Goal: Information Seeking & Learning: Compare options

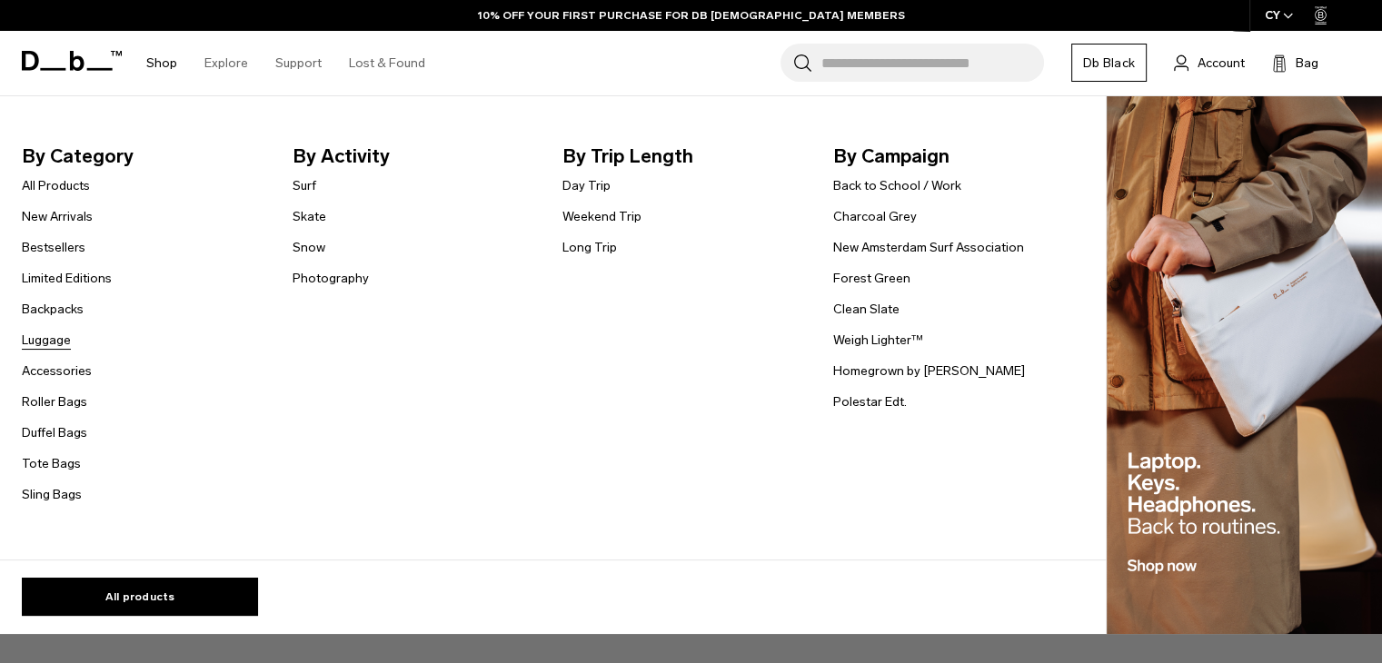
click at [56, 338] on link "Luggage" at bounding box center [46, 340] width 49 height 19
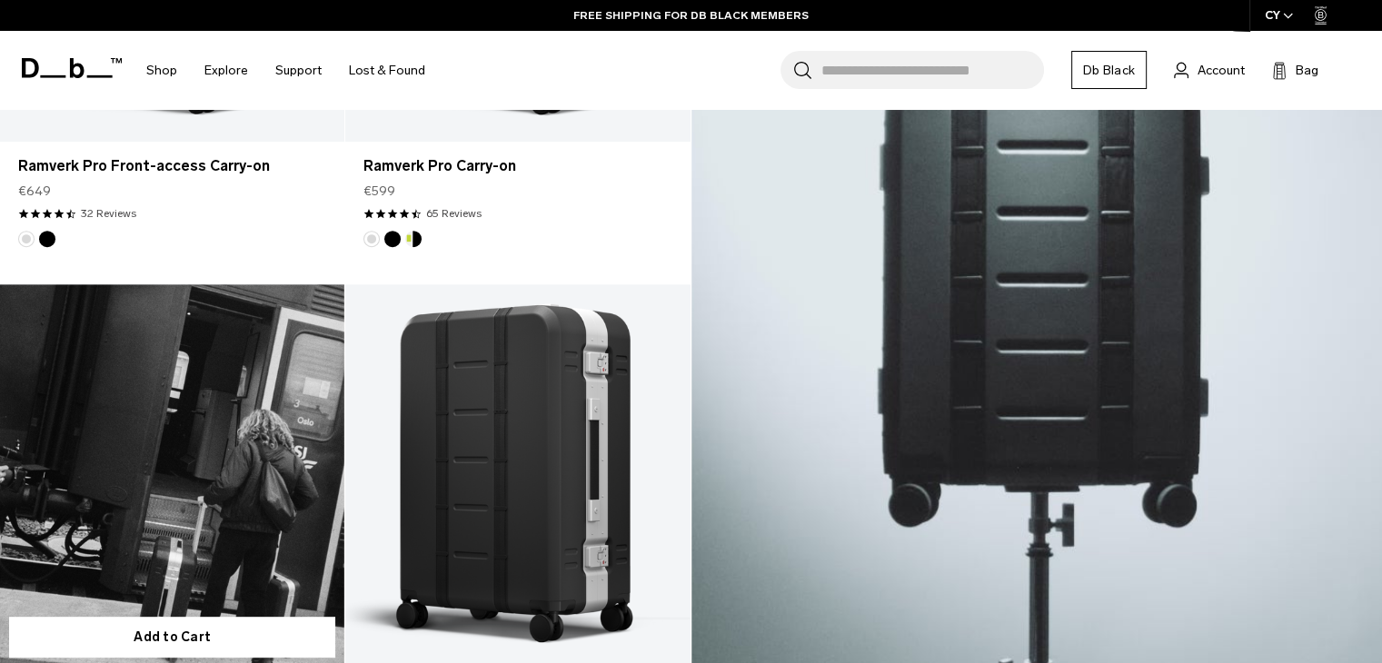
scroll to position [818, 0]
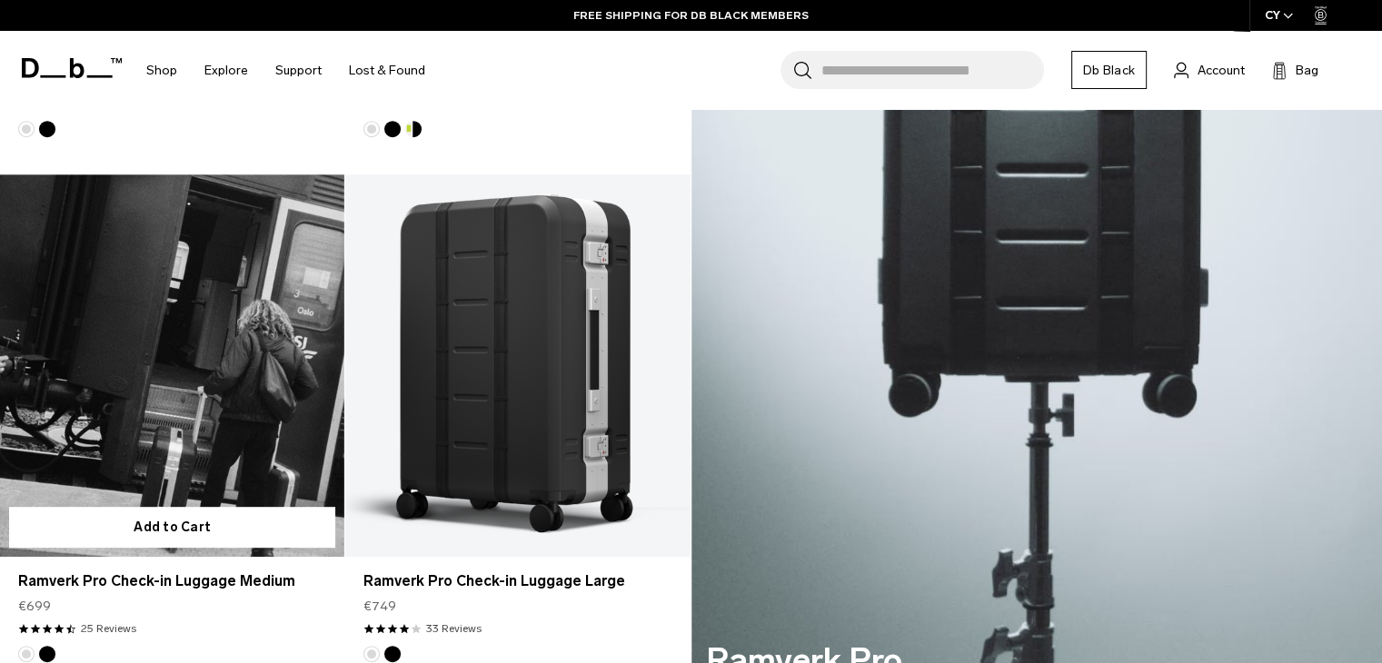
click at [247, 342] on link "Ramverk Pro Check-in Luggage Medium" at bounding box center [172, 365] width 344 height 382
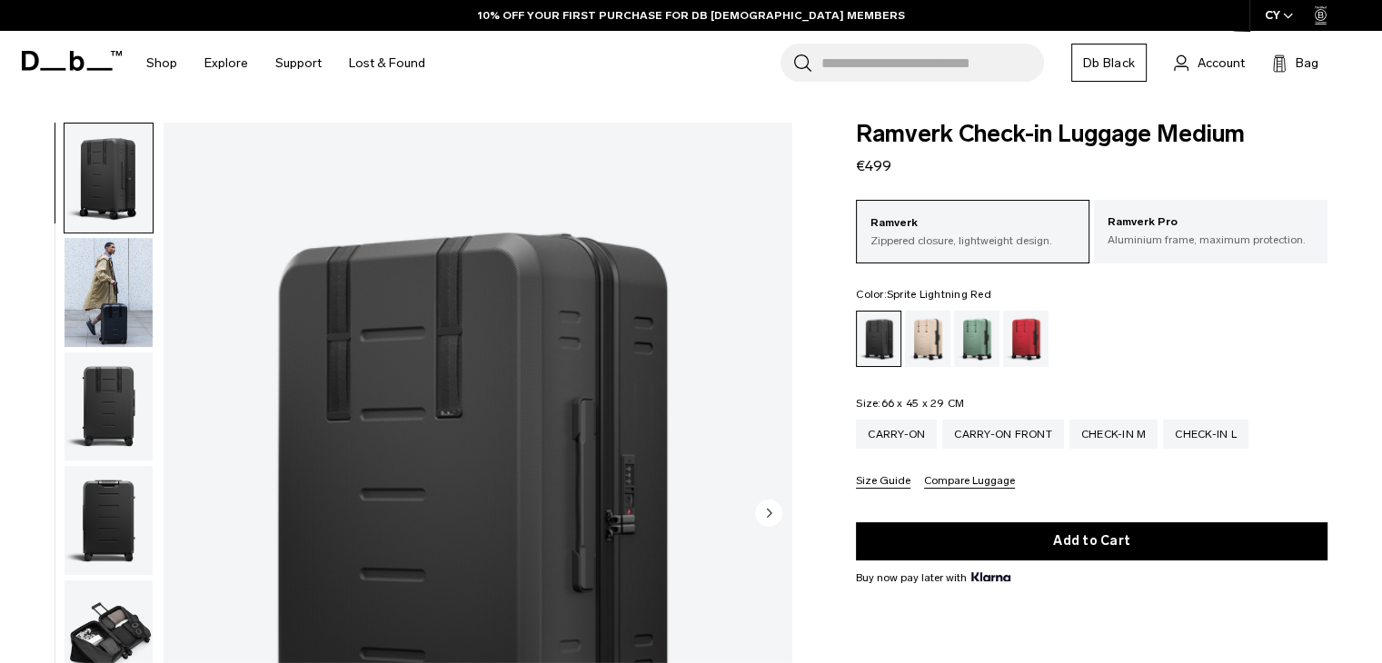
click at [1020, 325] on div "Sprite Lightning Red" at bounding box center [1026, 339] width 46 height 56
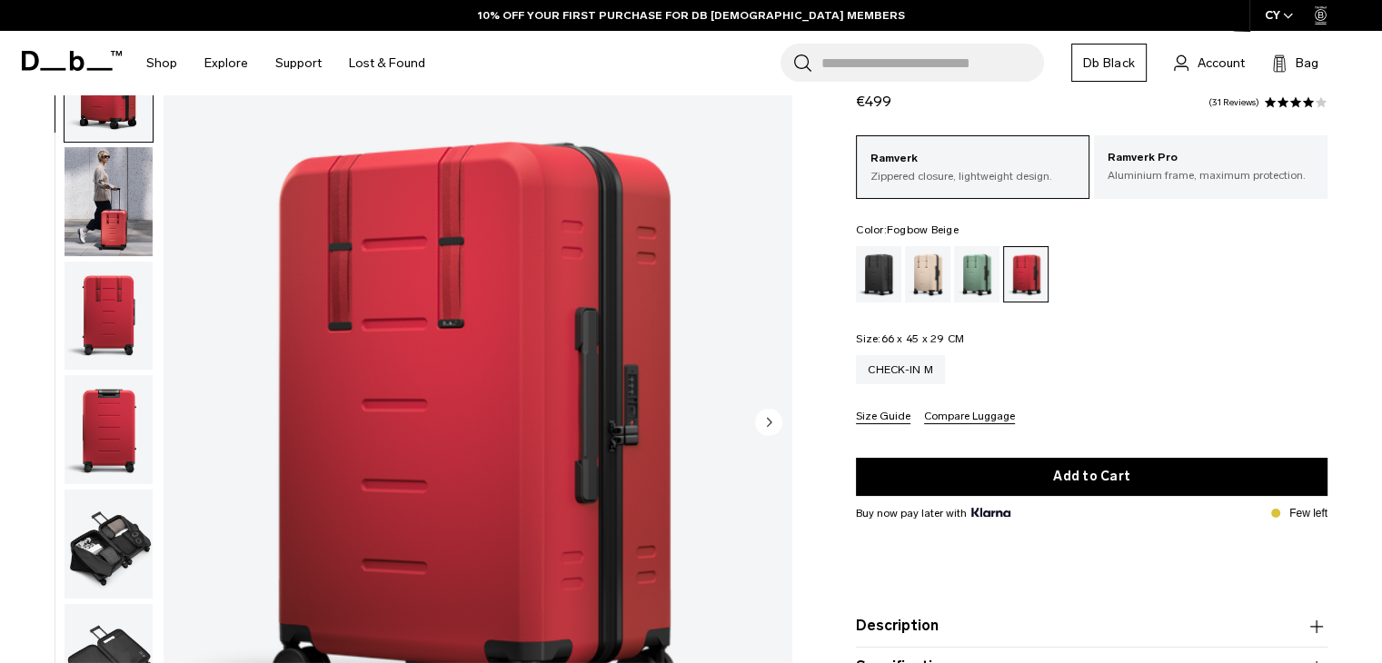
click at [916, 273] on div "Fogbow Beige" at bounding box center [928, 274] width 46 height 56
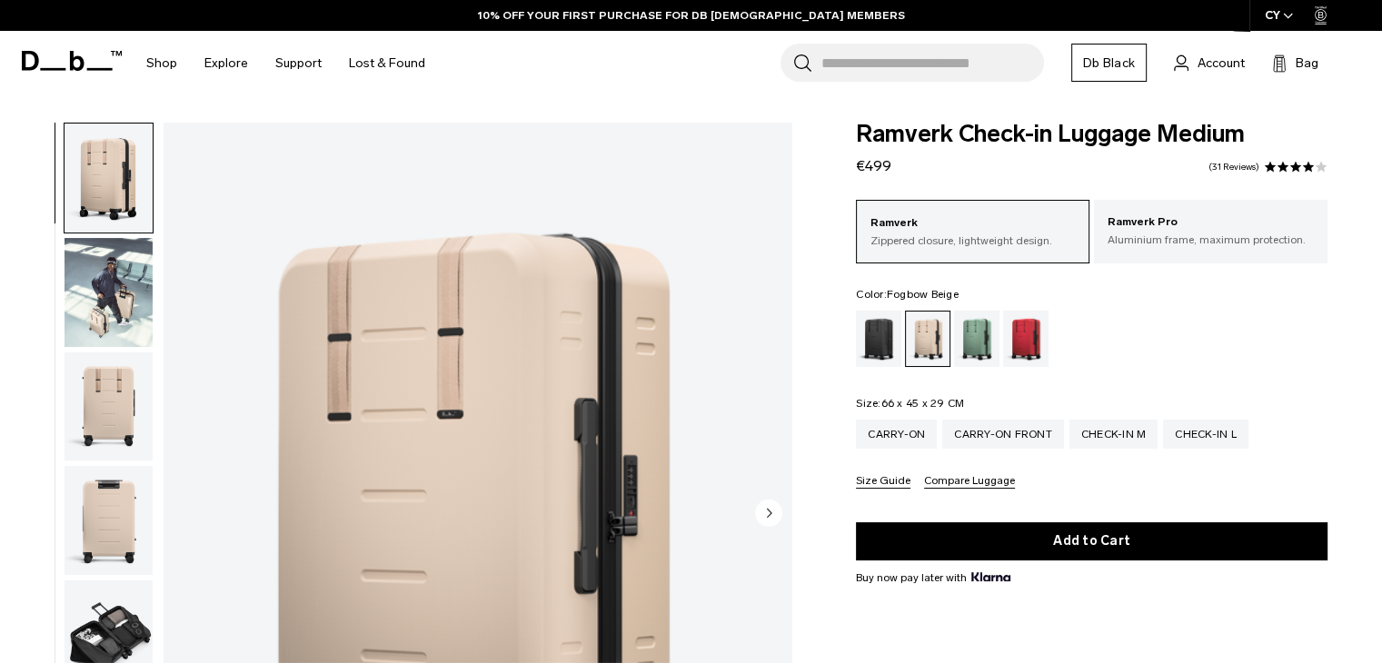
click at [927, 162] on div "Ramverk Check-in Luggage Medium €499 4.0 star rating 31 Reviews" at bounding box center [1091, 150] width 471 height 55
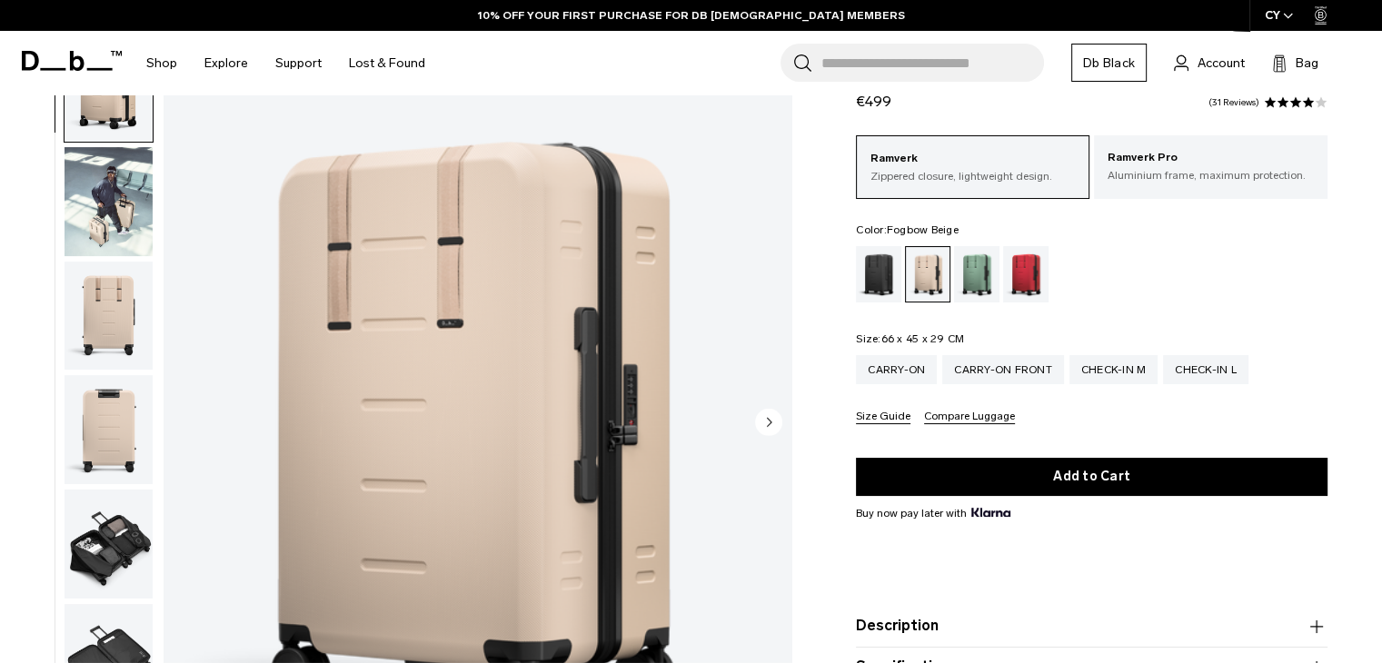
click at [121, 203] on img "button" at bounding box center [108, 201] width 88 height 109
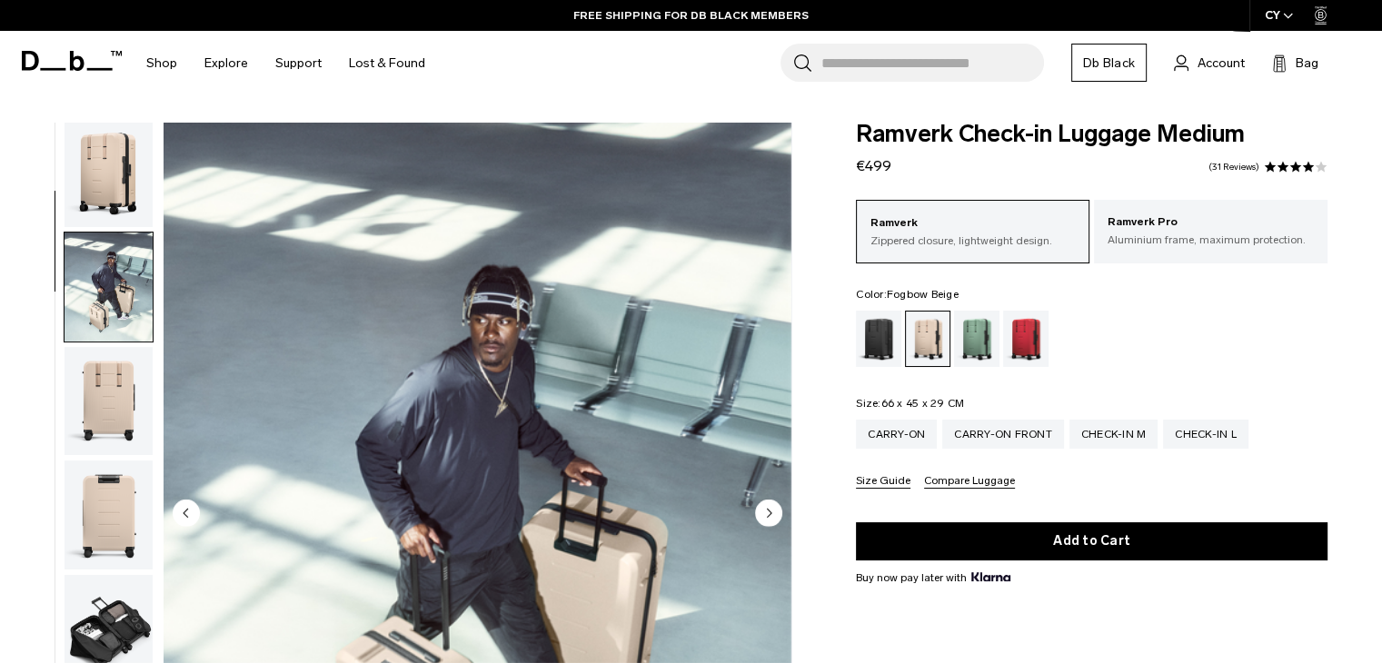
scroll to position [0, 0]
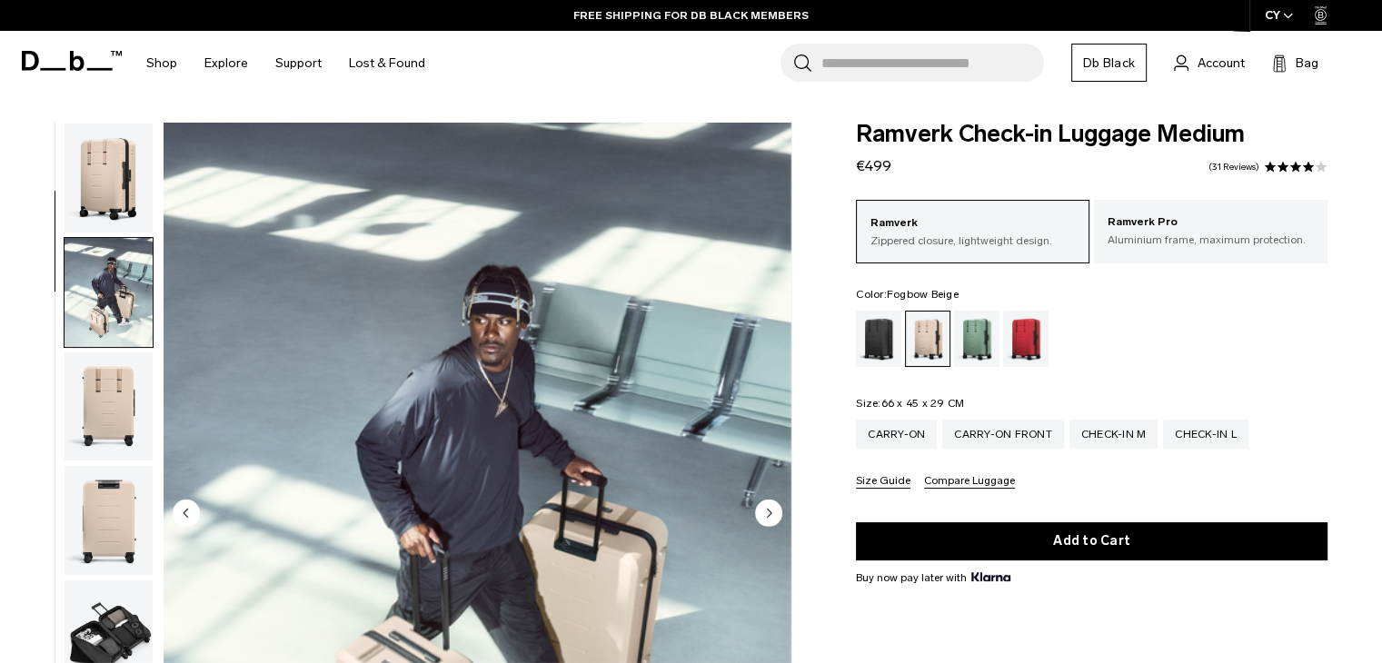
click at [128, 208] on img "button" at bounding box center [108, 178] width 88 height 109
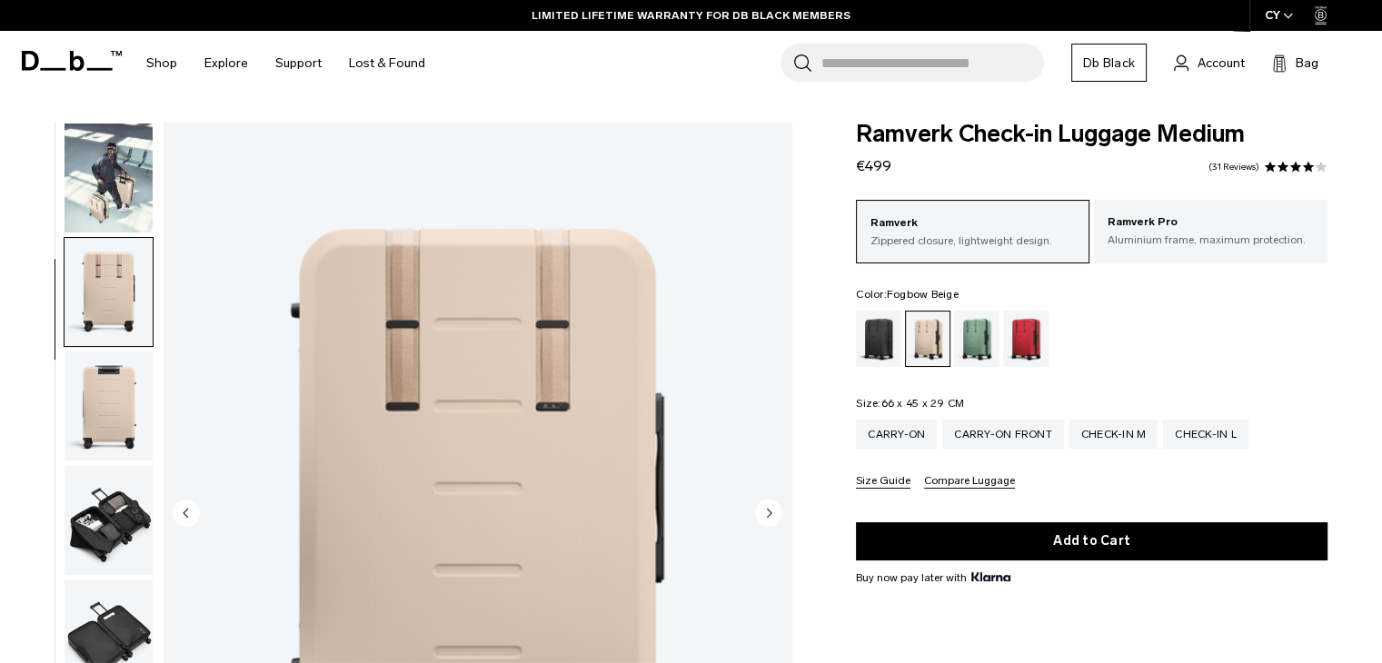
scroll to position [229, 0]
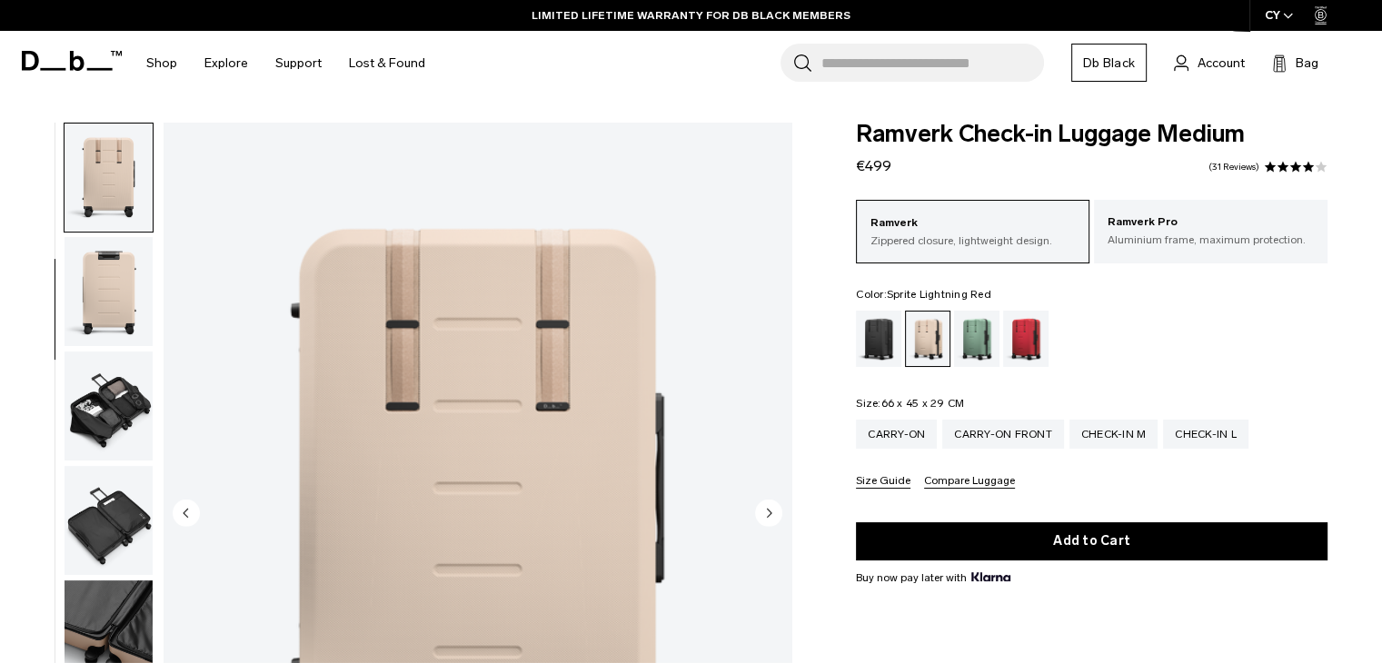
click at [1024, 332] on div "Sprite Lightning Red" at bounding box center [1026, 339] width 46 height 56
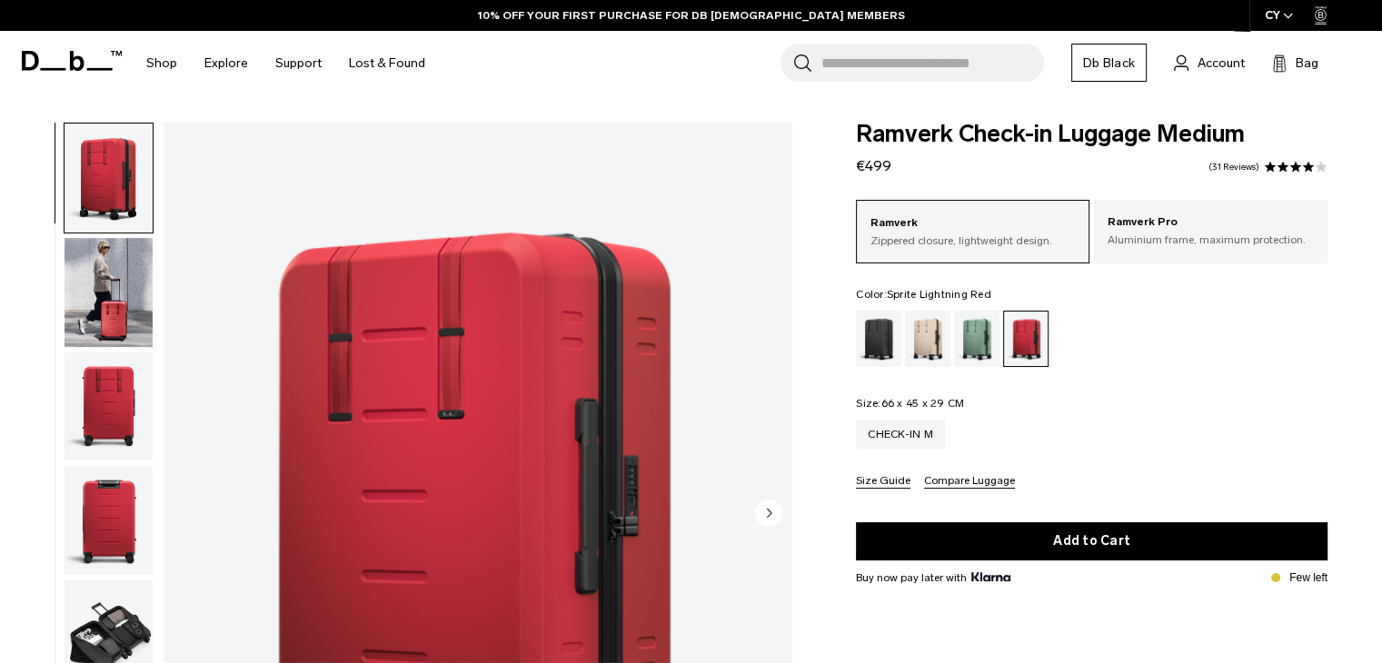
click at [150, 279] on img "button" at bounding box center [108, 292] width 88 height 109
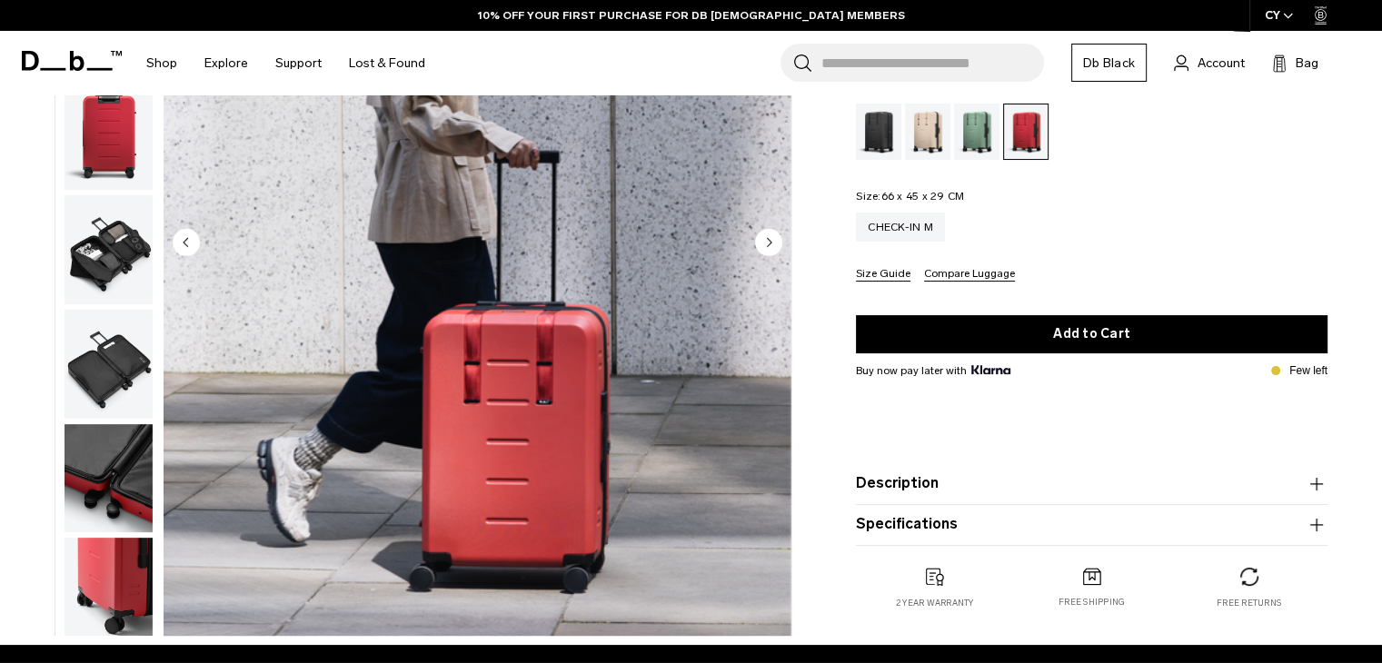
scroll to position [273, 0]
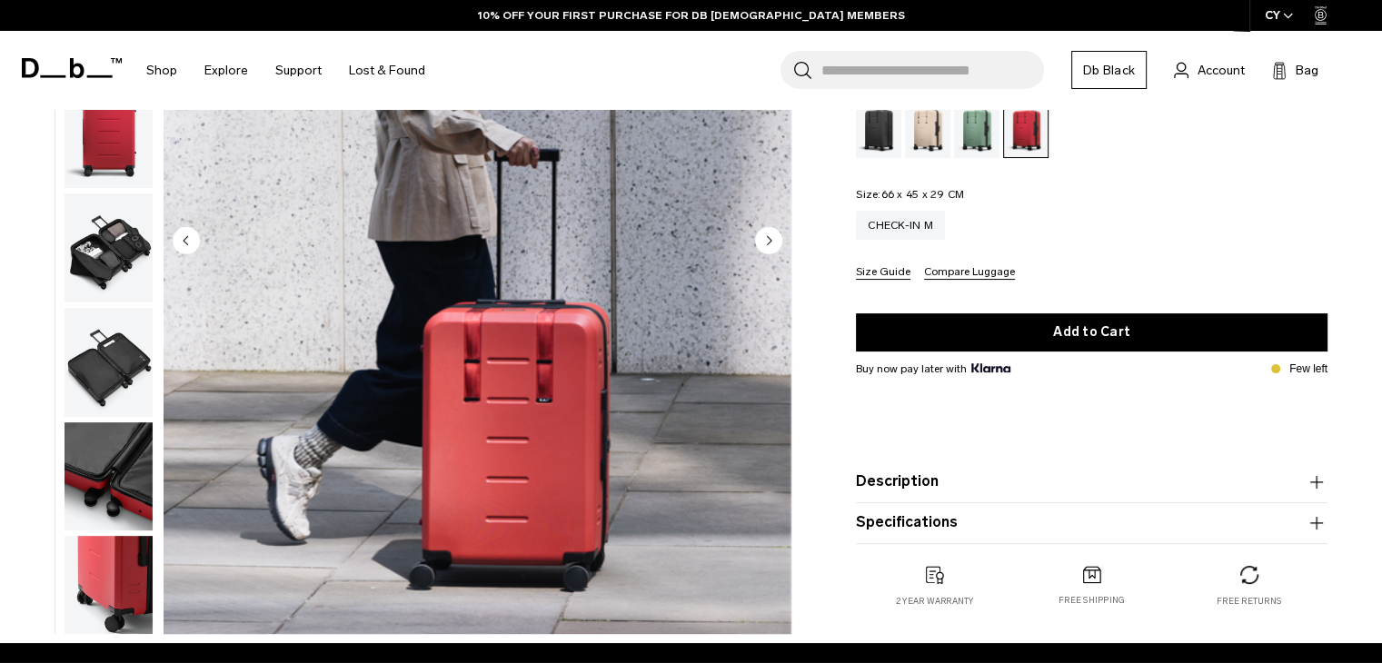
click at [134, 252] on img "button" at bounding box center [108, 247] width 88 height 109
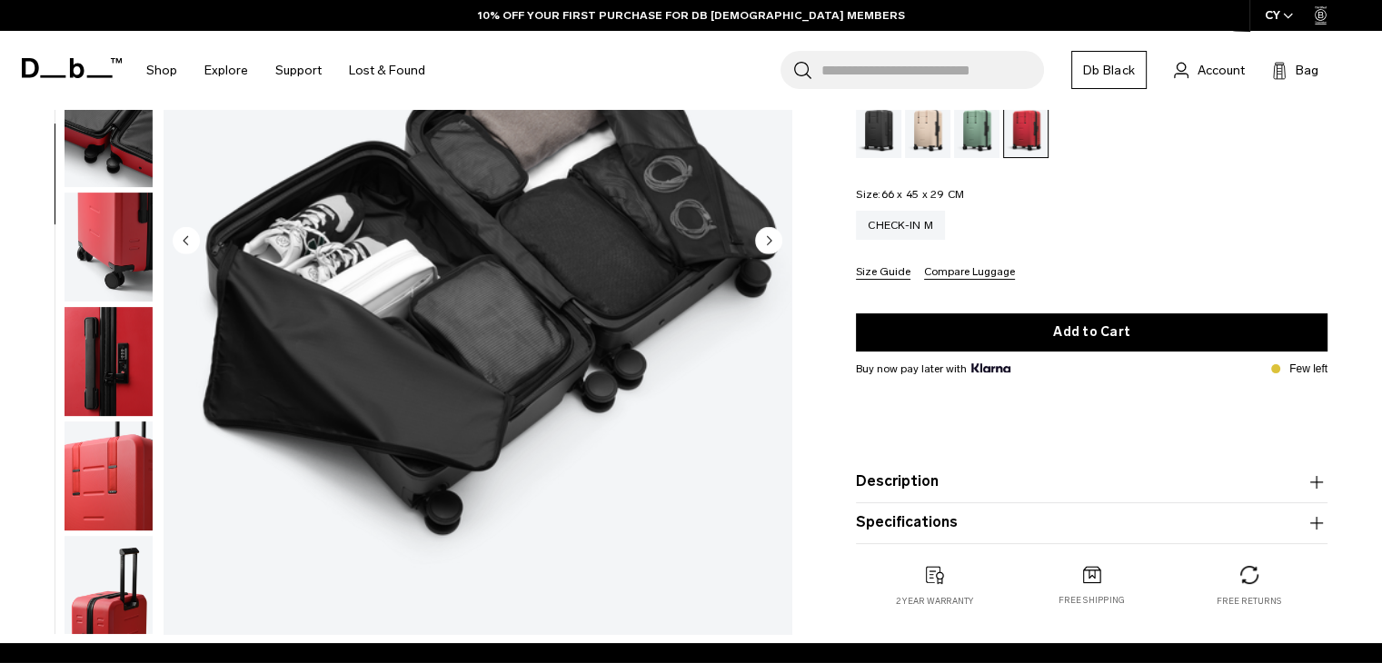
click at [120, 300] on img "button" at bounding box center [108, 247] width 88 height 109
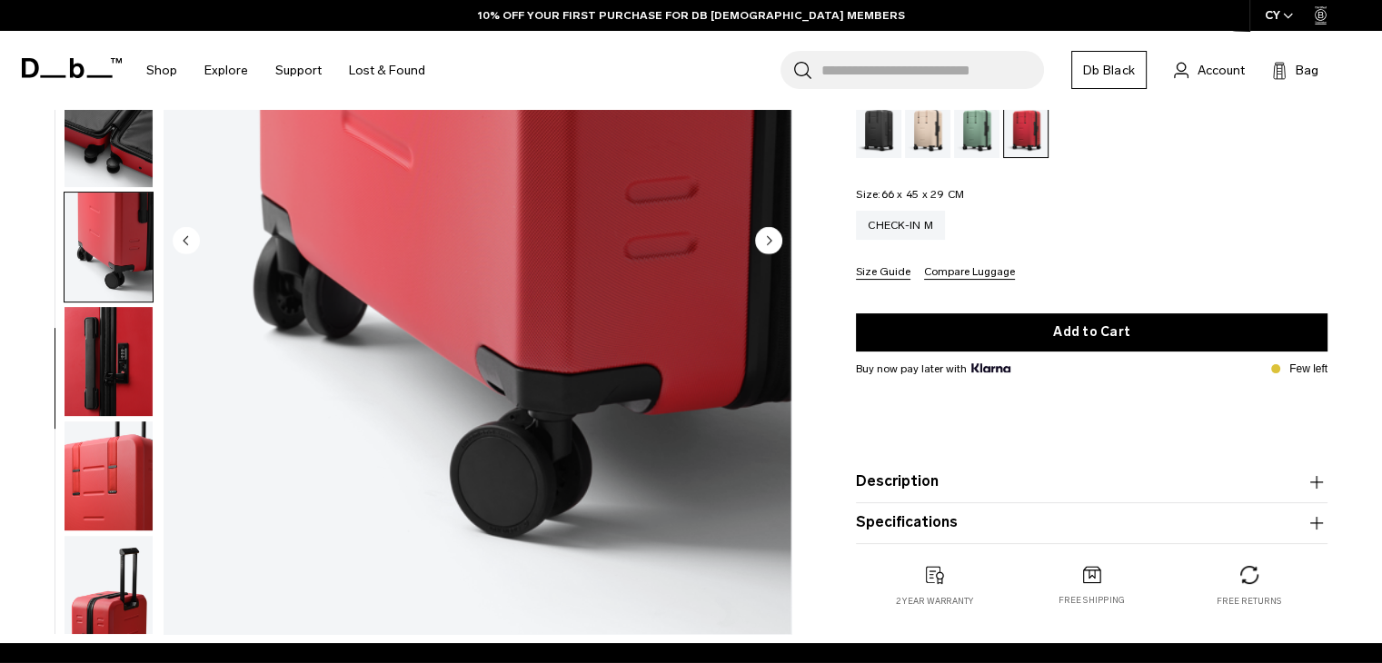
scroll to position [470, 0]
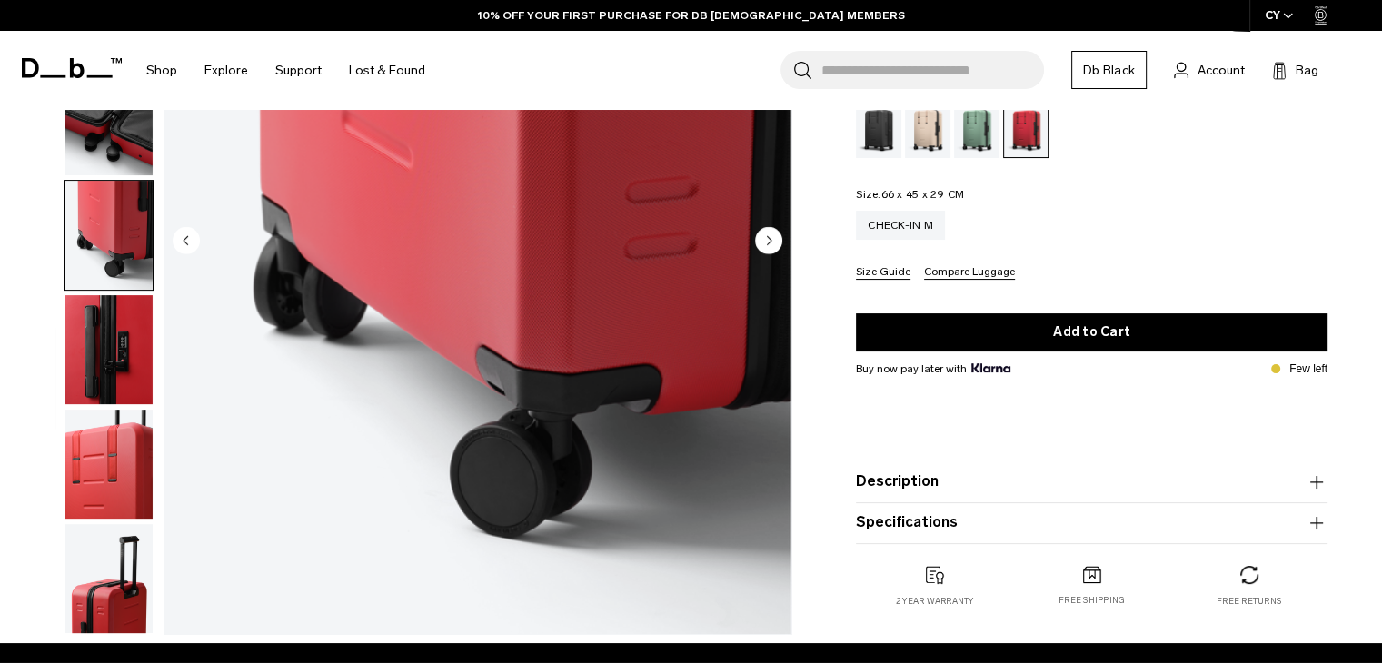
click at [124, 421] on img "button" at bounding box center [108, 464] width 88 height 109
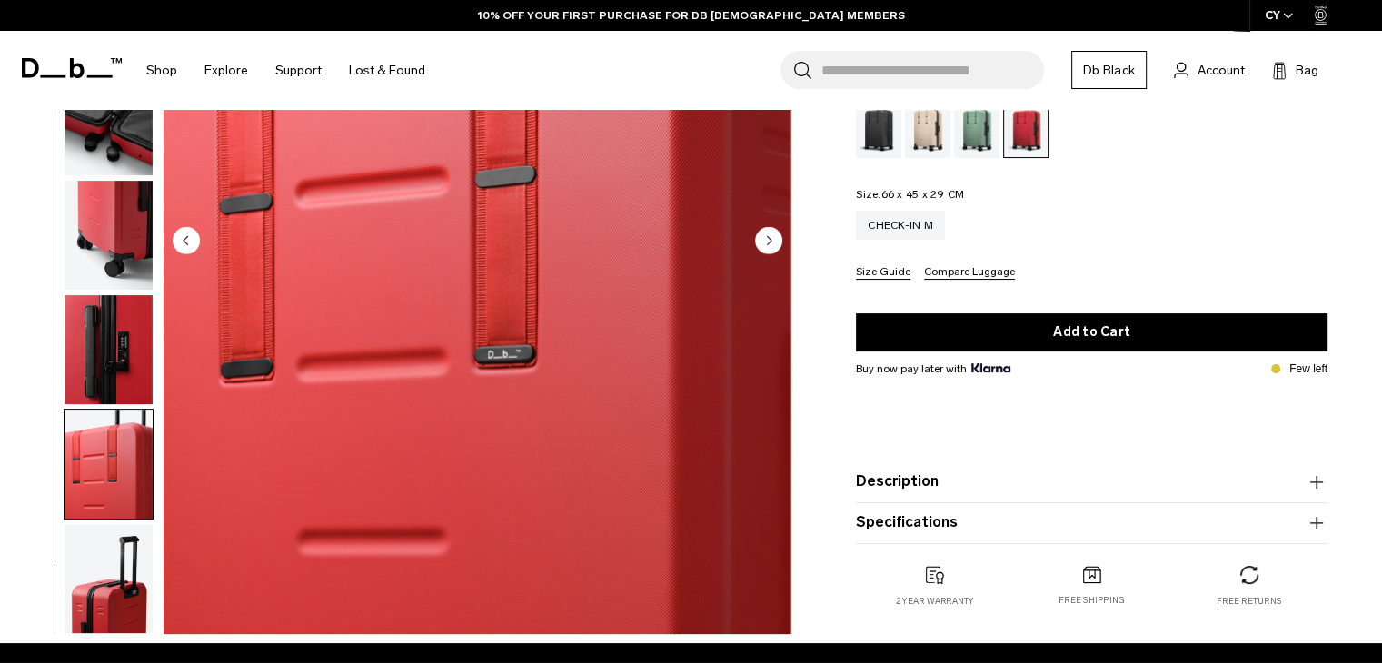
click at [114, 480] on img "button" at bounding box center [108, 464] width 88 height 109
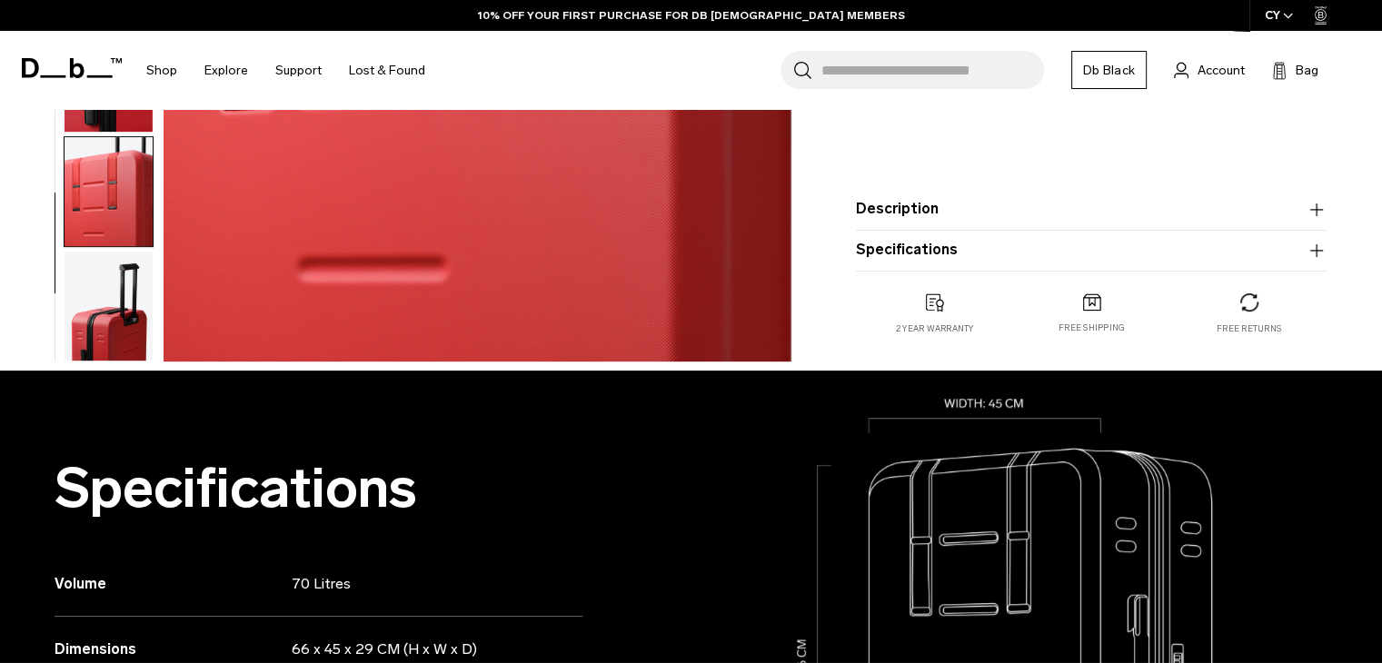
click at [104, 318] on img "button" at bounding box center [108, 306] width 88 height 109
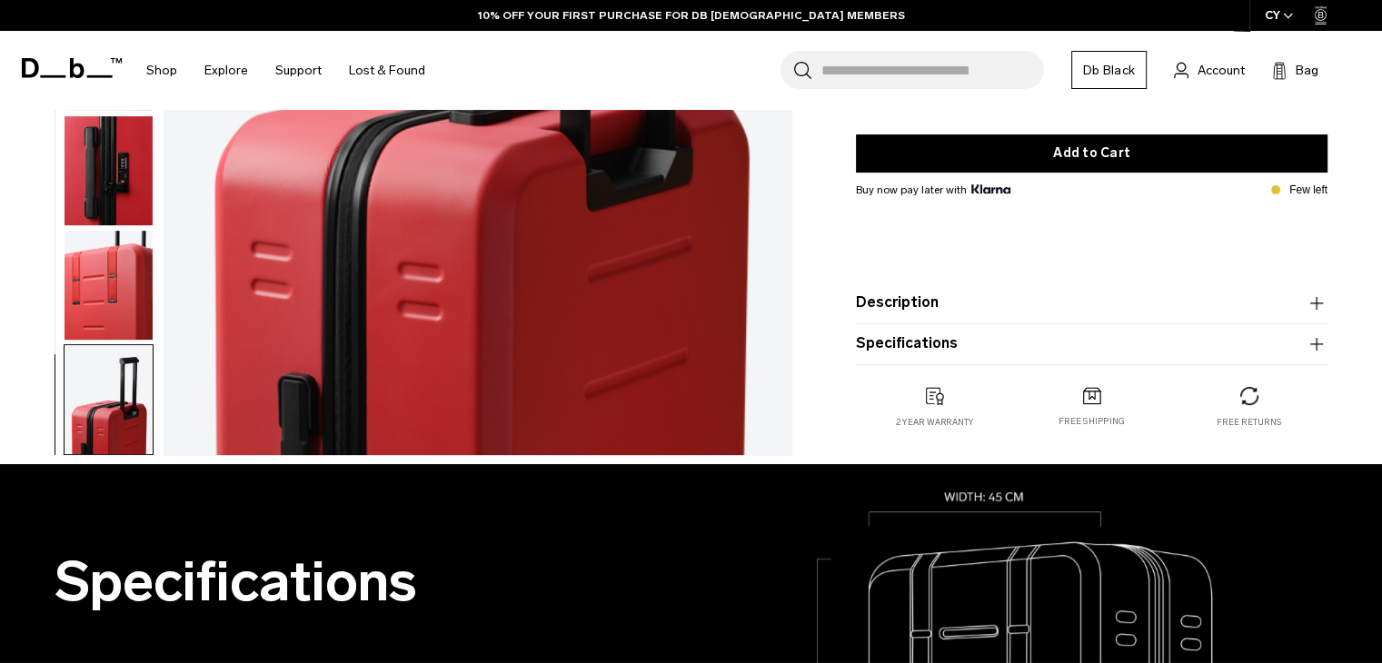
scroll to position [182, 0]
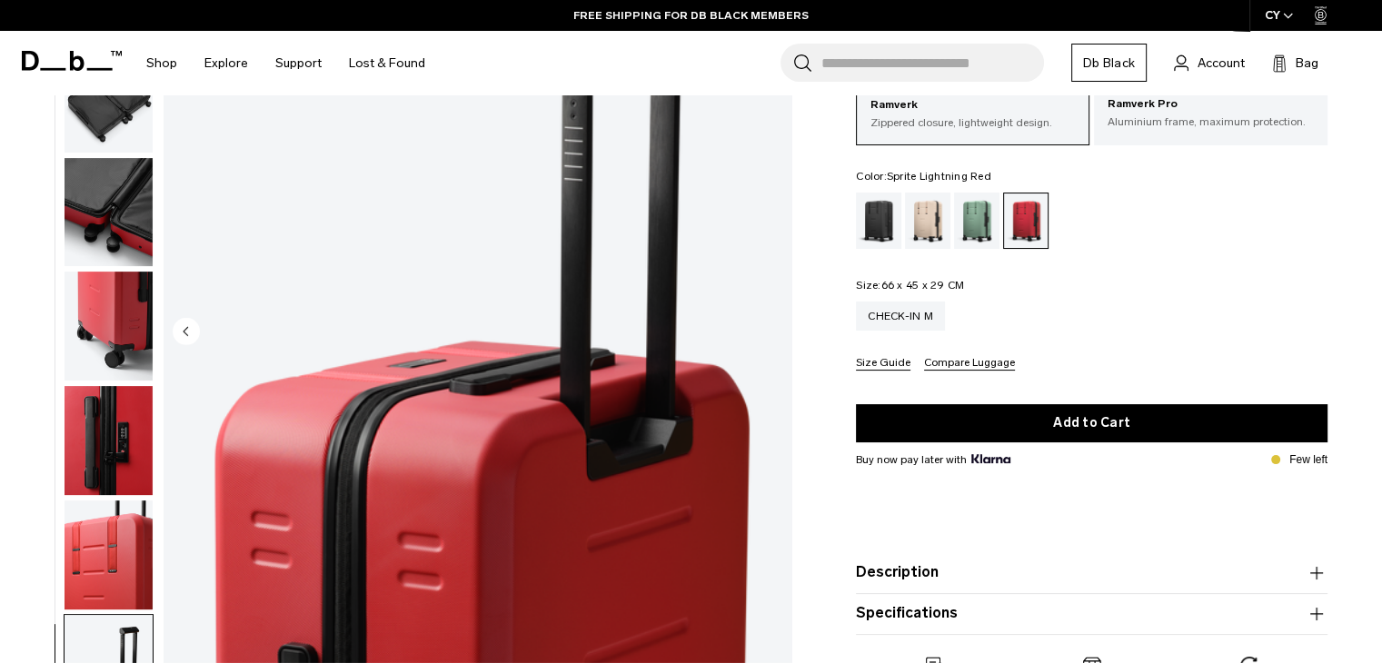
click at [883, 284] on span "66 x 45 x 29 CM" at bounding box center [922, 285] width 84 height 13
click at [1002, 282] on fieldset "Size: 66 x 45 x 29 CM Out of stock Check-in M Size Guide Compare Luggage" at bounding box center [1091, 325] width 471 height 91
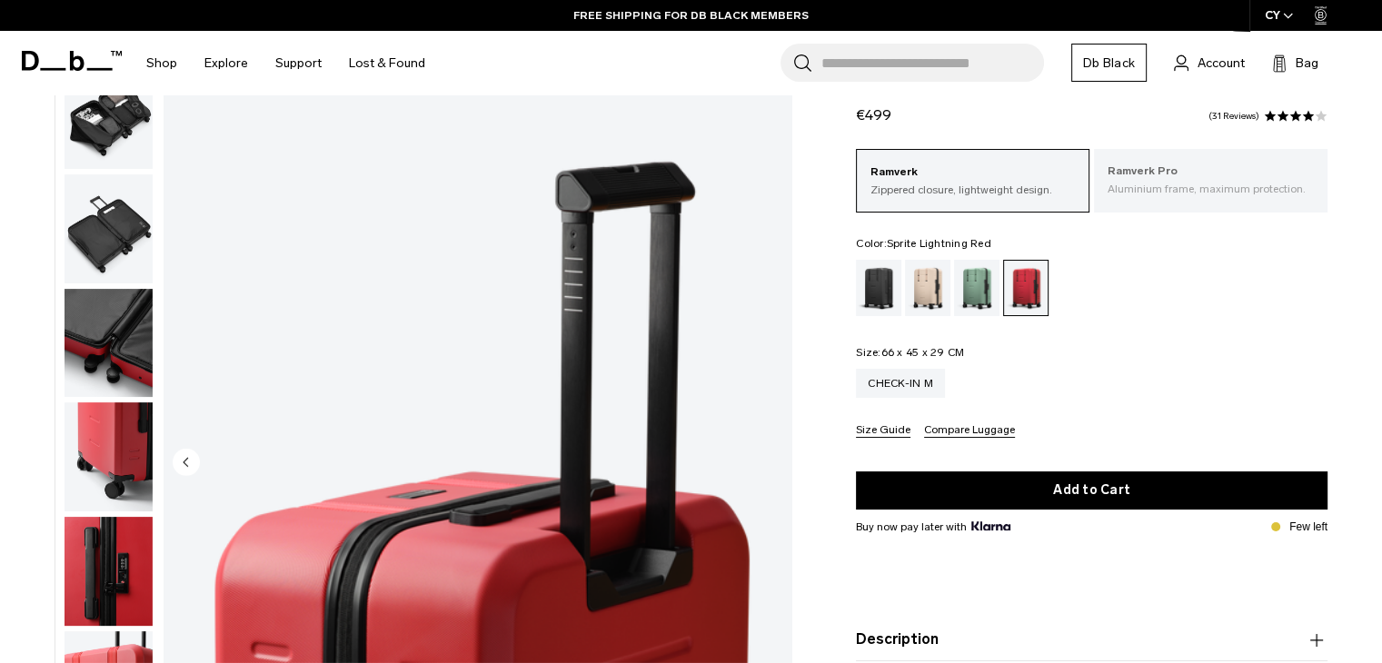
scroll to position [0, 0]
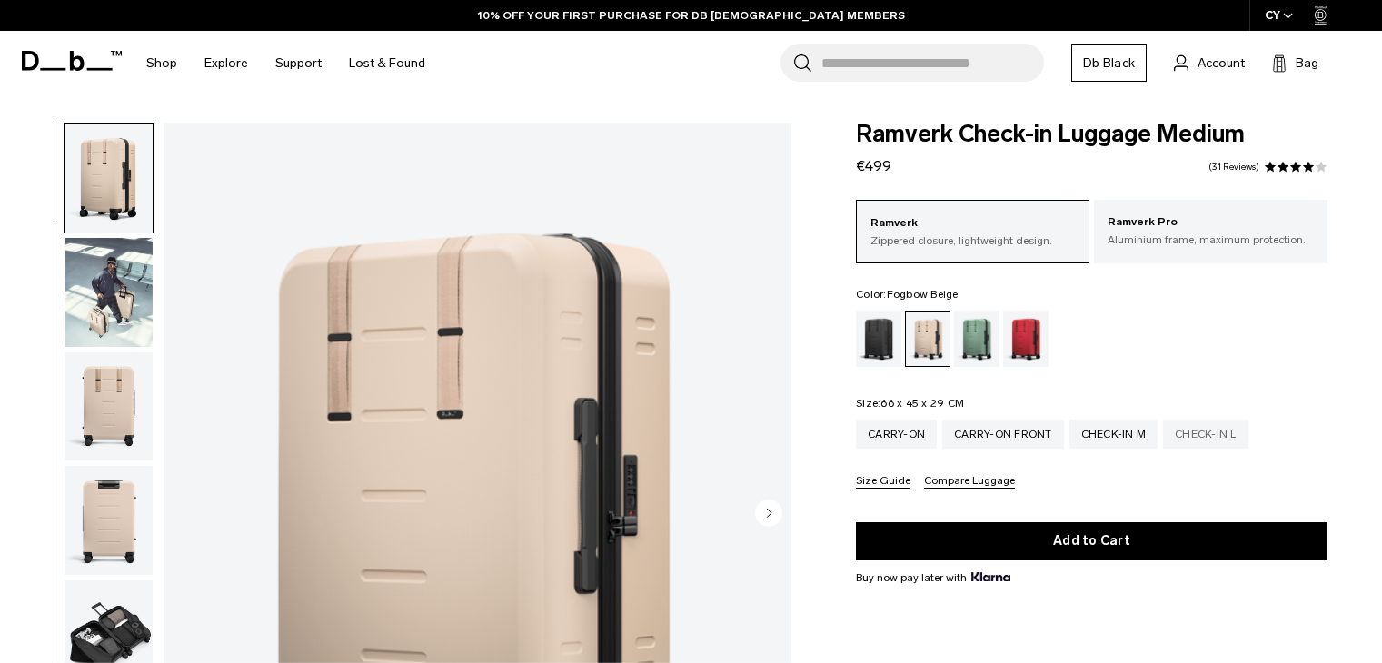
click at [1207, 425] on div "Check-in L" at bounding box center [1205, 434] width 85 height 29
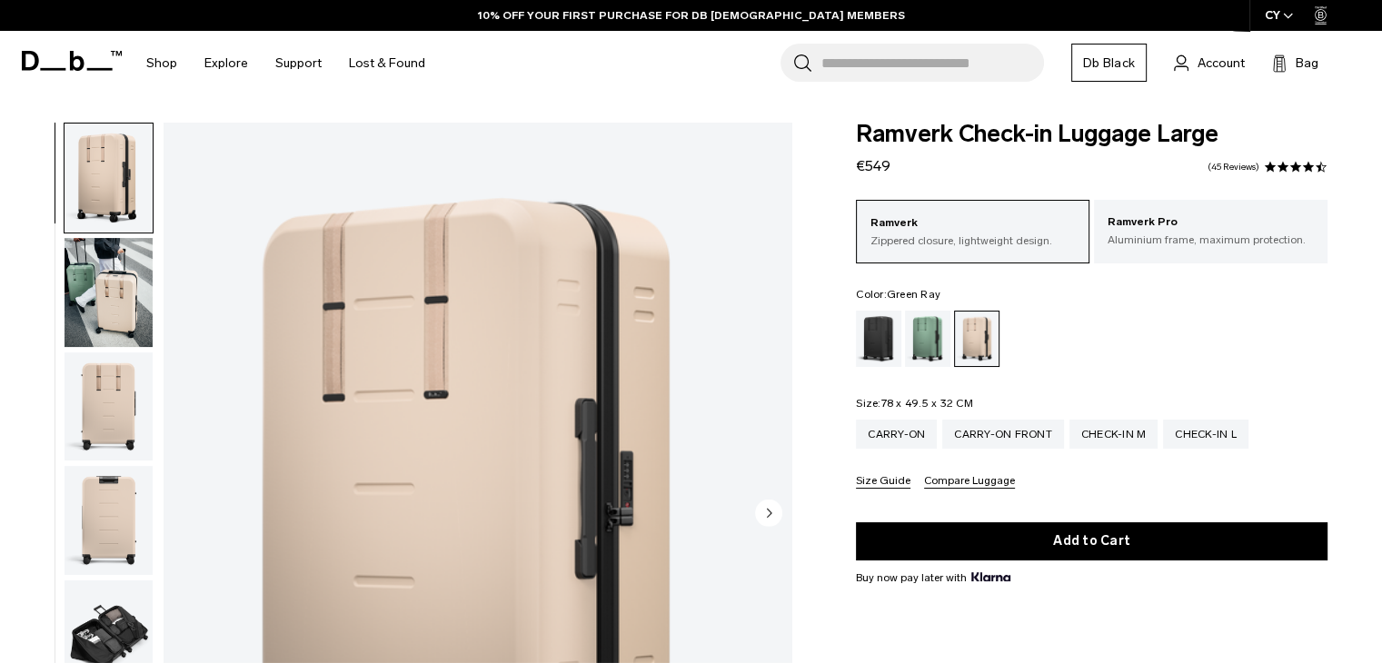
click at [927, 350] on div "Green Ray" at bounding box center [928, 339] width 46 height 56
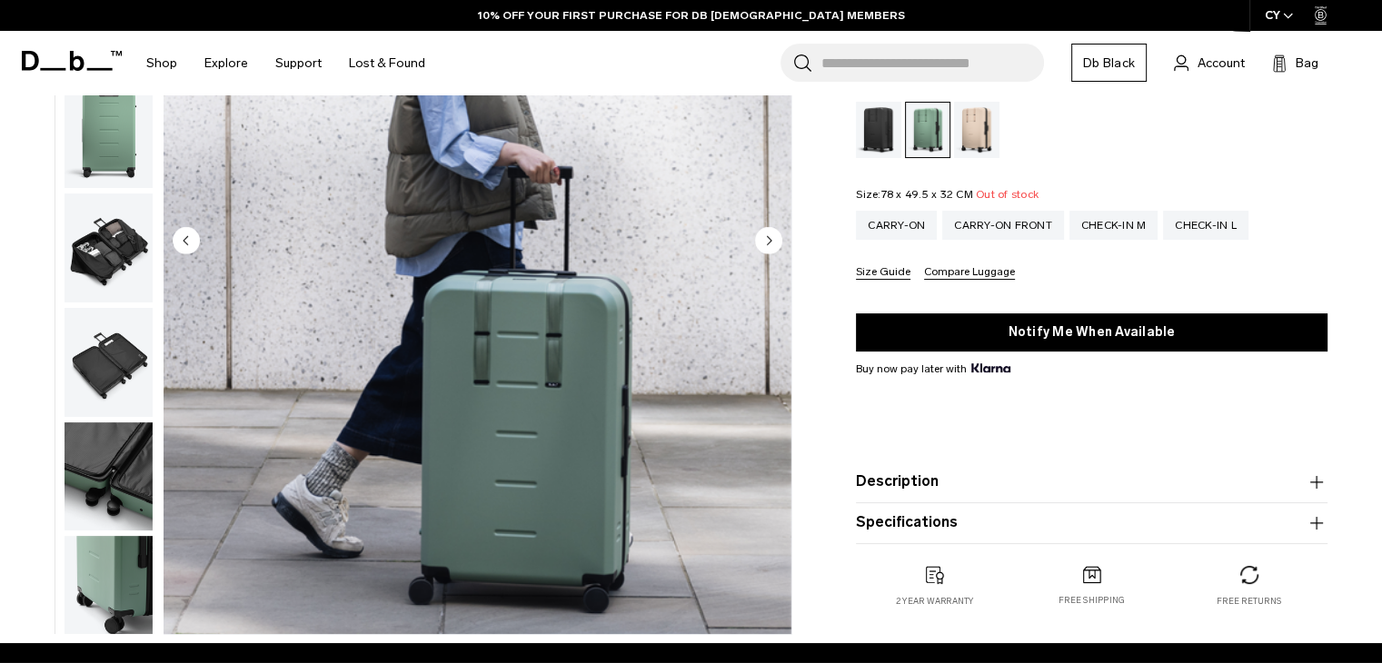
click at [127, 471] on img "button" at bounding box center [108, 476] width 88 height 109
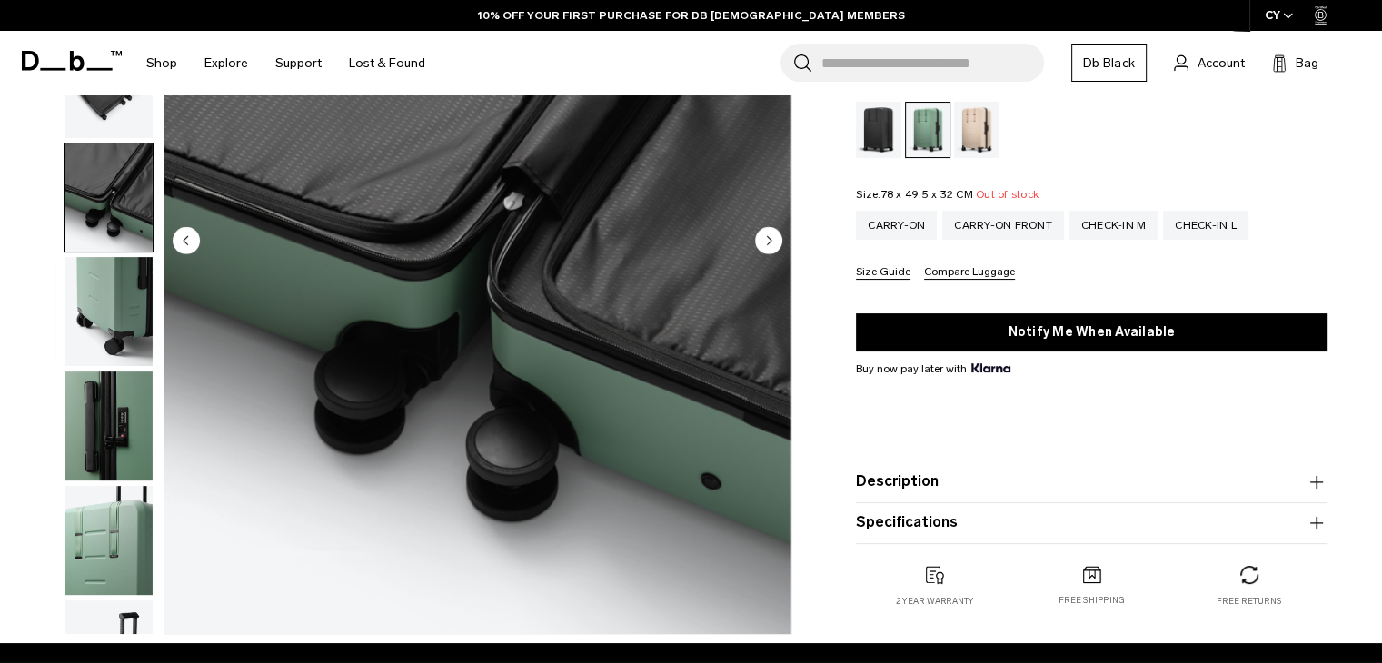
click at [120, 486] on img "button" at bounding box center [108, 540] width 88 height 109
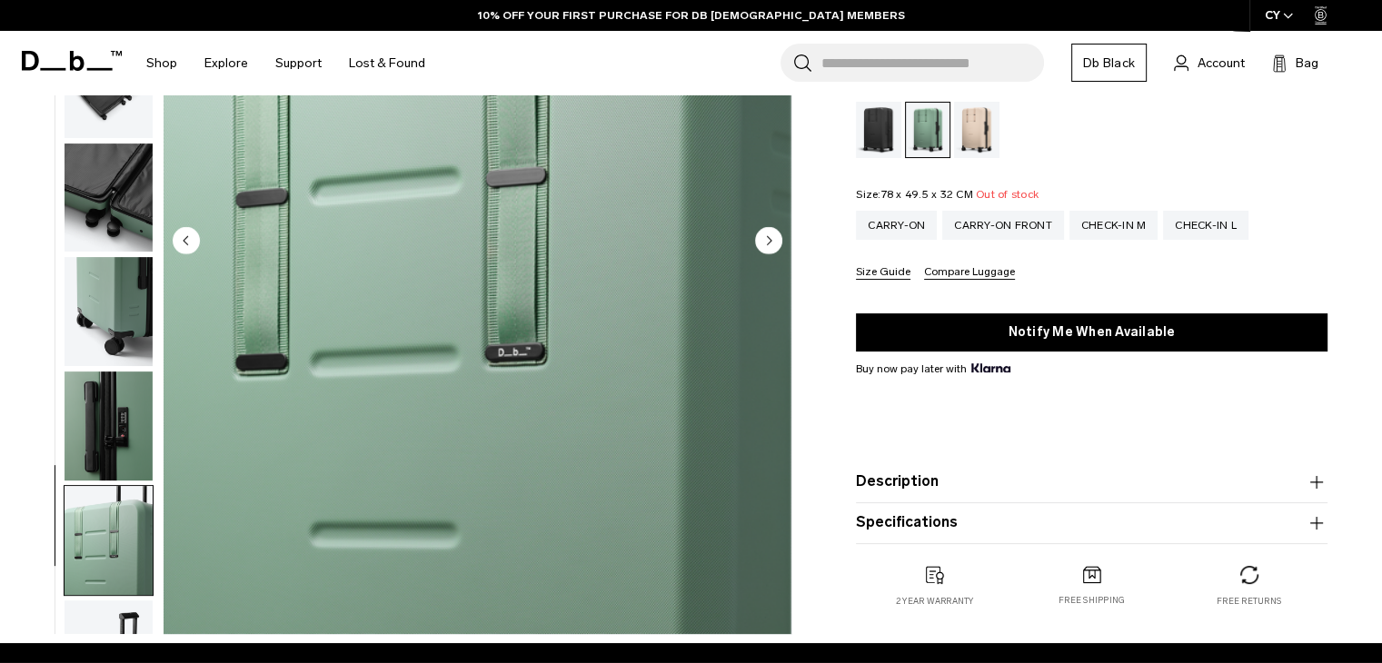
scroll to position [470, 0]
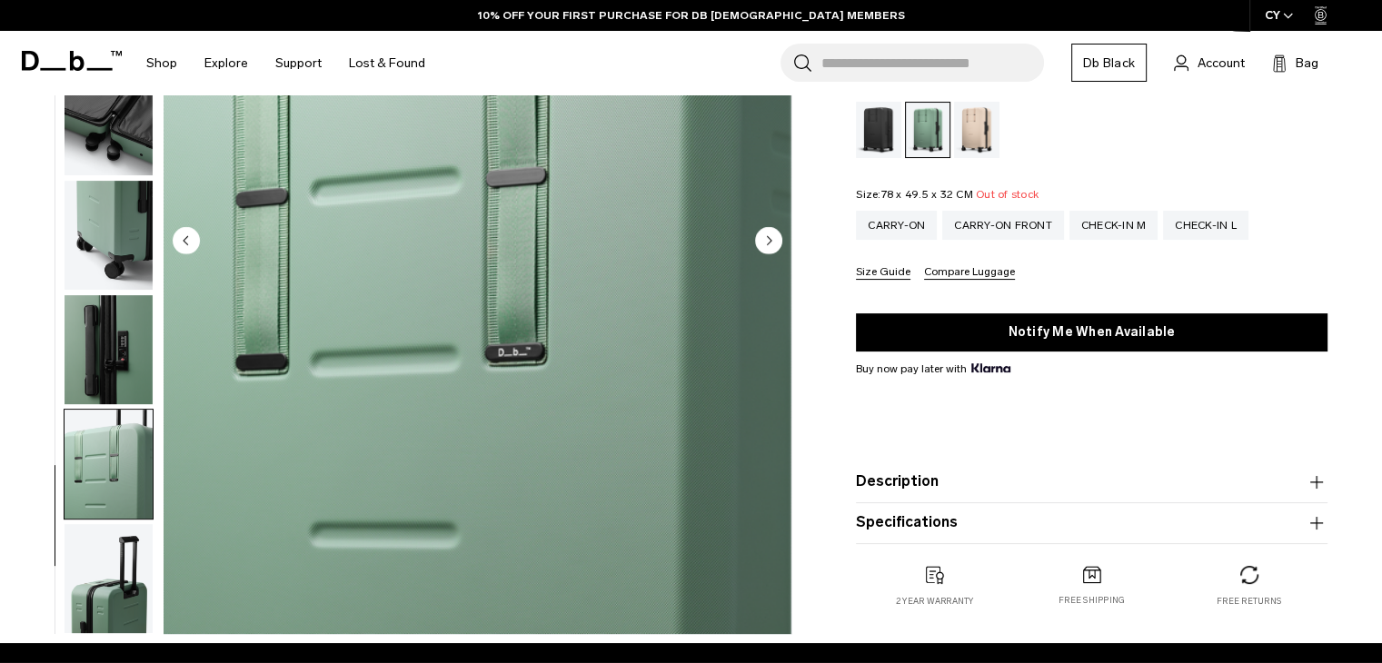
click at [105, 370] on img "button" at bounding box center [108, 349] width 88 height 109
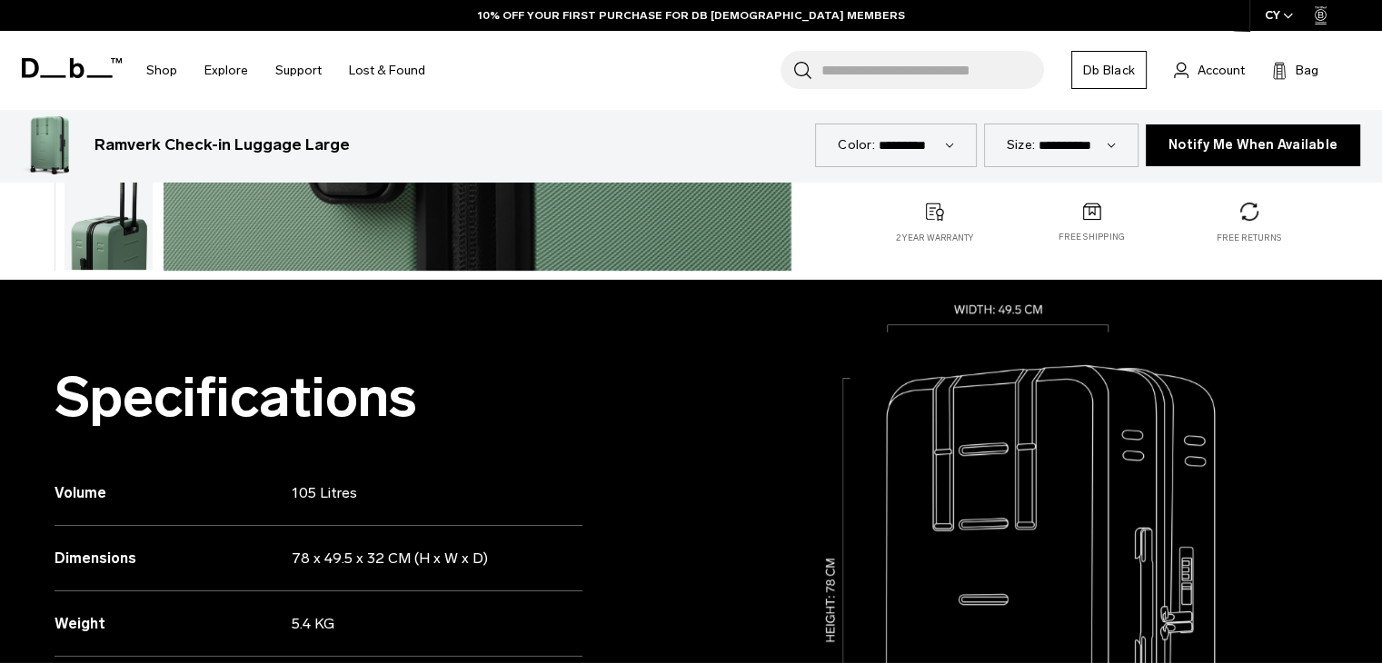
click at [88, 253] on img "button" at bounding box center [108, 215] width 88 height 109
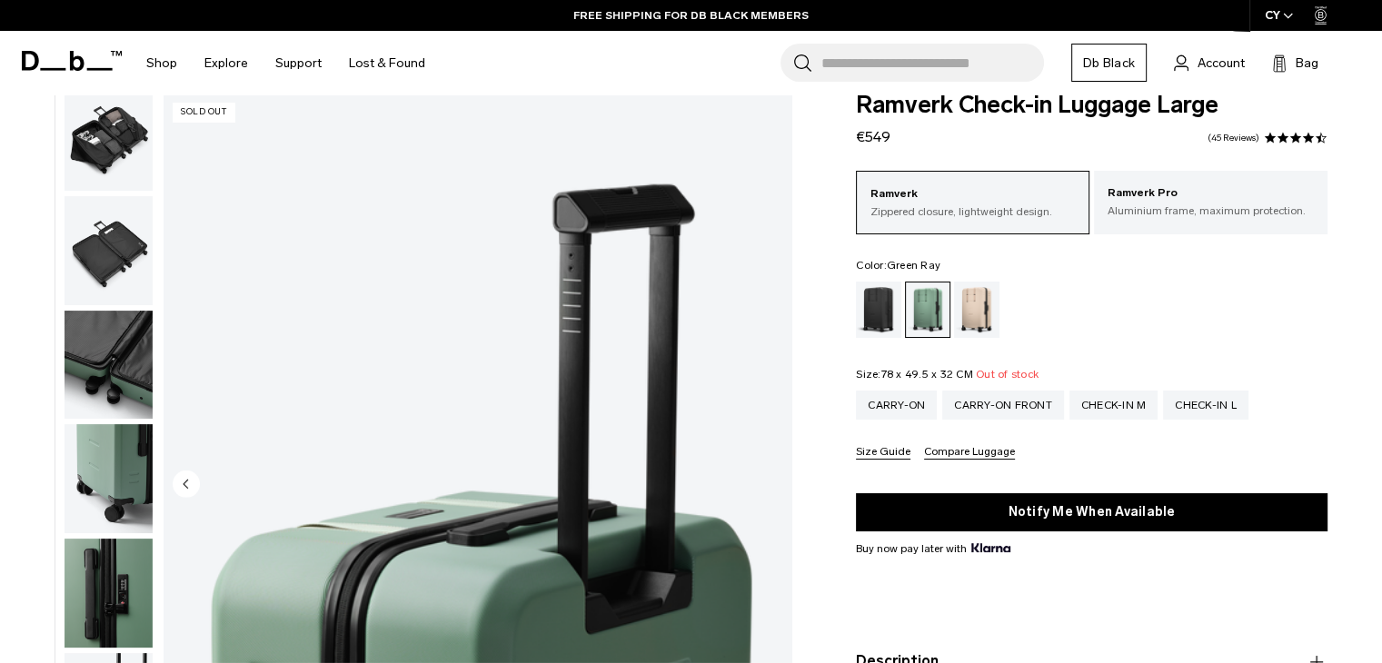
scroll to position [0, 0]
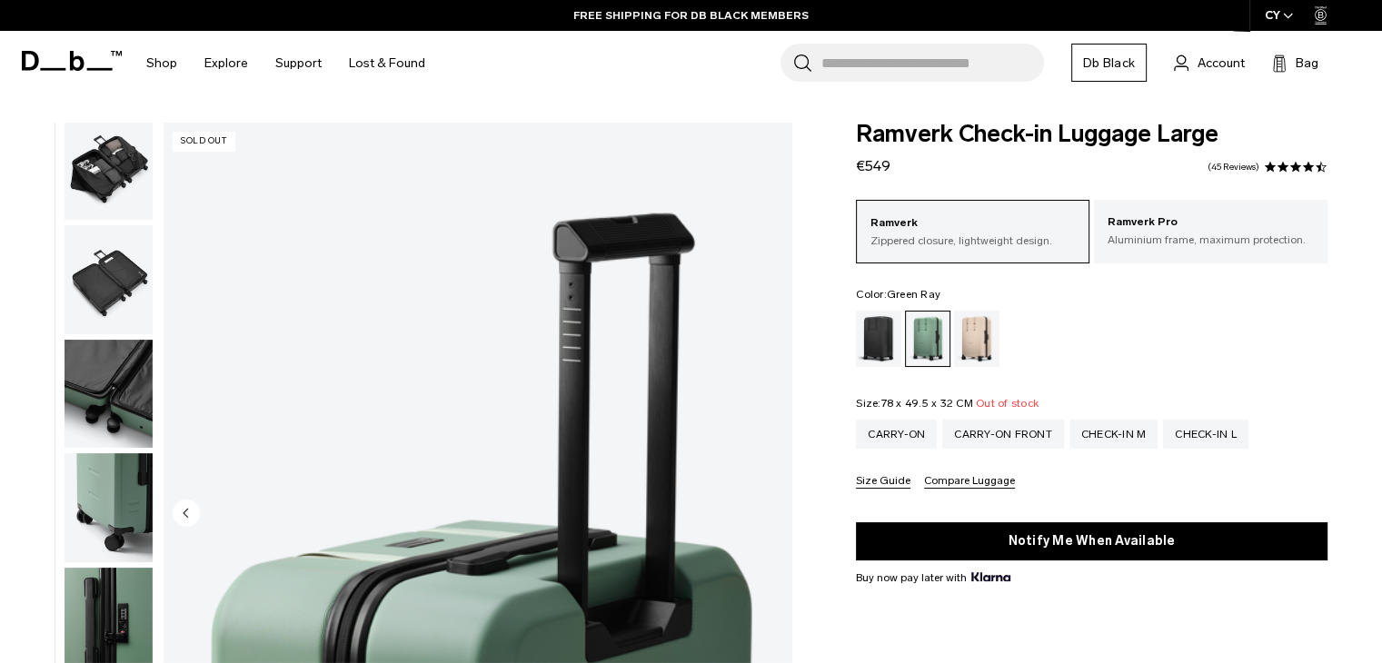
click at [112, 187] on img "button" at bounding box center [108, 165] width 88 height 109
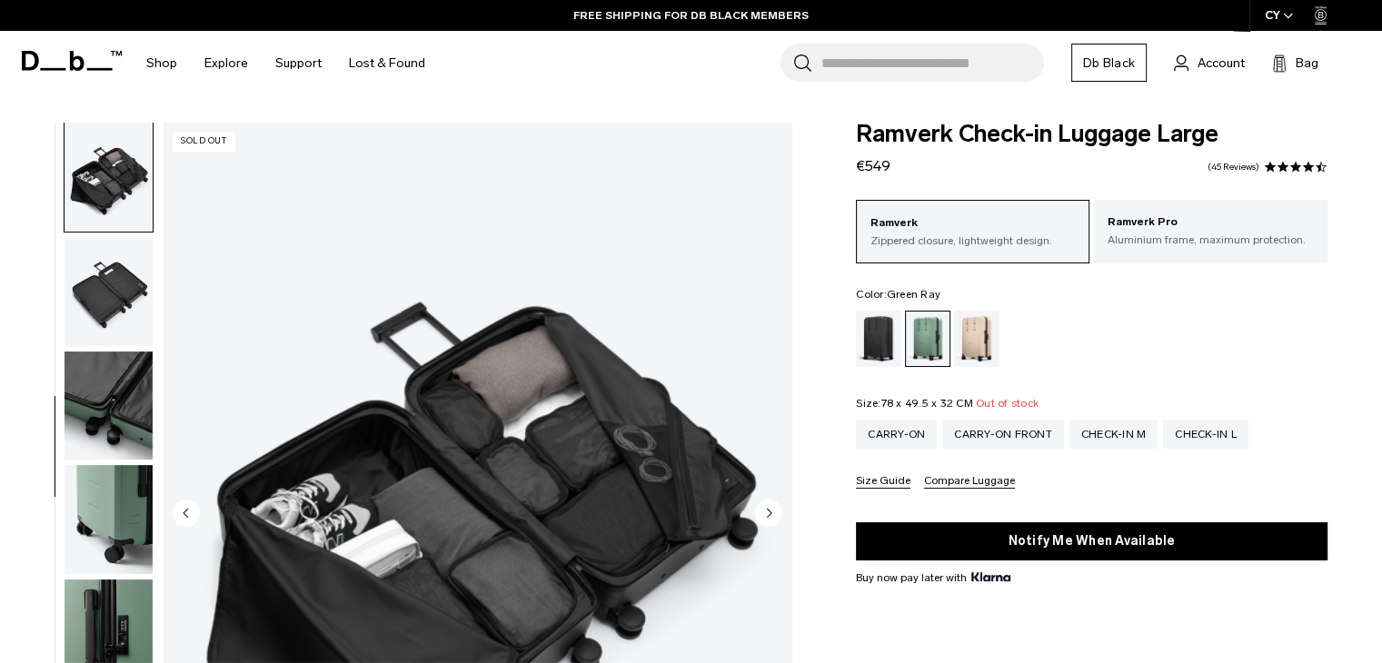
click at [134, 527] on img "button" at bounding box center [108, 519] width 88 height 109
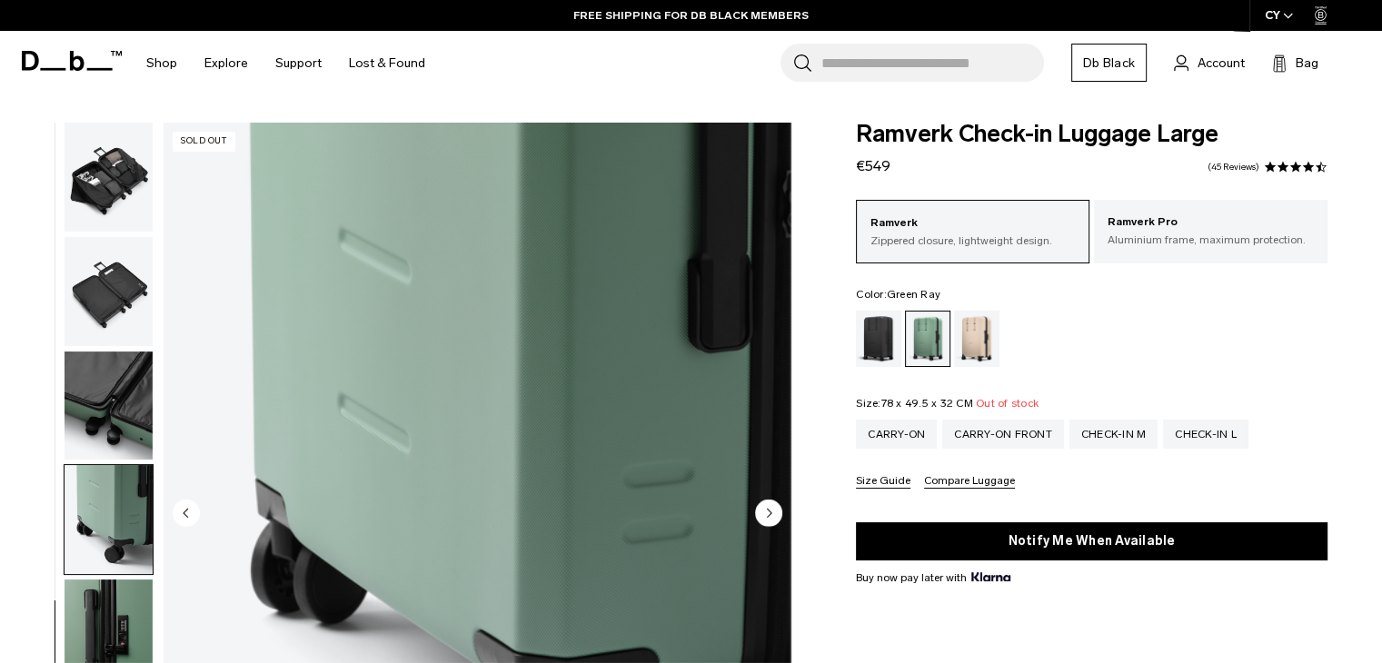
scroll to position [470, 0]
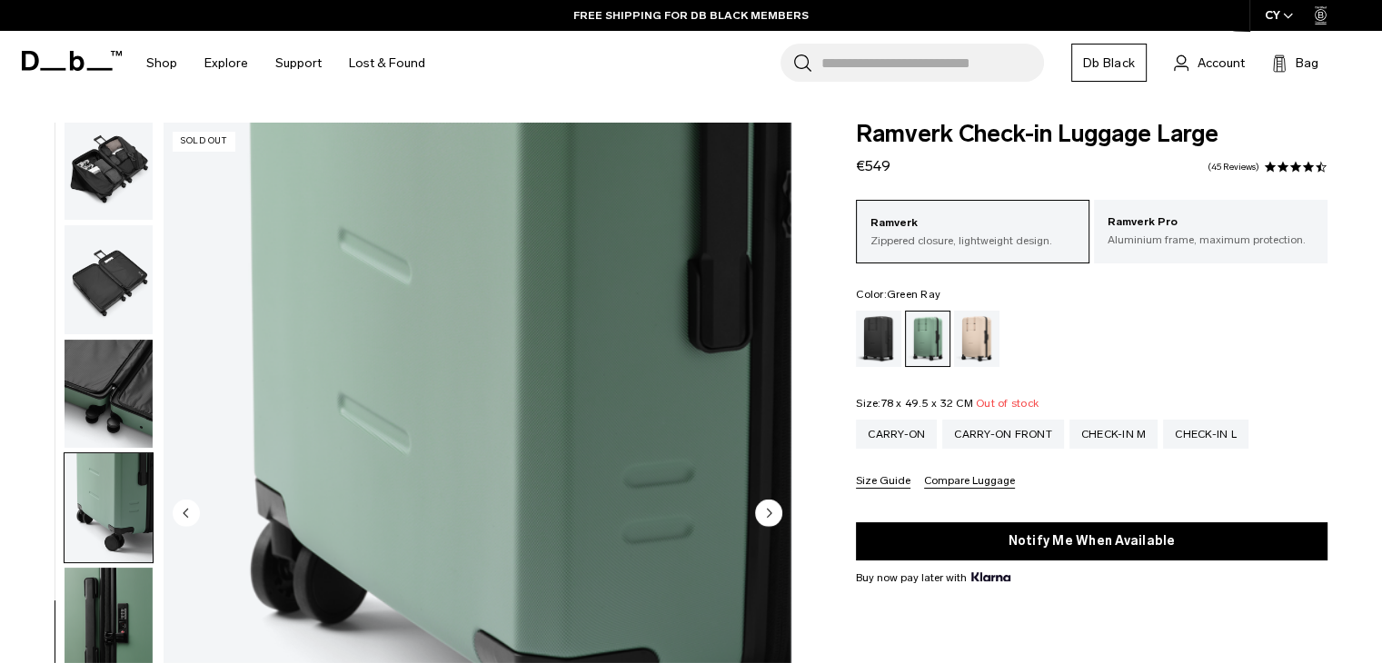
click at [105, 386] on img "button" at bounding box center [108, 394] width 88 height 109
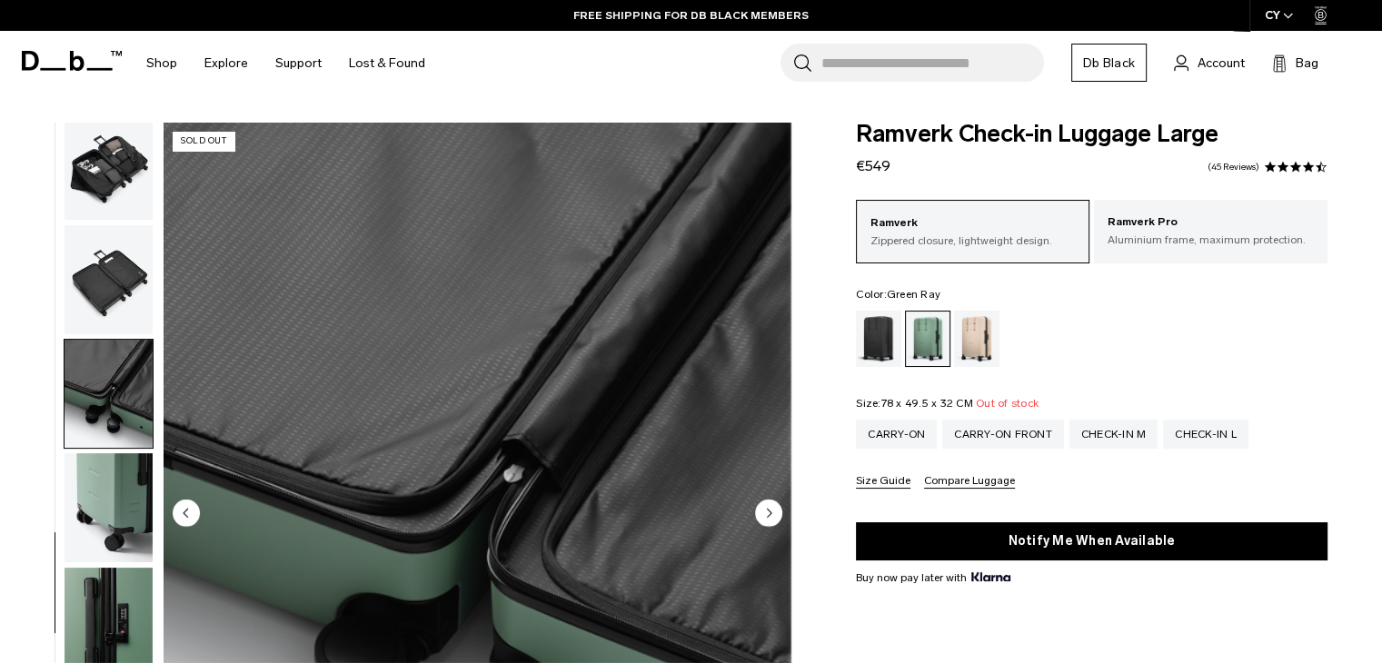
click at [101, 309] on img "button" at bounding box center [108, 279] width 88 height 109
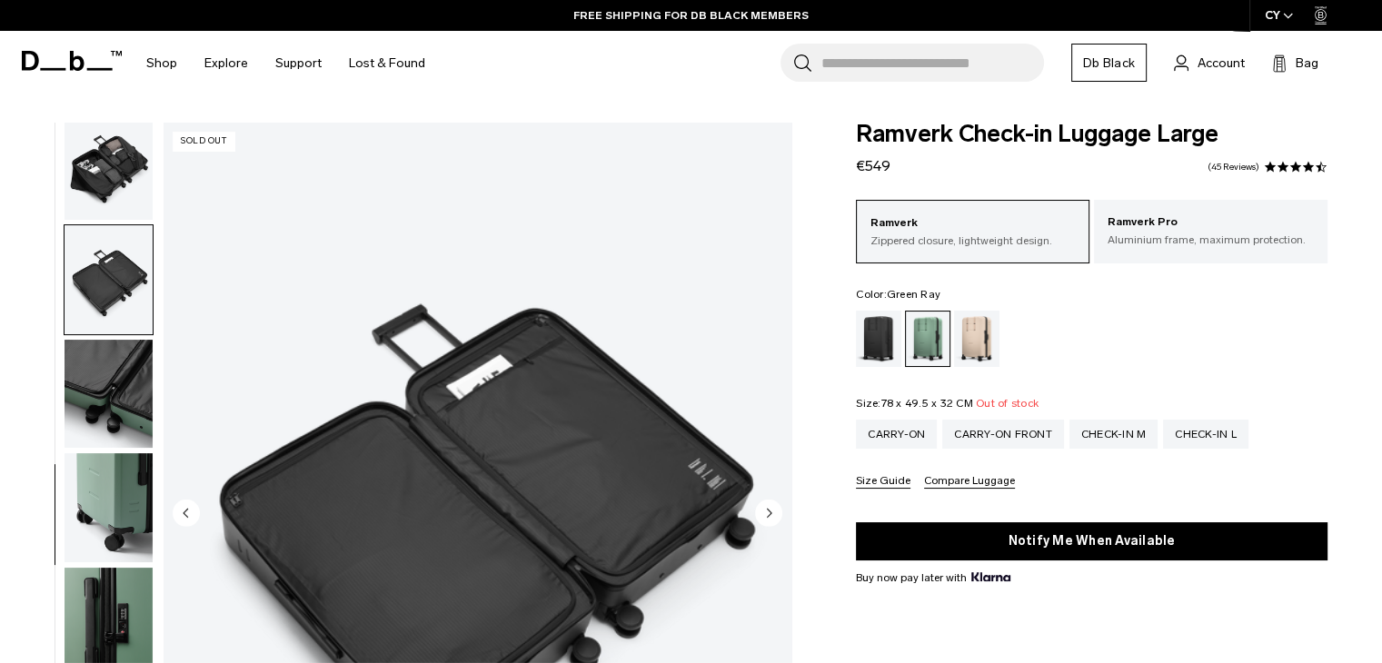
click at [101, 193] on img "button" at bounding box center [108, 165] width 88 height 109
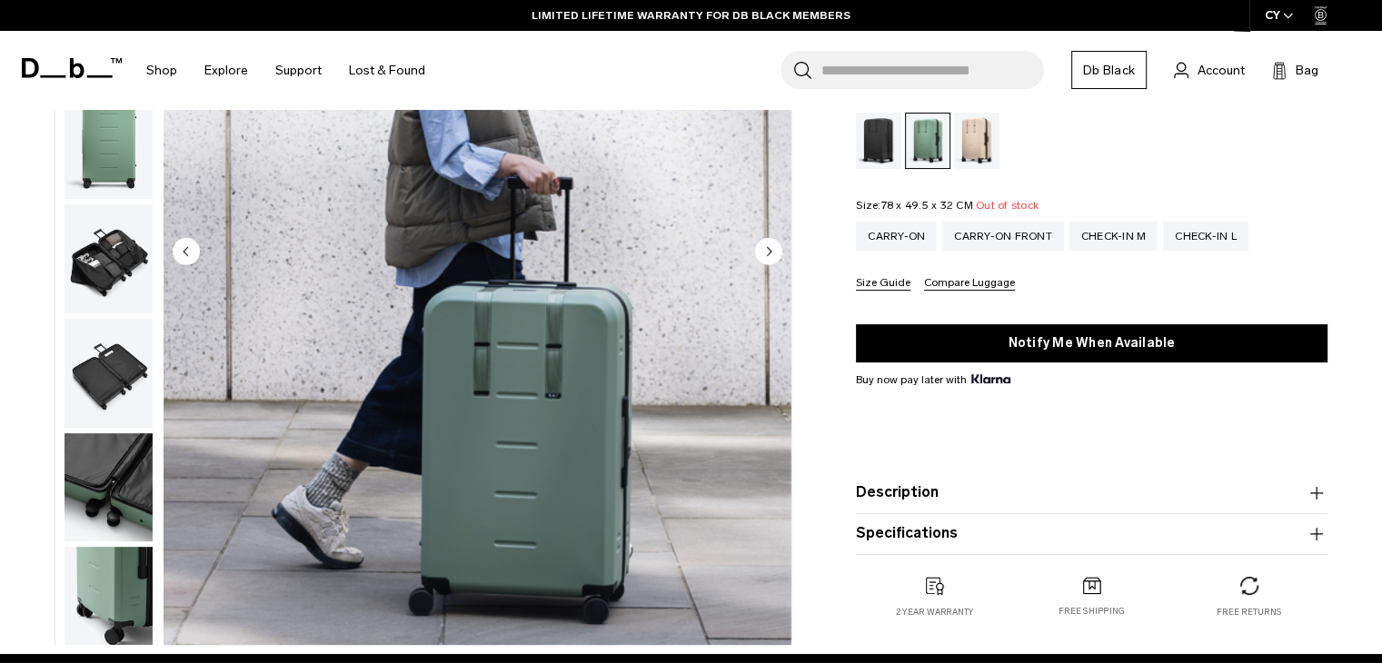
scroll to position [273, 0]
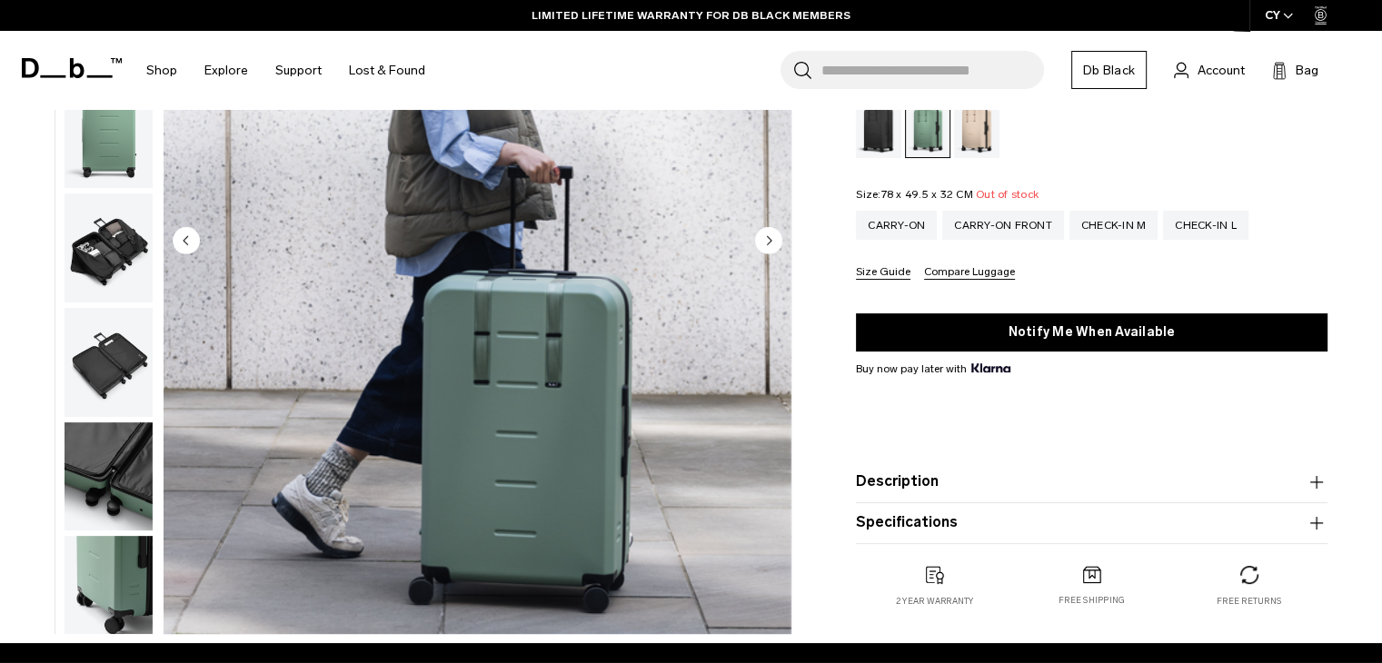
click at [1304, 483] on button "Description" at bounding box center [1091, 482] width 471 height 22
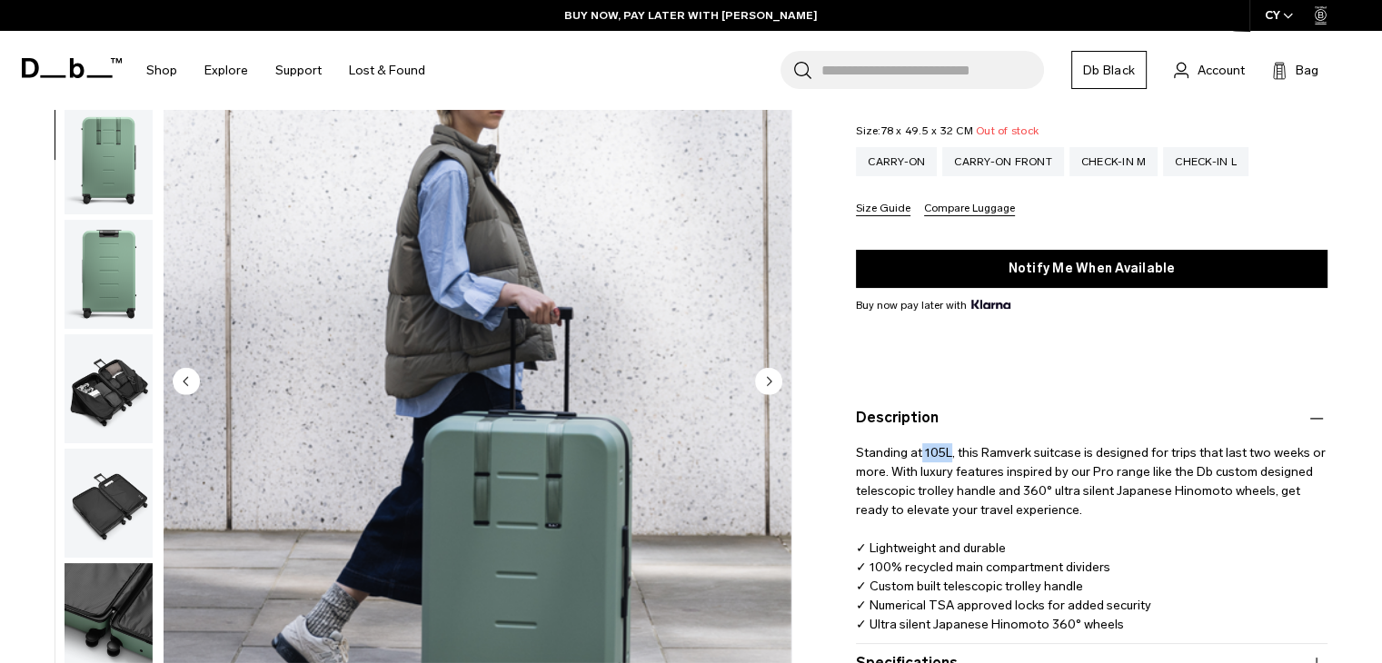
drag, startPoint x: 918, startPoint y: 448, endPoint x: 949, endPoint y: 448, distance: 30.9
click at [949, 448] on span "Standing at 105L, this Ramverk suitcase is designed for trips that last two wee…" at bounding box center [1092, 538] width 472 height 187
drag, startPoint x: 1137, startPoint y: 452, endPoint x: 1234, endPoint y: 462, distance: 96.8
click at [1234, 462] on p "Standing at 105L, this Ramverk suitcase is designed for trips that last two wee…" at bounding box center [1091, 532] width 471 height 204
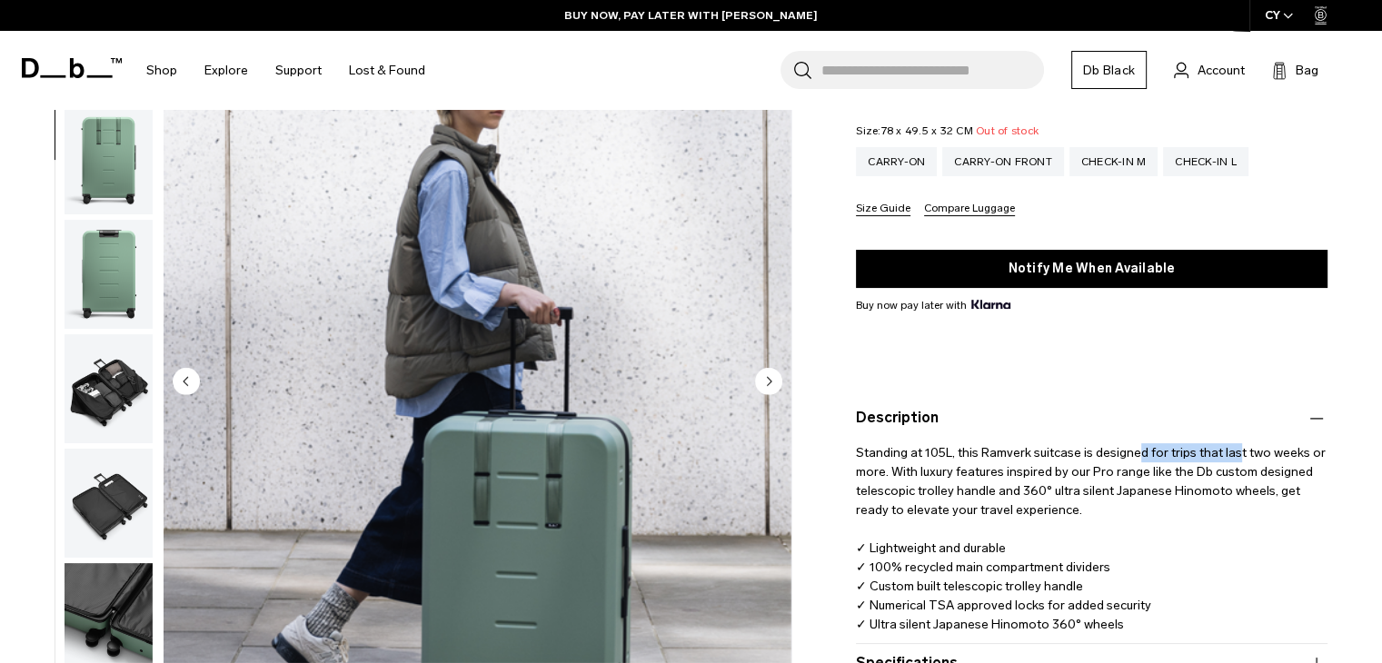
click at [1234, 462] on p "Standing at 105L, this Ramverk suitcase is designed for trips that last two wee…" at bounding box center [1091, 532] width 471 height 204
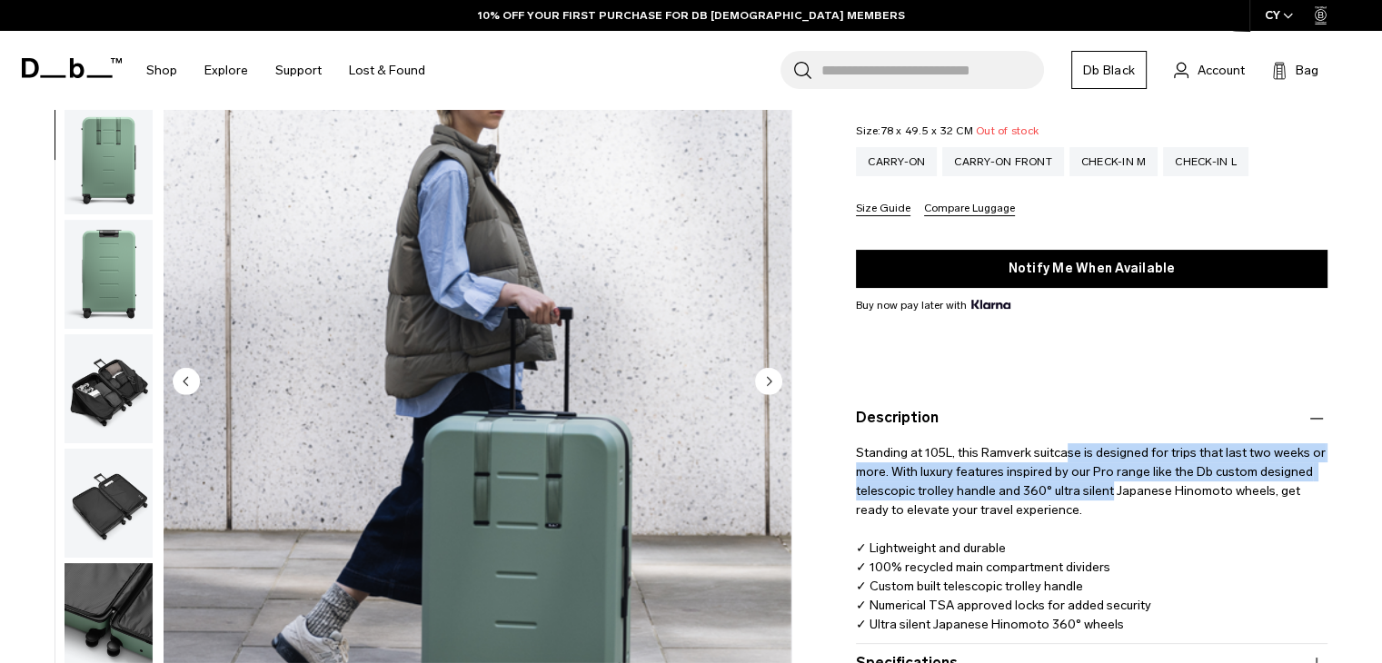
drag, startPoint x: 1061, startPoint y: 452, endPoint x: 1106, endPoint y: 499, distance: 64.9
click at [1106, 499] on p "Standing at 105L, this Ramverk suitcase is designed for trips that last two wee…" at bounding box center [1091, 532] width 471 height 204
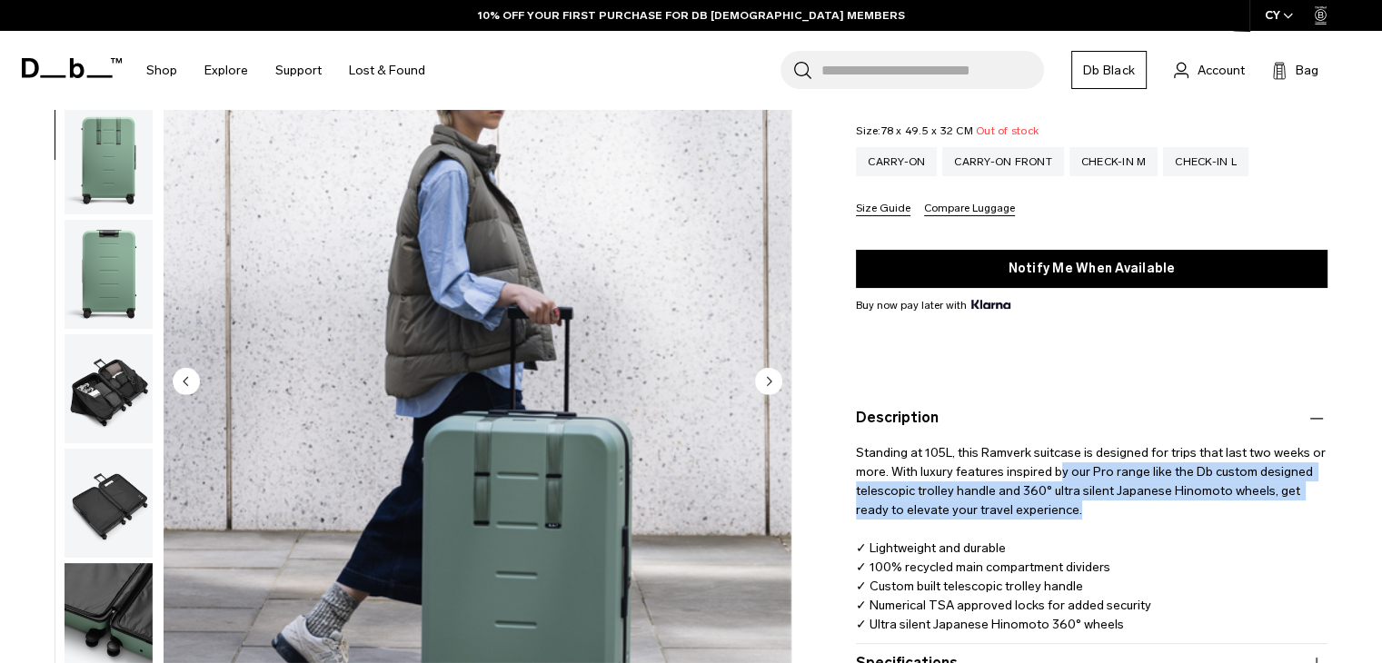
drag, startPoint x: 1068, startPoint y: 491, endPoint x: 1043, endPoint y: 473, distance: 31.3
click at [1046, 474] on p "Standing at 105L, this Ramverk suitcase is designed for trips that last two wee…" at bounding box center [1091, 532] width 471 height 204
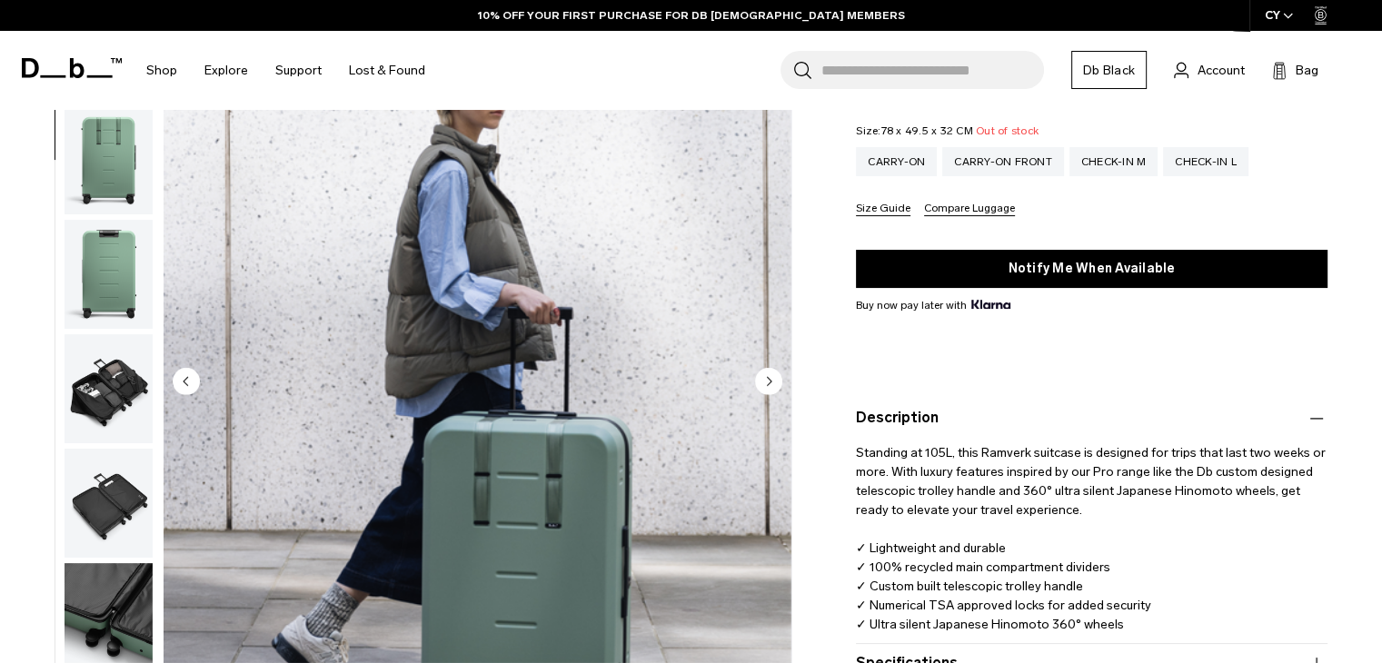
click at [1042, 472] on span "Standing at 105L, this Ramverk suitcase is designed for trips that last two wee…" at bounding box center [1092, 538] width 472 height 187
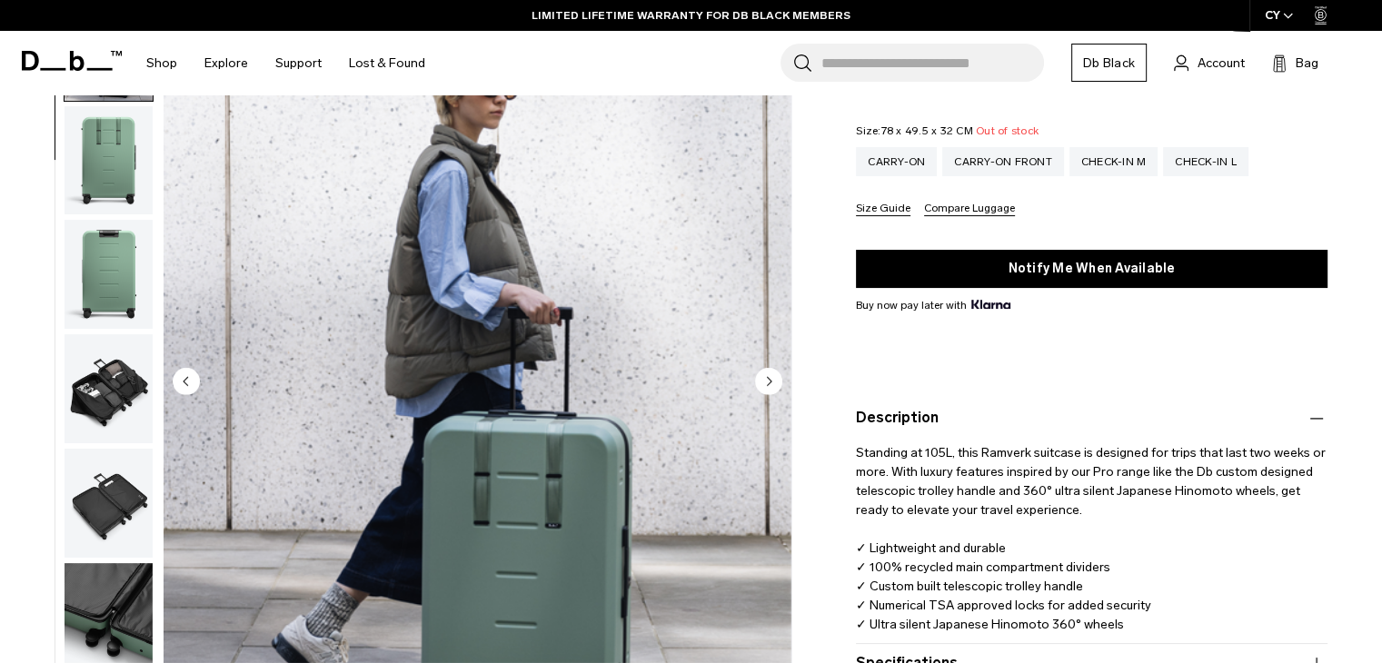
click at [134, 369] on img "button" at bounding box center [108, 389] width 88 height 109
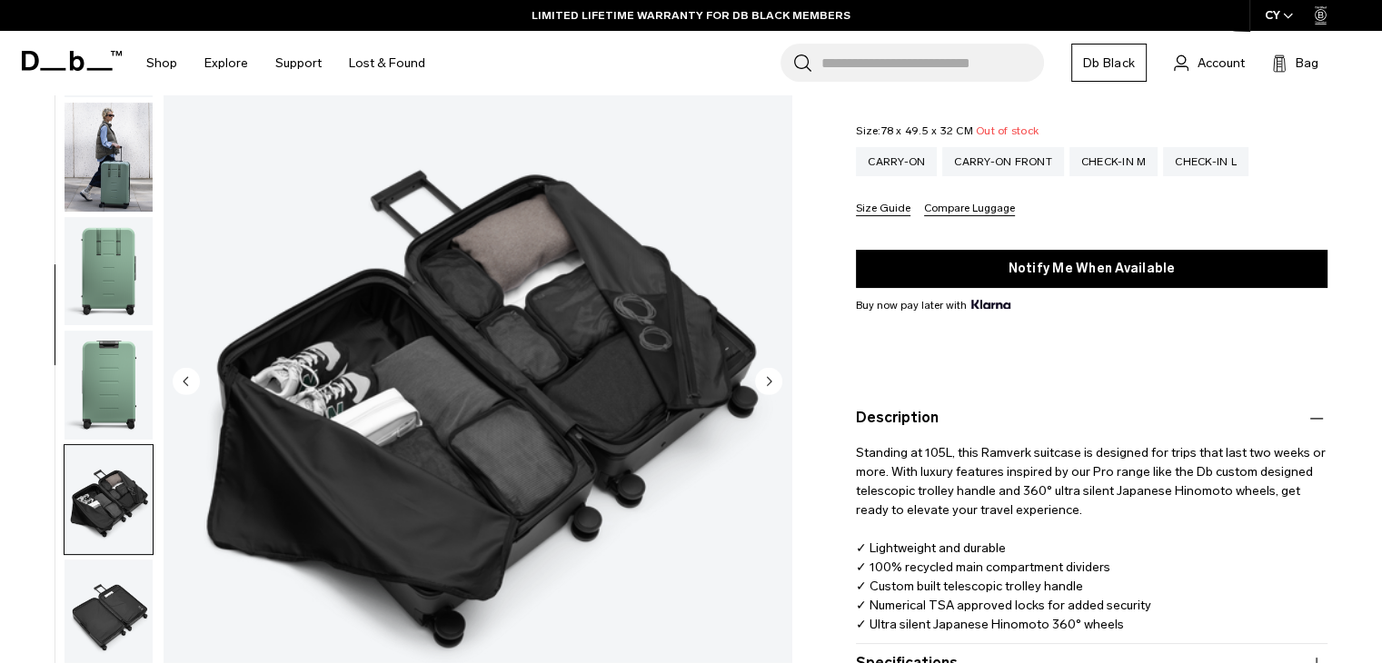
click at [120, 173] on img "button" at bounding box center [108, 157] width 88 height 109
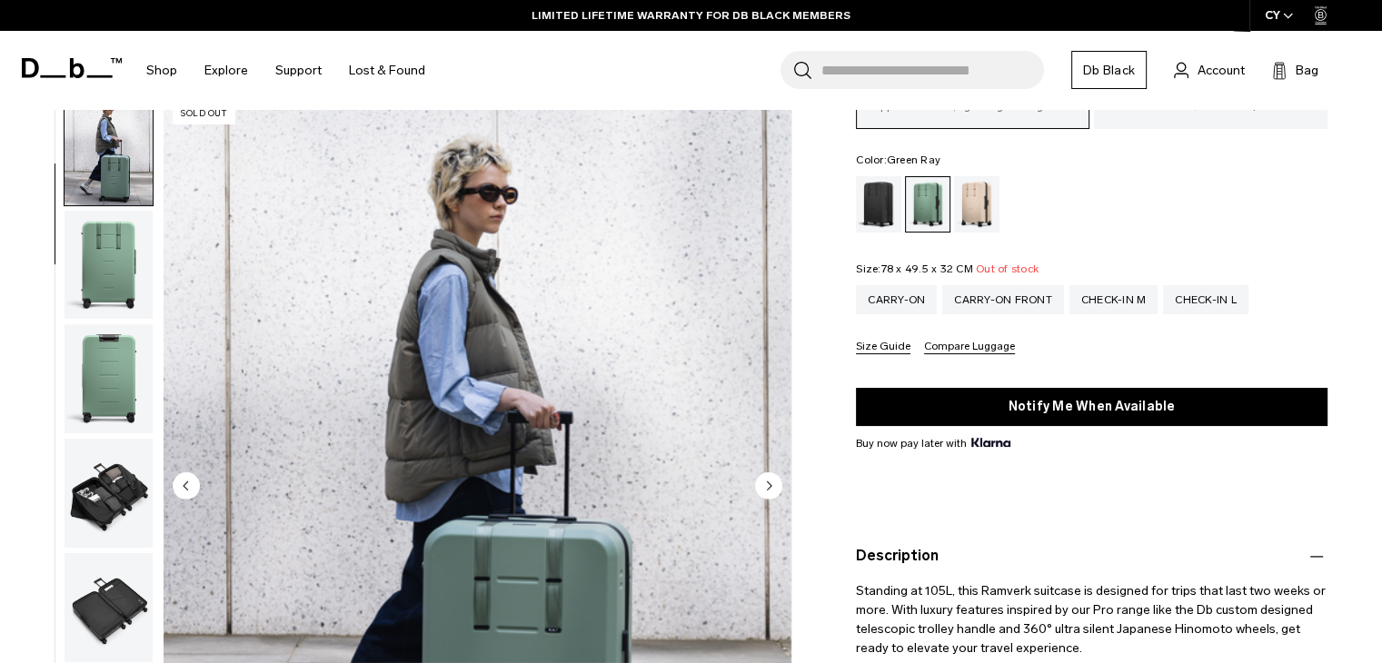
scroll to position [0, 0]
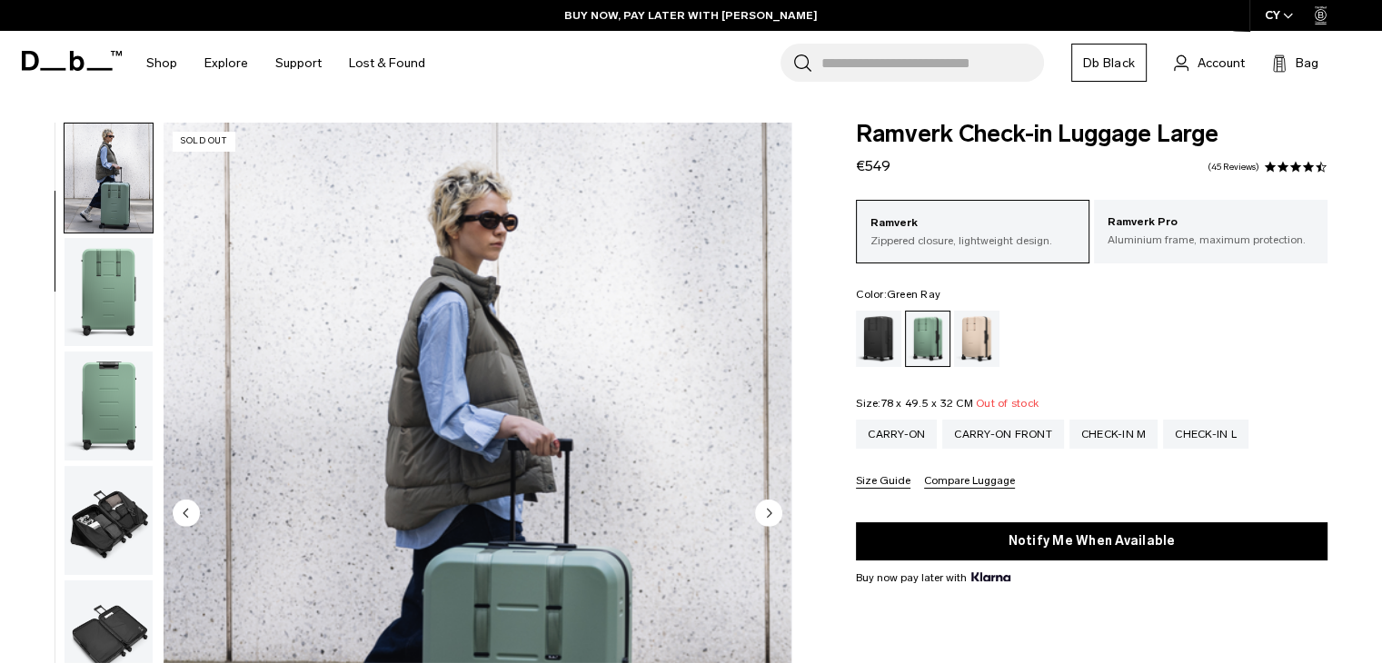
click at [870, 160] on span "€549" at bounding box center [873, 165] width 35 height 17
click at [870, 159] on span "€549" at bounding box center [873, 165] width 35 height 17
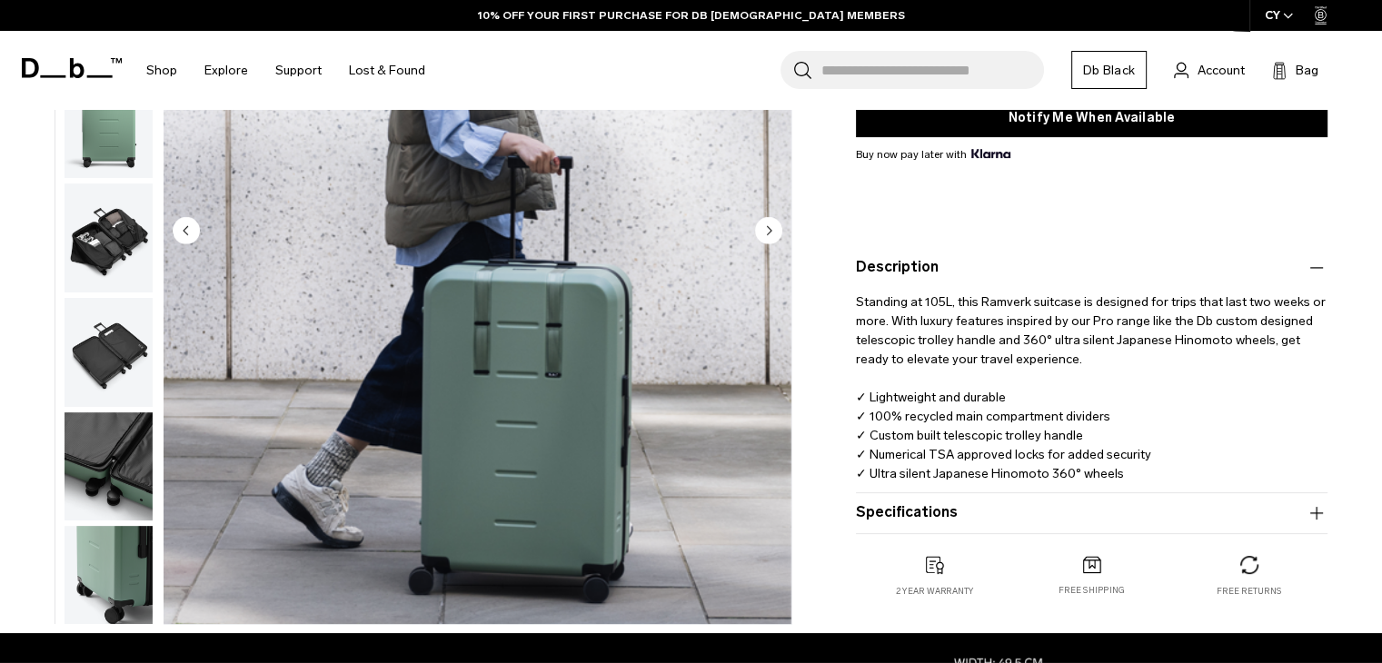
scroll to position [454, 0]
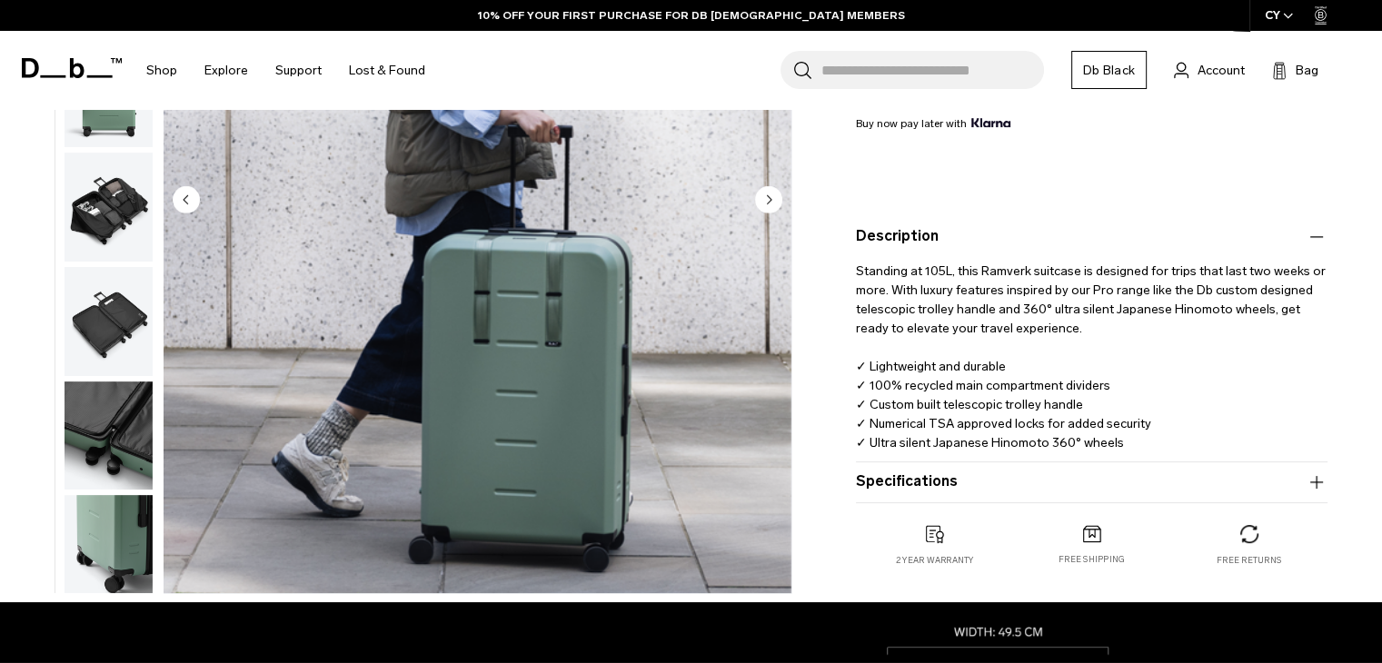
click at [919, 439] on span "Standing at 105L, this Ramverk suitcase is designed for trips that last two wee…" at bounding box center [1092, 356] width 472 height 187
click at [917, 439] on span "Standing at 105L, this Ramverk suitcase is designed for trips that last two wee…" at bounding box center [1092, 356] width 472 height 187
click at [1167, 434] on p "Standing at 105L, this Ramverk suitcase is designed for trips that last two wee…" at bounding box center [1091, 350] width 471 height 204
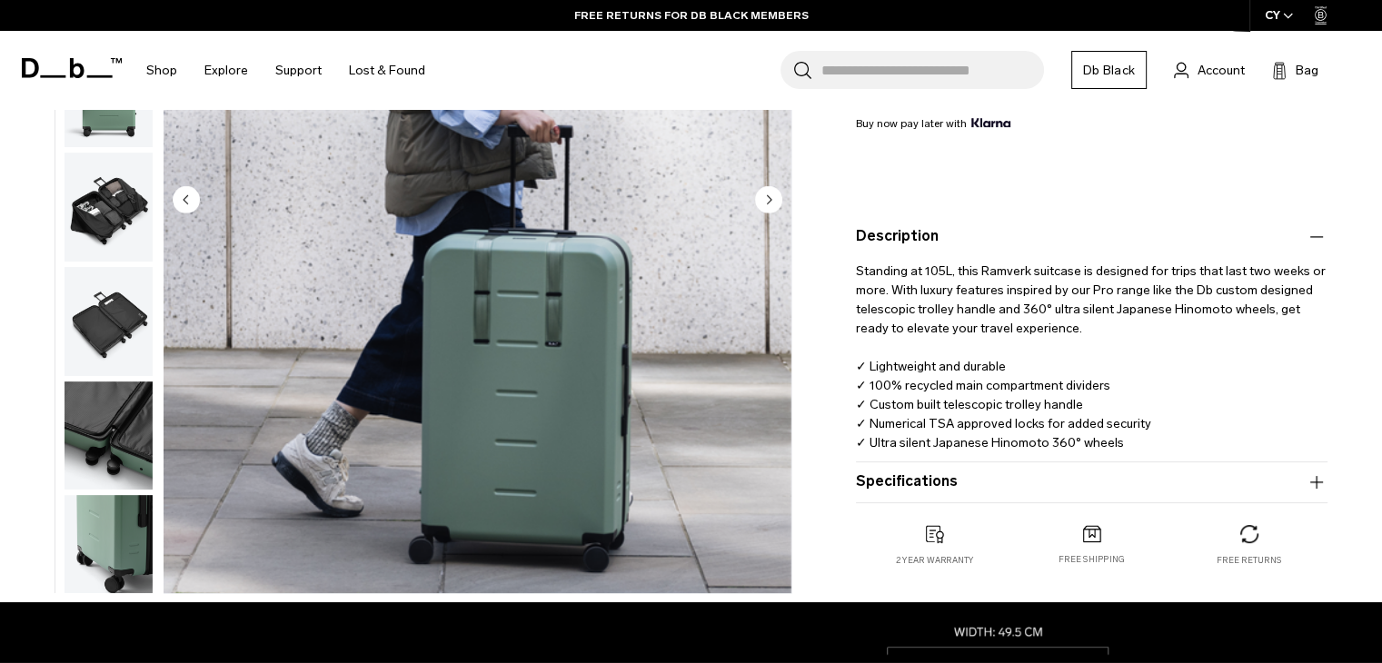
click at [1060, 441] on span "Standing at 105L, this Ramverk suitcase is designed for trips that last two wee…" at bounding box center [1092, 356] width 472 height 187
click at [1059, 442] on span "Standing at 105L, this Ramverk suitcase is designed for trips that last two wee…" at bounding box center [1092, 356] width 472 height 187
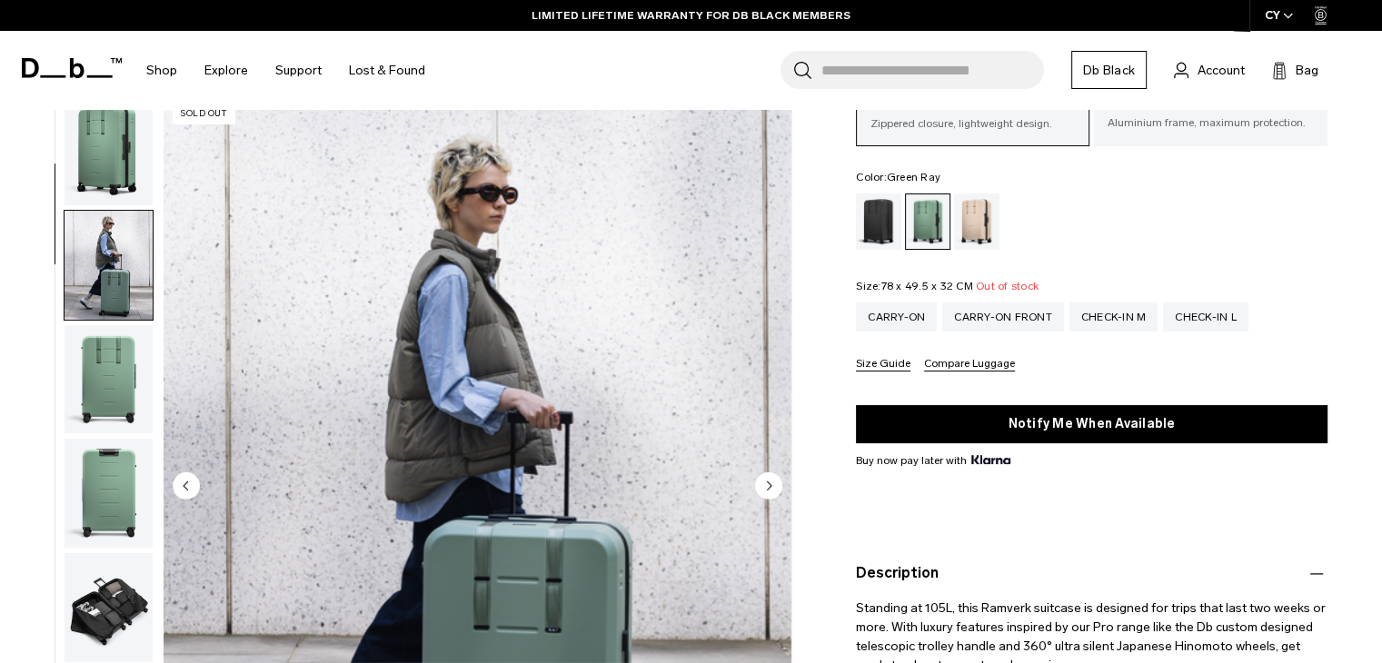
scroll to position [0, 0]
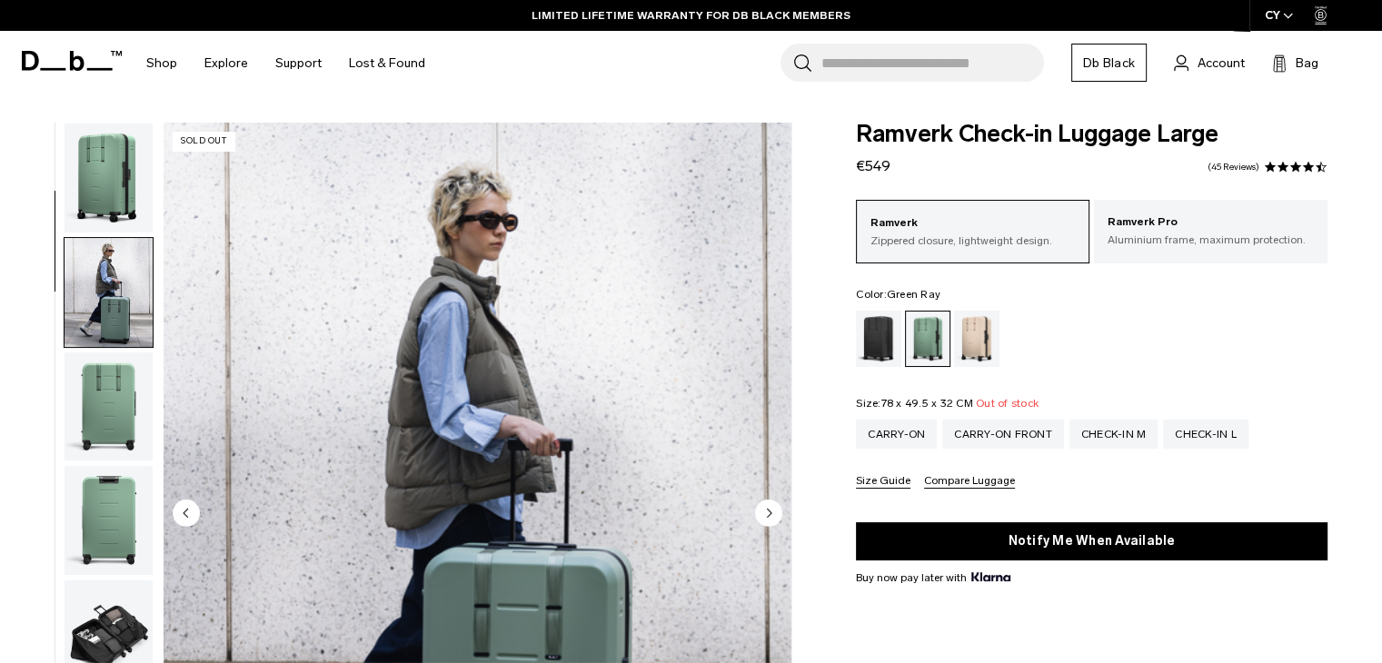
click at [112, 303] on img "button" at bounding box center [108, 292] width 88 height 109
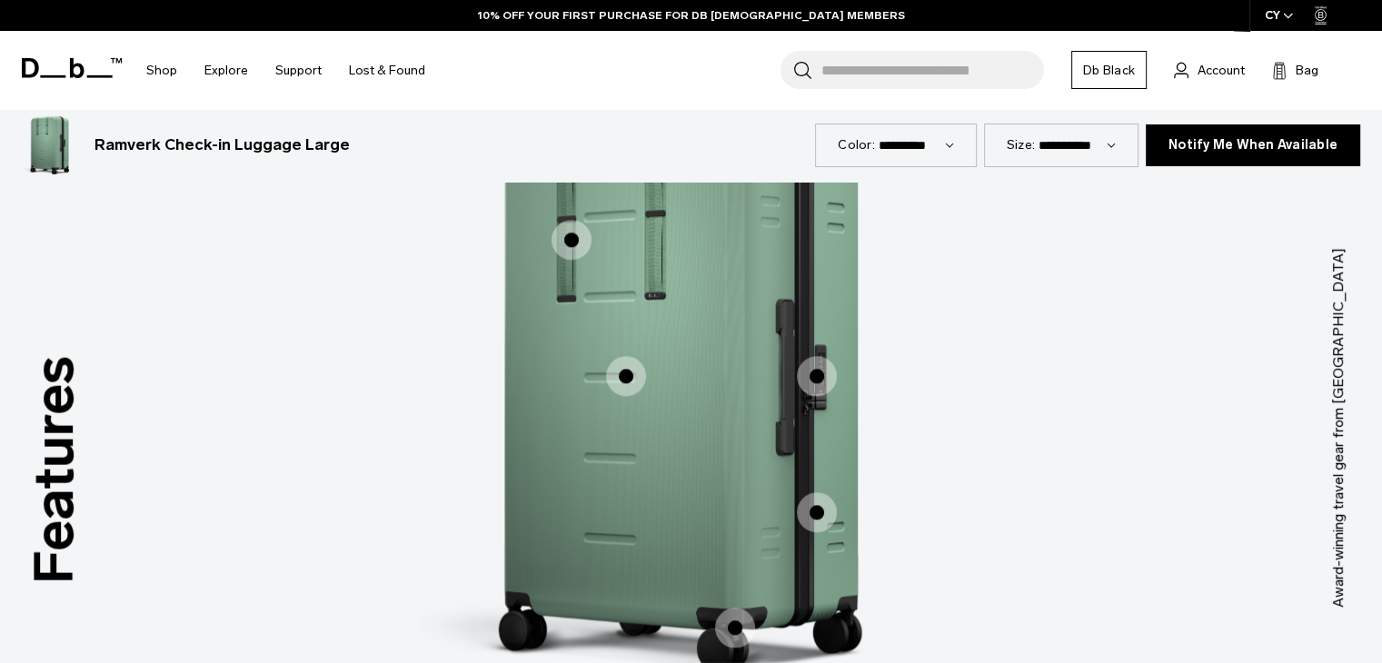
scroll to position [1544, 0]
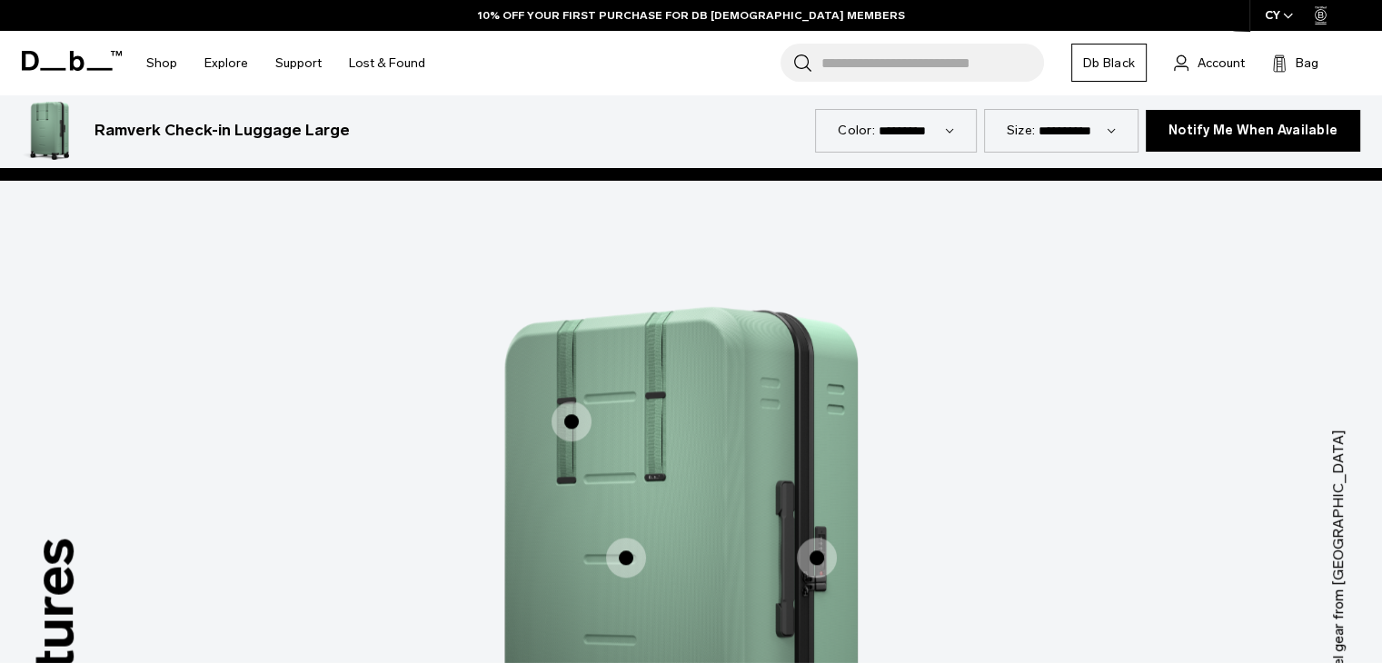
click at [552, 408] on label "Hook-Up System™" at bounding box center [572, 422] width 44 height 44
click at [564, 412] on span "1 / 3" at bounding box center [571, 422] width 40 height 40
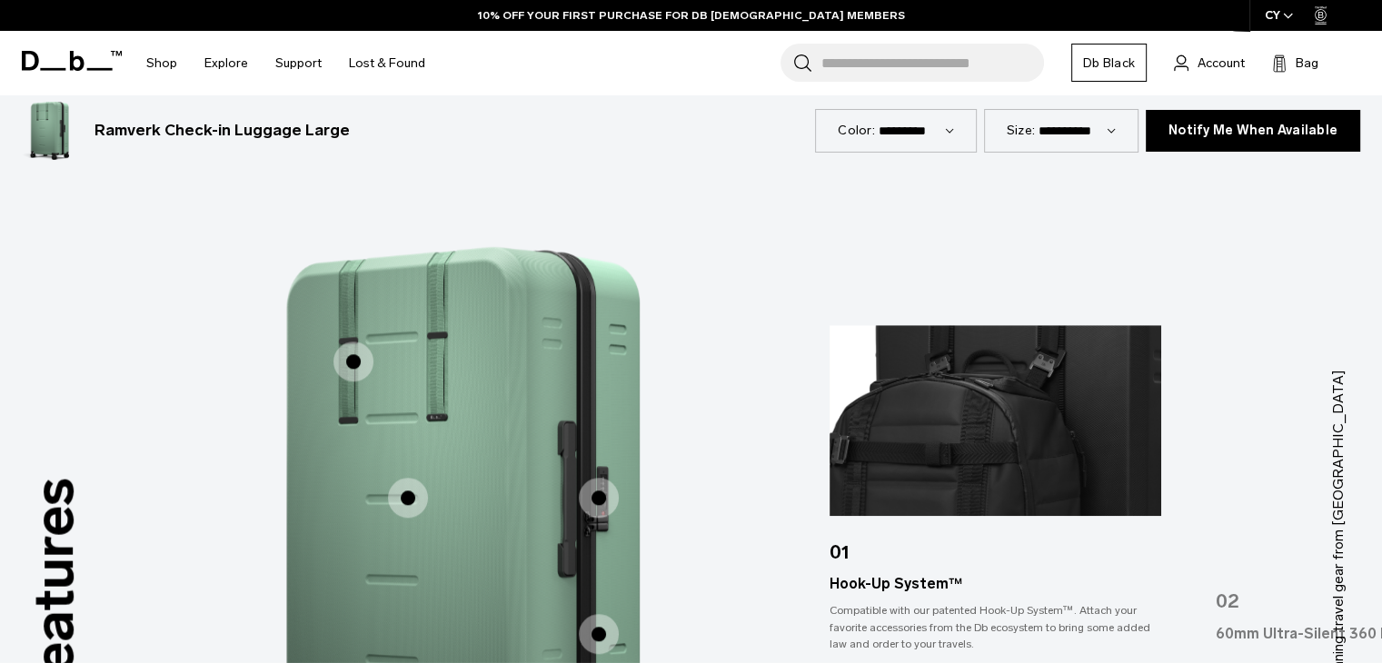
scroll to position [1726, 0]
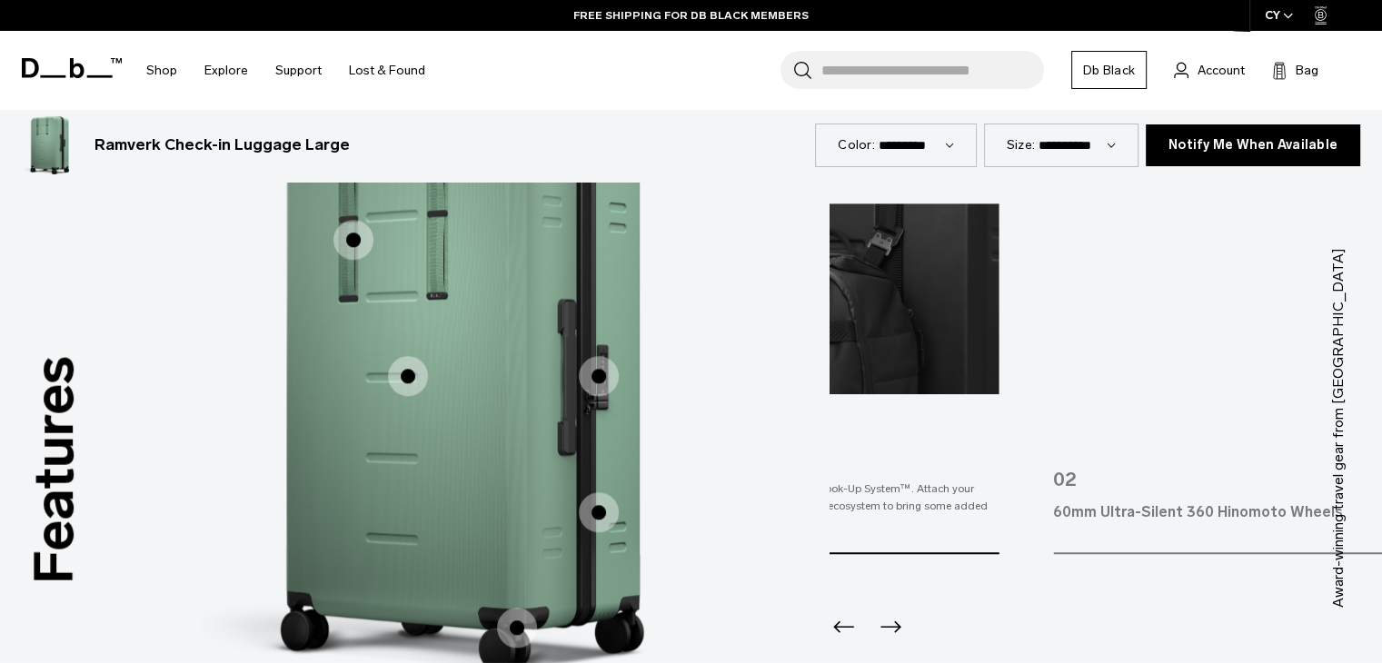
click at [807, 502] on div "Features Tap a hotspot to learn more Award-winning travel gear from Scandinavia…" at bounding box center [691, 427] width 1382 height 856
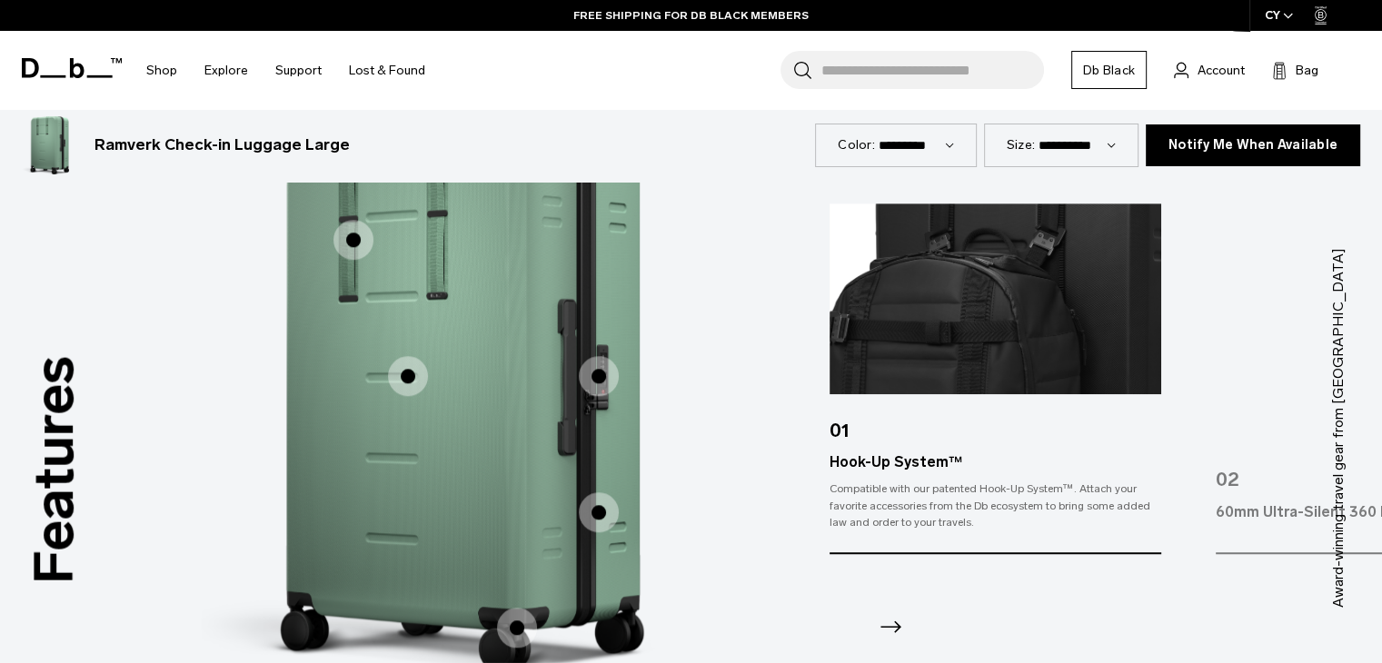
click at [977, 338] on img "1 / 5" at bounding box center [995, 298] width 332 height 191
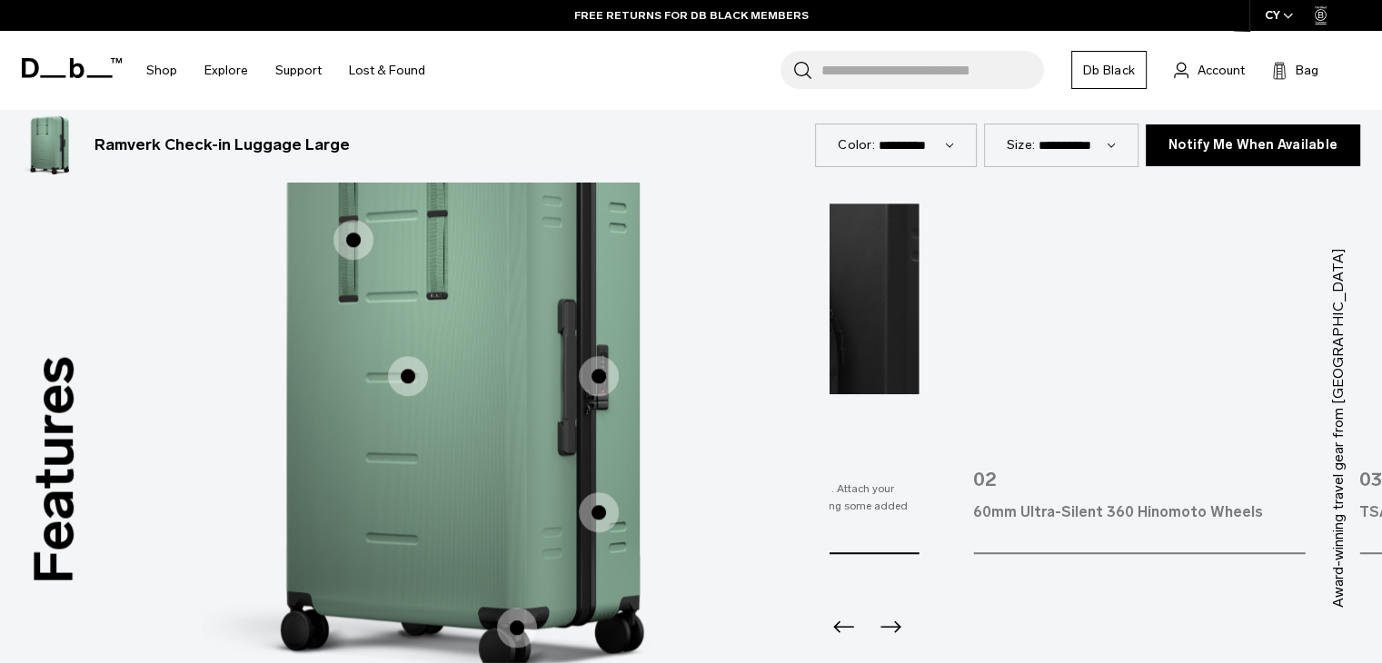
click at [878, 443] on div "01" at bounding box center [753, 423] width 332 height 58
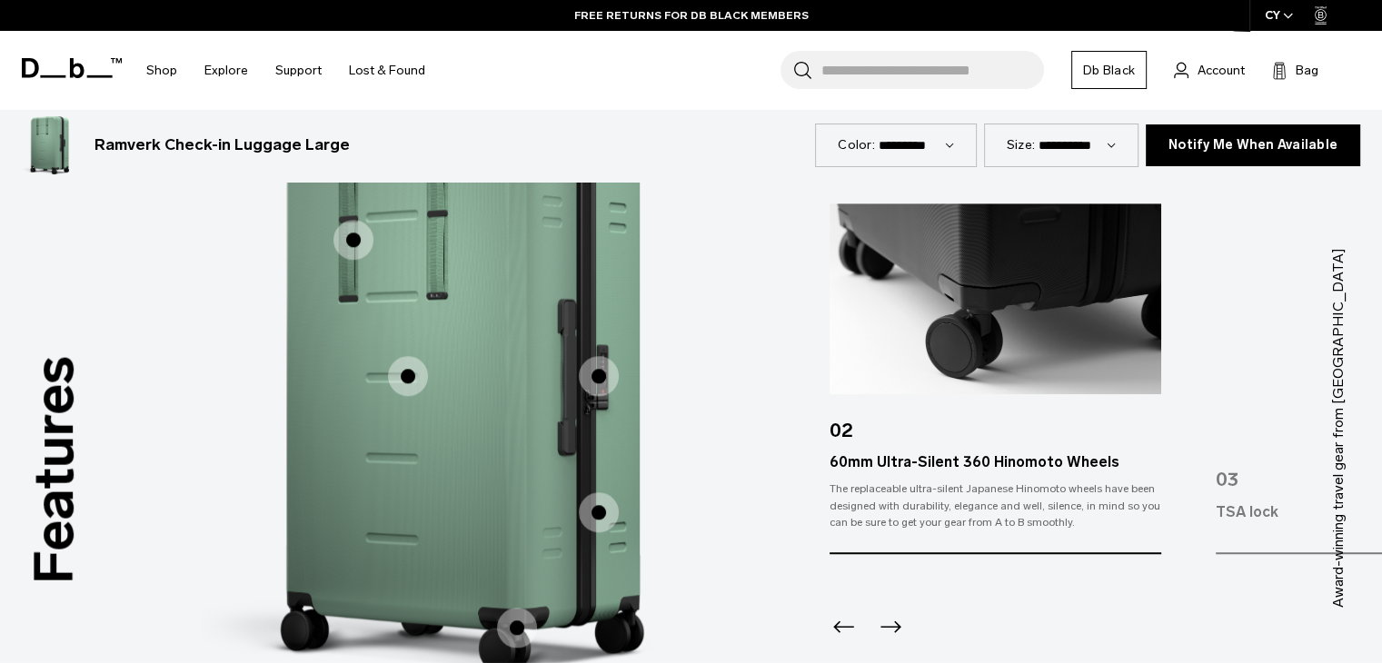
click at [1155, 377] on img "2 / 5" at bounding box center [995, 298] width 332 height 191
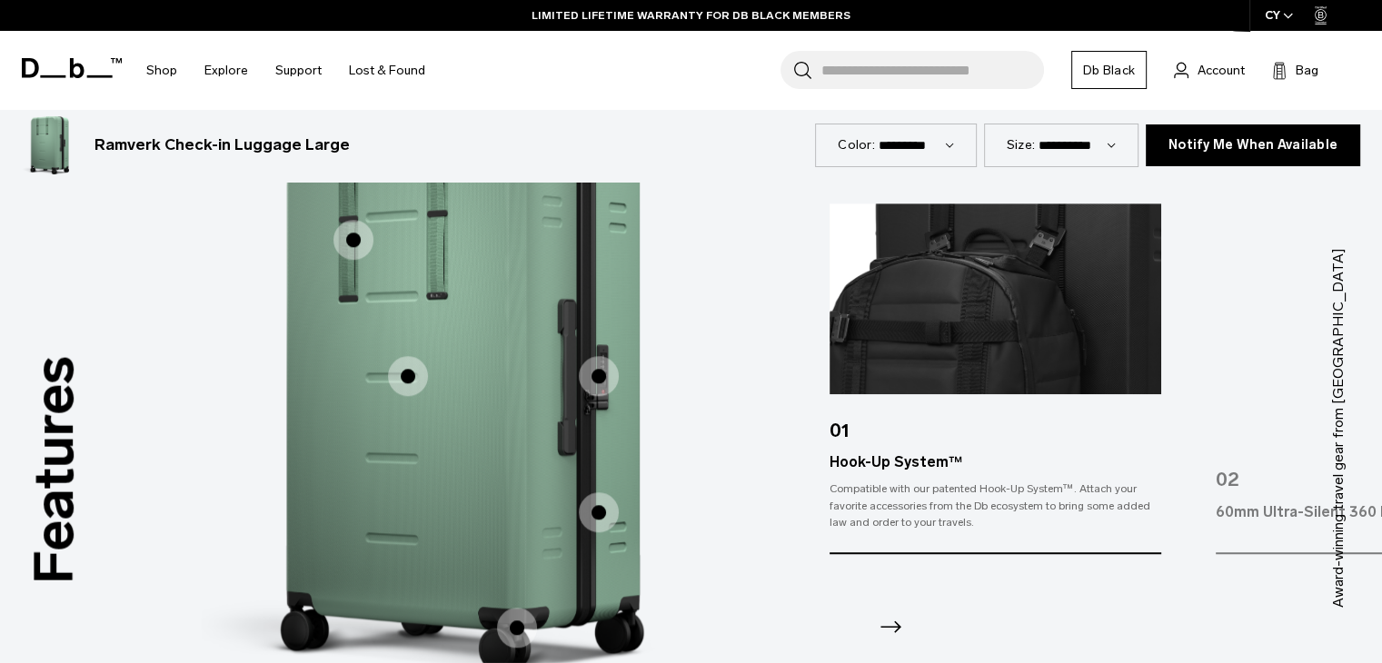
click at [879, 459] on div "Hook-Up System™" at bounding box center [995, 462] width 332 height 22
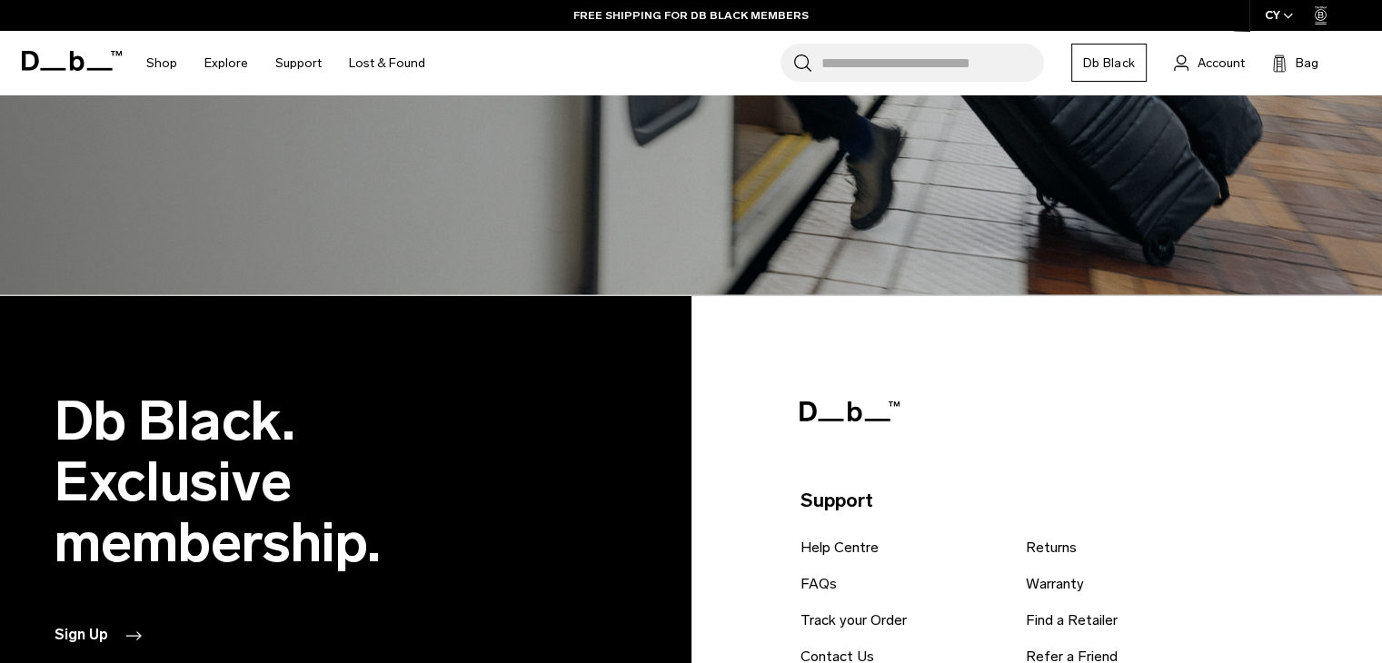
scroll to position [4451, 0]
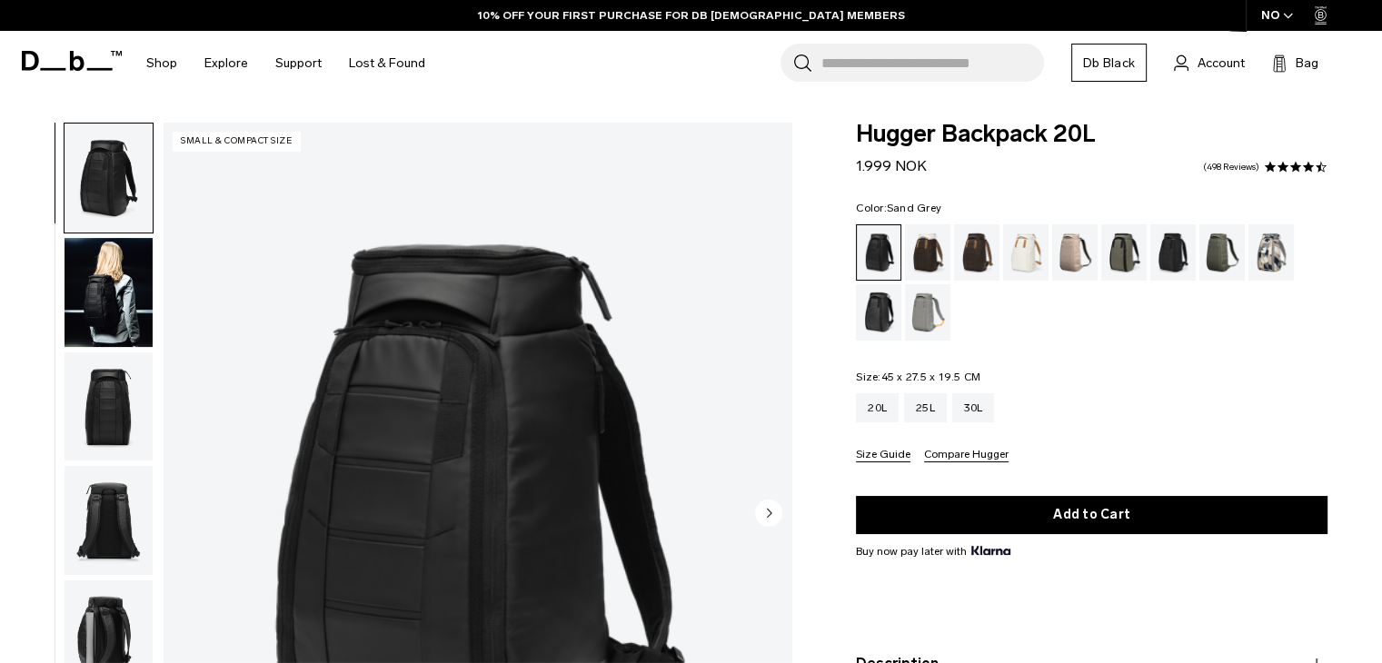
click at [917, 319] on div "Sand Grey" at bounding box center [928, 312] width 46 height 56
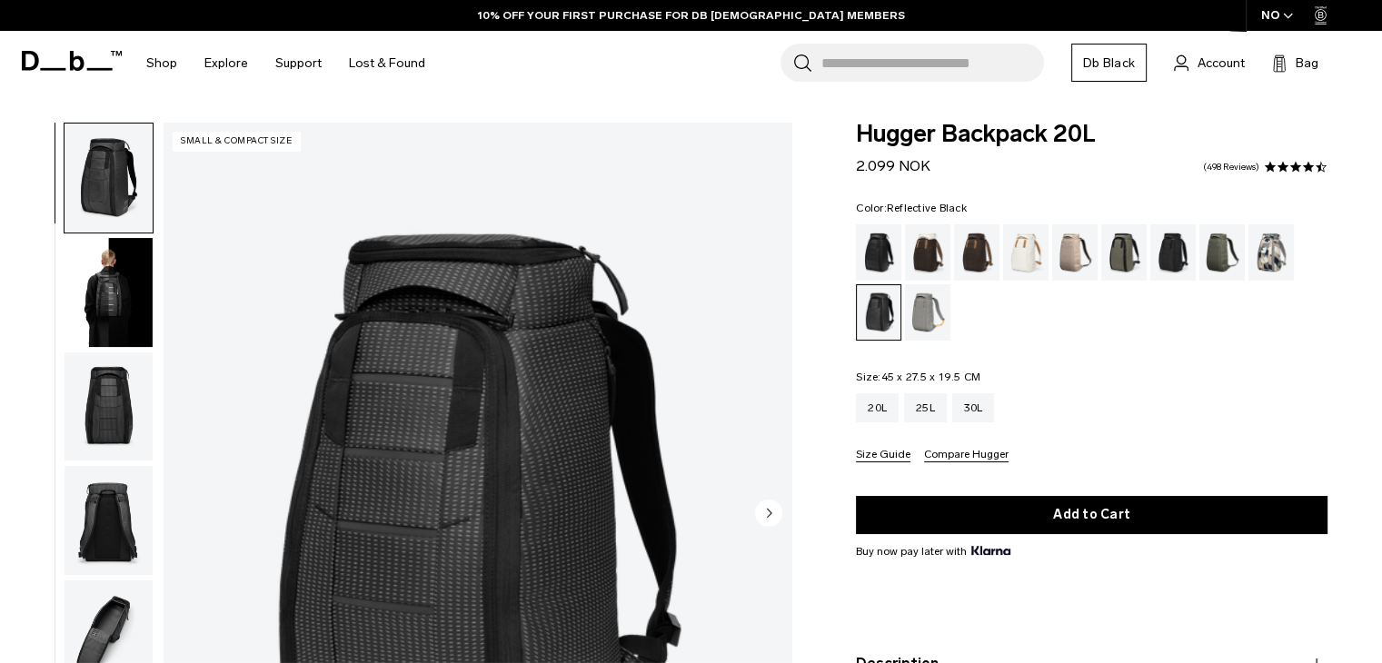
click at [895, 162] on span "2.099 NOK" at bounding box center [893, 165] width 74 height 17
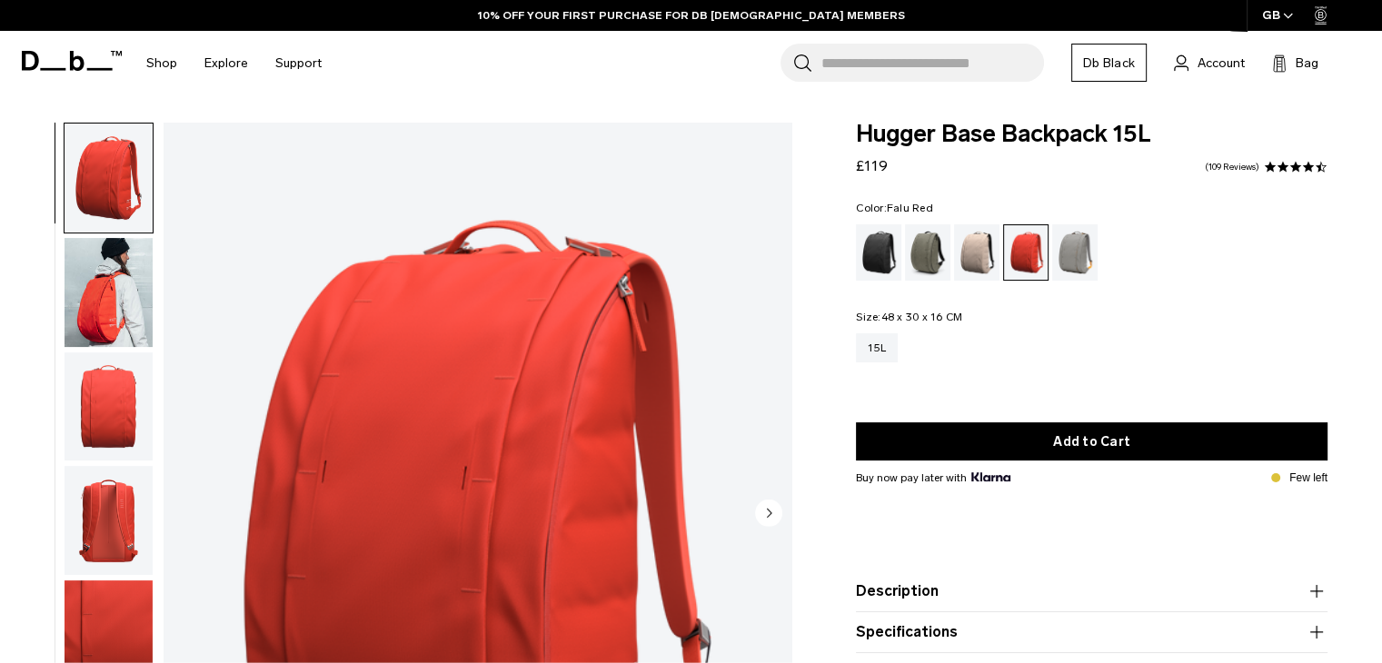
click at [116, 263] on img "button" at bounding box center [108, 292] width 88 height 109
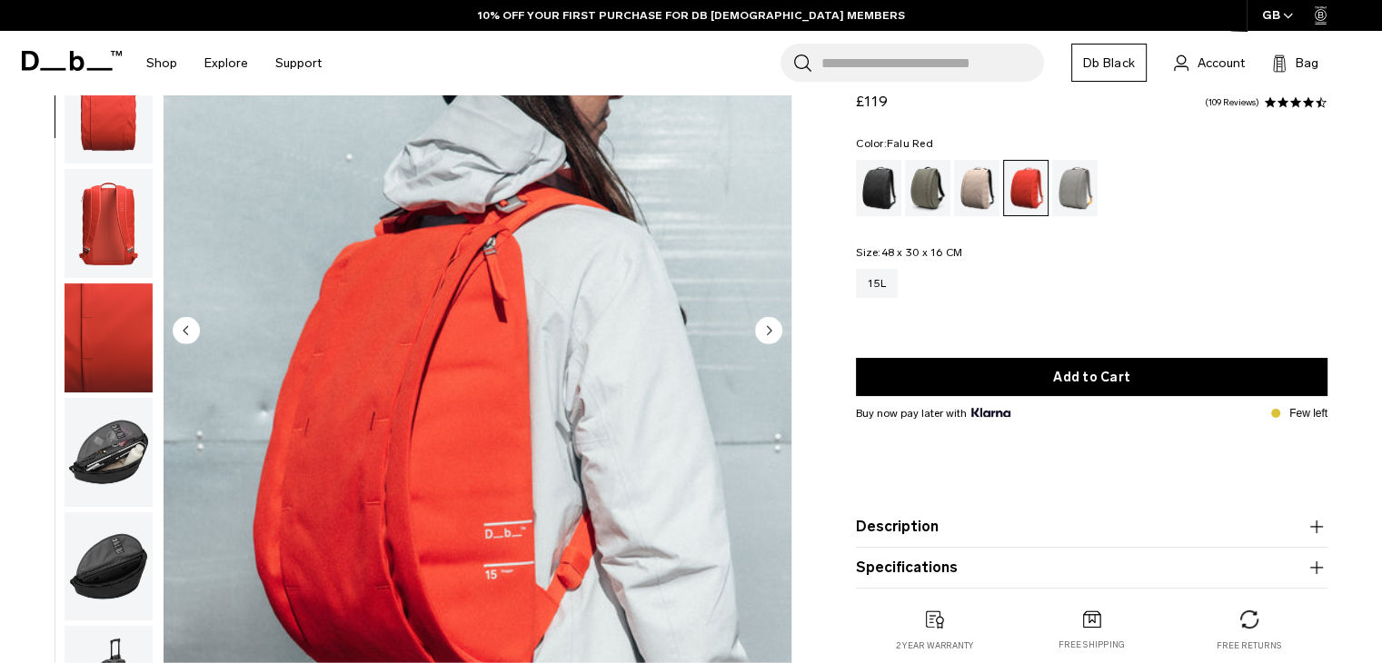
scroll to position [182, 0]
click at [127, 219] on img "button" at bounding box center [108, 224] width 88 height 109
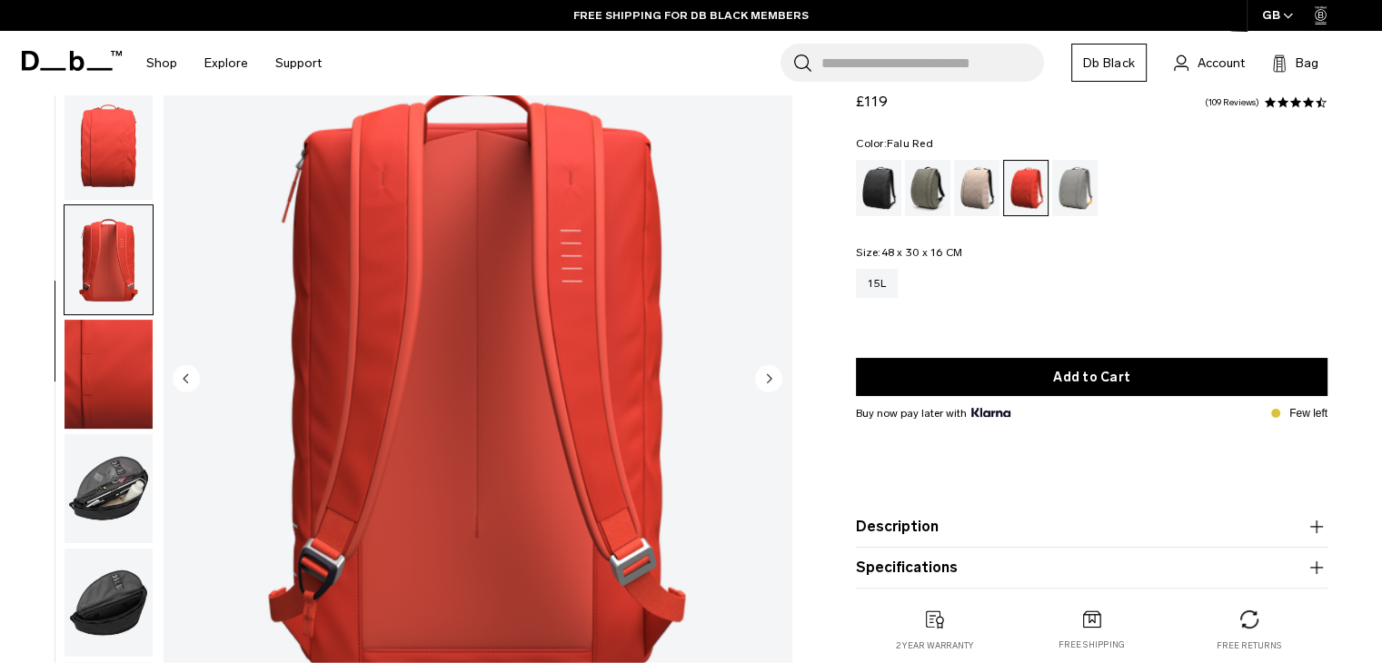
scroll to position [91, 0]
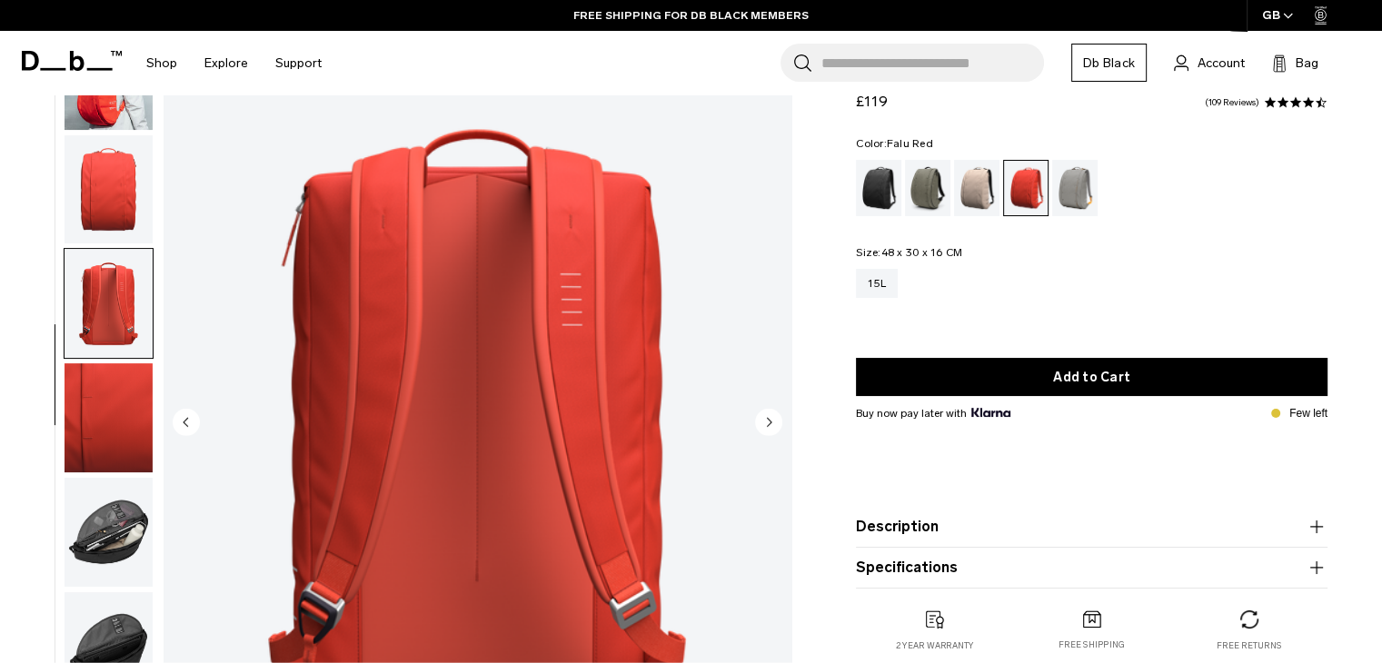
click at [114, 441] on img "button" at bounding box center [108, 417] width 88 height 109
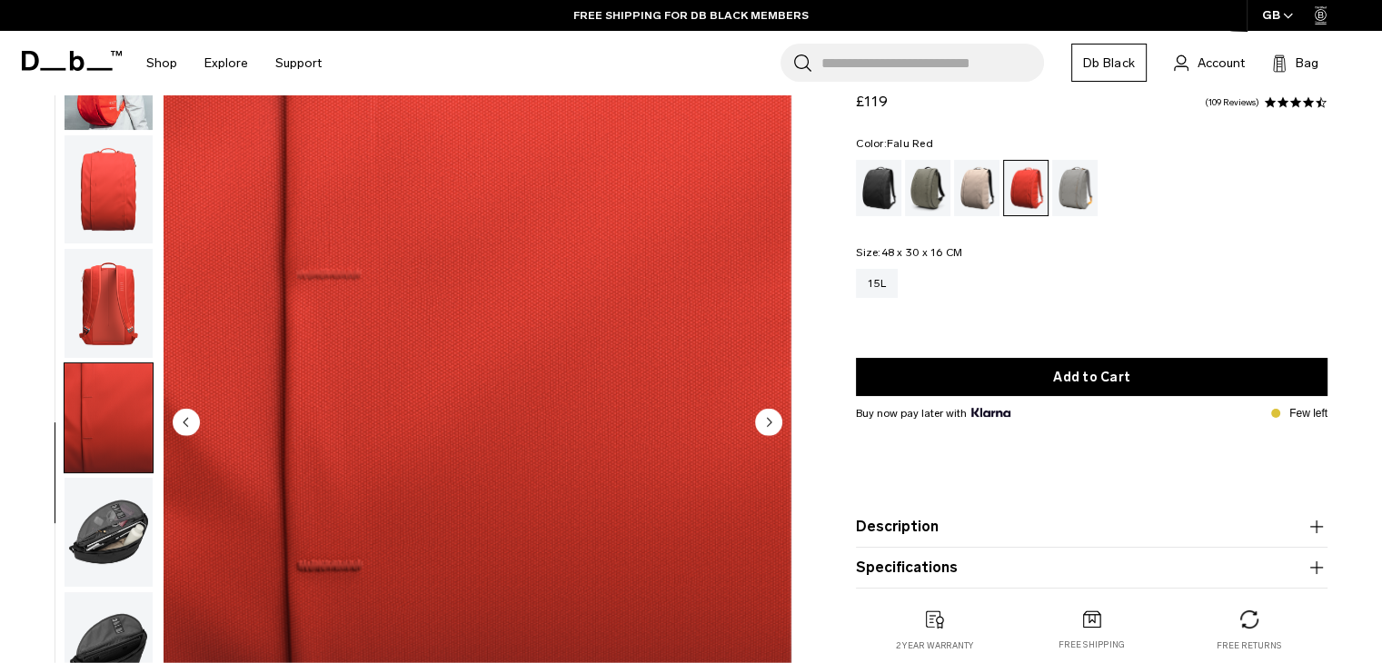
click at [124, 522] on img "button" at bounding box center [108, 532] width 88 height 109
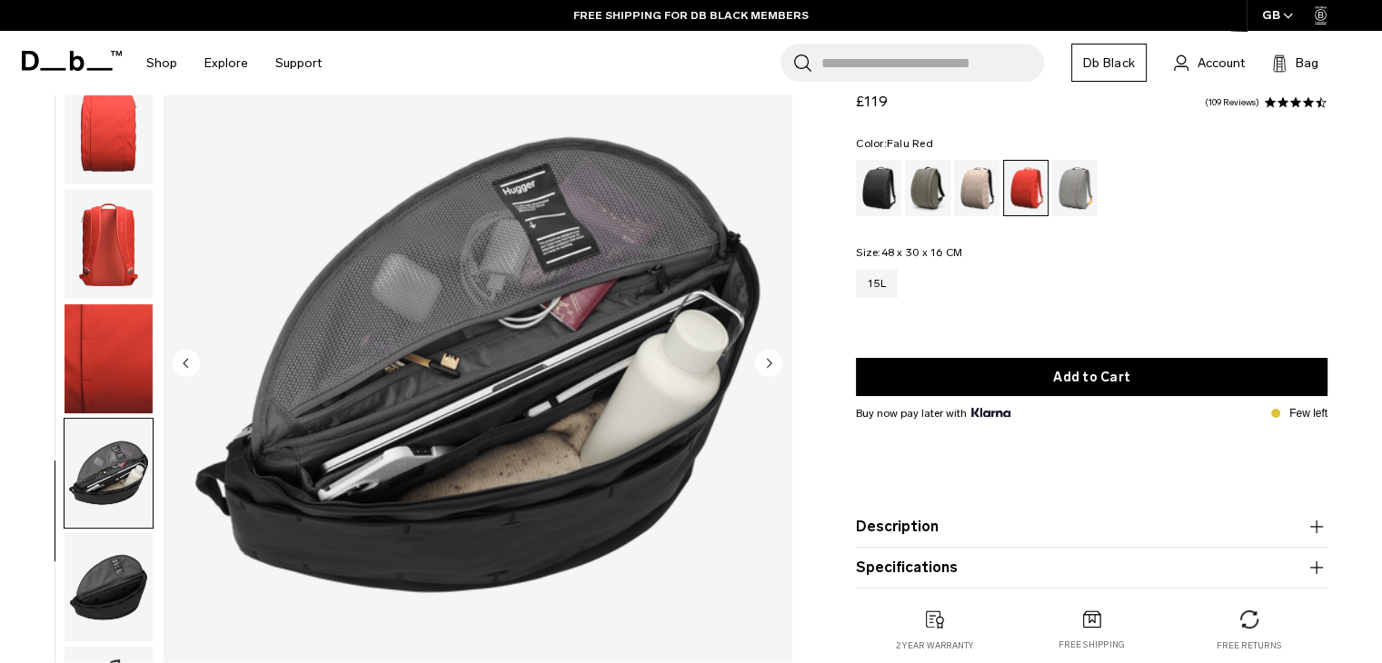
scroll to position [182, 0]
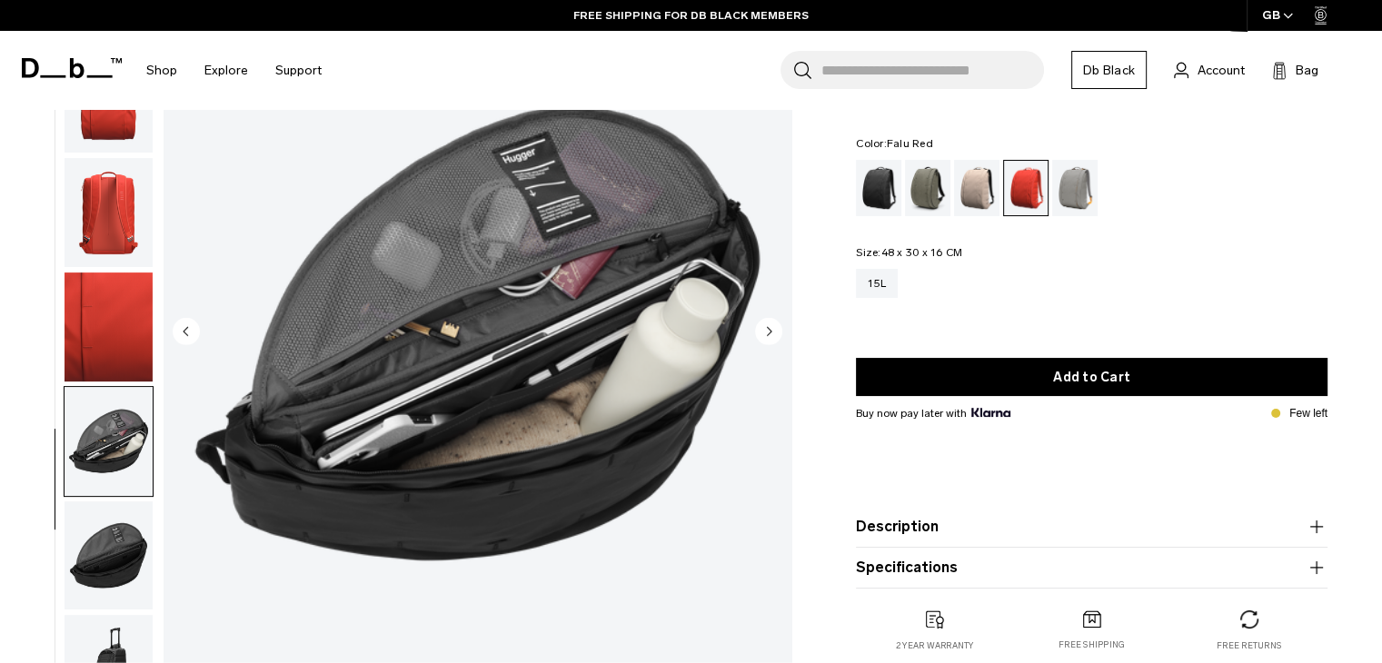
click at [105, 554] on img "button" at bounding box center [108, 555] width 88 height 109
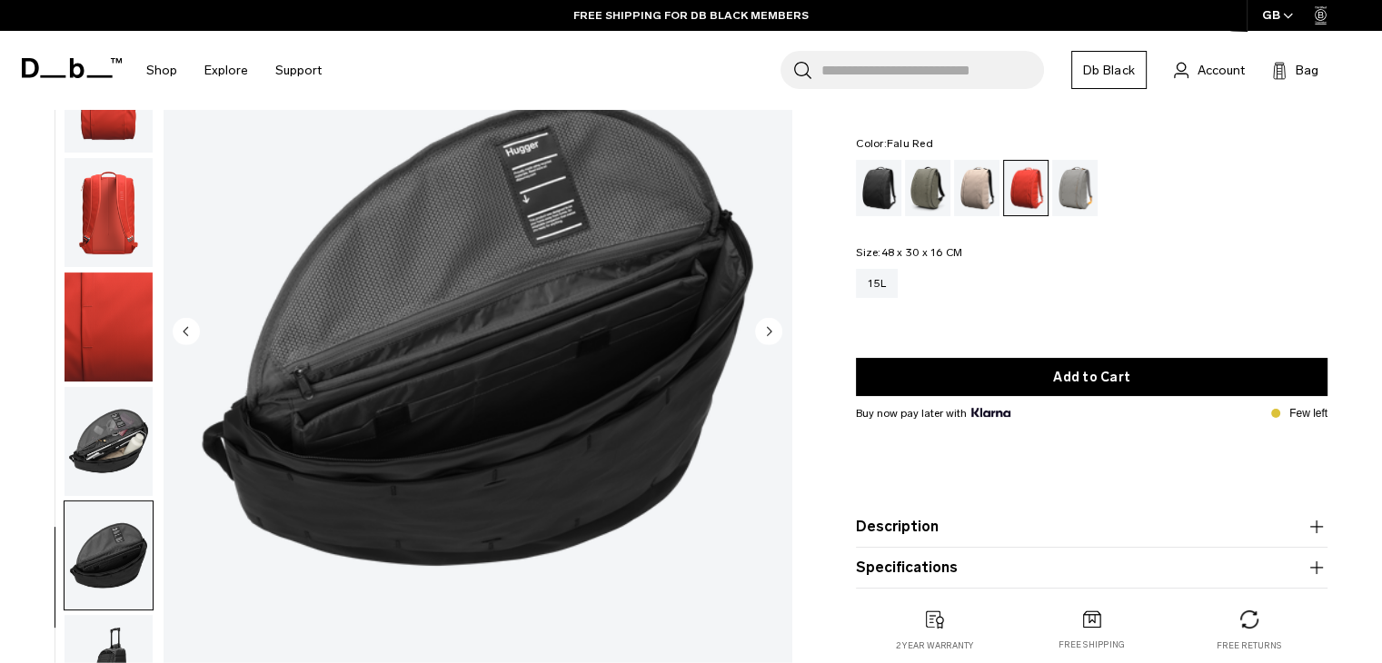
scroll to position [363, 0]
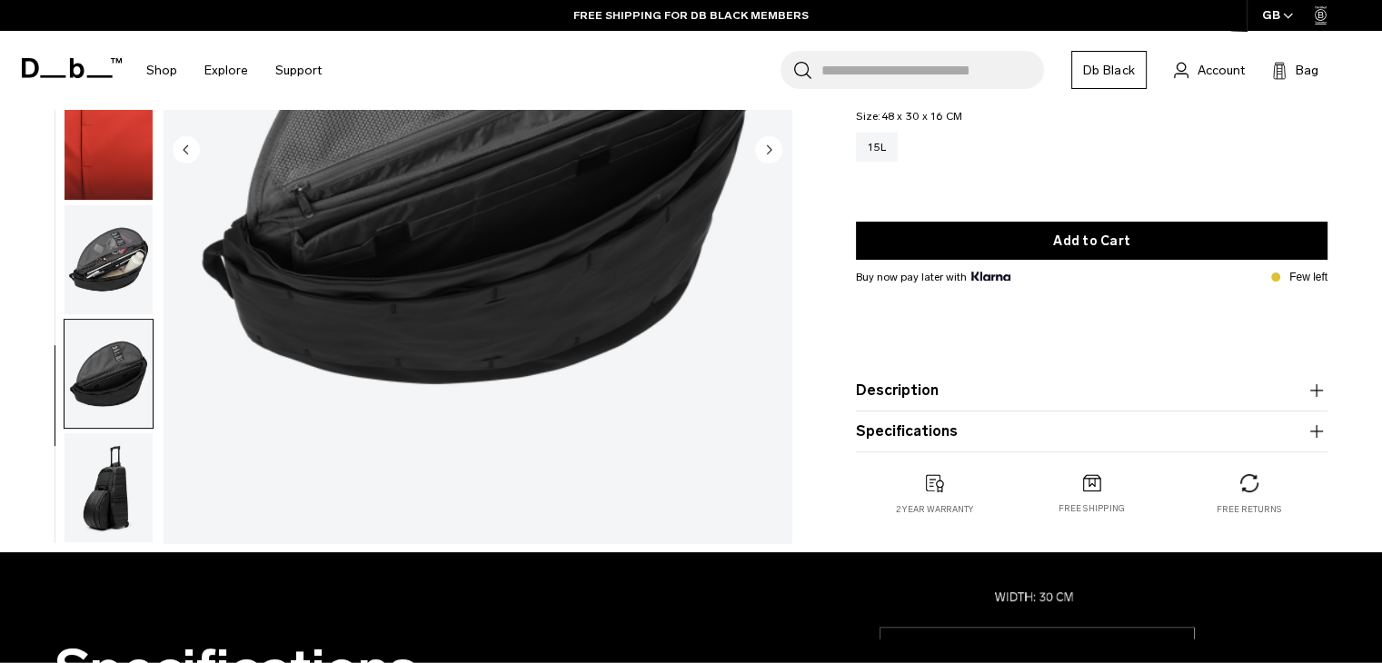
click at [119, 506] on img "button" at bounding box center [108, 487] width 88 height 109
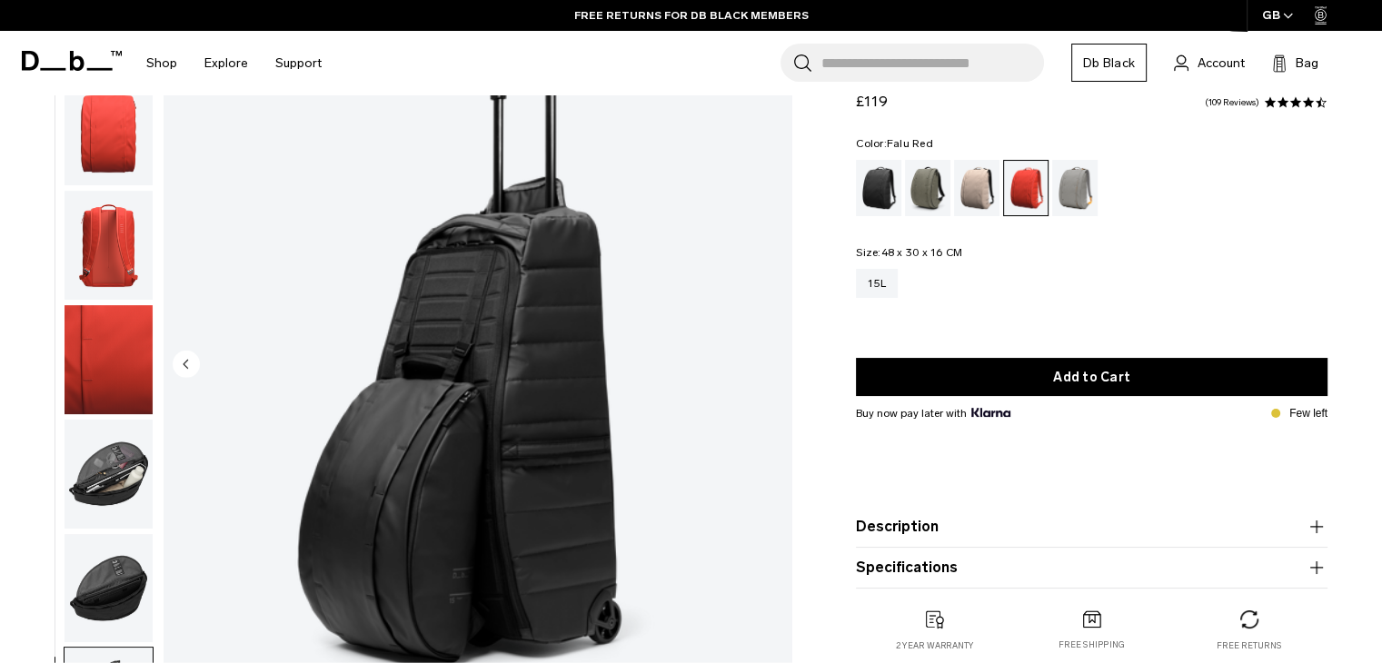
scroll to position [182, 0]
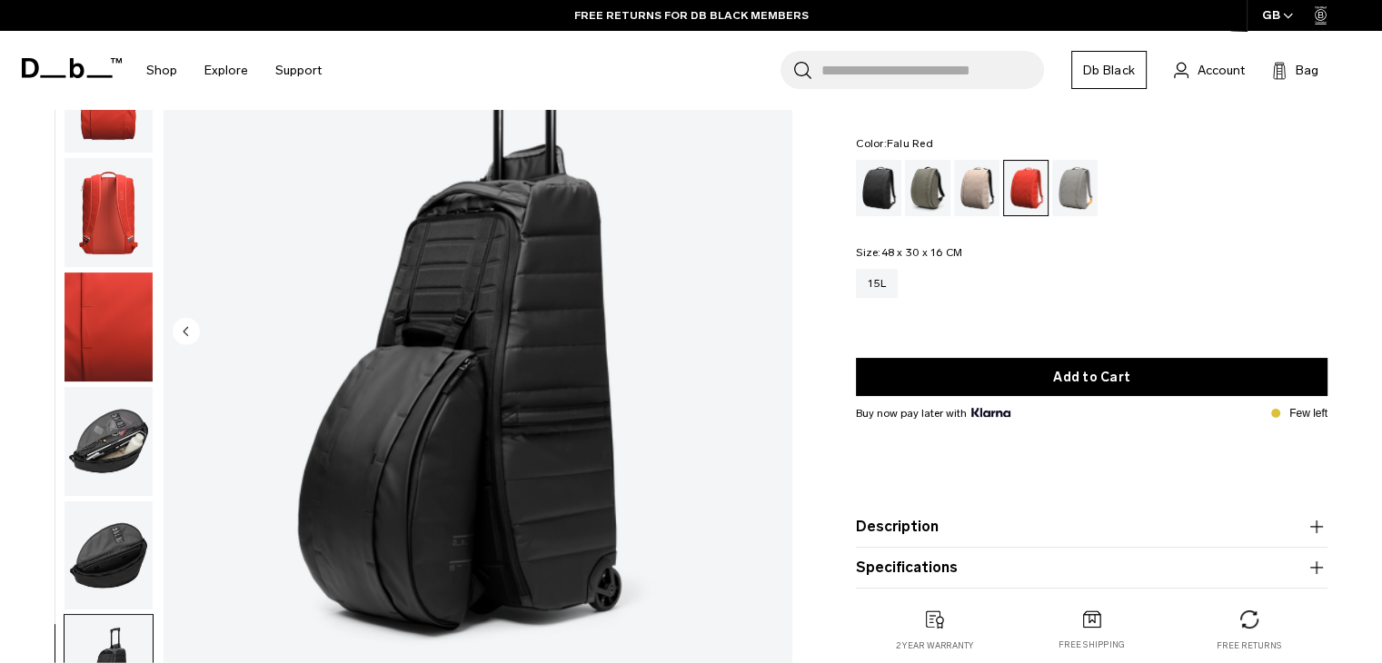
click at [924, 531] on button "Description" at bounding box center [1091, 527] width 471 height 22
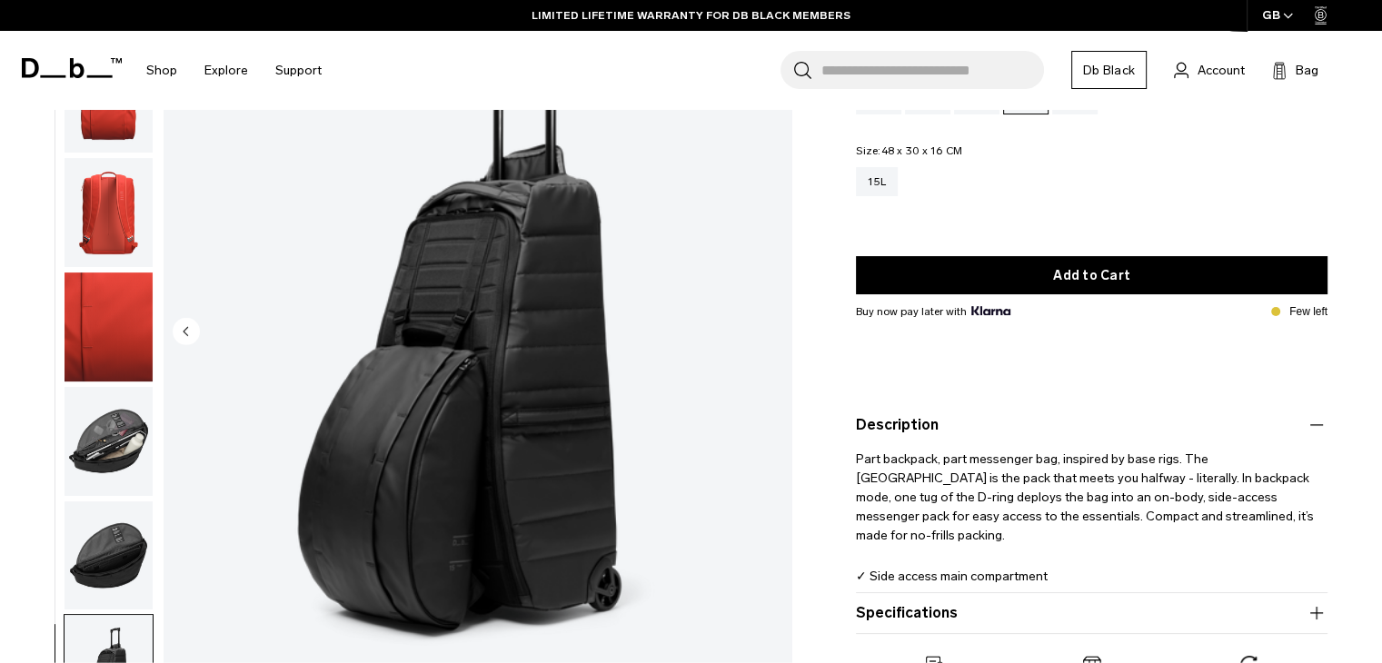
scroll to position [363, 0]
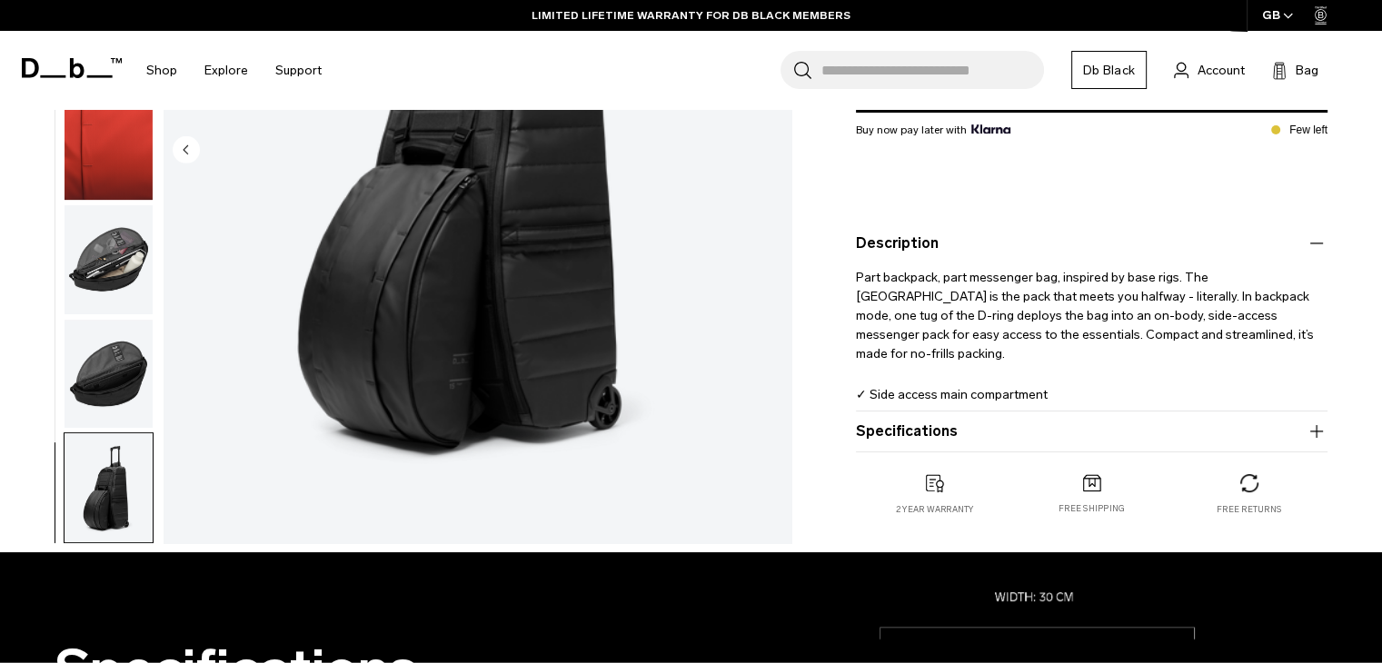
click at [933, 429] on button "Specifications" at bounding box center [1091, 432] width 471 height 22
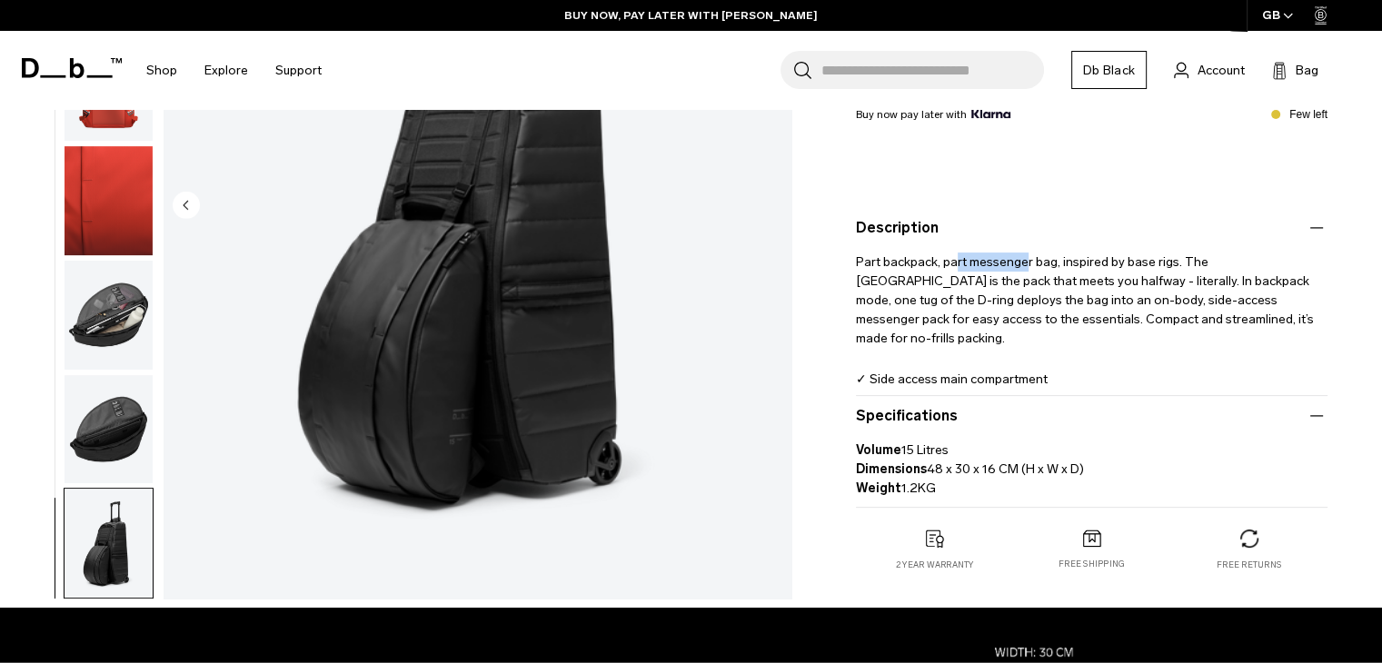
drag, startPoint x: 957, startPoint y: 264, endPoint x: 1022, endPoint y: 269, distance: 64.7
click at [1022, 269] on p "Part backpack, part messenger bag, inspired by base rigs. The [GEOGRAPHIC_DATA]…" at bounding box center [1091, 293] width 471 height 109
drag, startPoint x: 1068, startPoint y: 263, endPoint x: 1165, endPoint y: 270, distance: 96.5
click at [1165, 270] on p "Part backpack, part messenger bag, inspired by base rigs. The [GEOGRAPHIC_DATA]…" at bounding box center [1091, 293] width 471 height 109
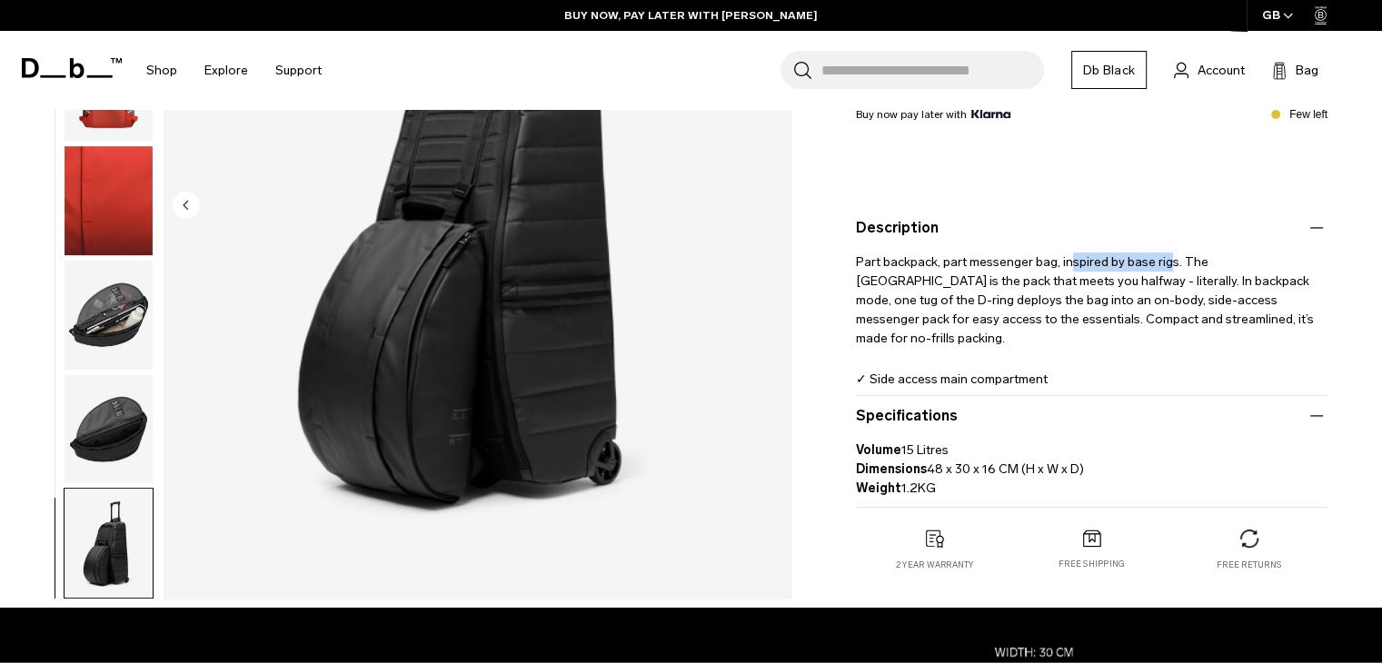
click at [1165, 270] on p "Part backpack, part messenger bag, inspired by base rigs. The [GEOGRAPHIC_DATA]…" at bounding box center [1091, 293] width 471 height 109
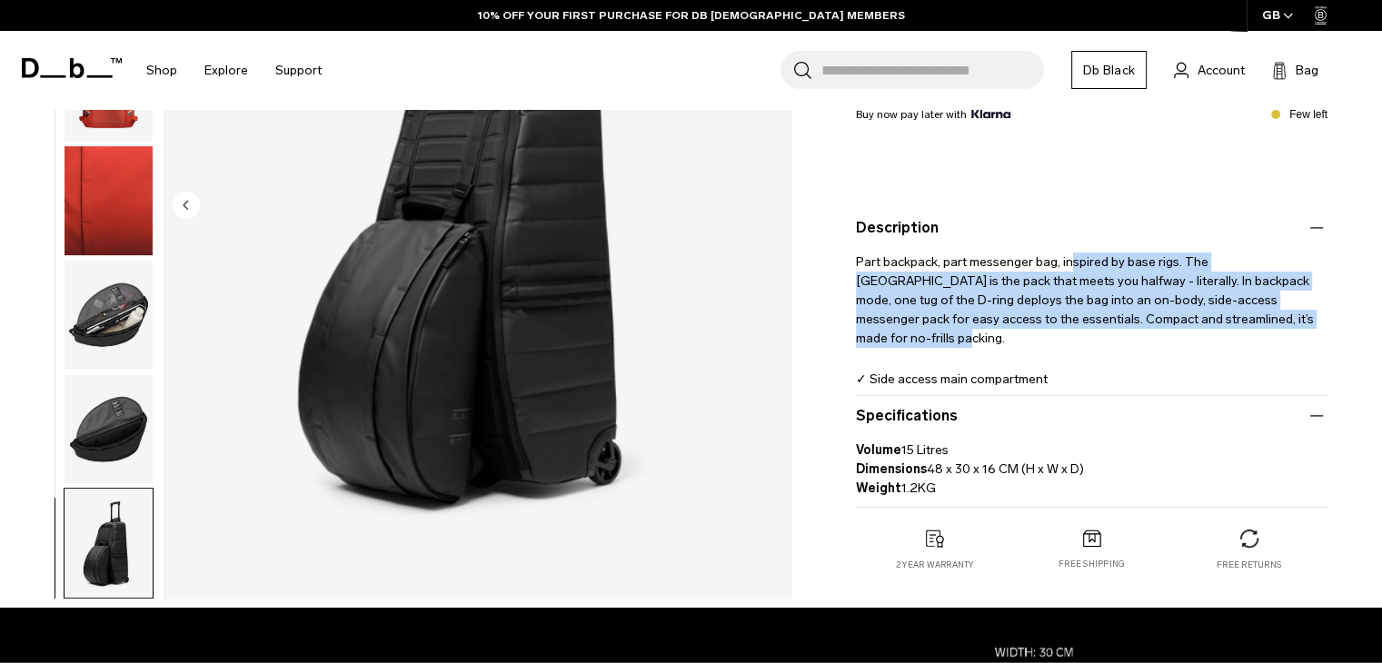
drag, startPoint x: 1105, startPoint y: 275, endPoint x: 1278, endPoint y: 315, distance: 178.0
click at [1278, 315] on p "Part backpack, part messenger bag, inspired by base rigs. The [GEOGRAPHIC_DATA]…" at bounding box center [1091, 293] width 471 height 109
click at [1277, 315] on p "Part backpack, part messenger bag, inspired by base rigs. The [GEOGRAPHIC_DATA]…" at bounding box center [1091, 293] width 471 height 109
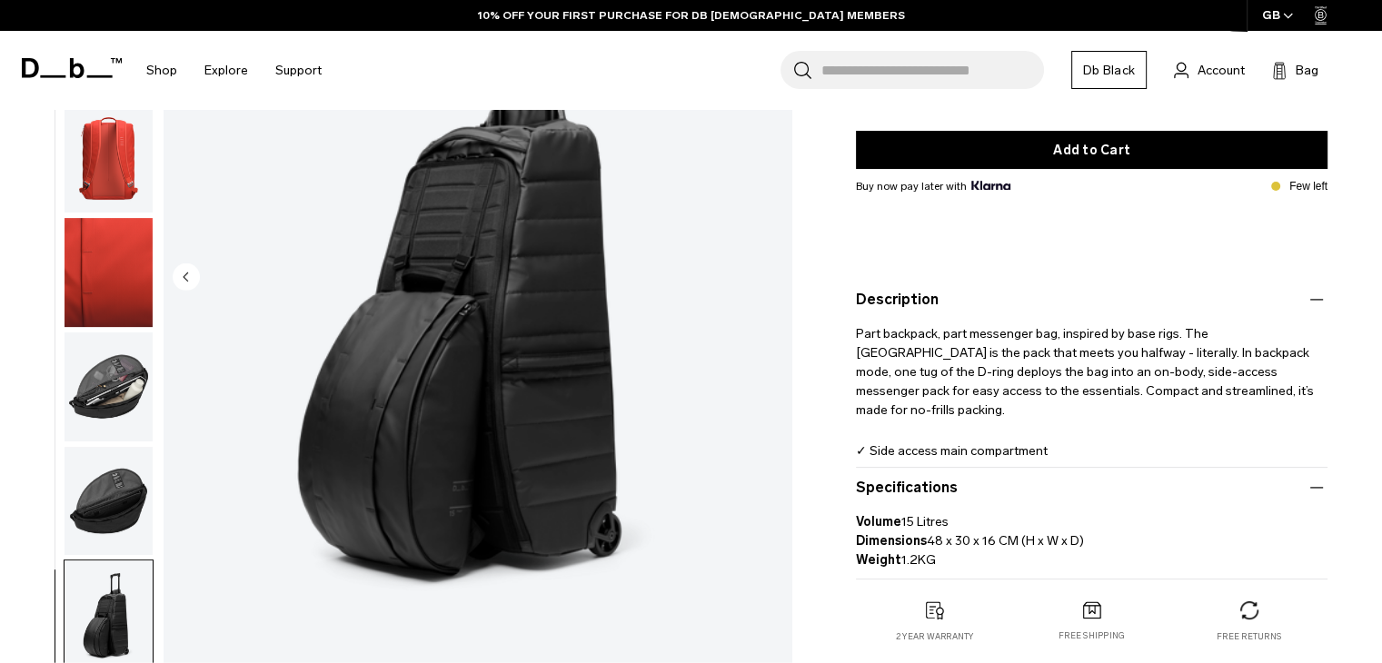
scroll to position [273, 0]
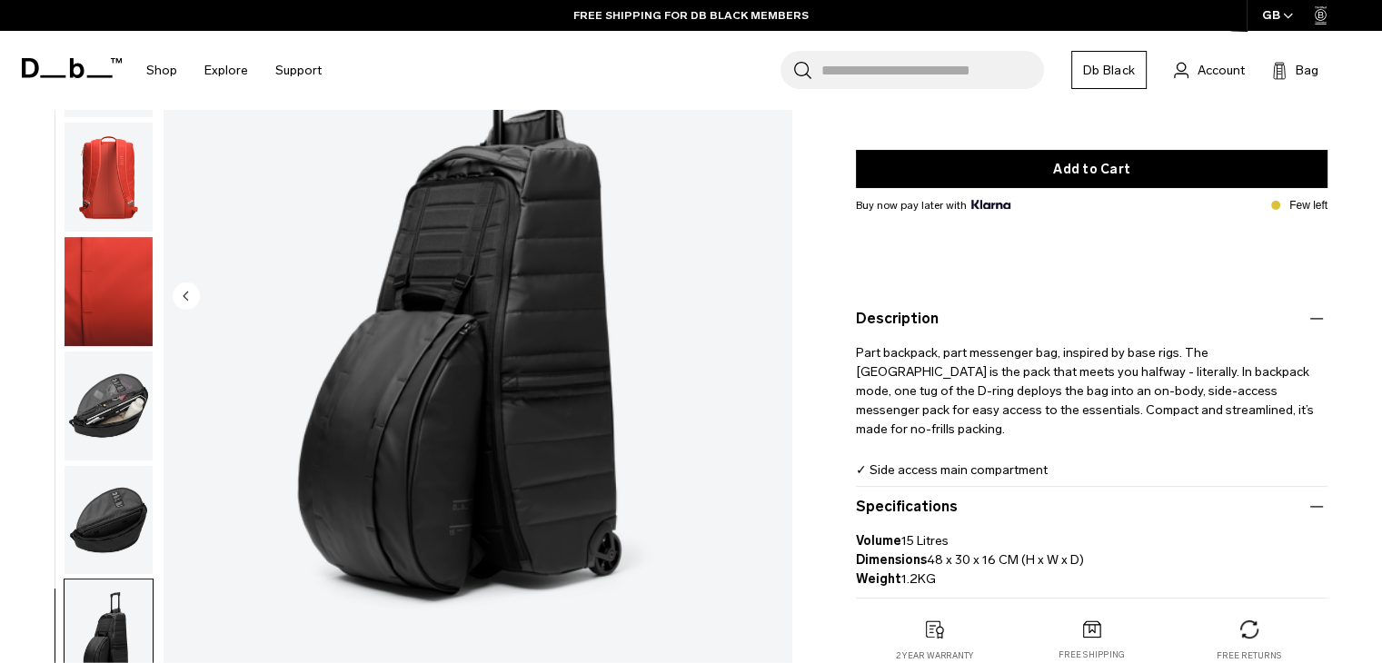
drag, startPoint x: 900, startPoint y: 469, endPoint x: 1096, endPoint y: 470, distance: 195.3
click at [1096, 470] on p "✓ Side access main compartment ✓ Deployable D-ring for on-the-go accessibility …" at bounding box center [1091, 489] width 471 height 57
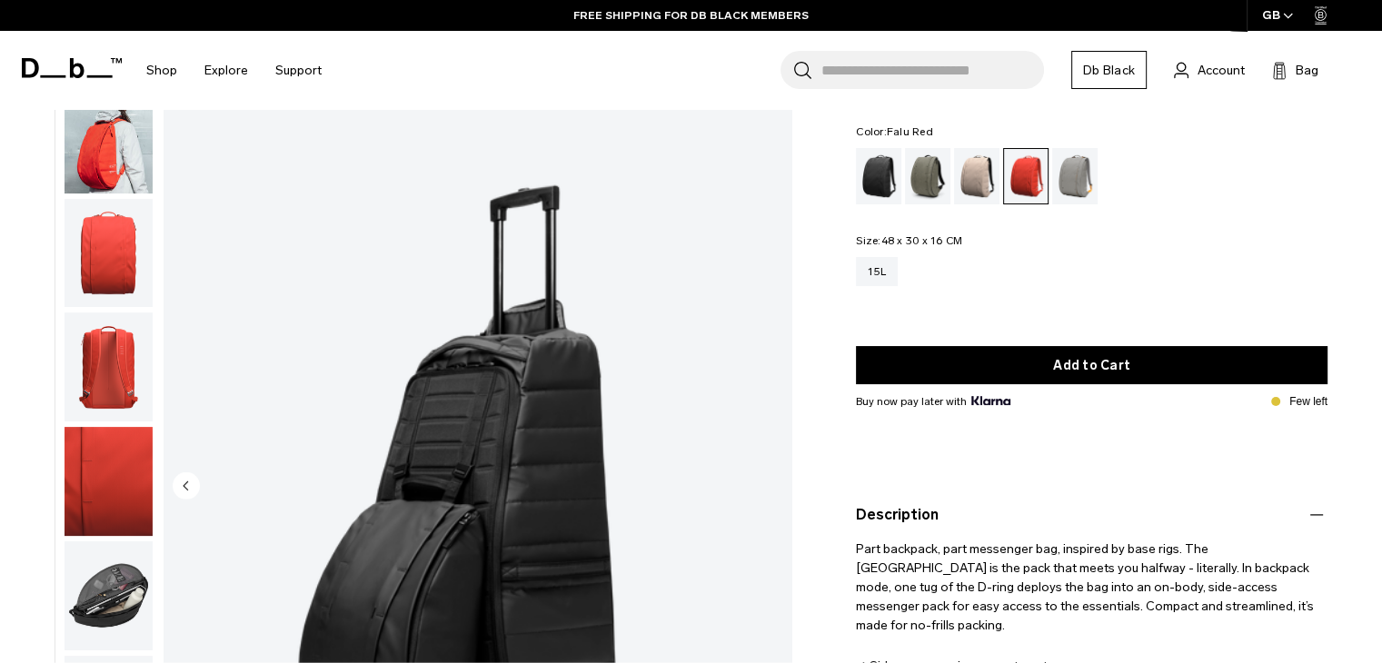
scroll to position [0, 0]
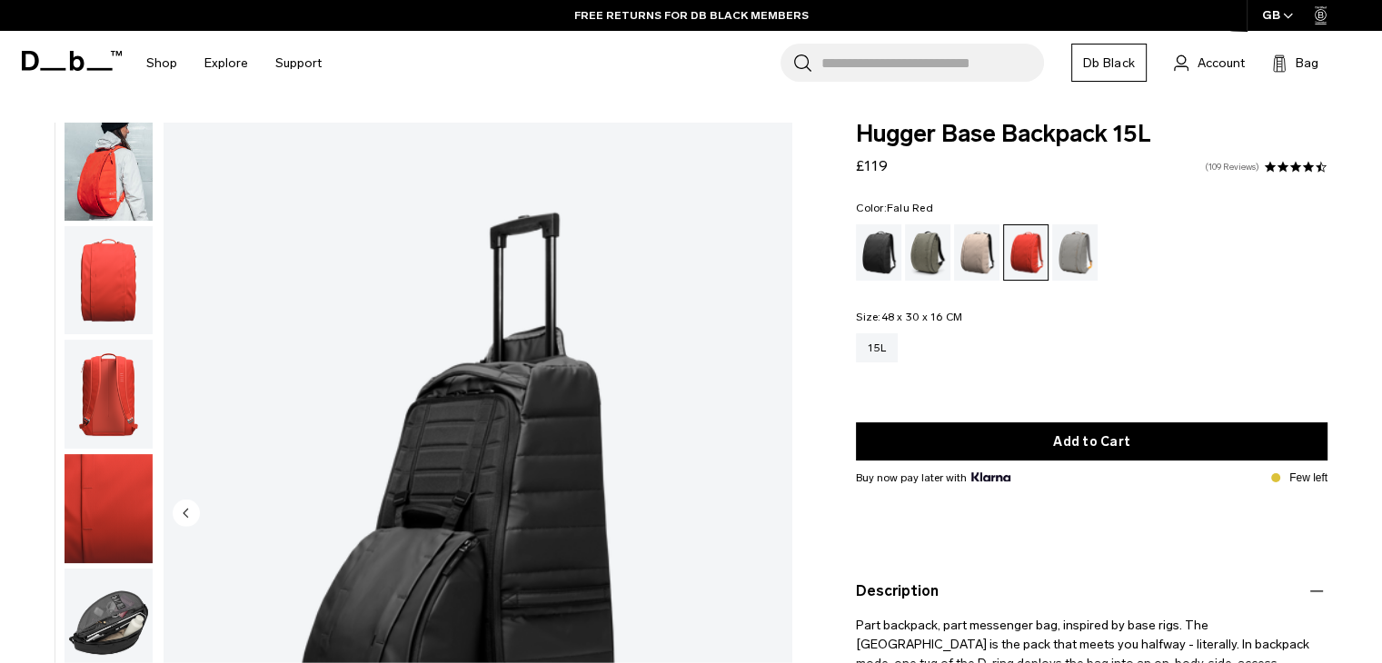
click at [1235, 164] on link "109 Reviews" at bounding box center [1232, 167] width 55 height 9
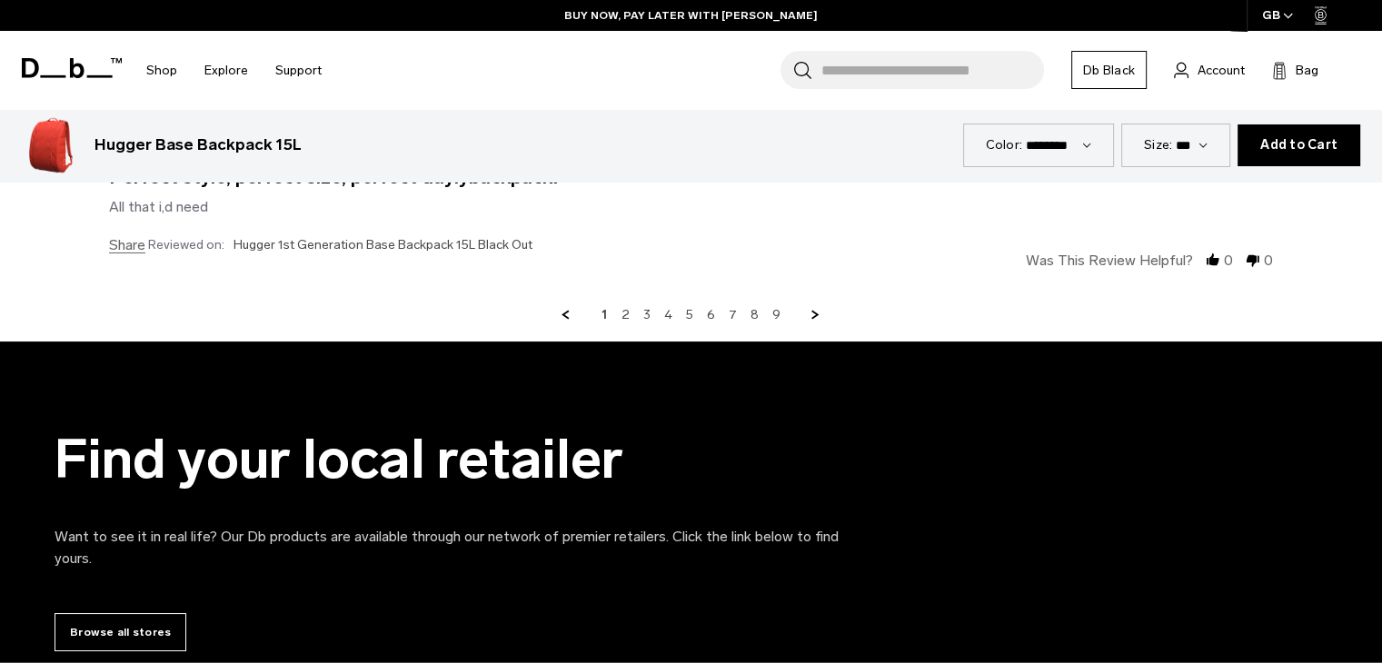
scroll to position [6391, 0]
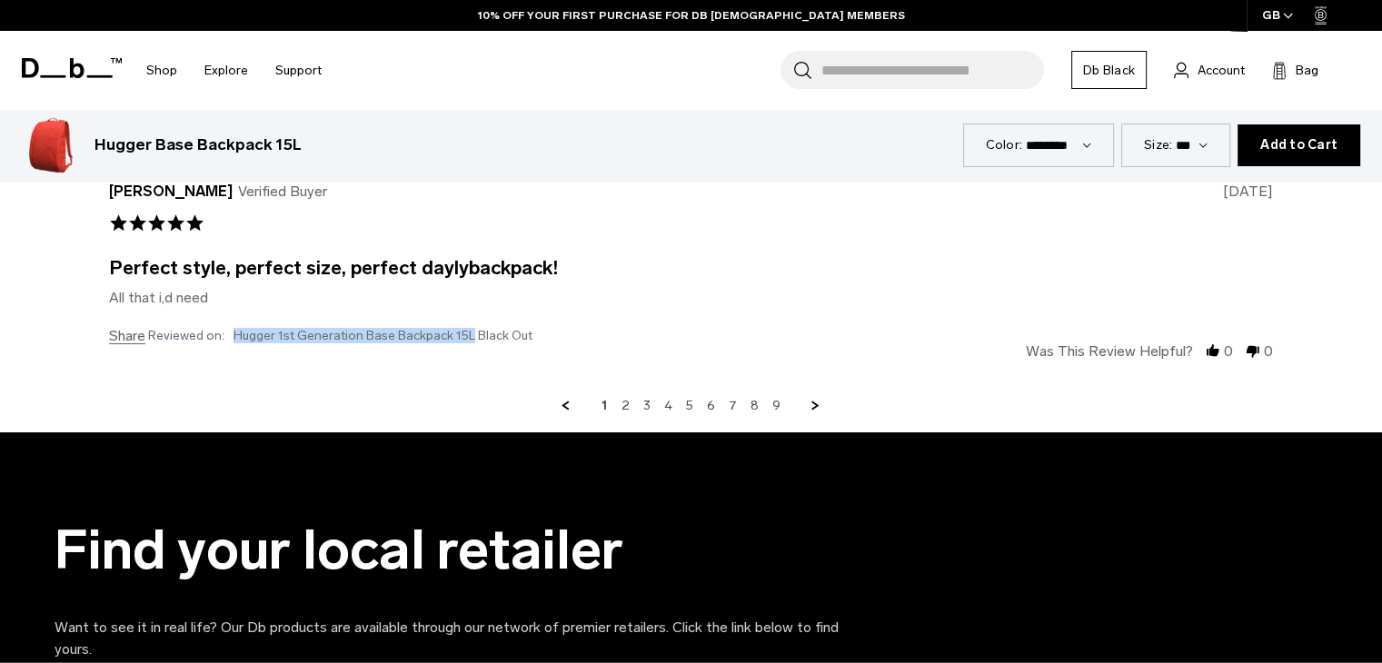
drag, startPoint x: 233, startPoint y: 320, endPoint x: 469, endPoint y: 333, distance: 236.6
click at [469, 333] on div "J Josep F. Verified Buyer 5.0 star rating 06/26/25 Perfect style, perfect size,…" at bounding box center [691, 271] width 1164 height 217
click at [196, 404] on div "1 2 3 4 5 6 7 8 9" at bounding box center [691, 406] width 1164 height 16
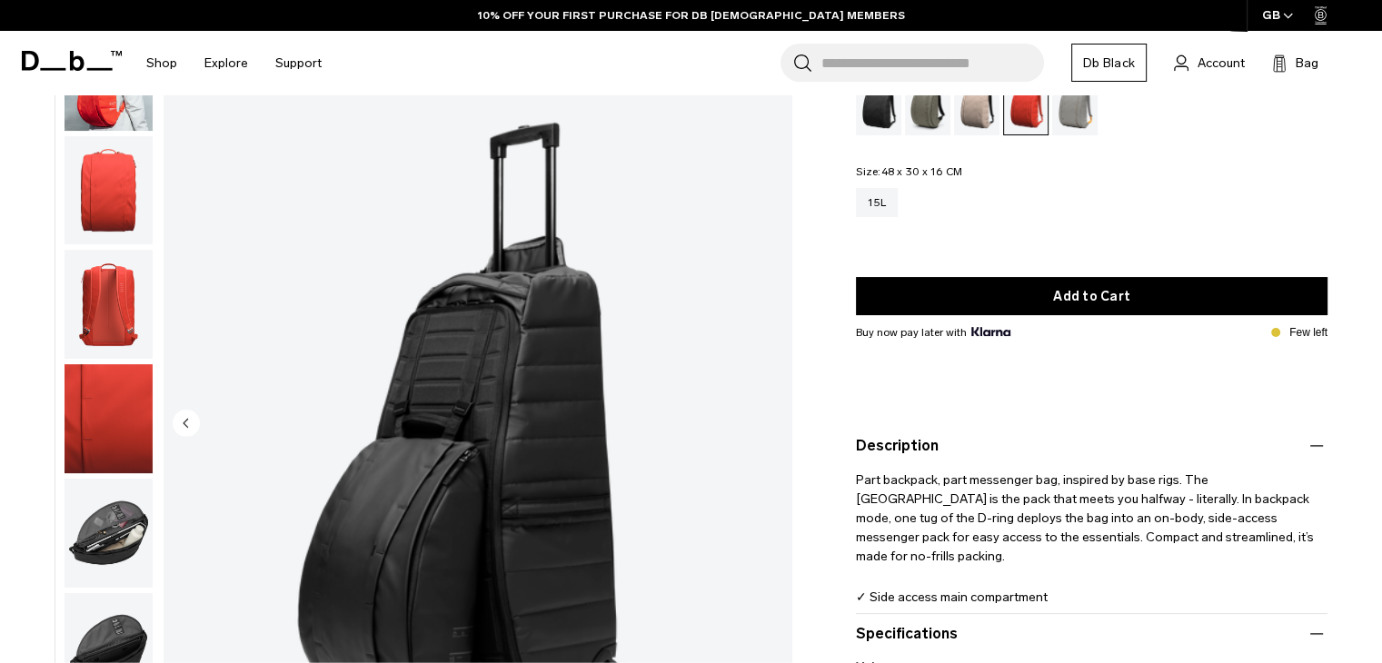
scroll to position [0, 0]
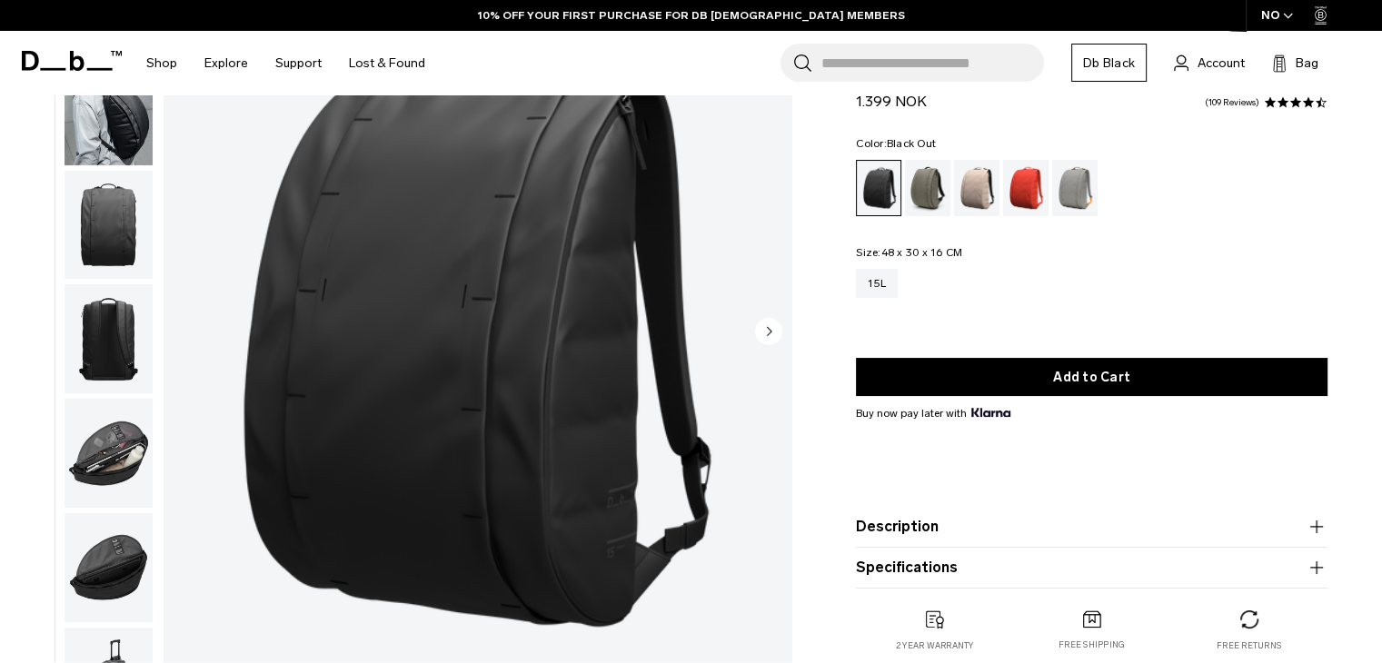
click at [922, 521] on button "Description" at bounding box center [1091, 527] width 471 height 22
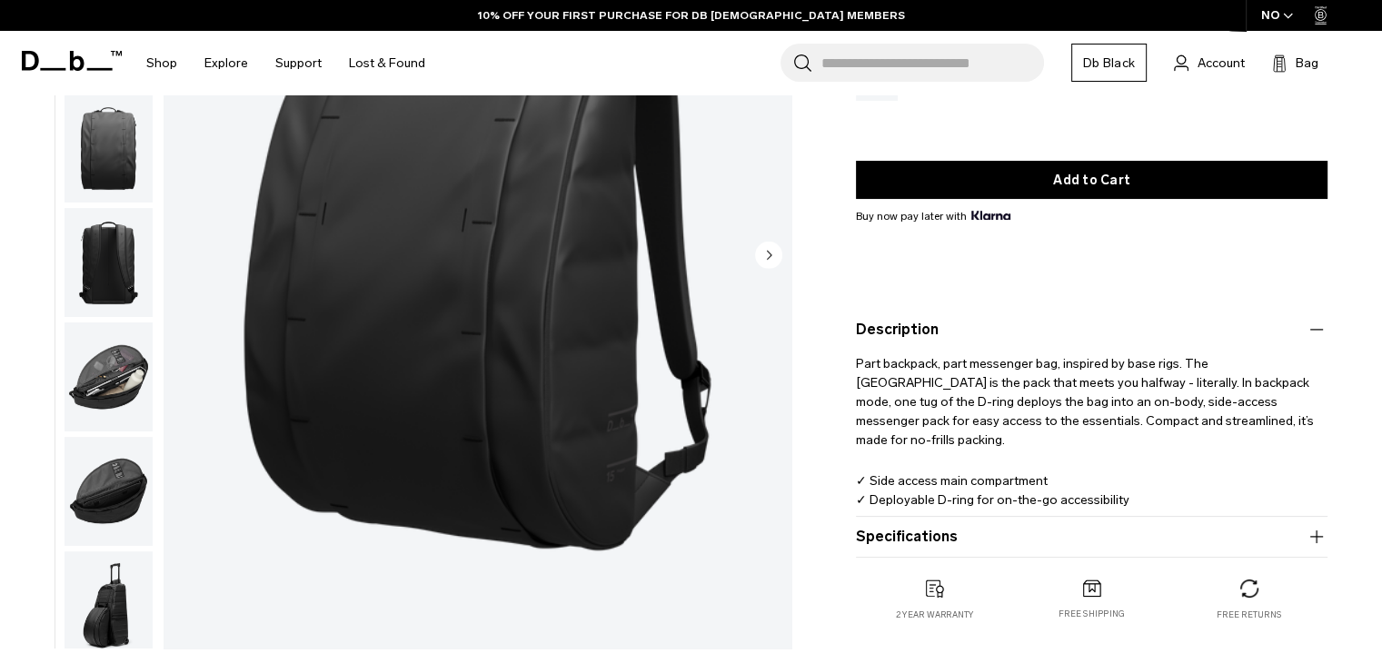
scroll to position [273, 0]
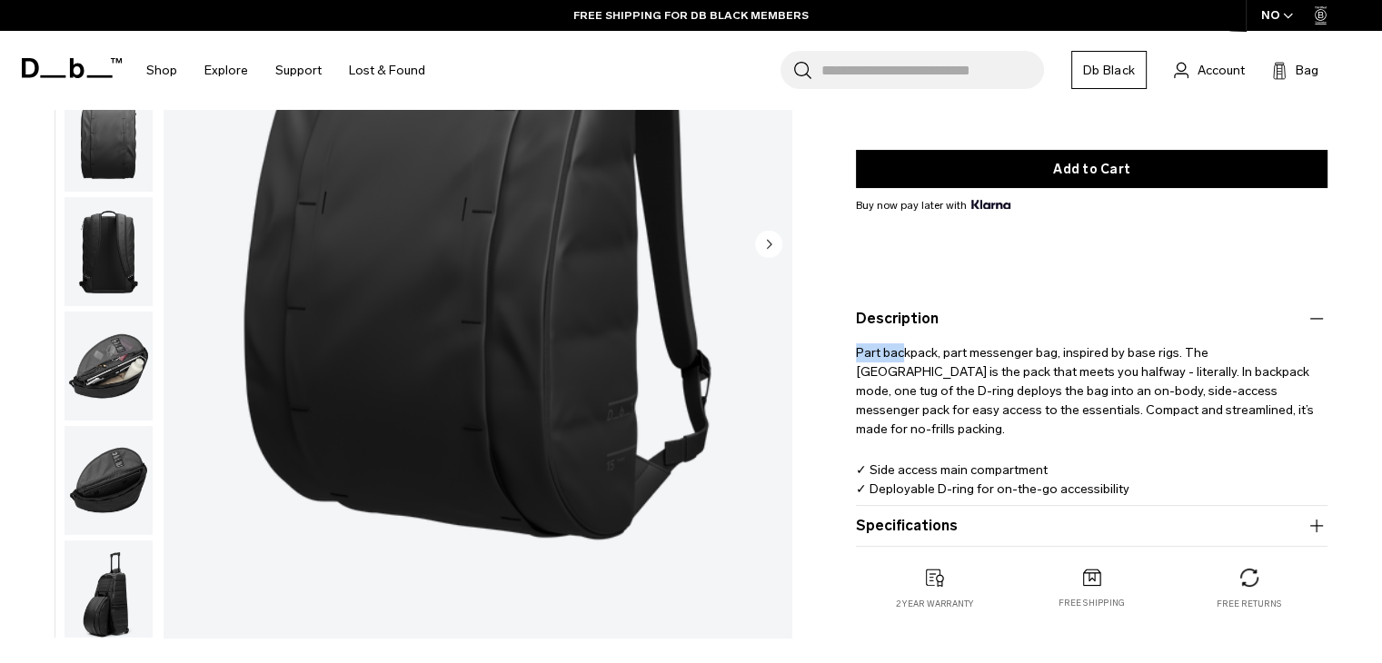
drag, startPoint x: 847, startPoint y: 351, endPoint x: 919, endPoint y: 351, distance: 72.7
click at [919, 351] on div "Hugger Base Backpack 15L 1.399 NOK 4.5 star rating 109 Reviews Color: Black Out…" at bounding box center [1091, 248] width 580 height 797
click at [919, 351] on p "Part backpack, part messenger bag, inspired by base rigs. The [GEOGRAPHIC_DATA]…" at bounding box center [1091, 384] width 471 height 109
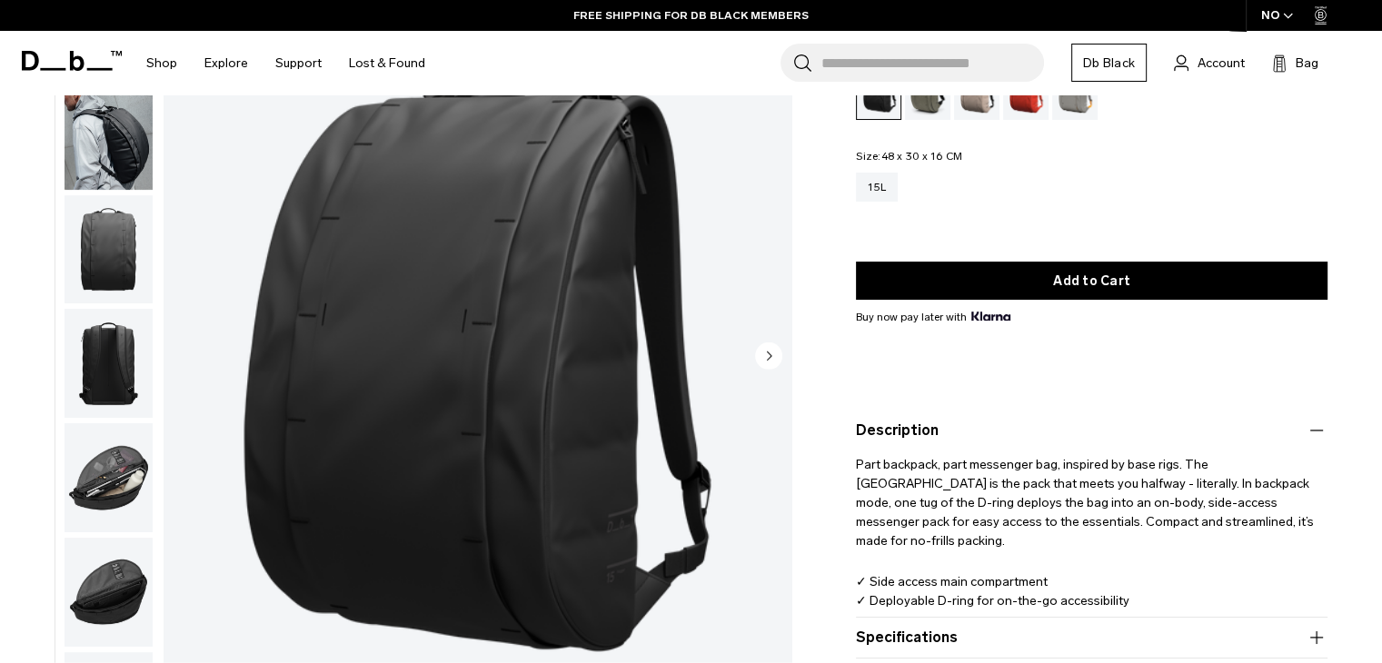
scroll to position [182, 0]
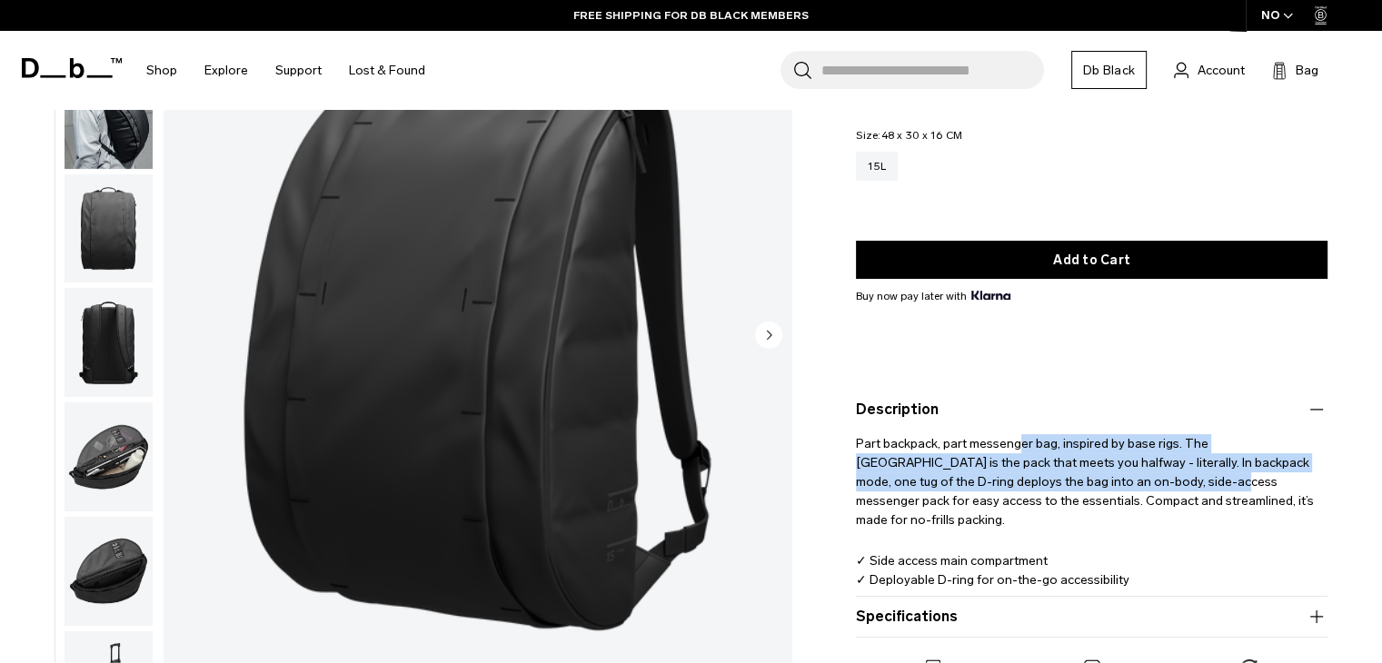
drag, startPoint x: 1099, startPoint y: 471, endPoint x: 1116, endPoint y: 477, distance: 17.5
click at [1116, 477] on p "Part backpack, part messenger bag, inspired by base rigs. The [GEOGRAPHIC_DATA]…" at bounding box center [1091, 475] width 471 height 109
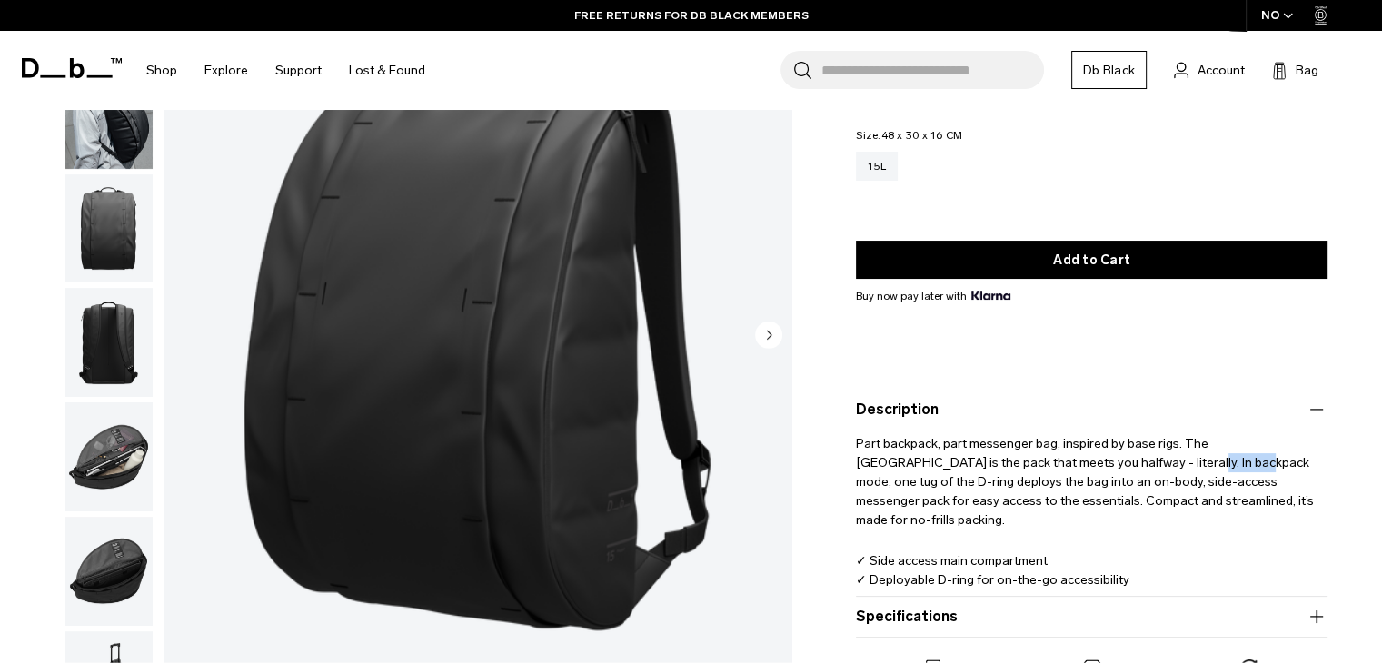
drag, startPoint x: 1076, startPoint y: 464, endPoint x: 1141, endPoint y: 468, distance: 64.6
click at [1141, 468] on p "Part backpack, part messenger bag, inspired by base rigs. The [GEOGRAPHIC_DATA]…" at bounding box center [1091, 475] width 471 height 109
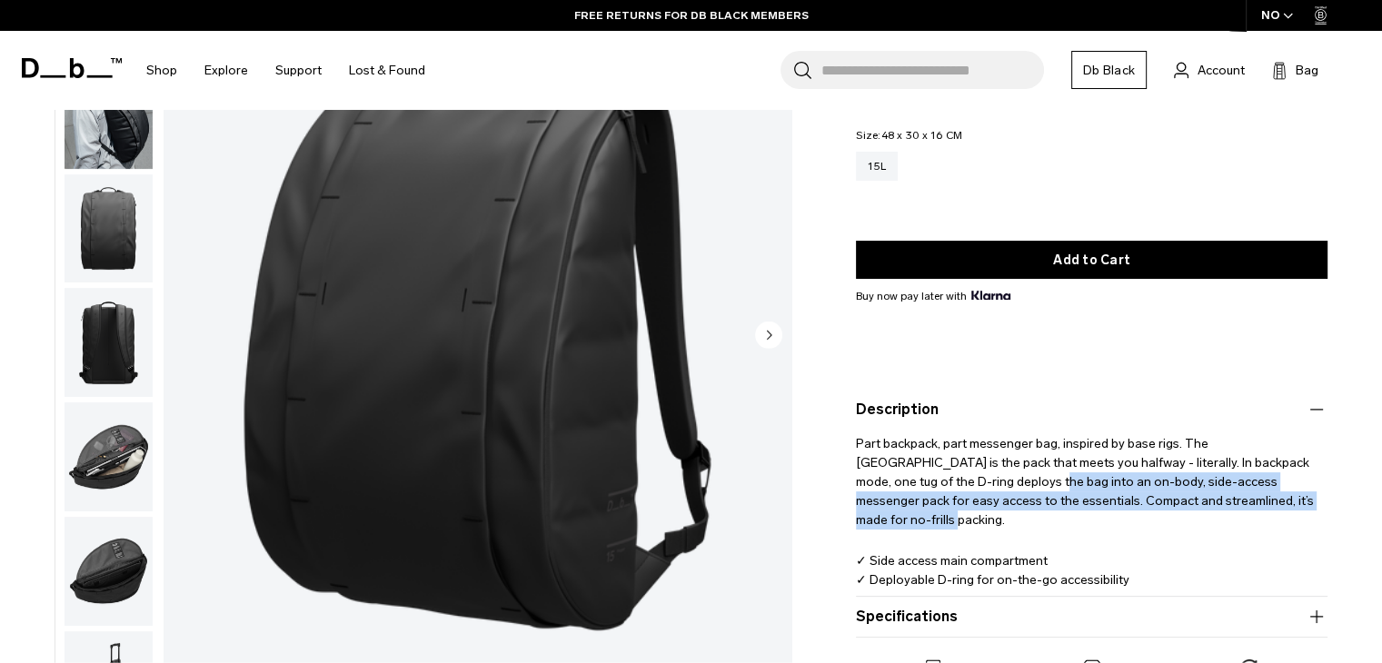
drag, startPoint x: 977, startPoint y: 479, endPoint x: 1219, endPoint y: 499, distance: 242.5
click at [1219, 499] on p "Part backpack, part messenger bag, inspired by base rigs. The [GEOGRAPHIC_DATA]…" at bounding box center [1091, 475] width 471 height 109
drag, startPoint x: 1175, startPoint y: 472, endPoint x: 1159, endPoint y: 466, distance: 16.7
click at [1159, 467] on p "Part backpack, part messenger bag, inspired by base rigs. The [GEOGRAPHIC_DATA]…" at bounding box center [1091, 475] width 471 height 109
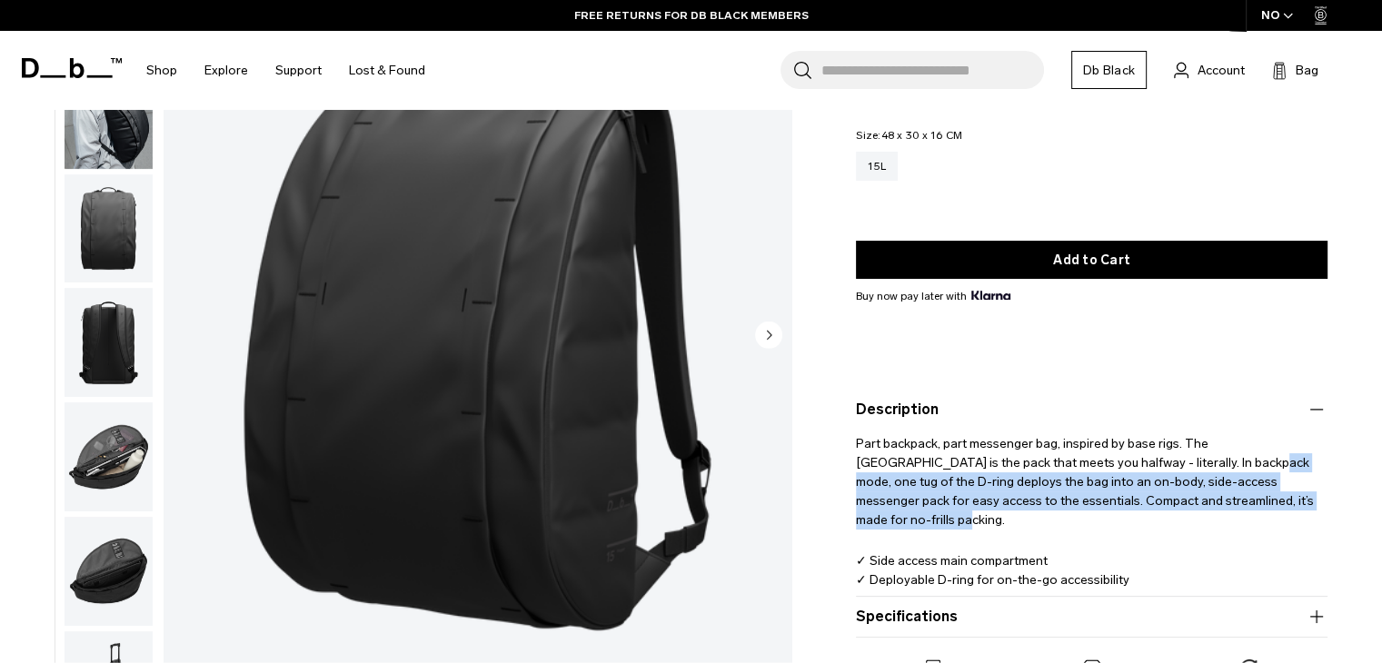
click at [1159, 466] on p "Part backpack, part messenger bag, inspired by base rigs. The [GEOGRAPHIC_DATA]…" at bounding box center [1091, 475] width 471 height 109
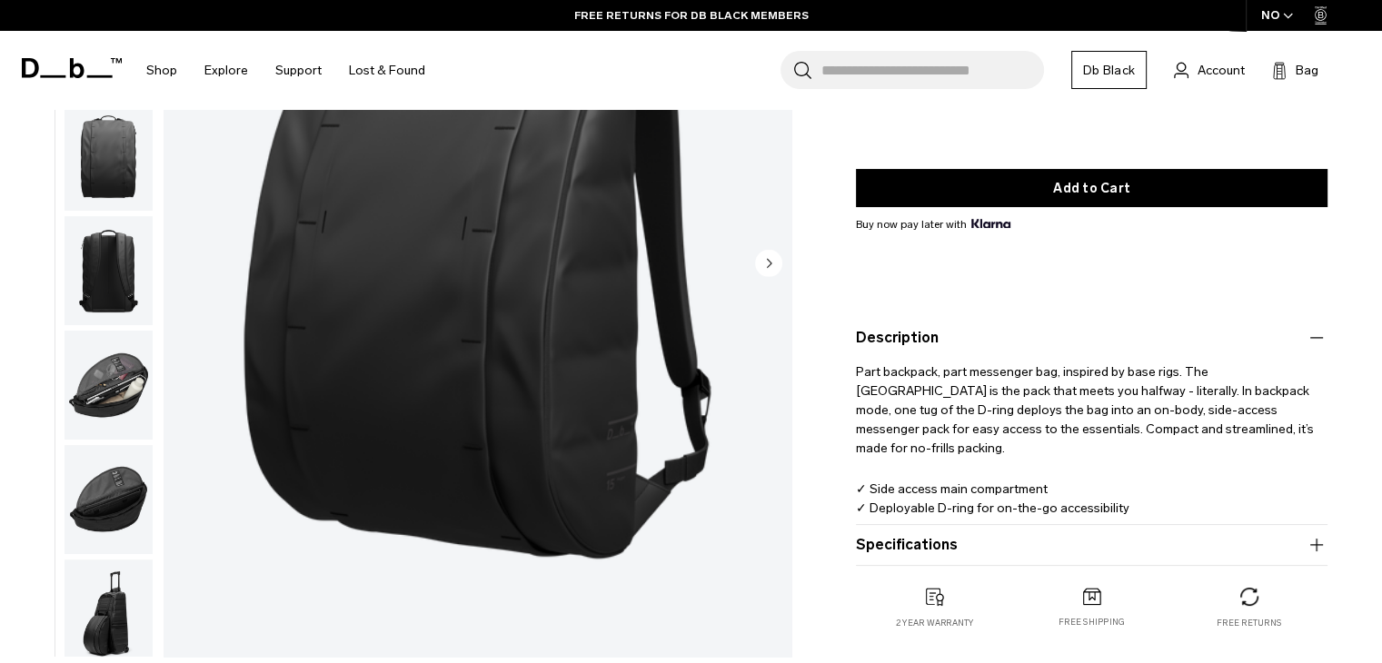
scroll to position [273, 0]
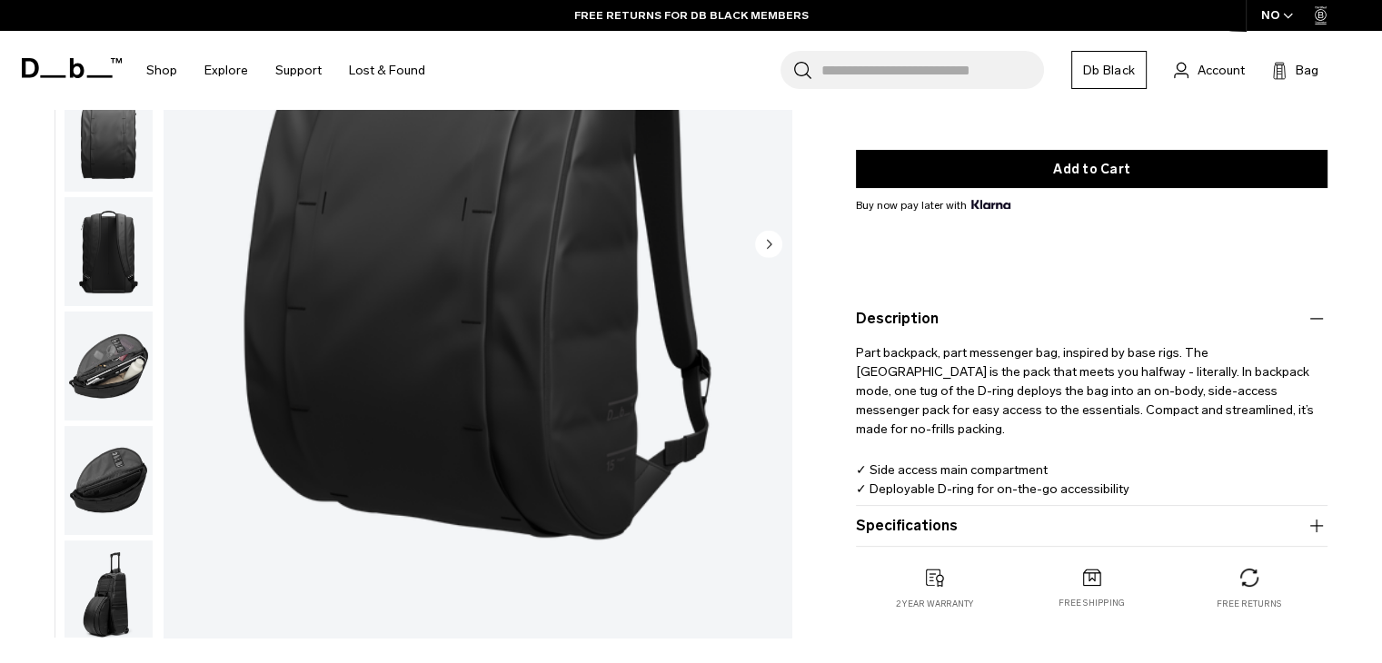
click at [916, 461] on p "✓ Side access main compartment ✓ Deployable D-ring for on-the-go accessibility …" at bounding box center [1091, 499] width 471 height 76
click at [945, 470] on p "✓ Side access main compartment ✓ Deployable D-ring for on-the-go accessibility …" at bounding box center [1091, 499] width 471 height 76
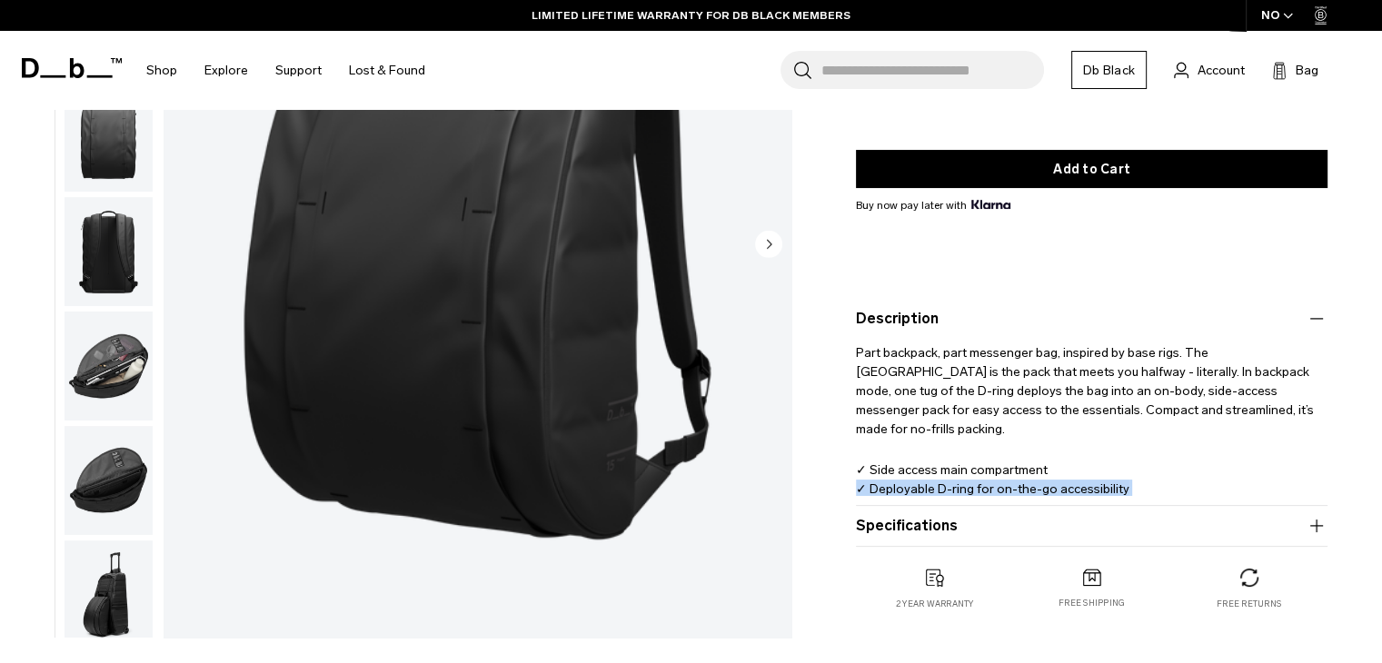
click at [945, 470] on p "✓ Side access main compartment ✓ Deployable D-ring for on-the-go accessibility …" at bounding box center [1091, 499] width 471 height 76
click at [945, 484] on p "✓ Side access main compartment ✓ Deployable D-ring for on-the-go accessibility …" at bounding box center [1091, 499] width 471 height 76
click at [1007, 496] on p "✓ Side access main compartment ✓ Deployable D-ring for on-the-go accessibility …" at bounding box center [1091, 499] width 471 height 76
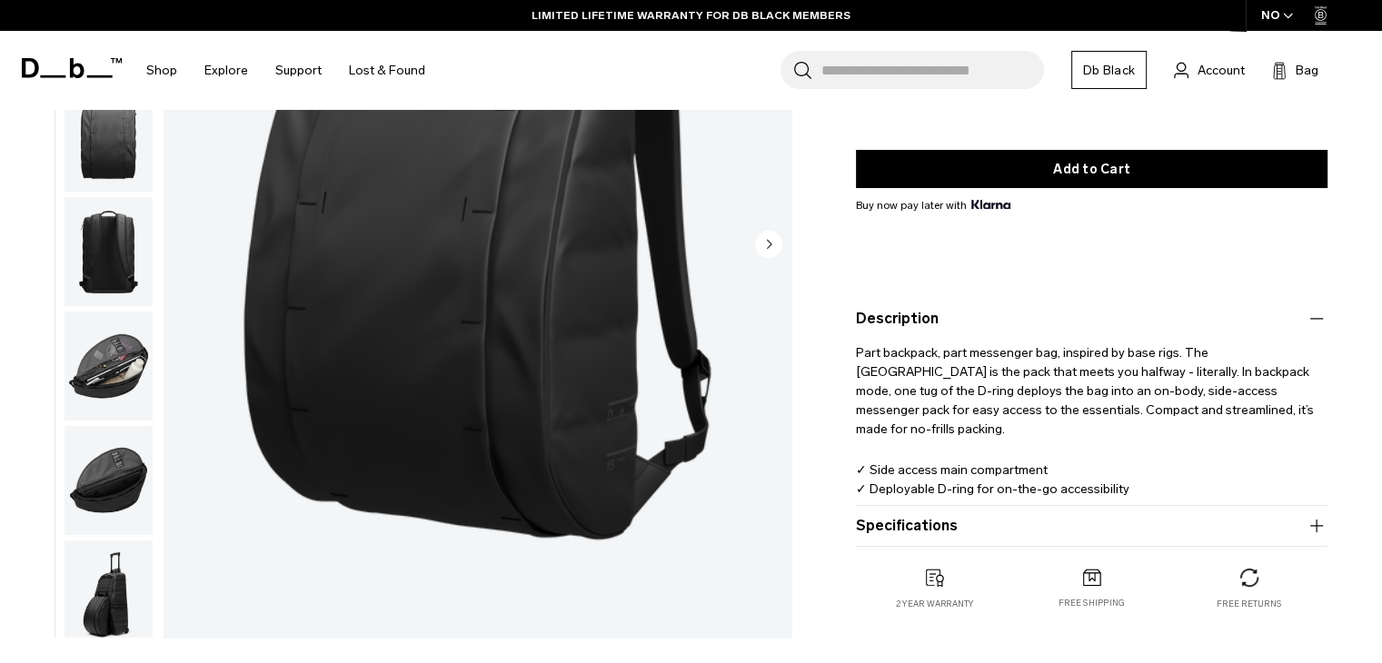
scroll to position [91, 0]
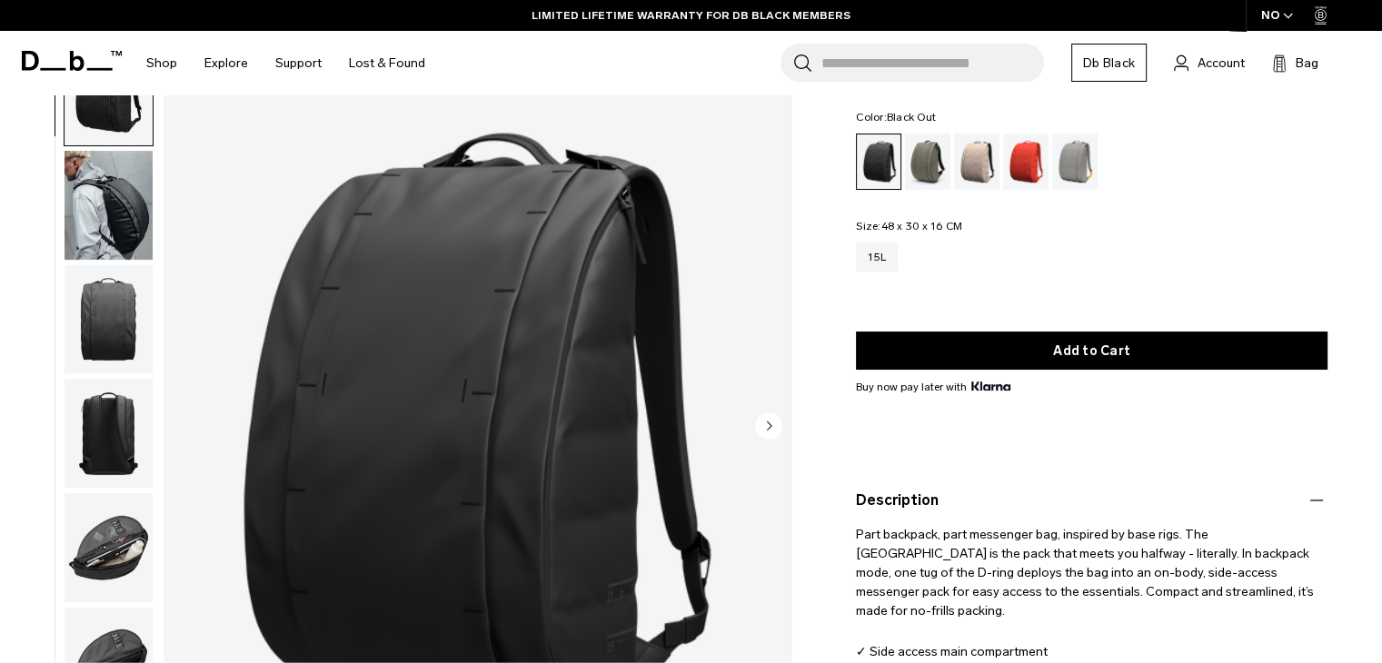
click at [139, 216] on img "button" at bounding box center [108, 204] width 88 height 109
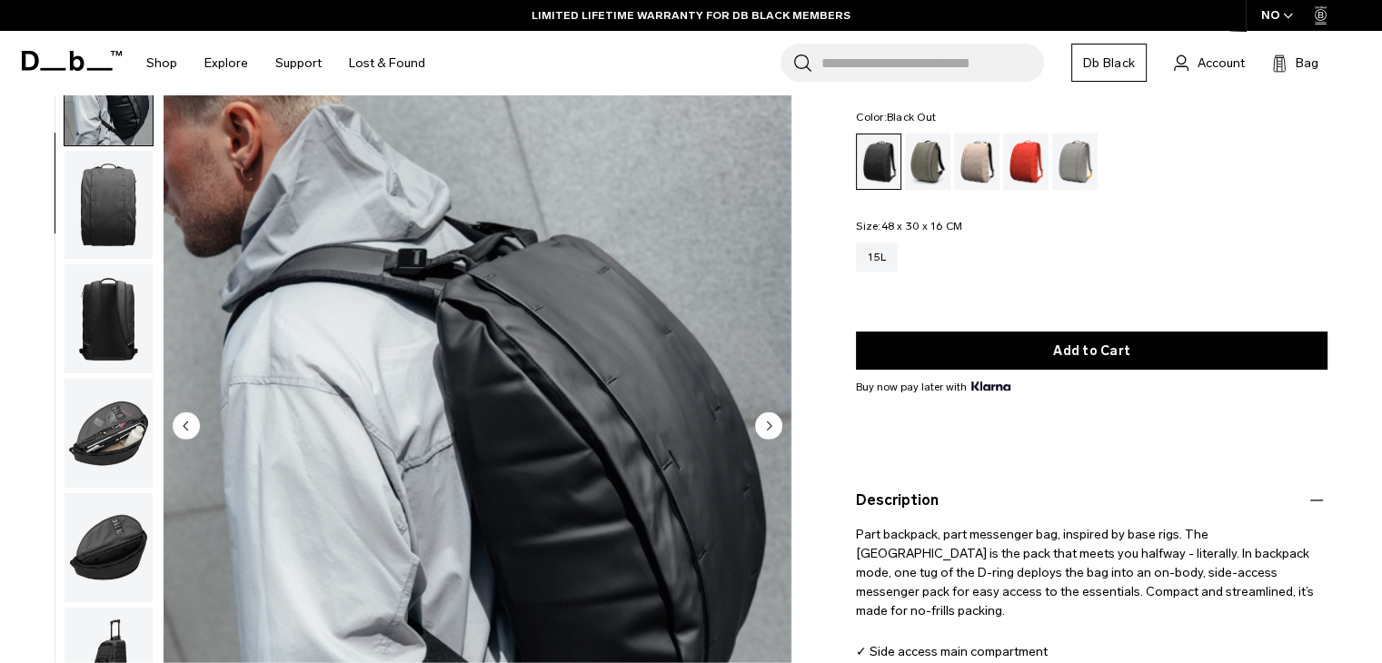
click at [117, 270] on img "button" at bounding box center [108, 318] width 88 height 109
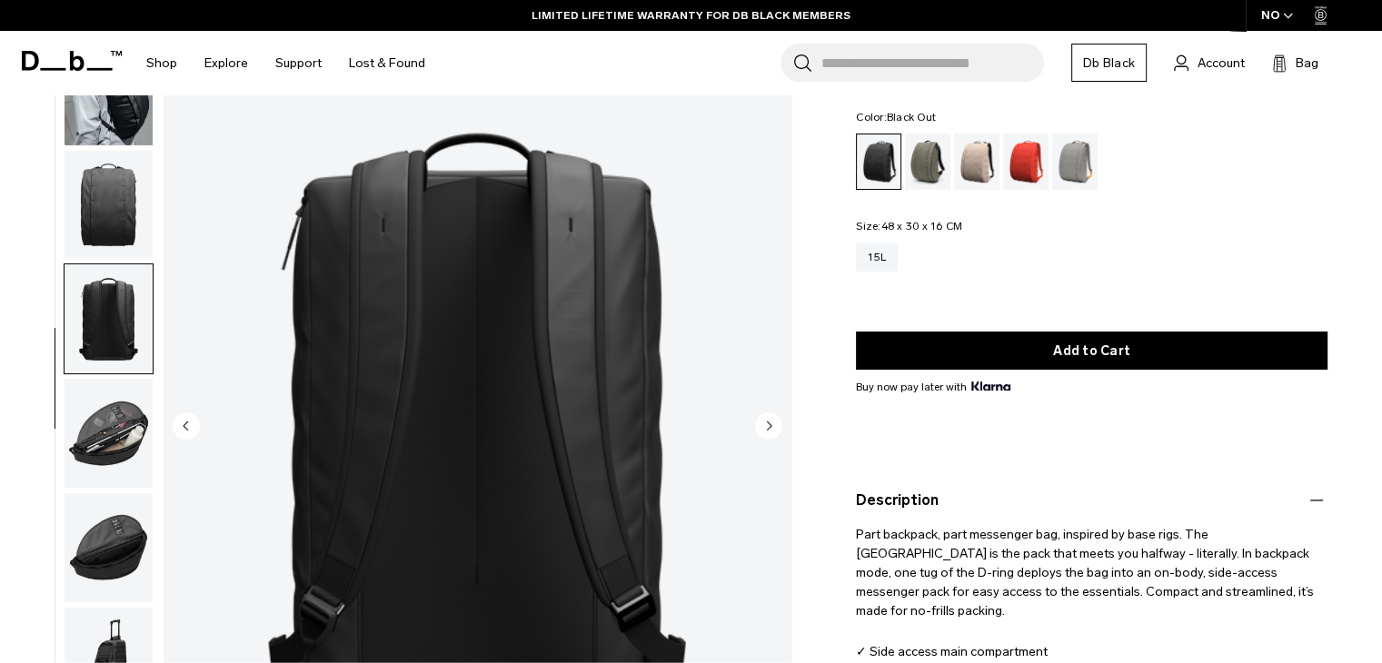
scroll to position [127, 0]
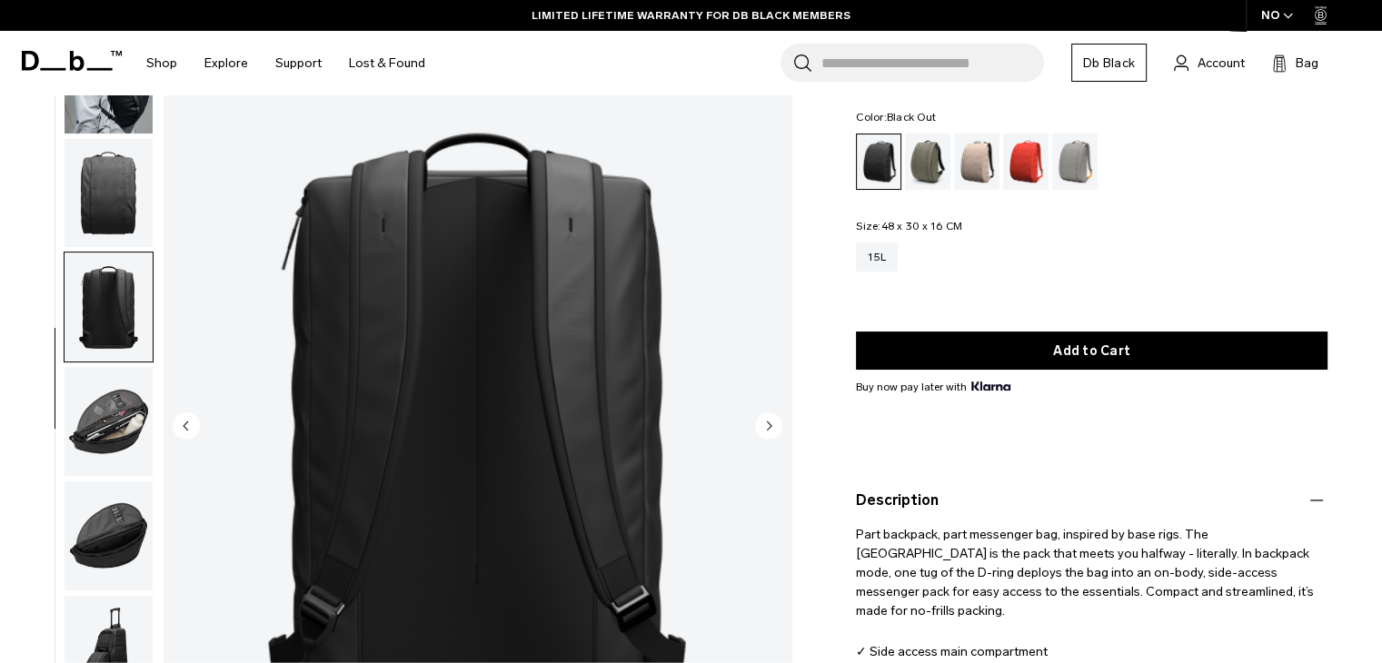
click at [124, 322] on img "button" at bounding box center [108, 307] width 88 height 109
click at [132, 422] on img "button" at bounding box center [108, 421] width 88 height 109
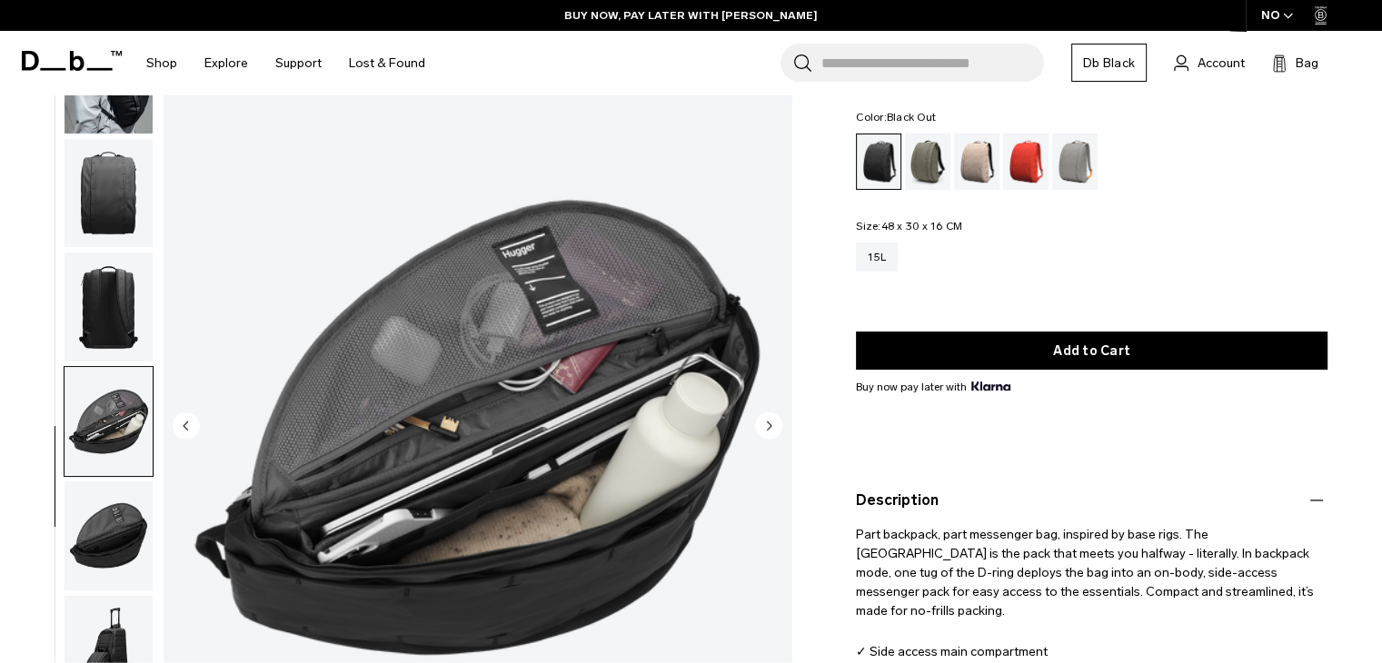
click at [124, 555] on img "button" at bounding box center [108, 535] width 88 height 109
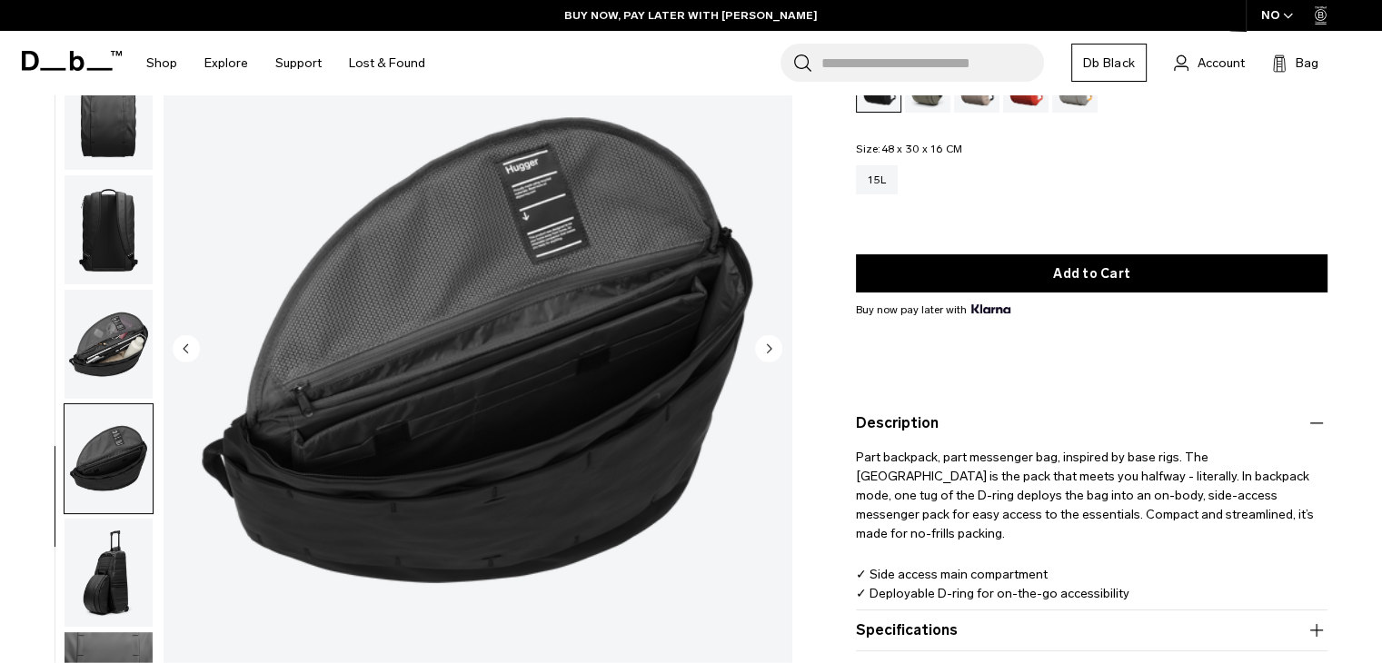
scroll to position [273, 0]
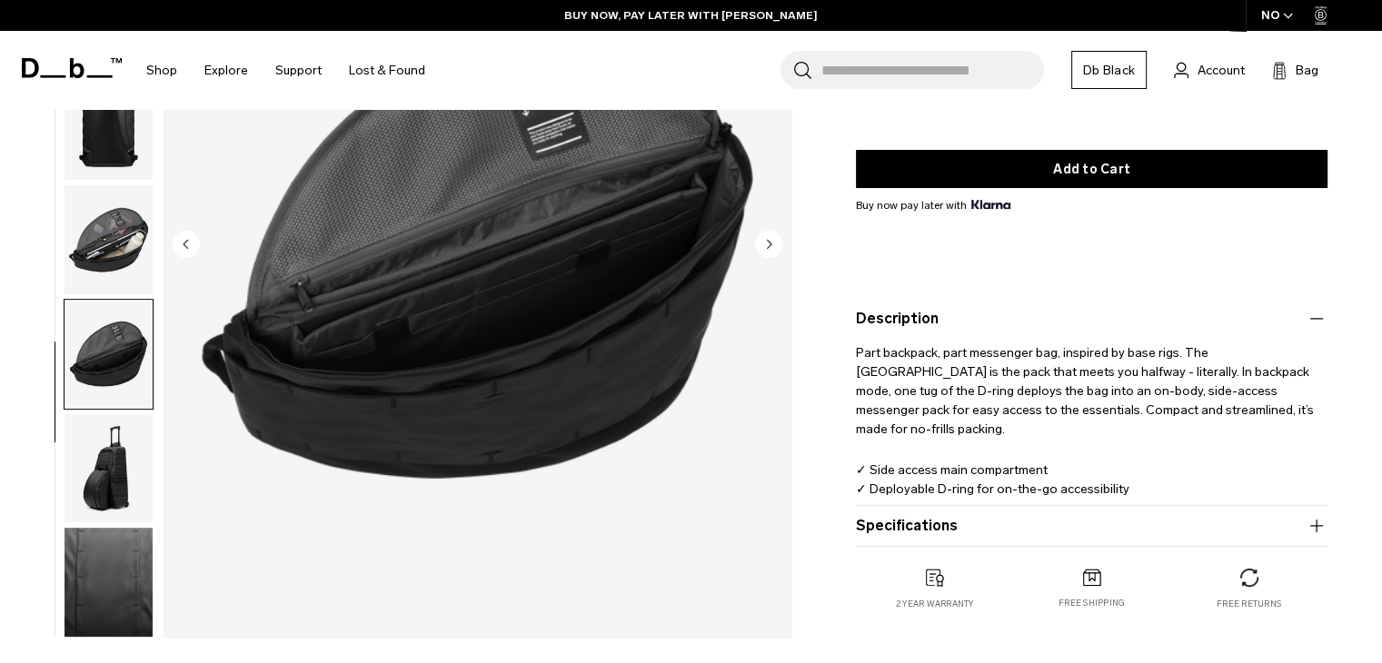
click at [127, 471] on img "button" at bounding box center [108, 467] width 88 height 109
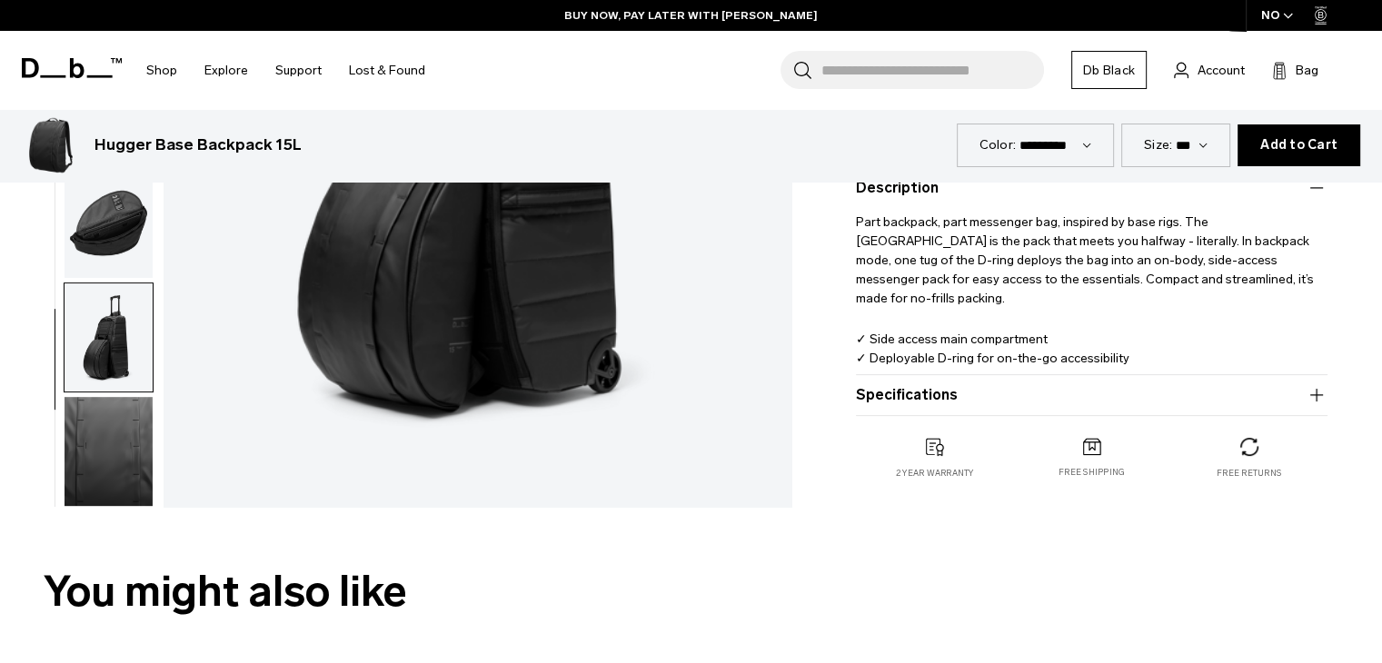
scroll to position [454, 0]
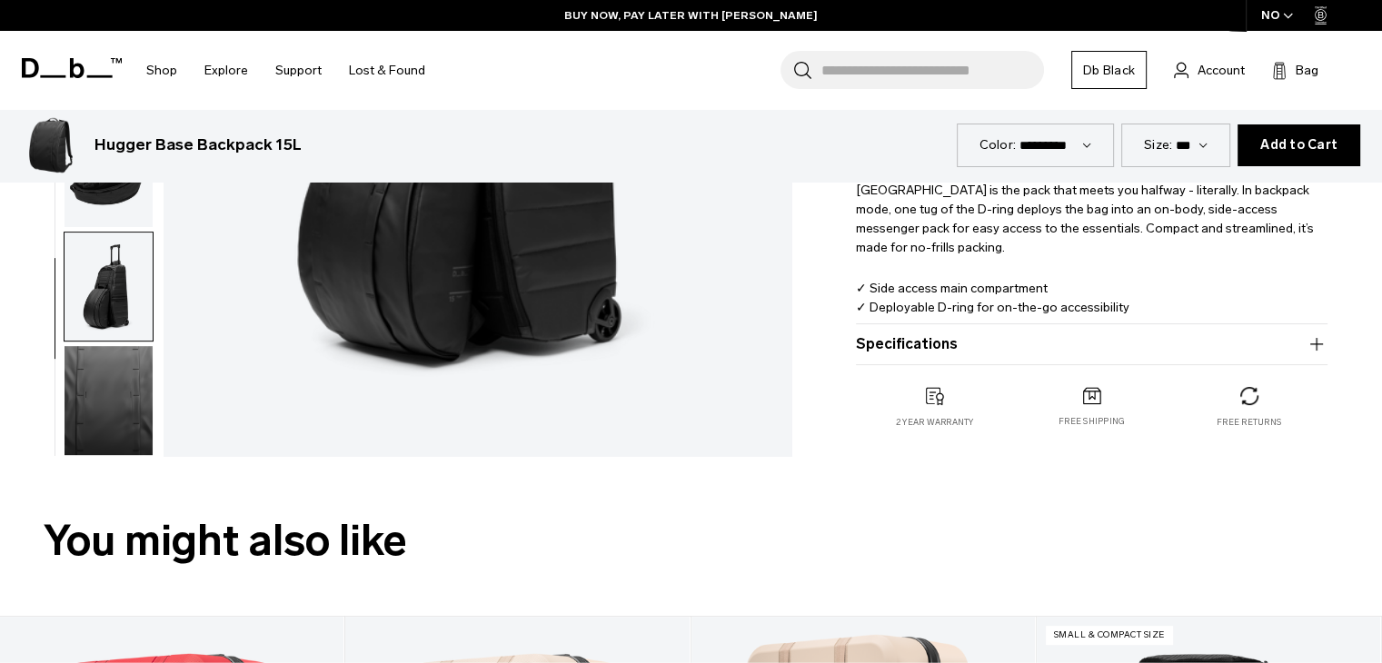
click at [104, 415] on img "button" at bounding box center [108, 400] width 88 height 109
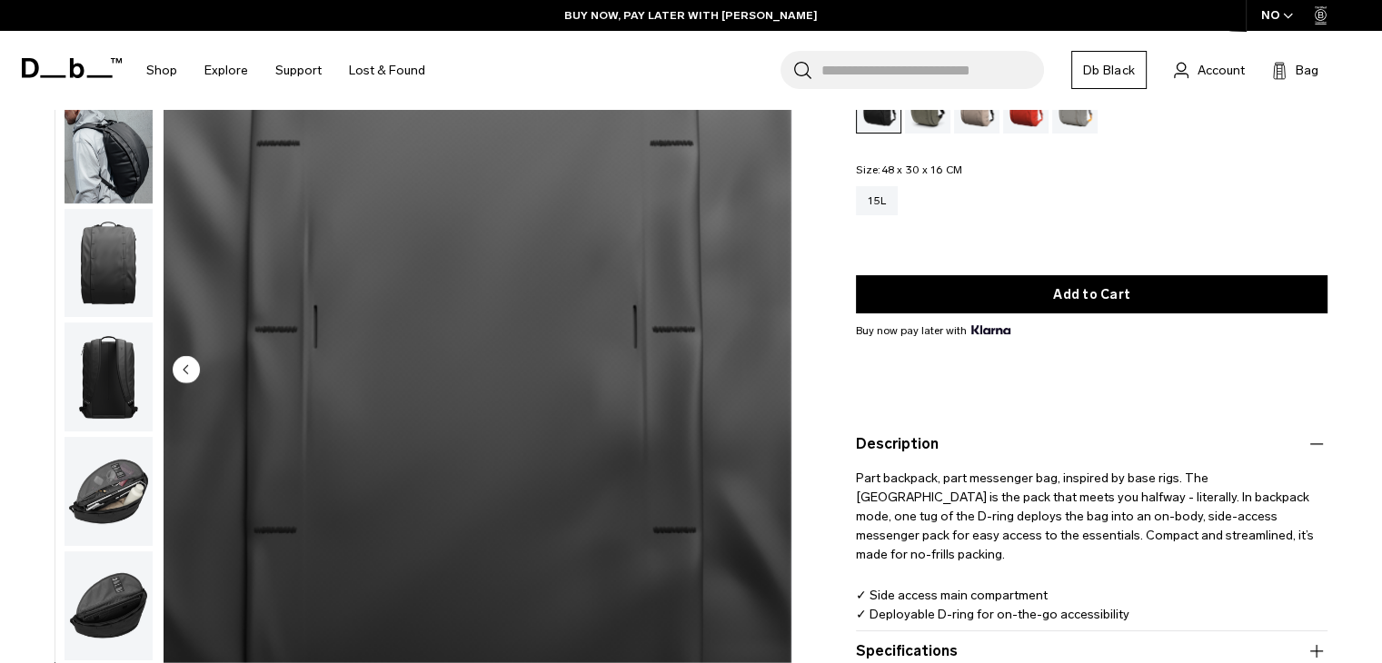
scroll to position [0, 0]
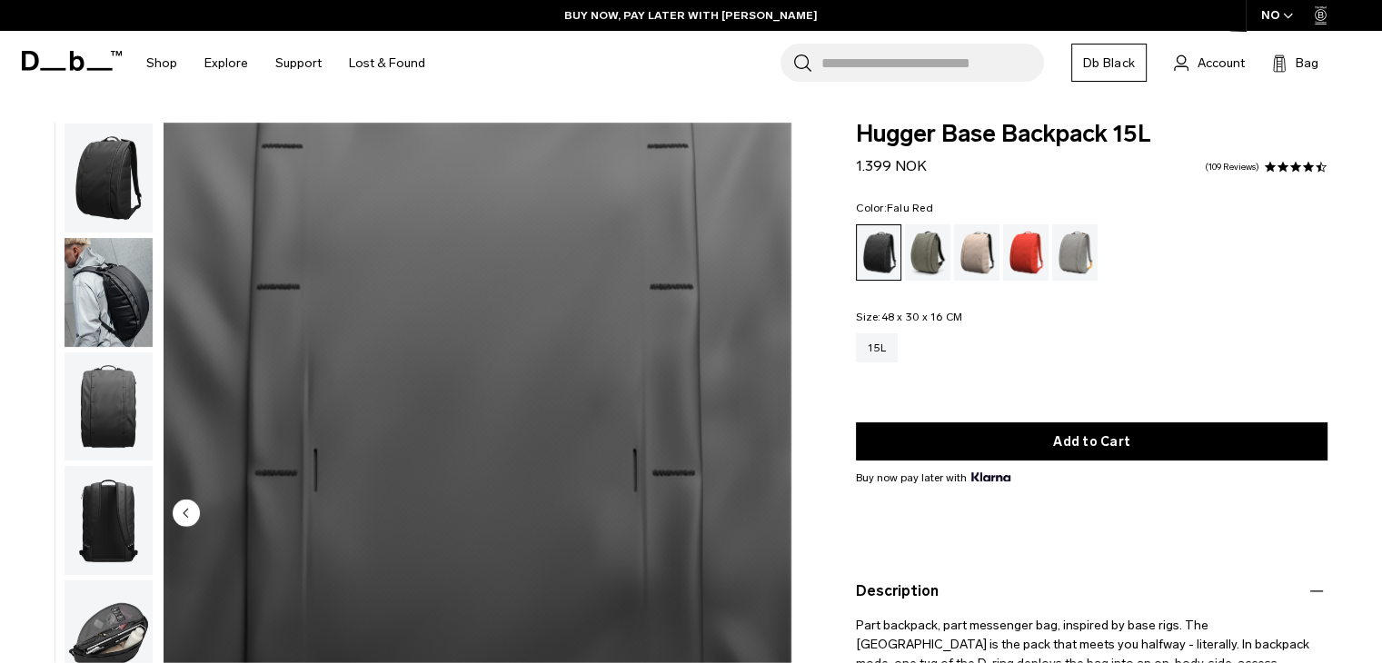
click at [1006, 254] on div "Falu Red" at bounding box center [1026, 252] width 46 height 56
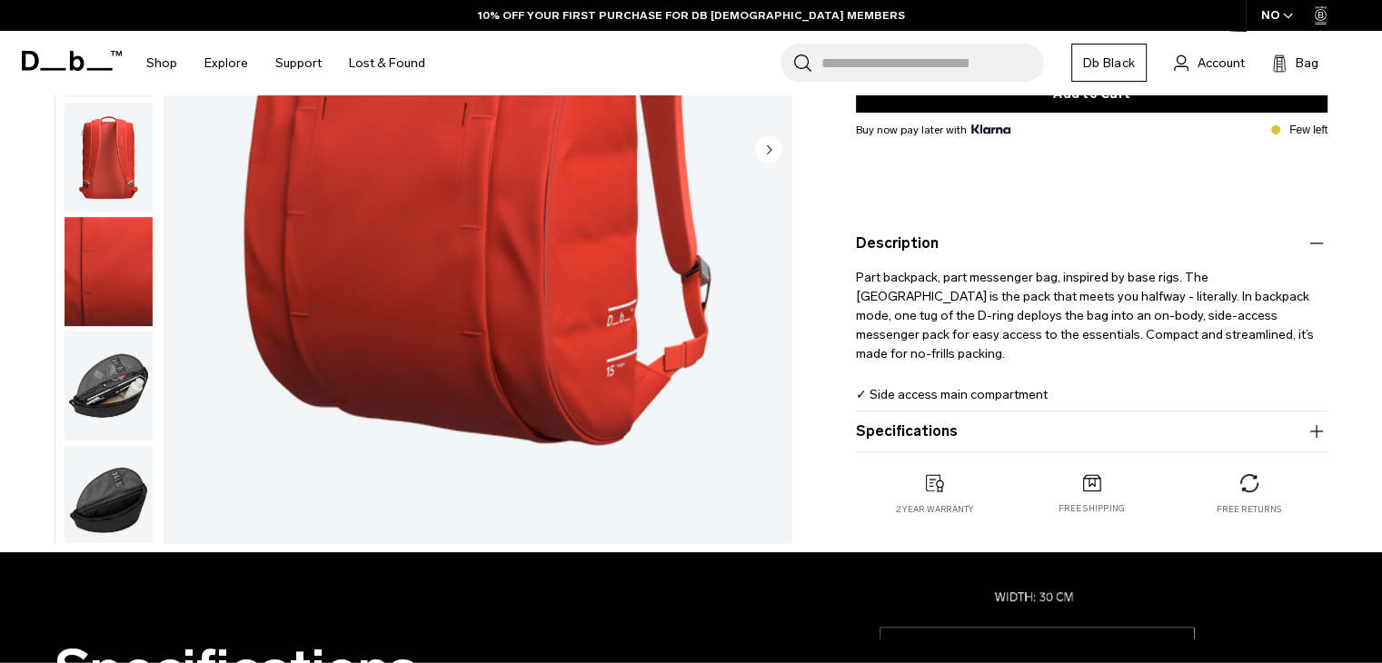
click at [928, 433] on button "Specifications" at bounding box center [1091, 432] width 471 height 22
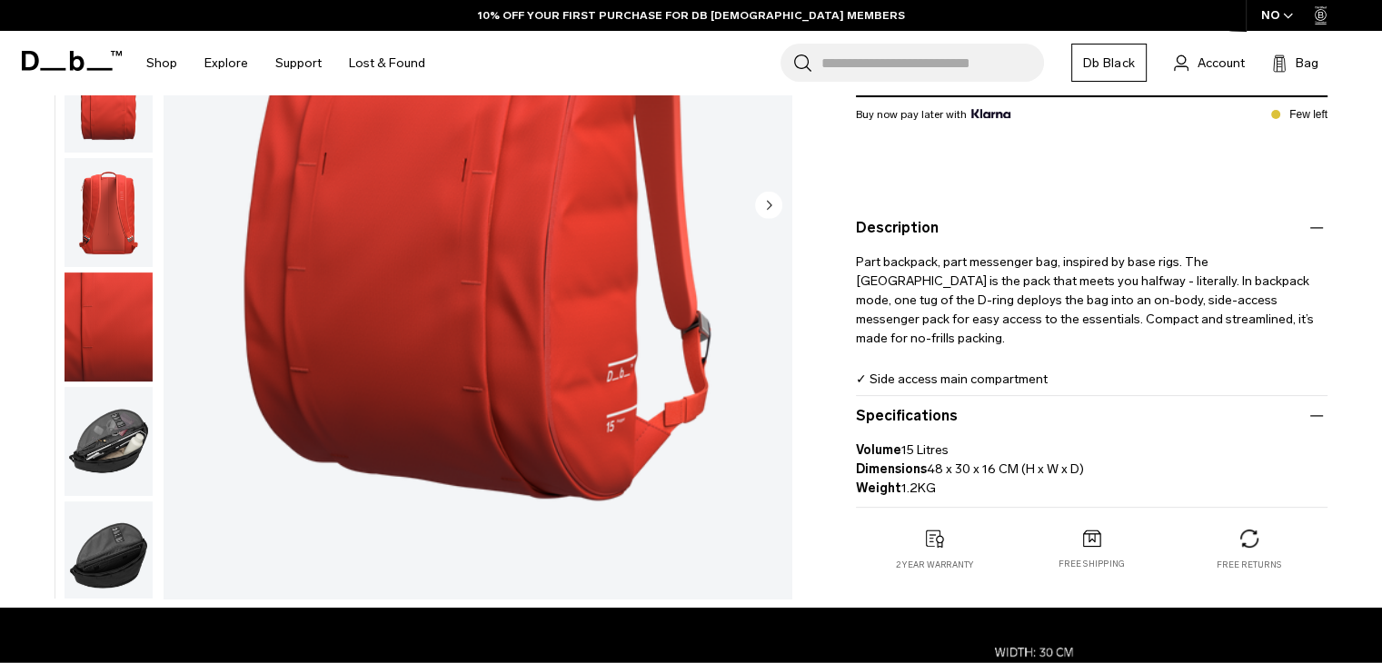
click at [928, 432] on product-accordion "Specifications Volume 15 Litres Dimensions 48 x 30 x 16 CM (H x W x D) Weight 1…" at bounding box center [1091, 452] width 471 height 112
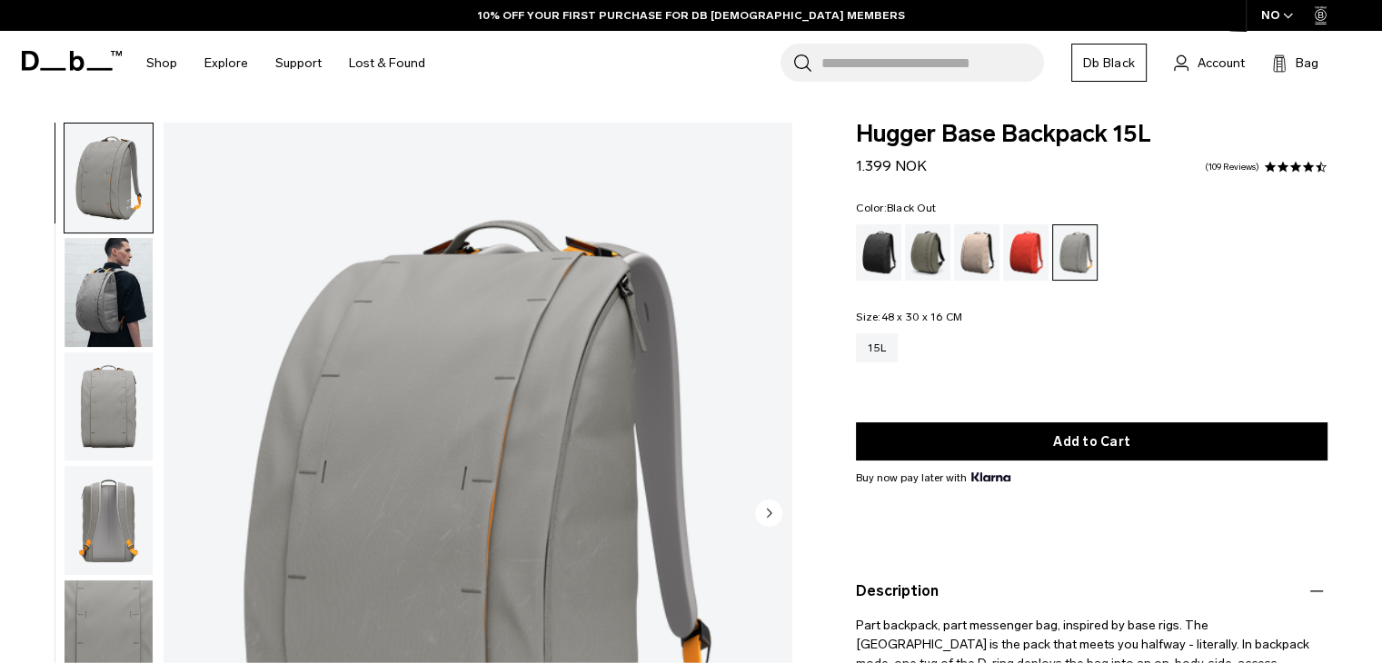
click at [872, 259] on div "Black Out" at bounding box center [879, 252] width 46 height 56
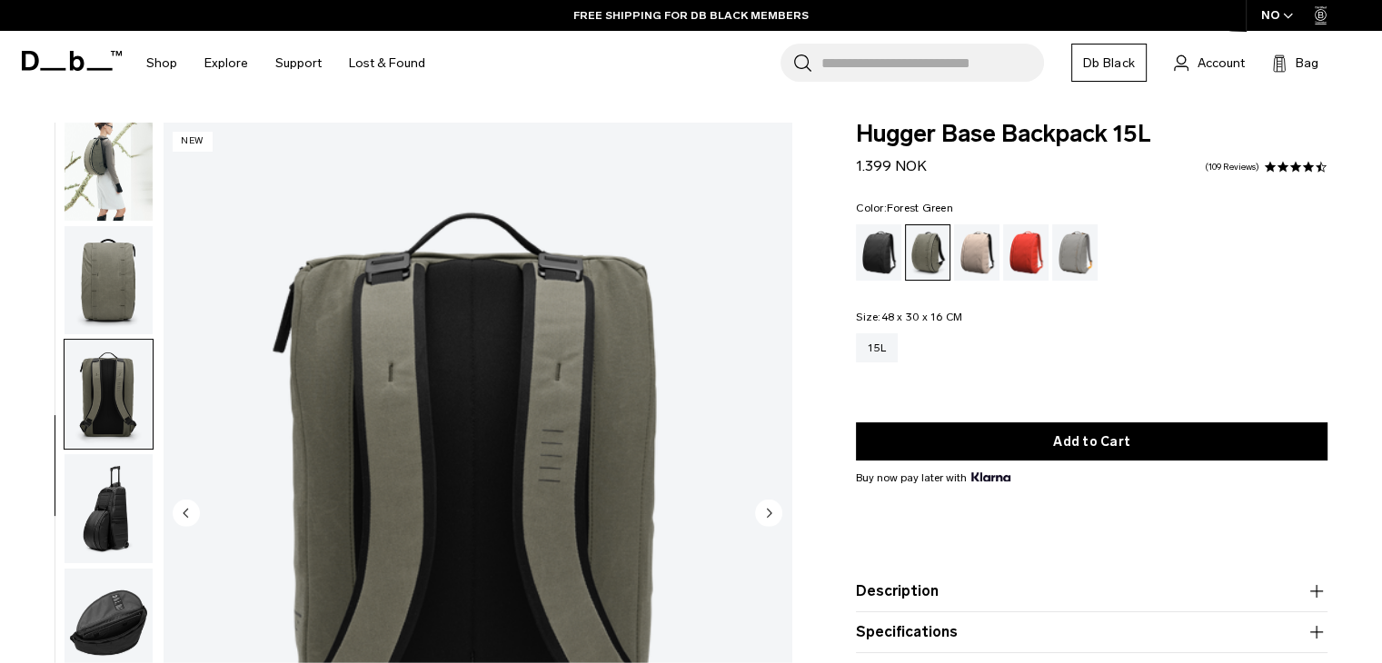
click at [114, 146] on img "button" at bounding box center [108, 166] width 88 height 109
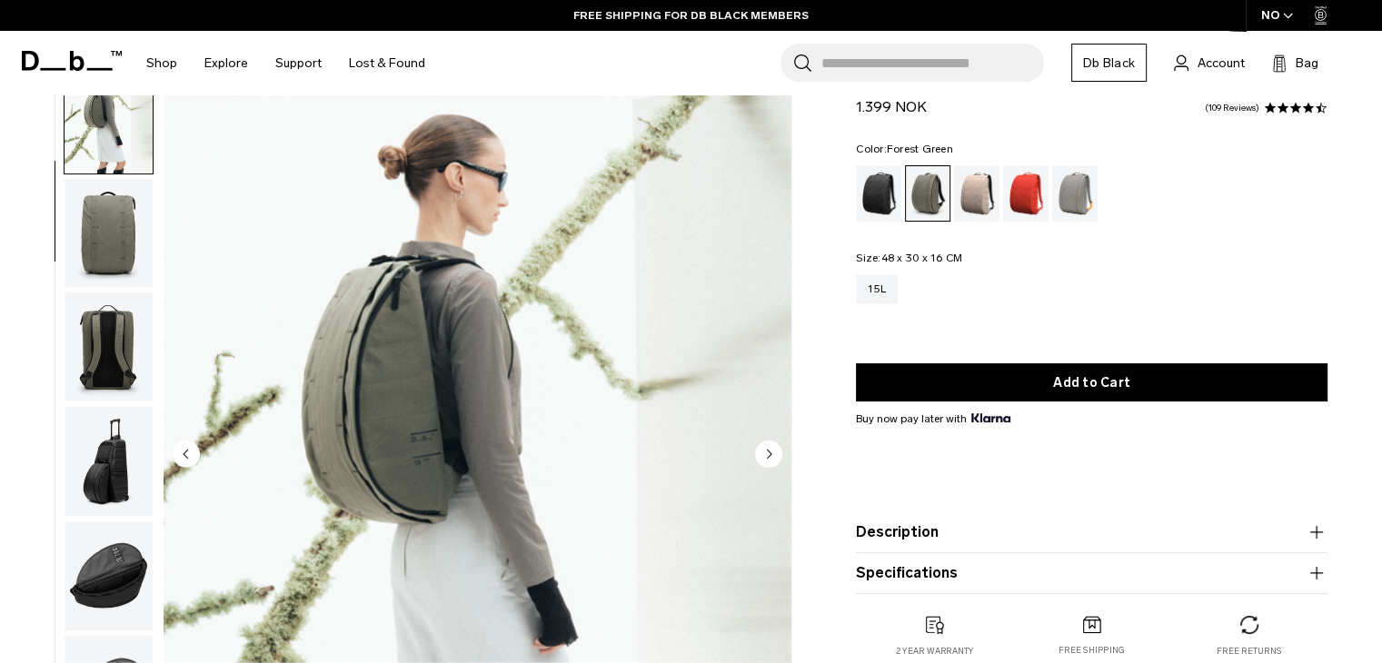
scroll to position [91, 0]
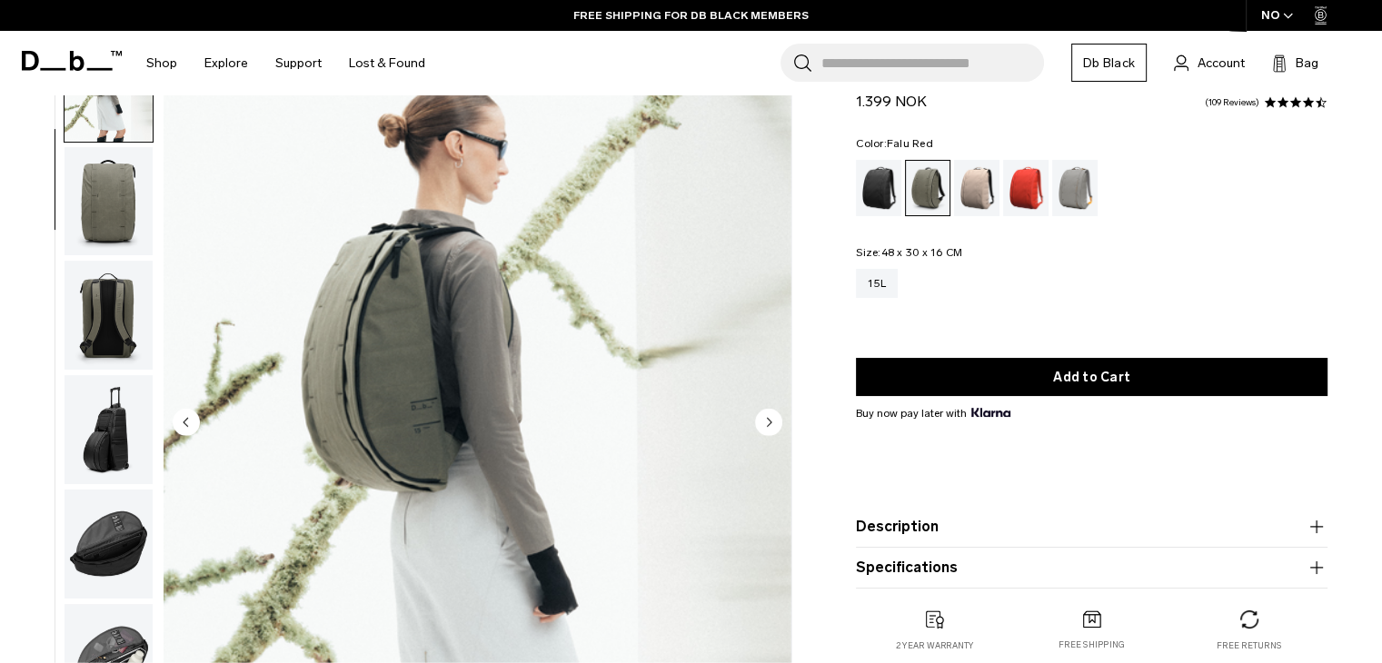
click at [1017, 201] on div "Falu Red" at bounding box center [1026, 188] width 46 height 56
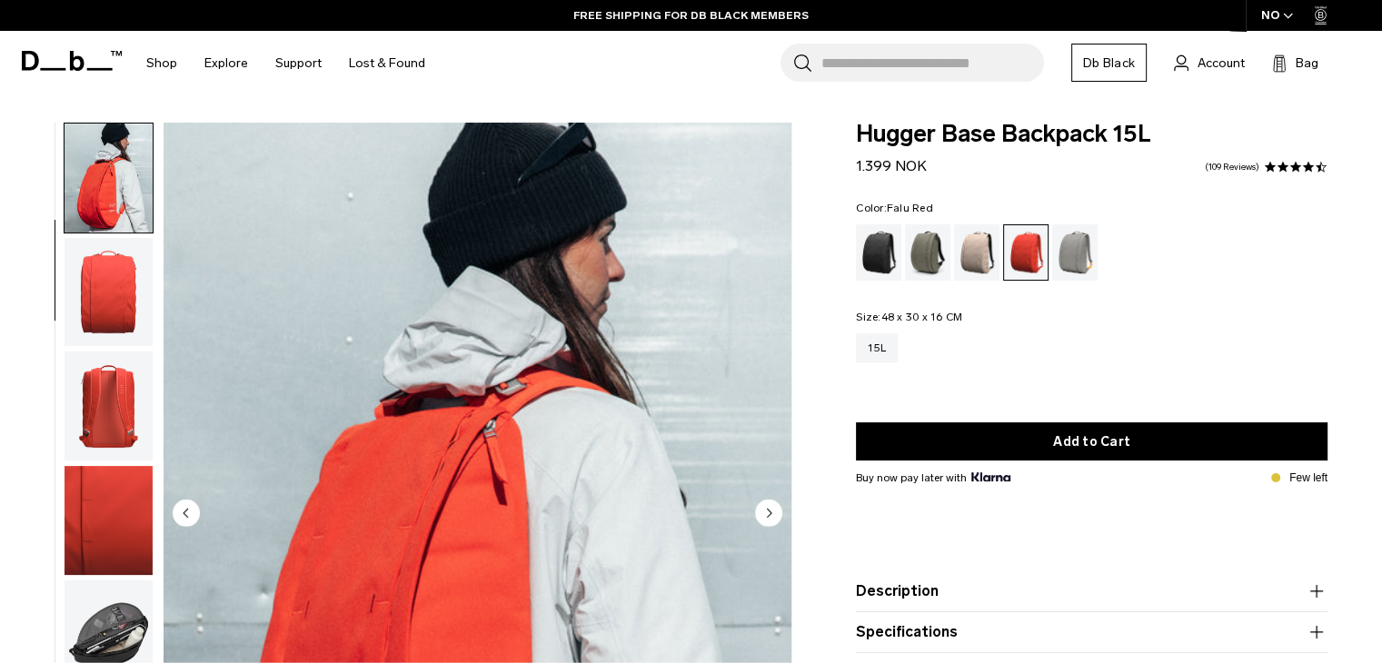
drag, startPoint x: 854, startPoint y: 169, endPoint x: 974, endPoint y: 178, distance: 120.3
click at [972, 178] on div "Hugger Base Backpack 15L 1.399 NOK 4.5 star rating 109 Reviews Color: Falu Red …" at bounding box center [1091, 438] width 580 height 630
click at [919, 172] on span "1.399 NOK" at bounding box center [891, 165] width 71 height 17
click at [918, 172] on span "1.399 NOK" at bounding box center [891, 165] width 71 height 17
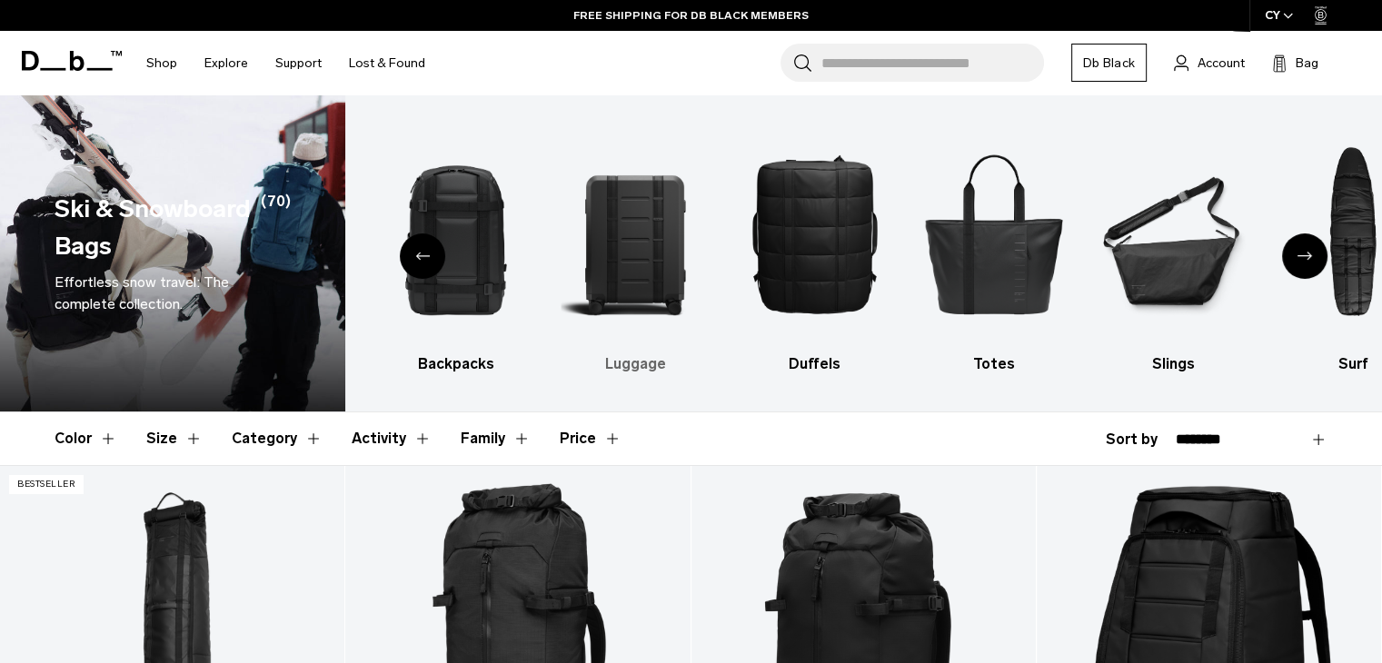
click at [629, 364] on h3 "Luggage" at bounding box center [635, 364] width 148 height 22
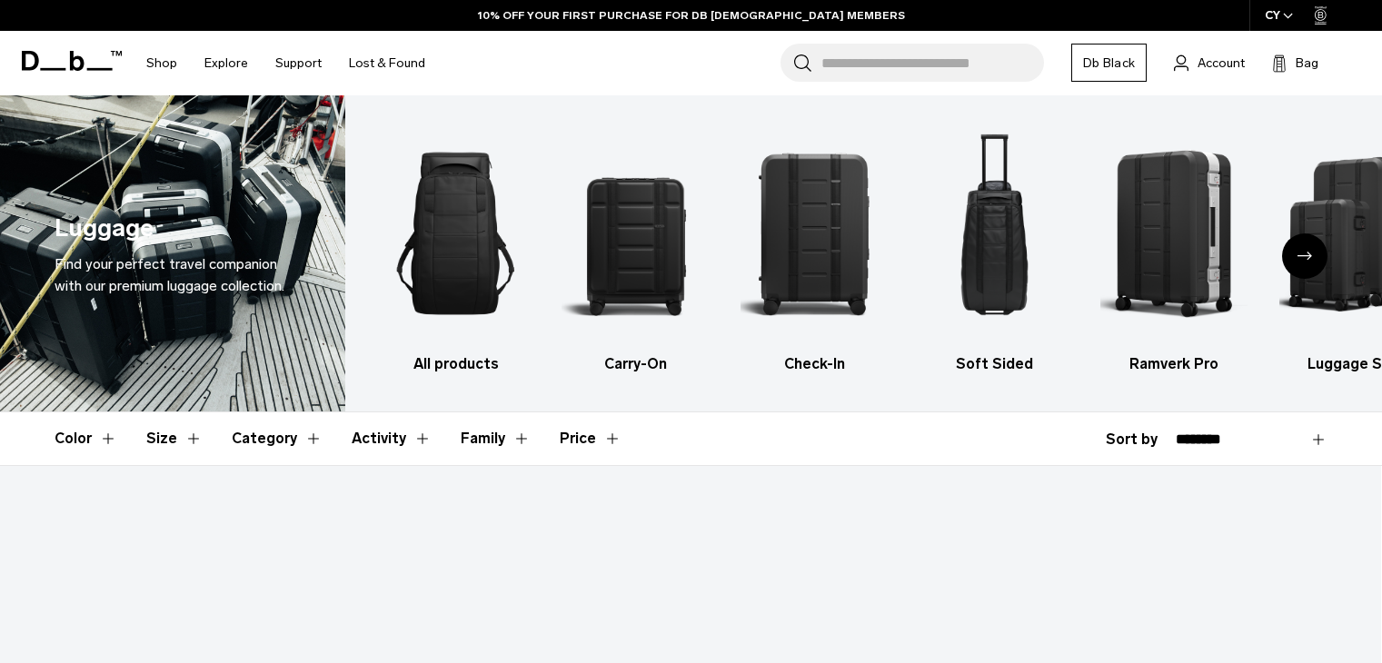
scroll to position [921, 0]
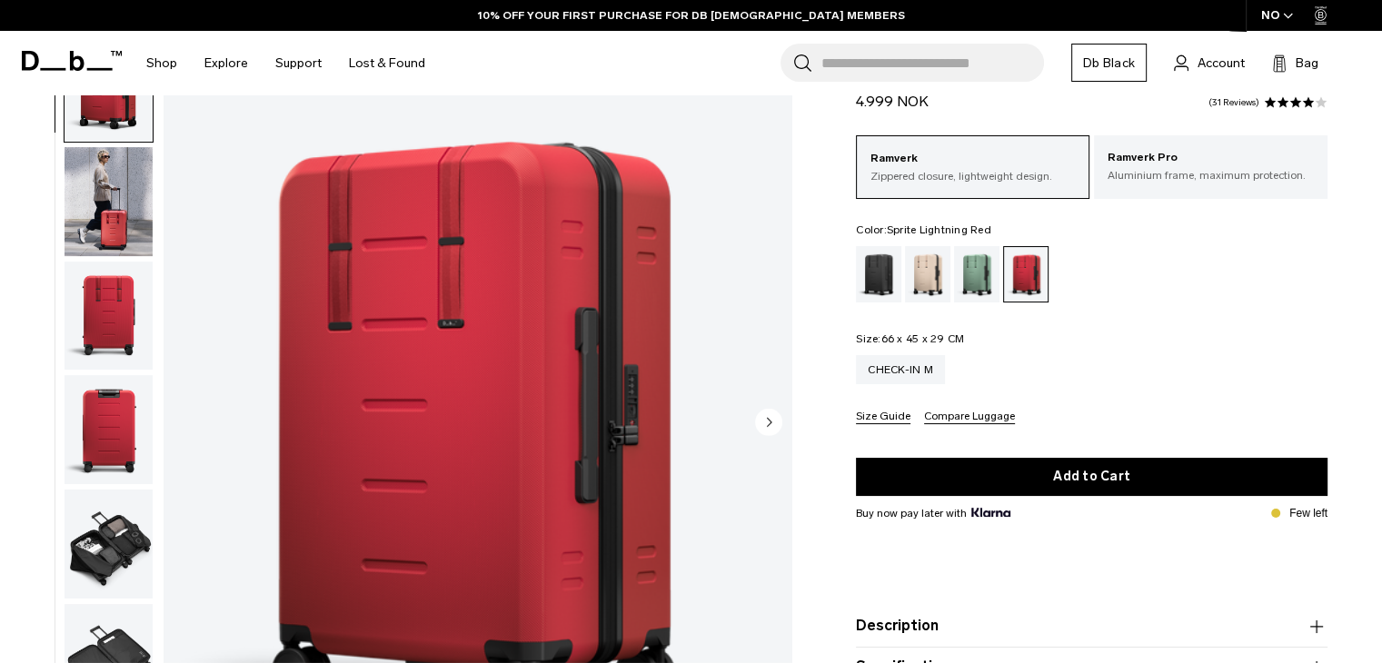
scroll to position [91, 0]
click at [765, 421] on circle "Next slide" at bounding box center [768, 421] width 27 height 27
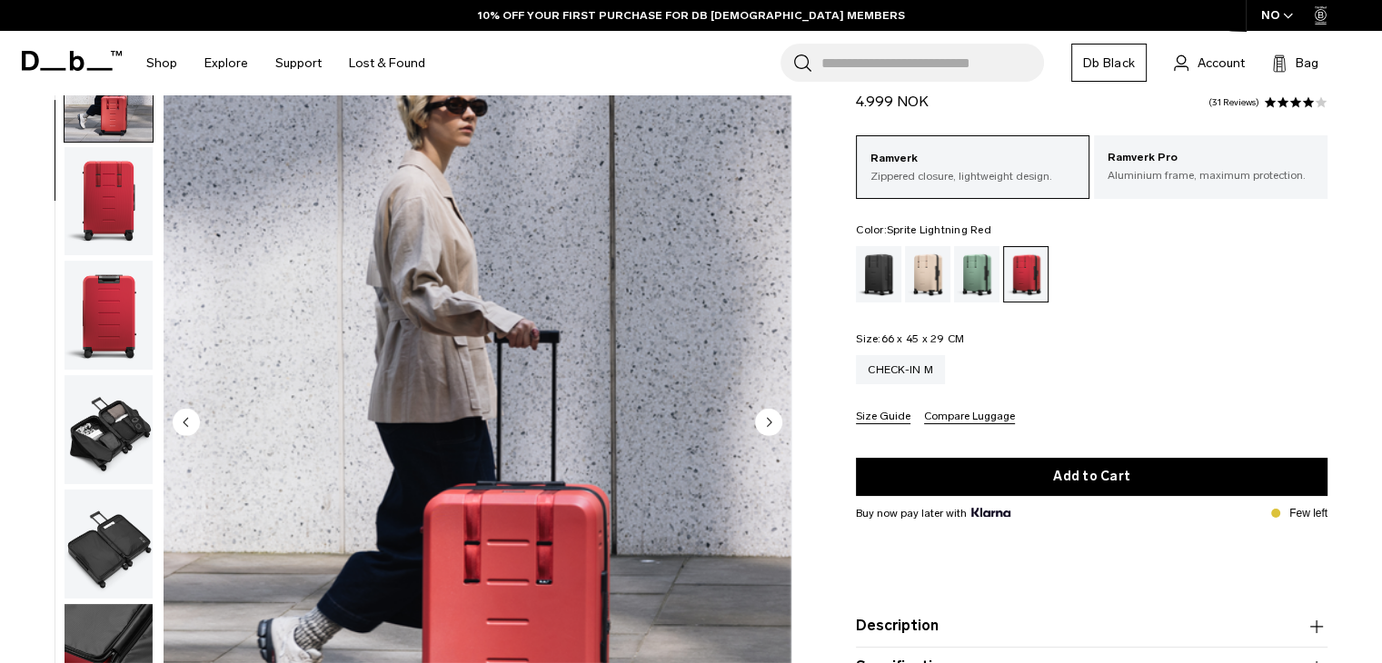
scroll to position [273, 0]
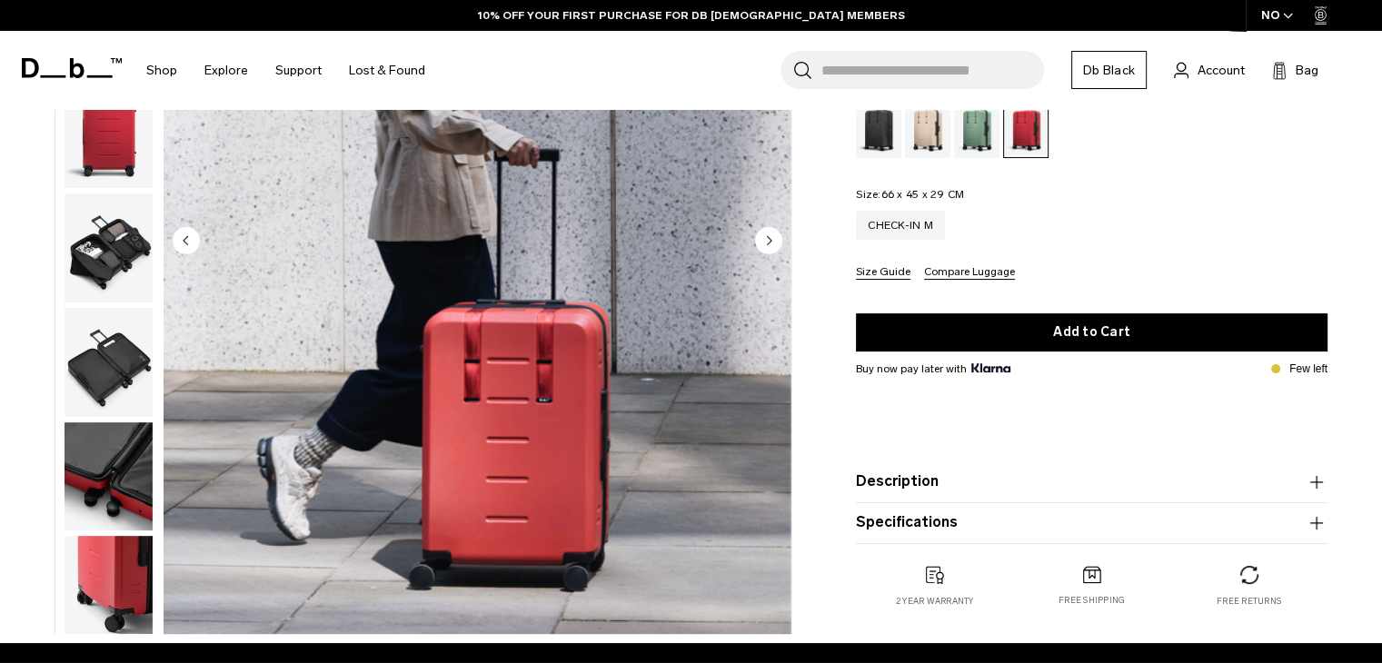
click at [762, 240] on circle "Next slide" at bounding box center [768, 239] width 27 height 27
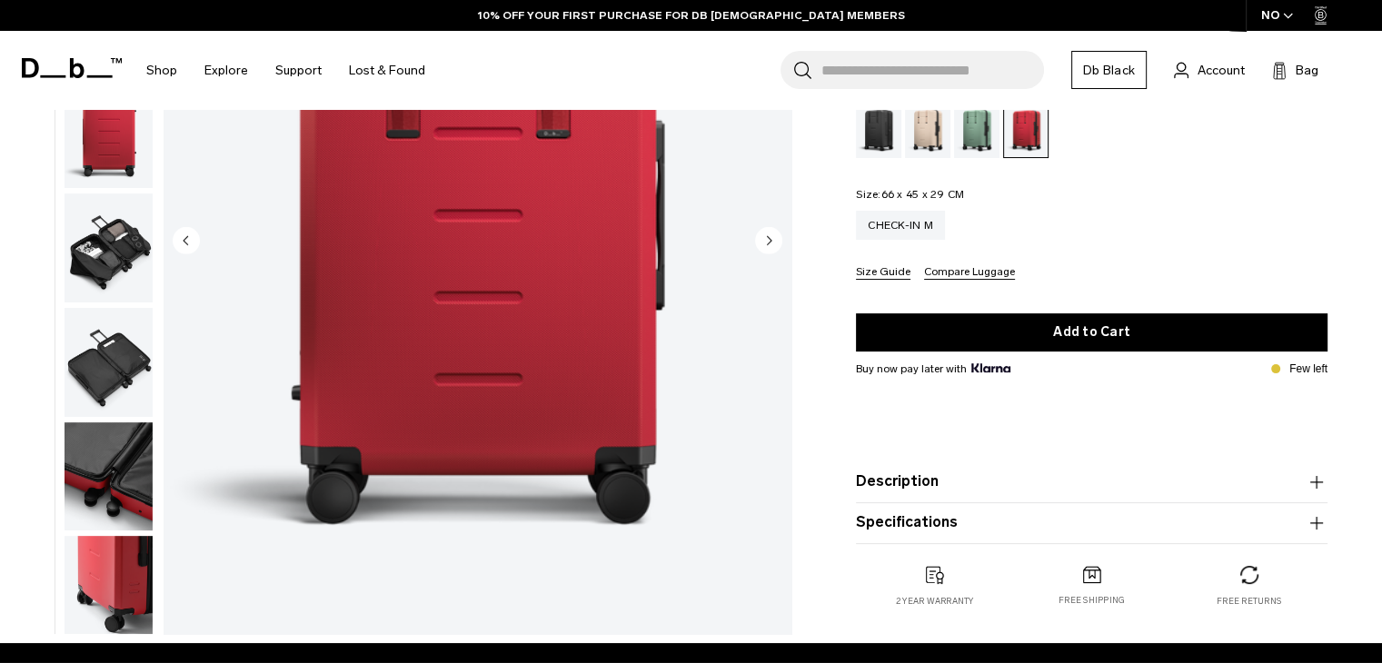
click at [762, 240] on circle "Next slide" at bounding box center [768, 239] width 27 height 27
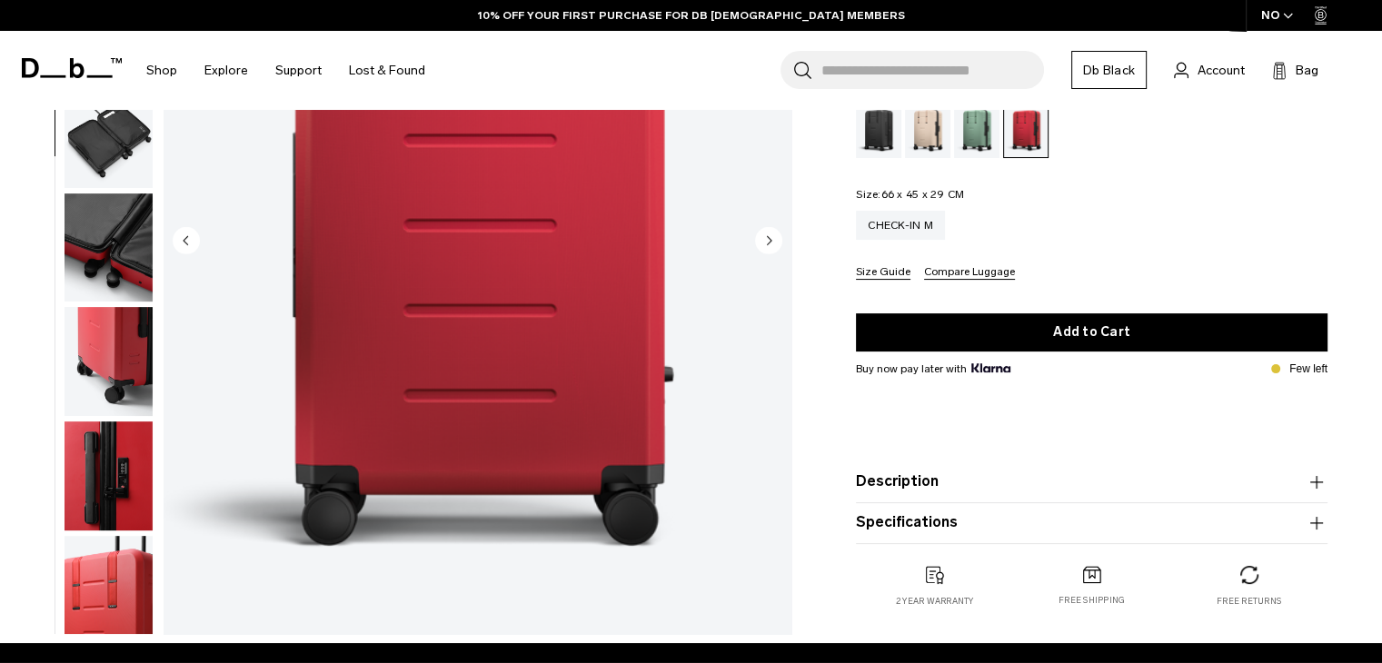
click at [762, 240] on circle "Next slide" at bounding box center [768, 239] width 27 height 27
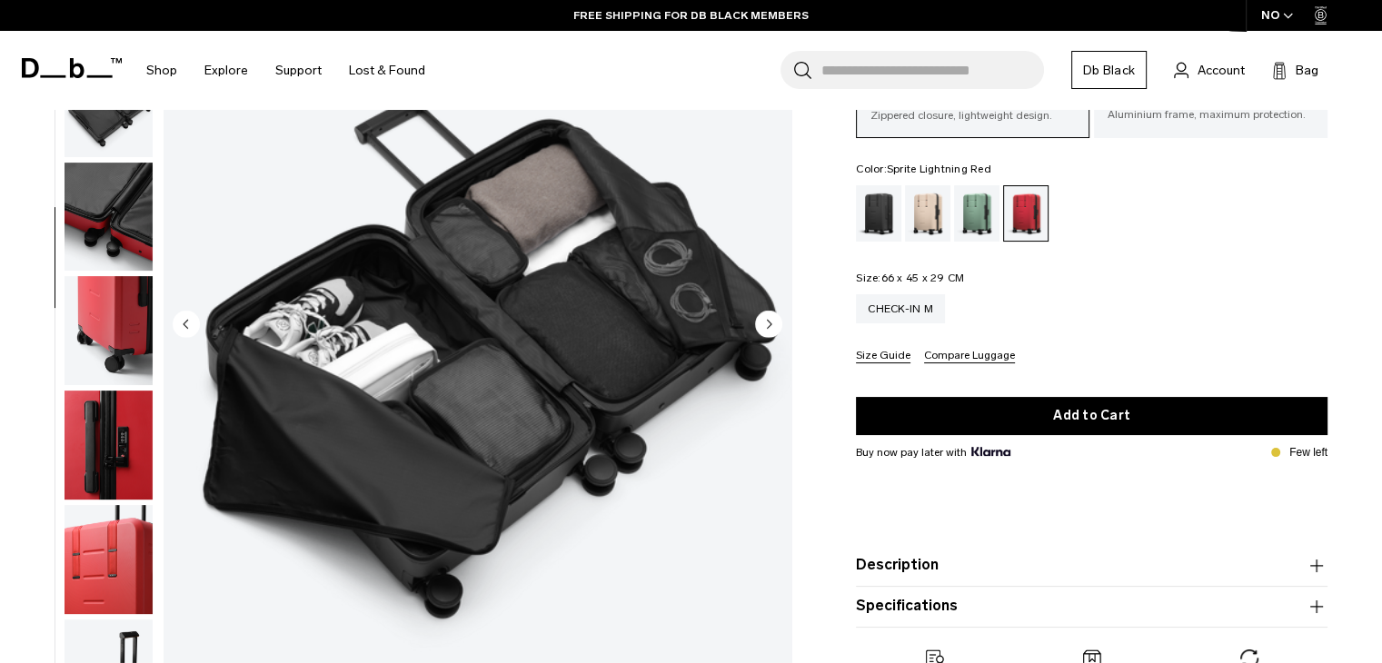
scroll to position [91, 0]
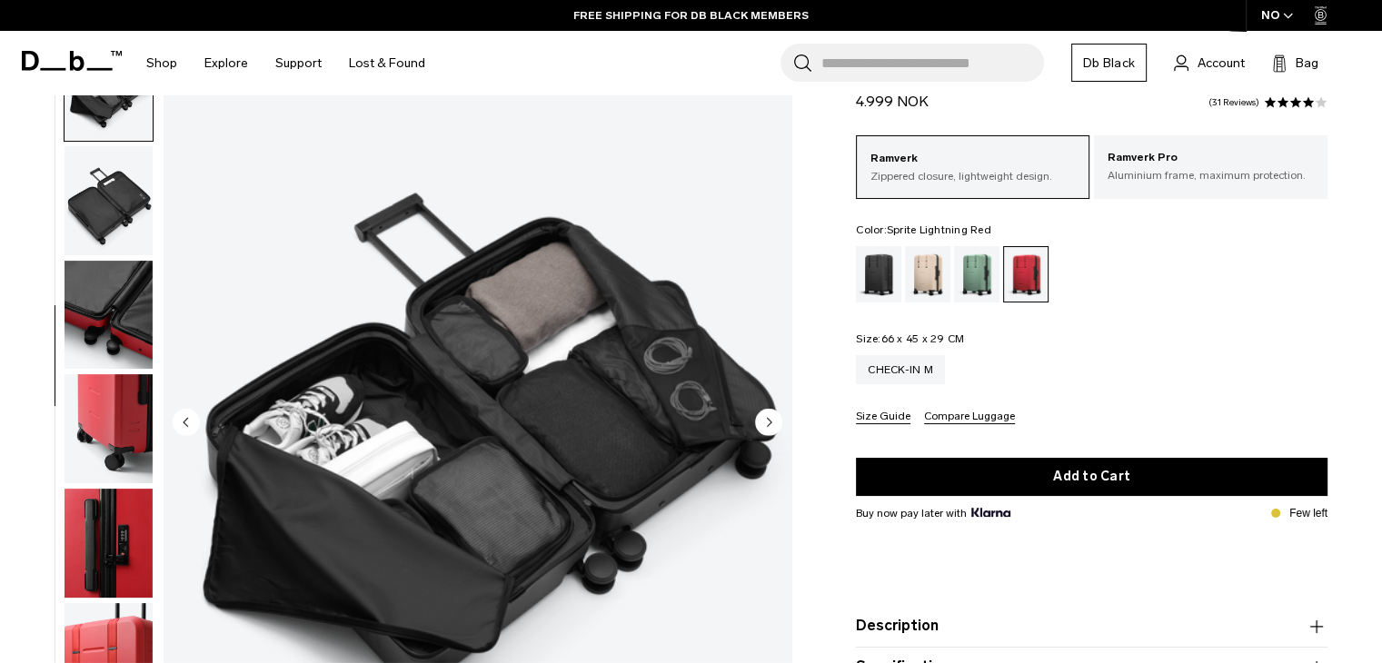
click at [769, 413] on circle "Next slide" at bounding box center [768, 421] width 27 height 27
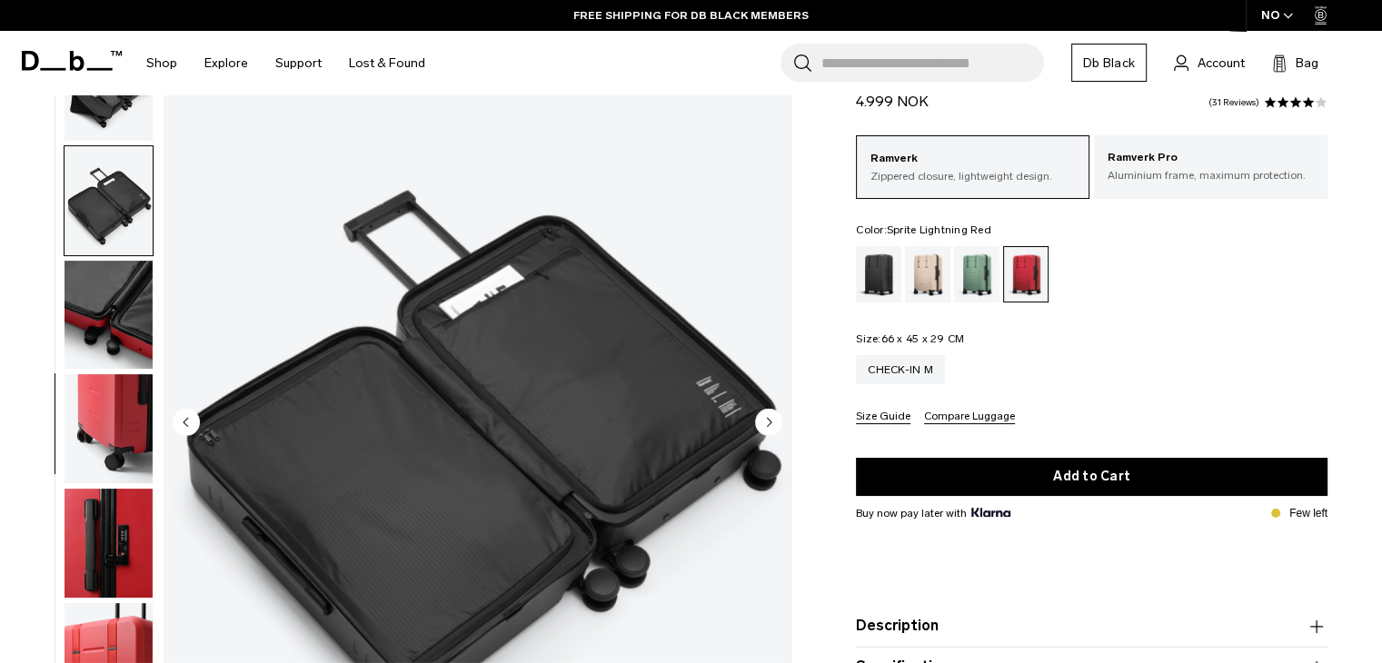
scroll to position [470, 0]
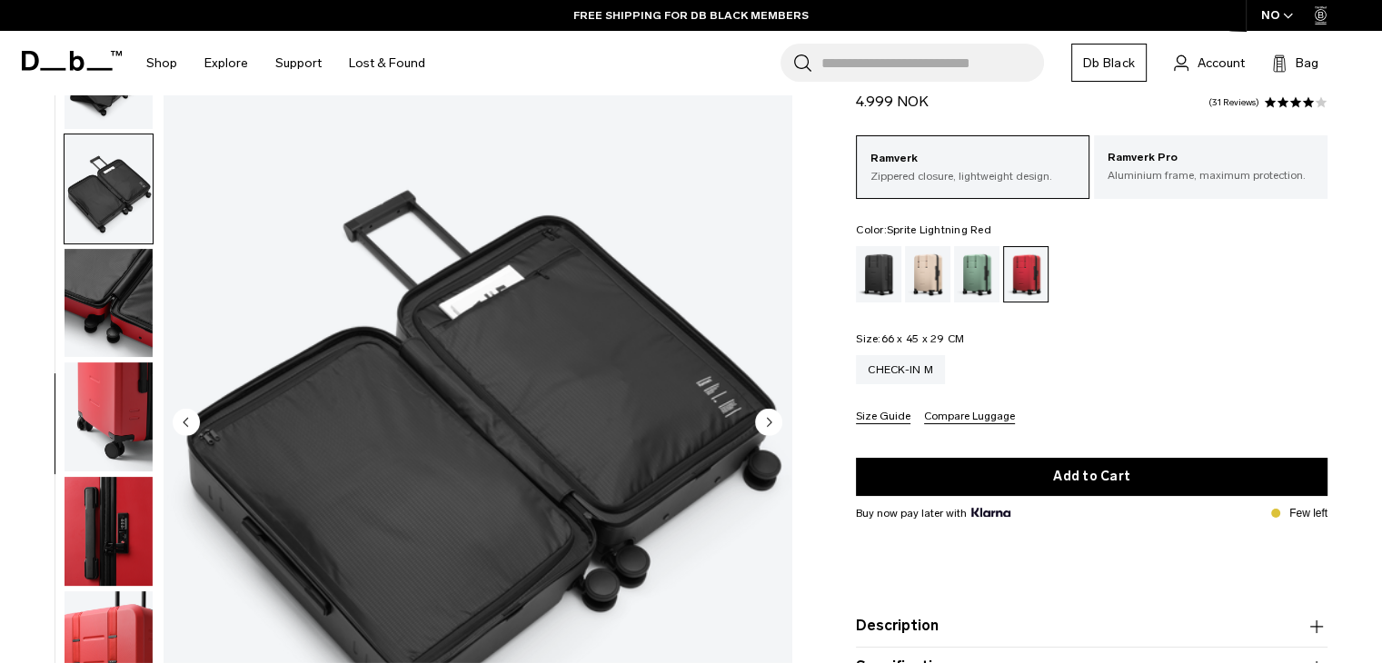
click at [769, 413] on circle "Next slide" at bounding box center [768, 421] width 27 height 27
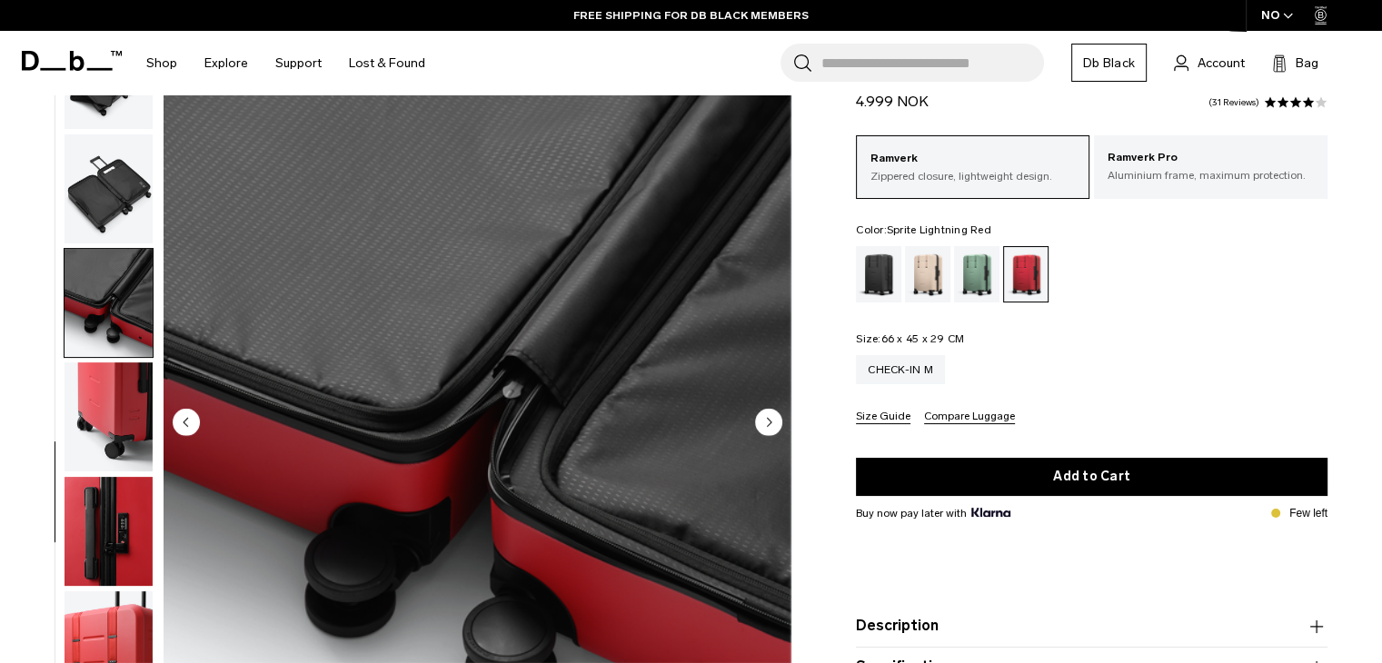
click at [769, 413] on circle "Next slide" at bounding box center [768, 421] width 27 height 27
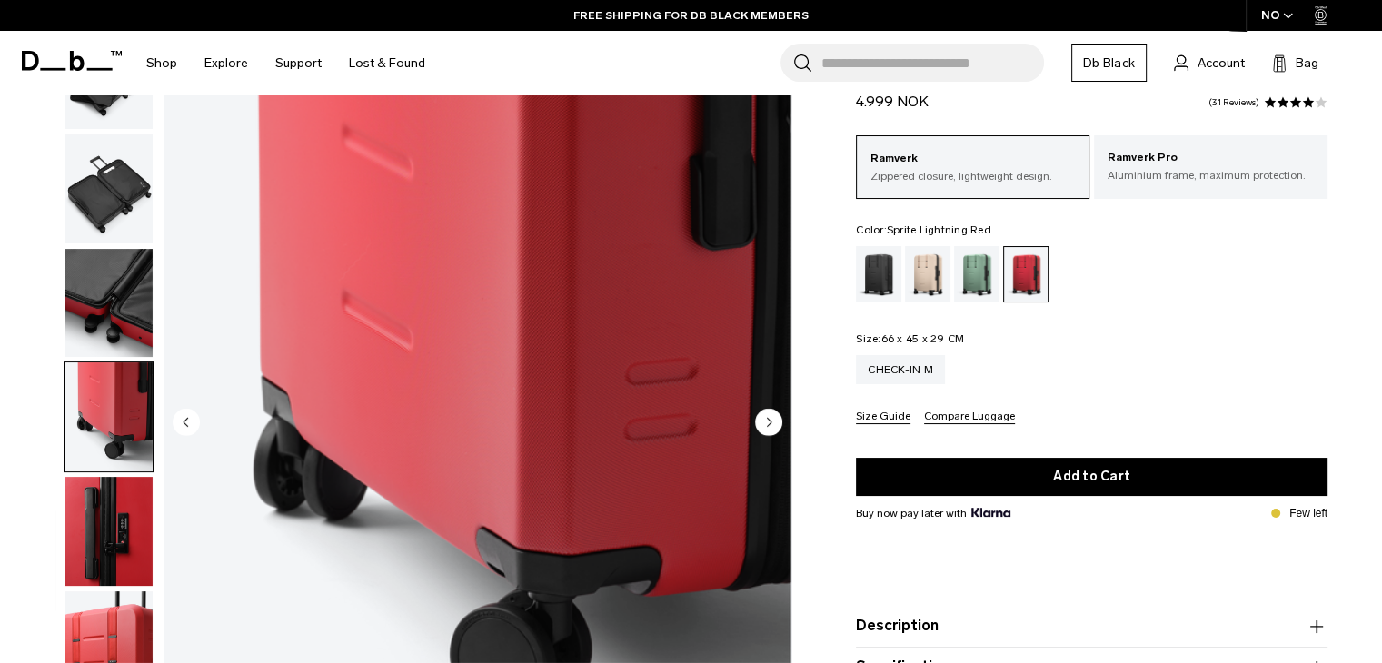
click at [123, 432] on img "button" at bounding box center [108, 416] width 88 height 109
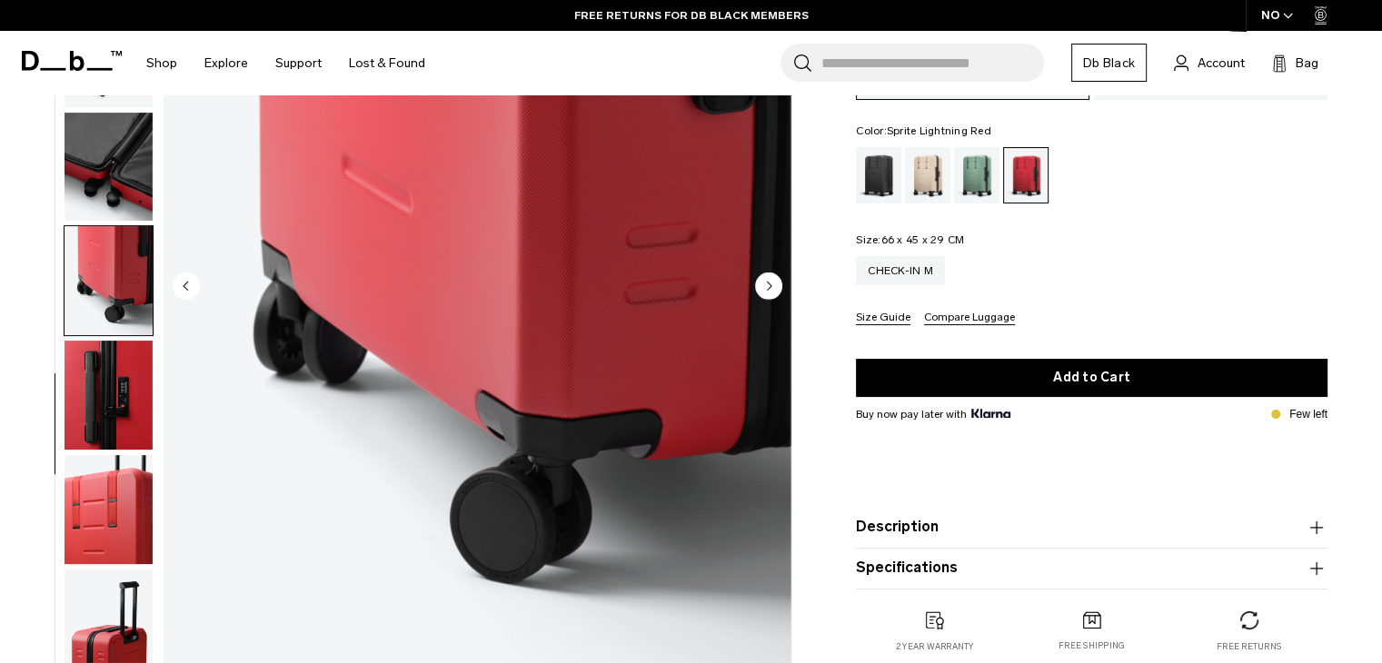
scroll to position [273, 0]
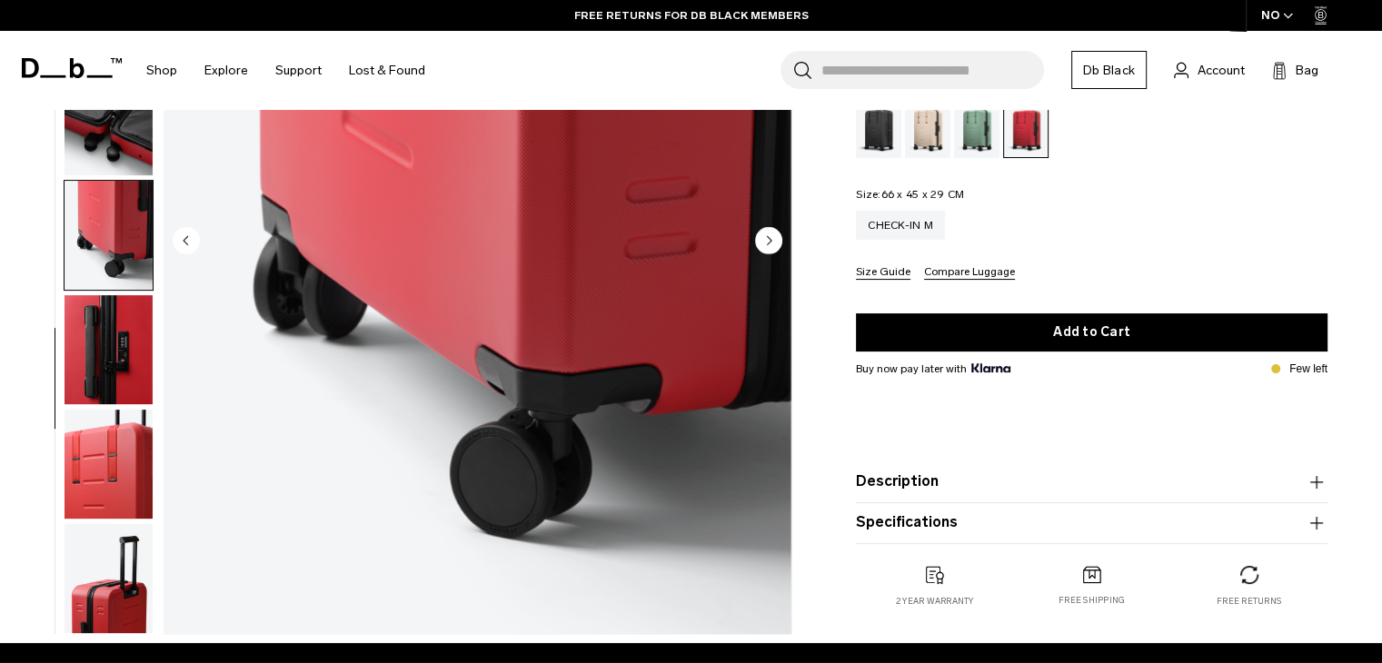
click at [109, 496] on img "button" at bounding box center [108, 464] width 88 height 109
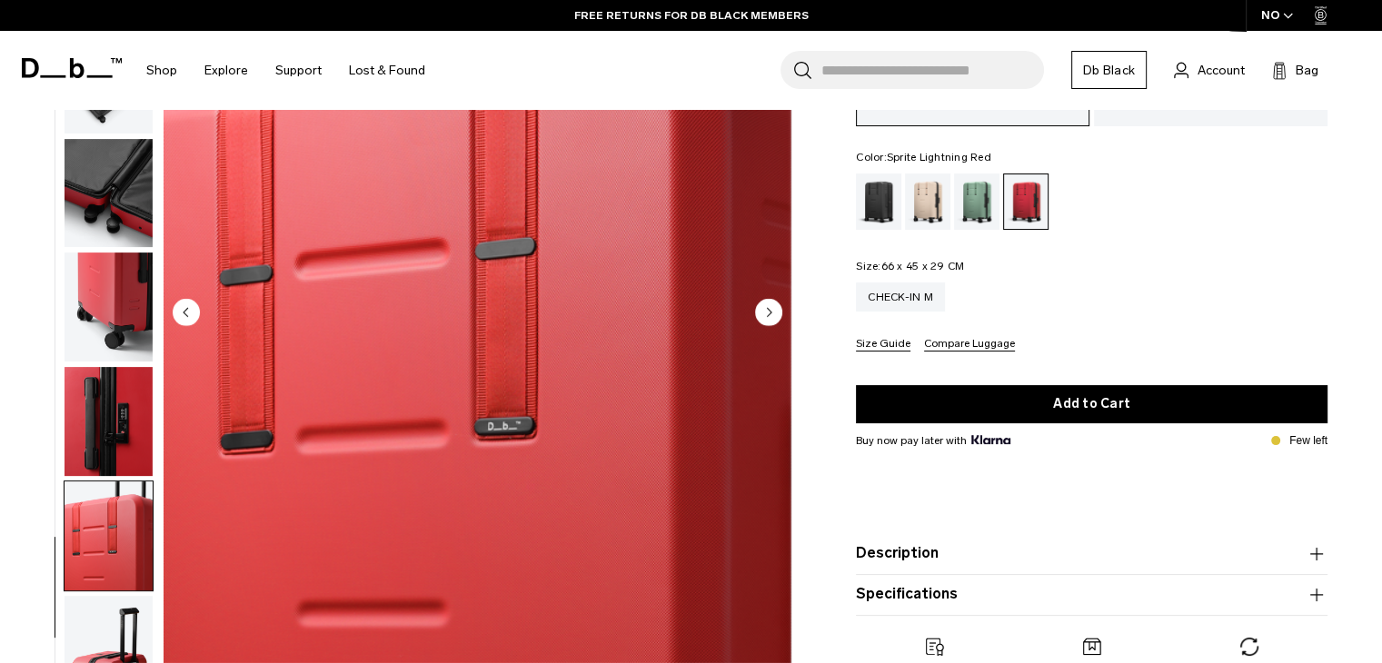
scroll to position [91, 0]
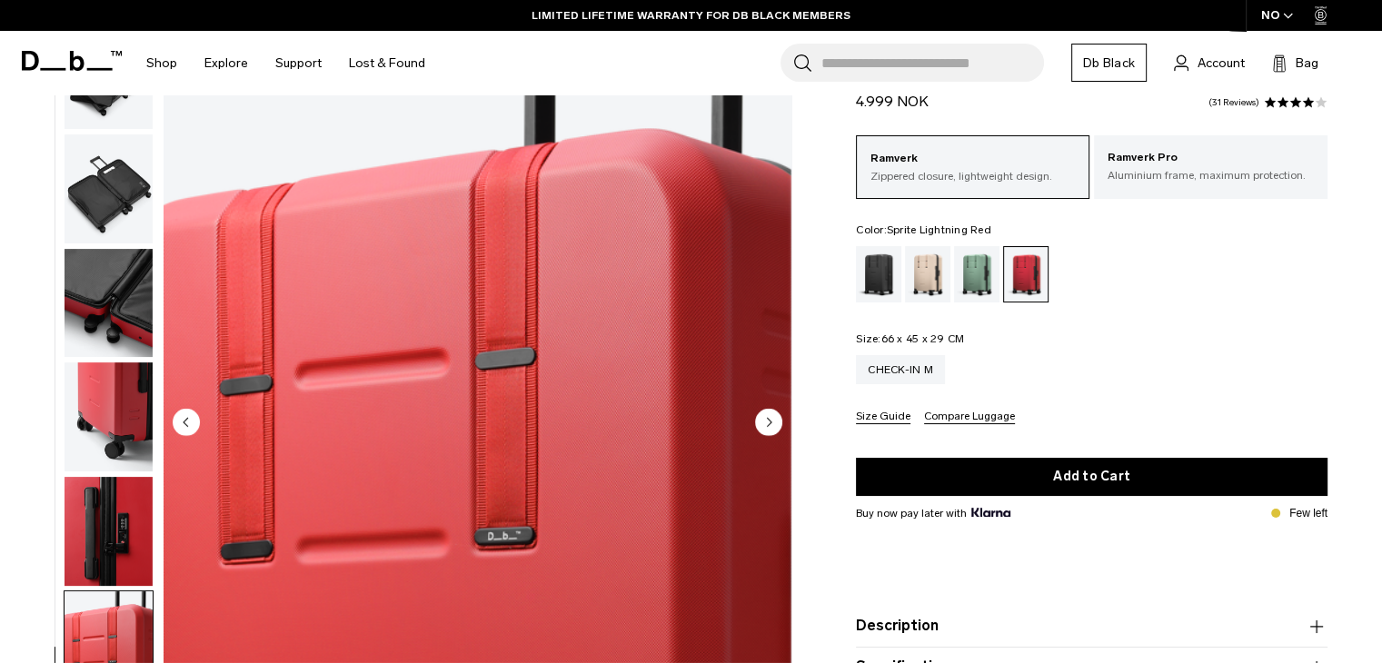
click at [126, 422] on img "button" at bounding box center [108, 416] width 88 height 109
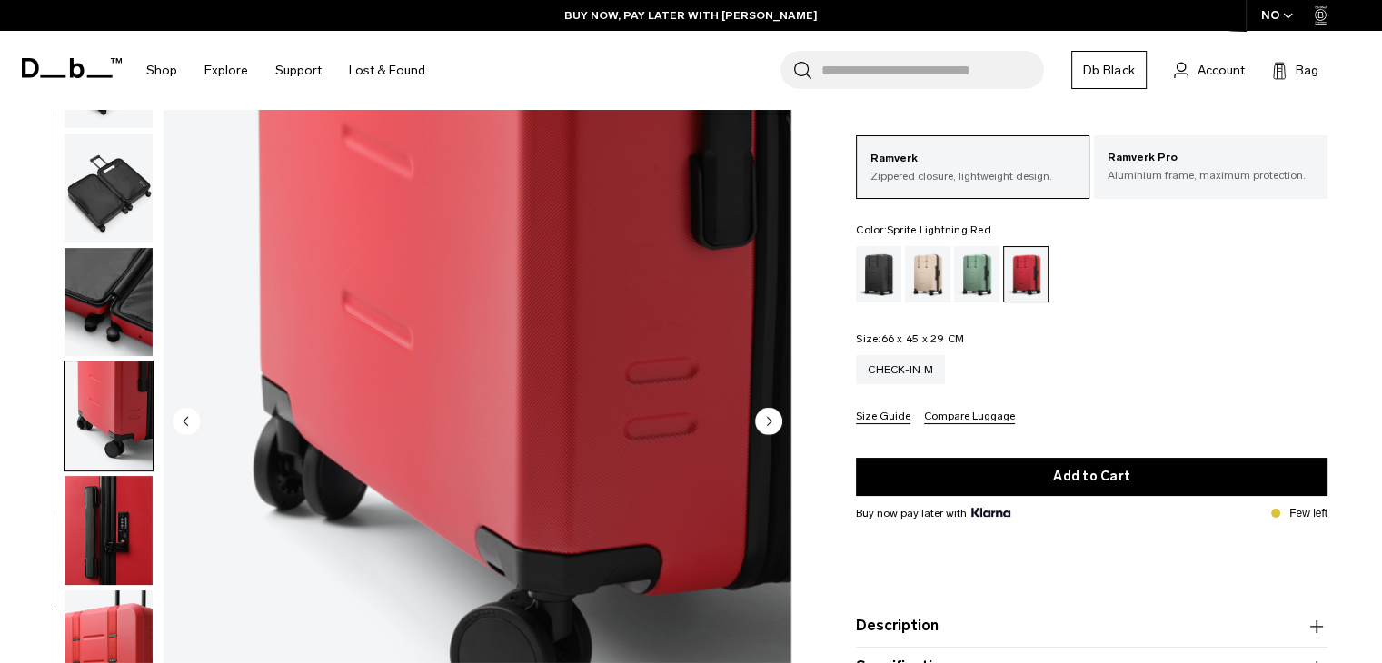
scroll to position [0, 0]
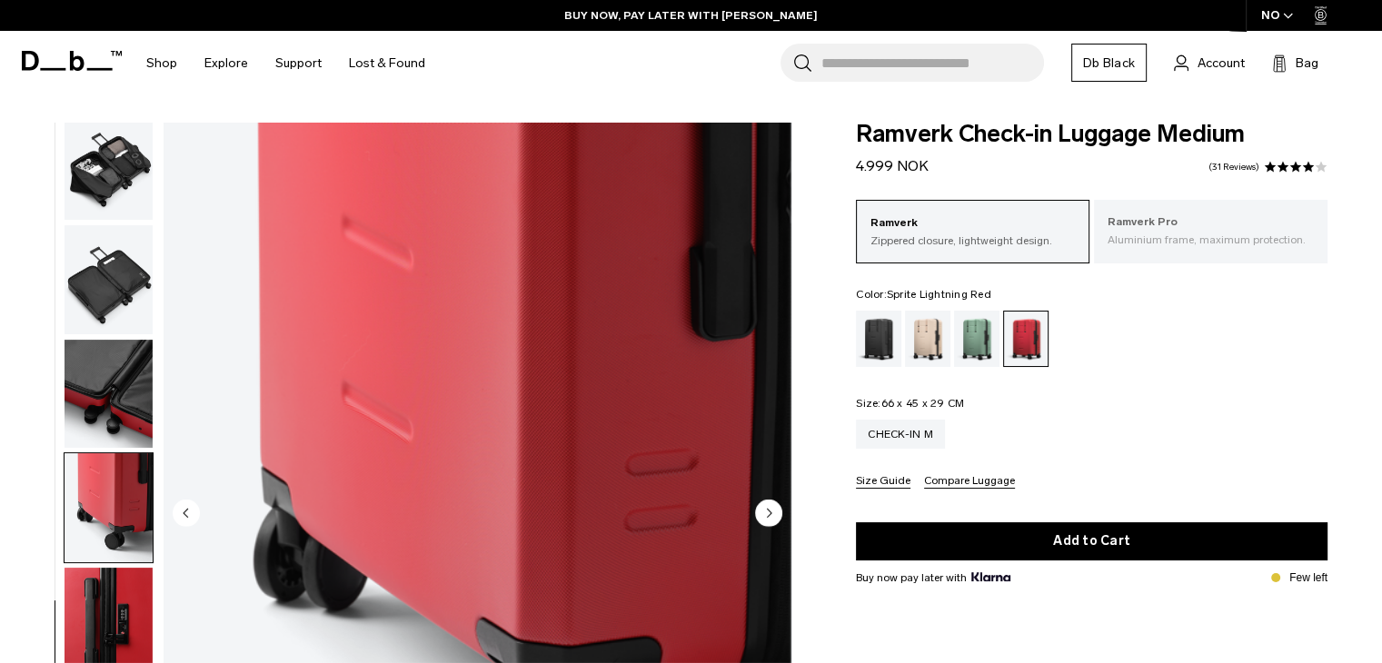
click at [1149, 241] on p "Aluminium frame, maximum protection." at bounding box center [1210, 240] width 206 height 16
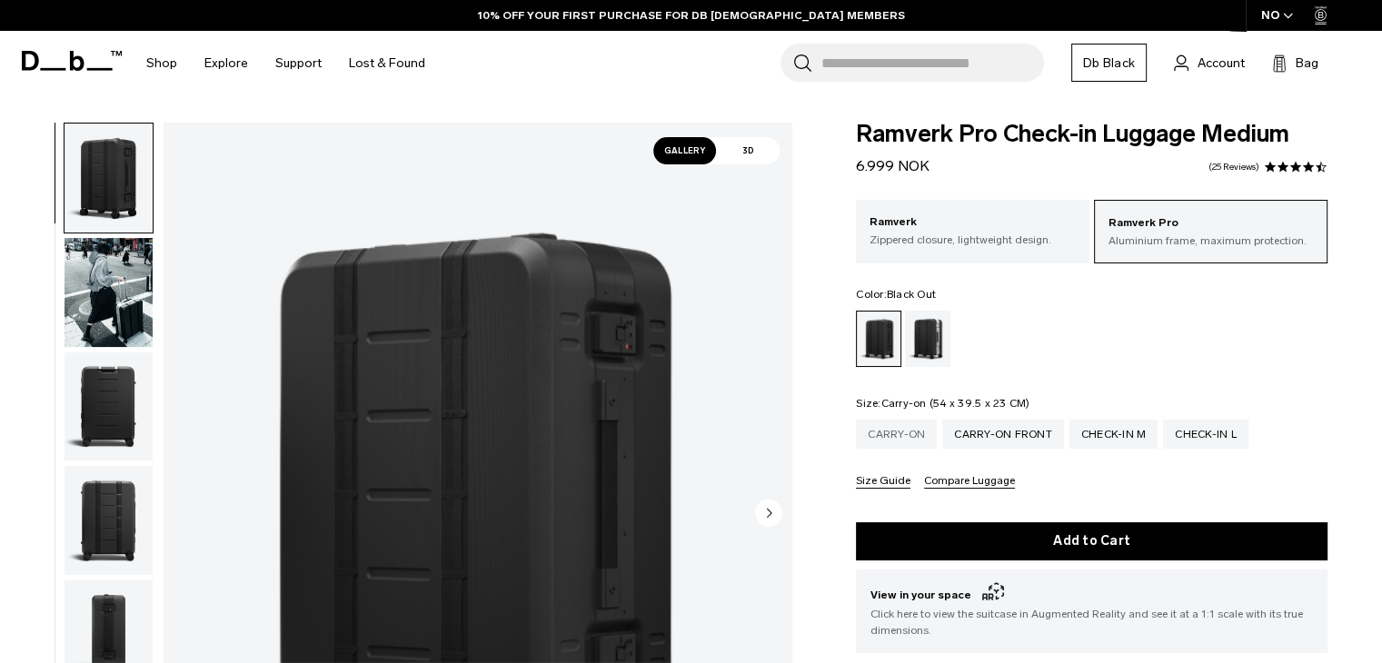
click at [907, 435] on div "Carry-on" at bounding box center [896, 434] width 81 height 29
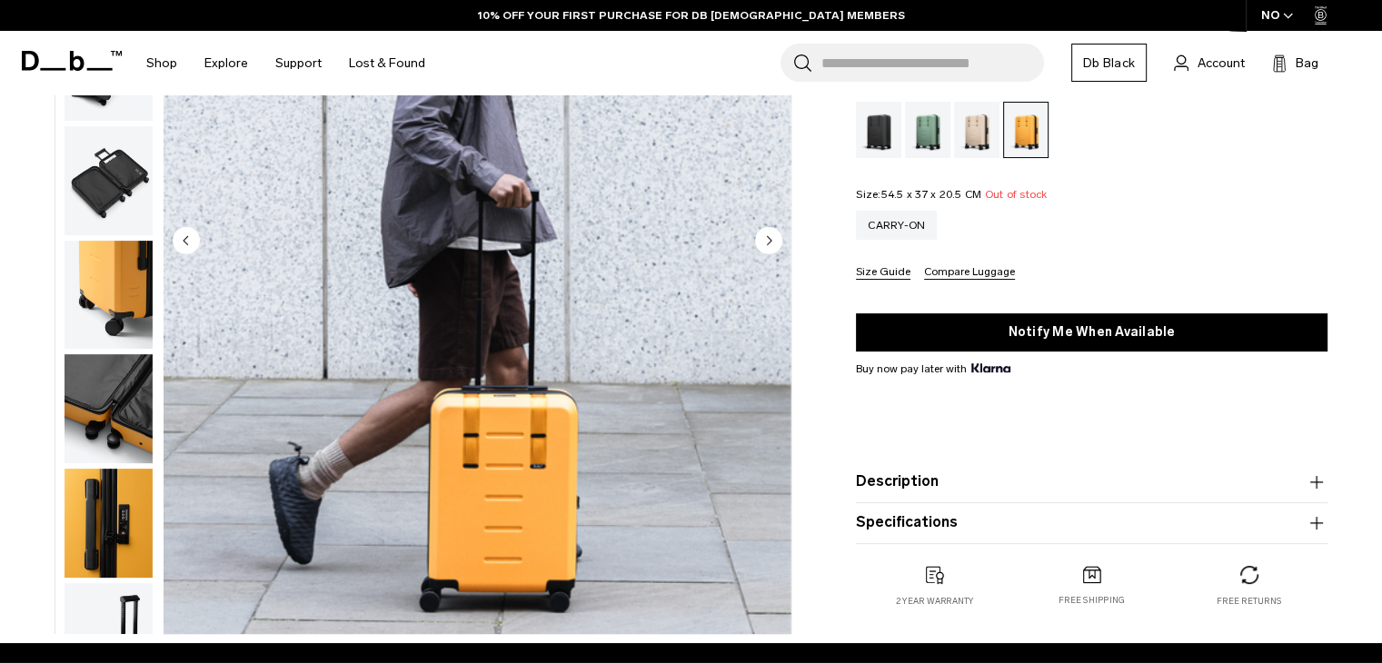
click at [767, 235] on circle "Next slide" at bounding box center [768, 239] width 27 height 27
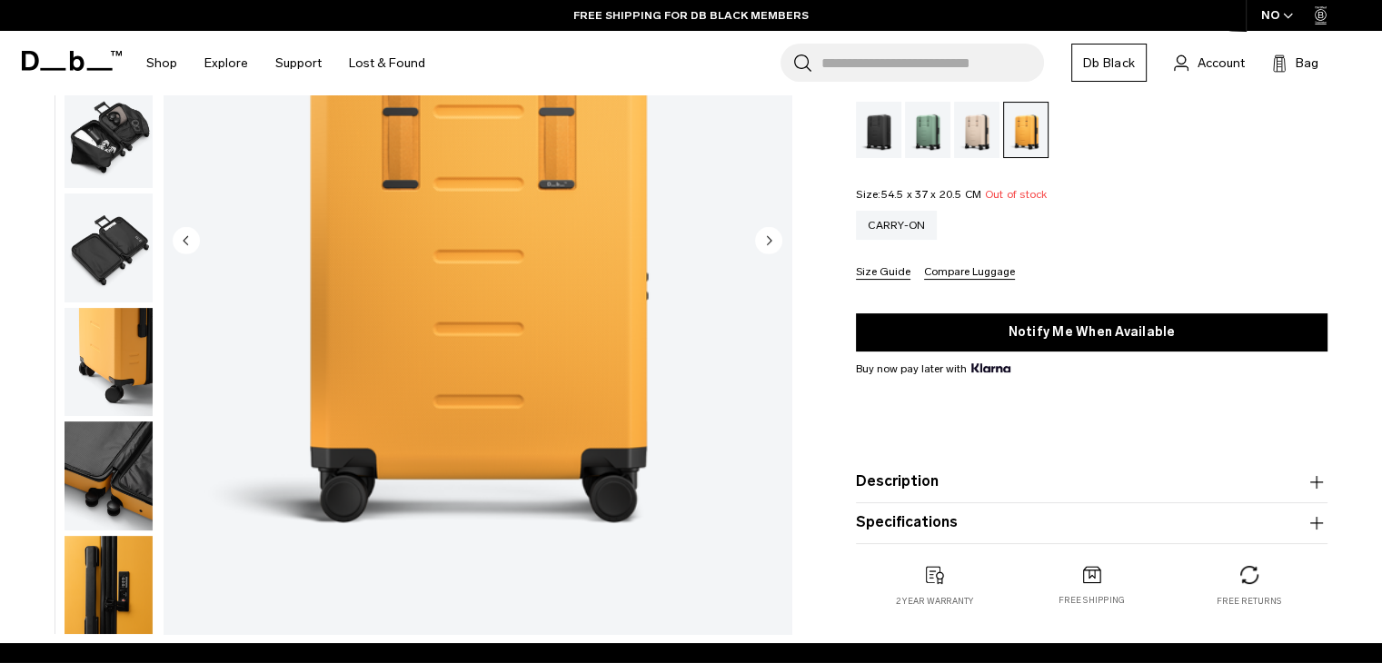
scroll to position [91, 0]
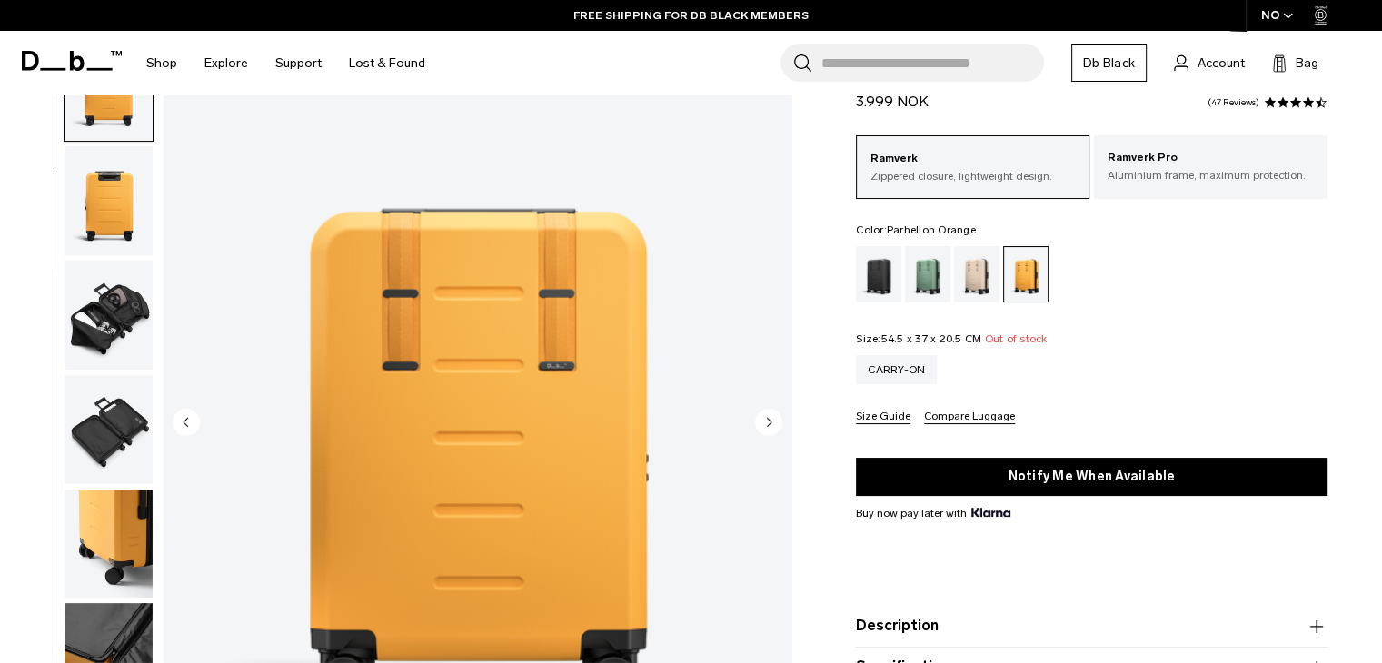
click at [768, 419] on icon "Next slide" at bounding box center [770, 422] width 5 height 8
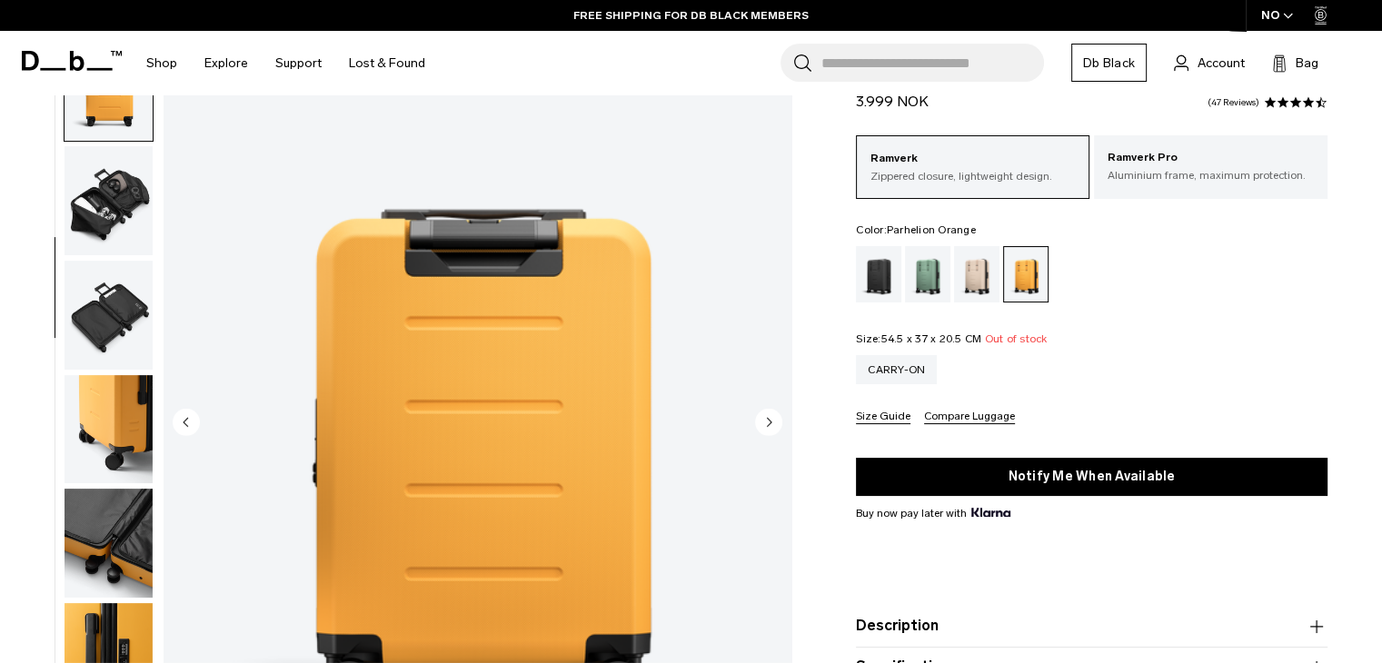
click at [768, 419] on icon "Next slide" at bounding box center [770, 422] width 5 height 8
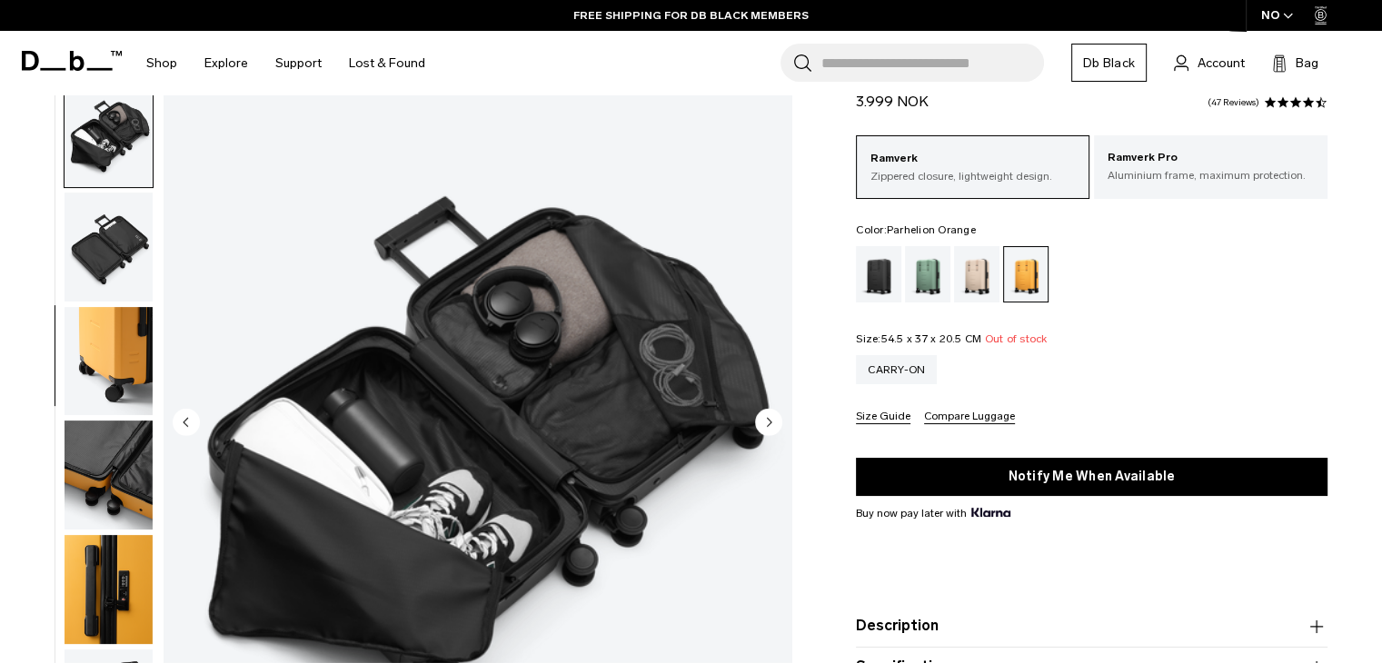
scroll to position [458, 0]
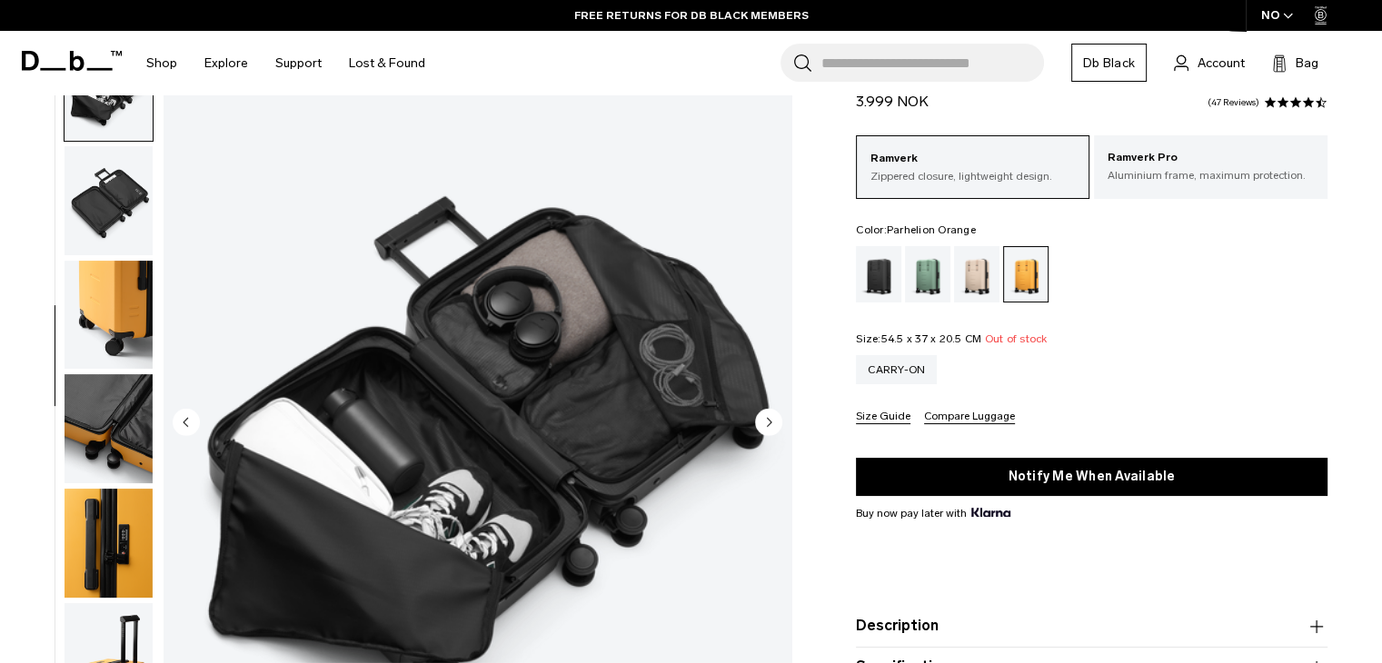
click at [774, 414] on circle "Next slide" at bounding box center [768, 421] width 27 height 27
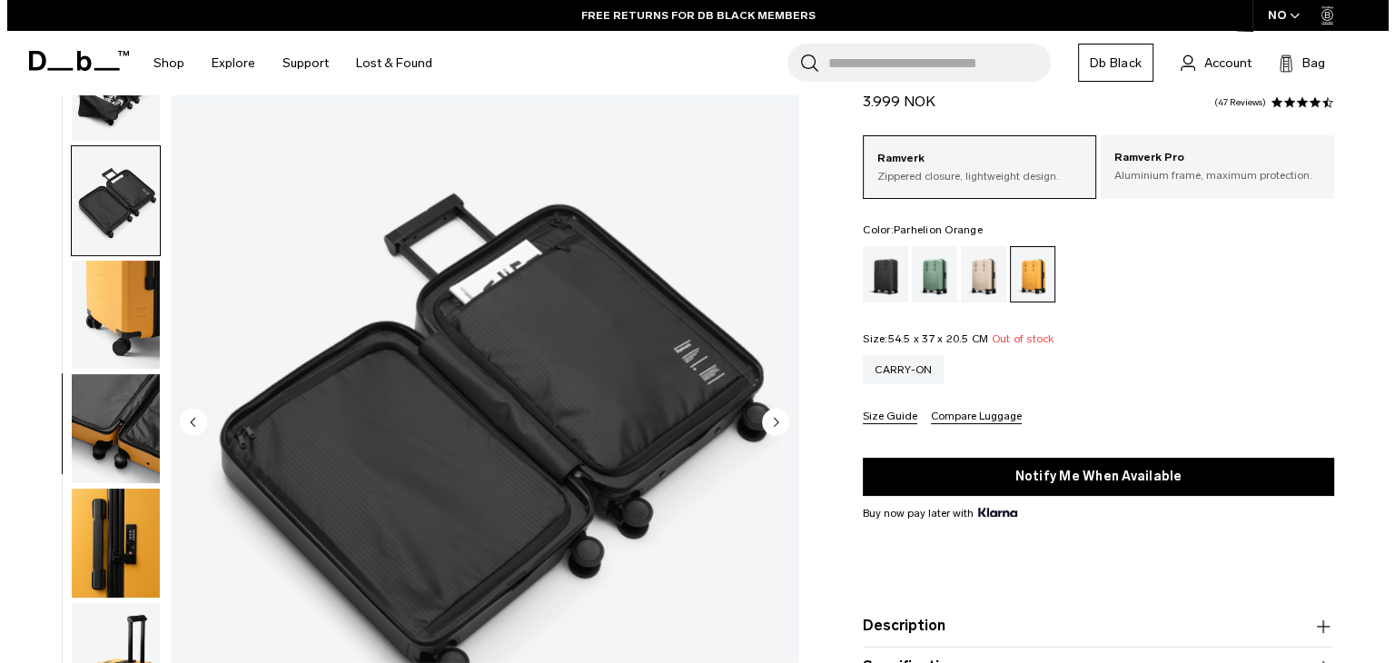
scroll to position [470, 0]
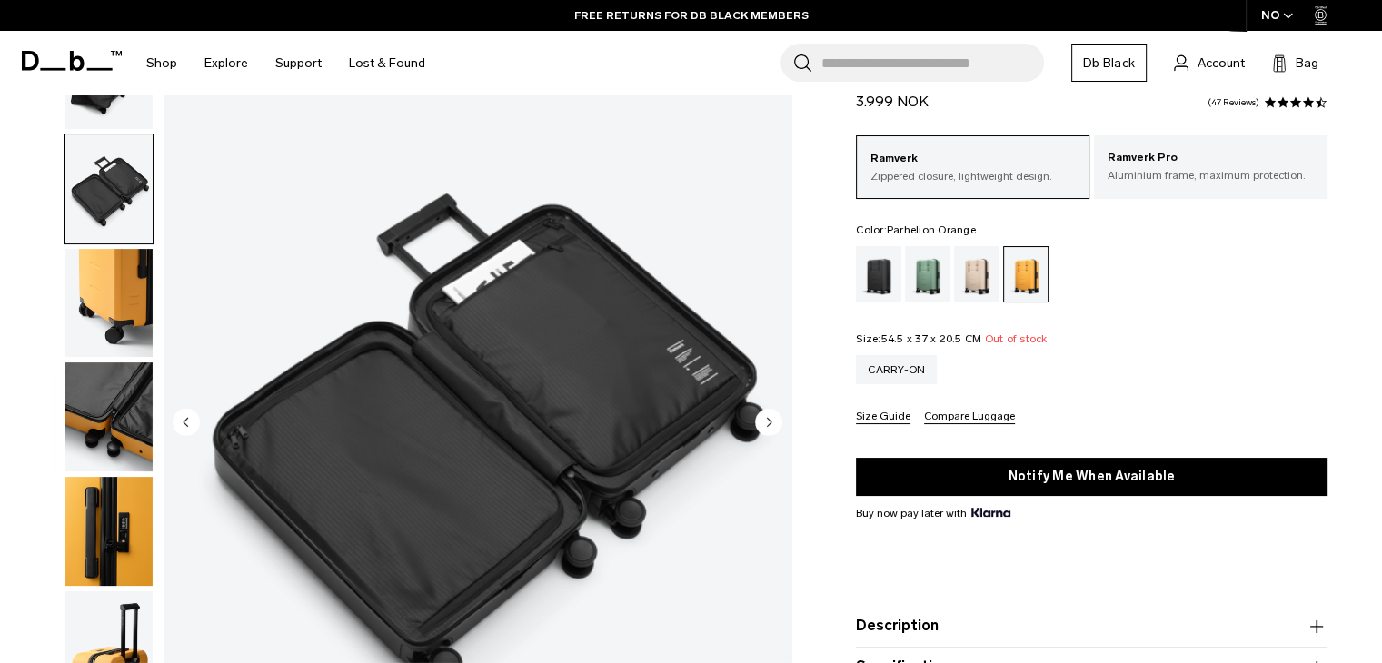
click at [774, 420] on circle "Next slide" at bounding box center [768, 421] width 27 height 27
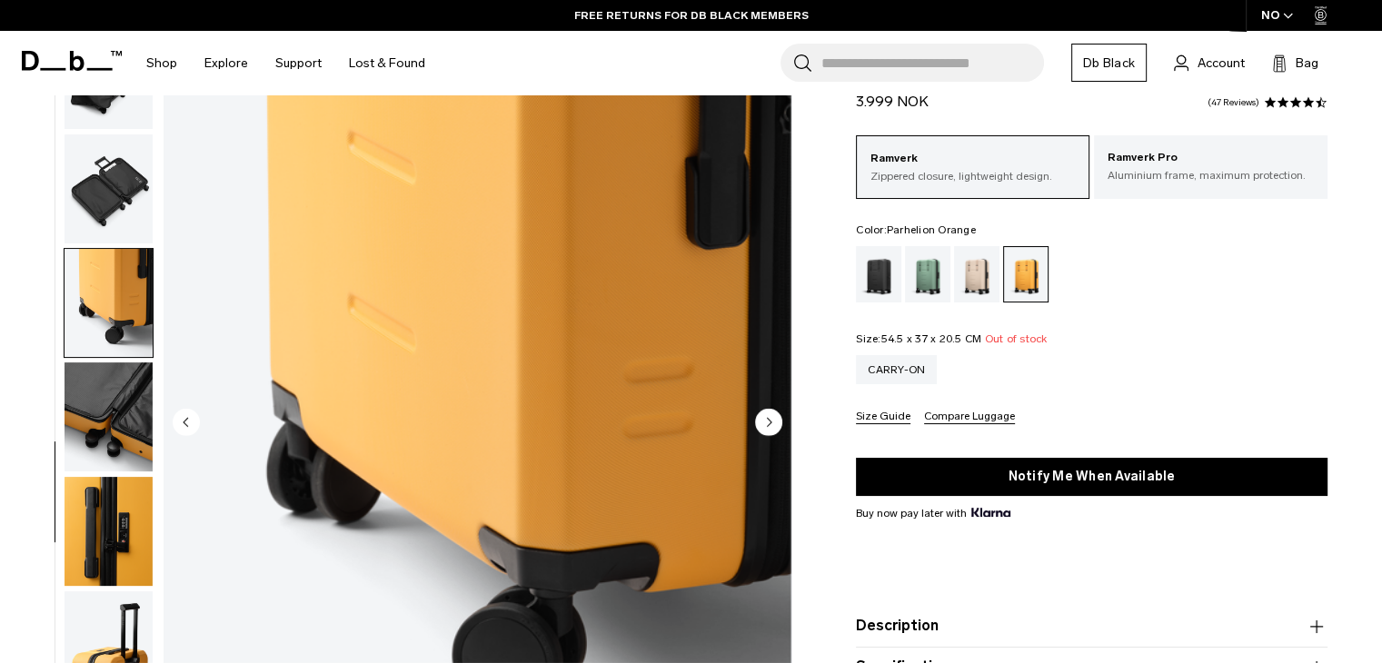
click at [774, 420] on circle "Next slide" at bounding box center [768, 421] width 27 height 27
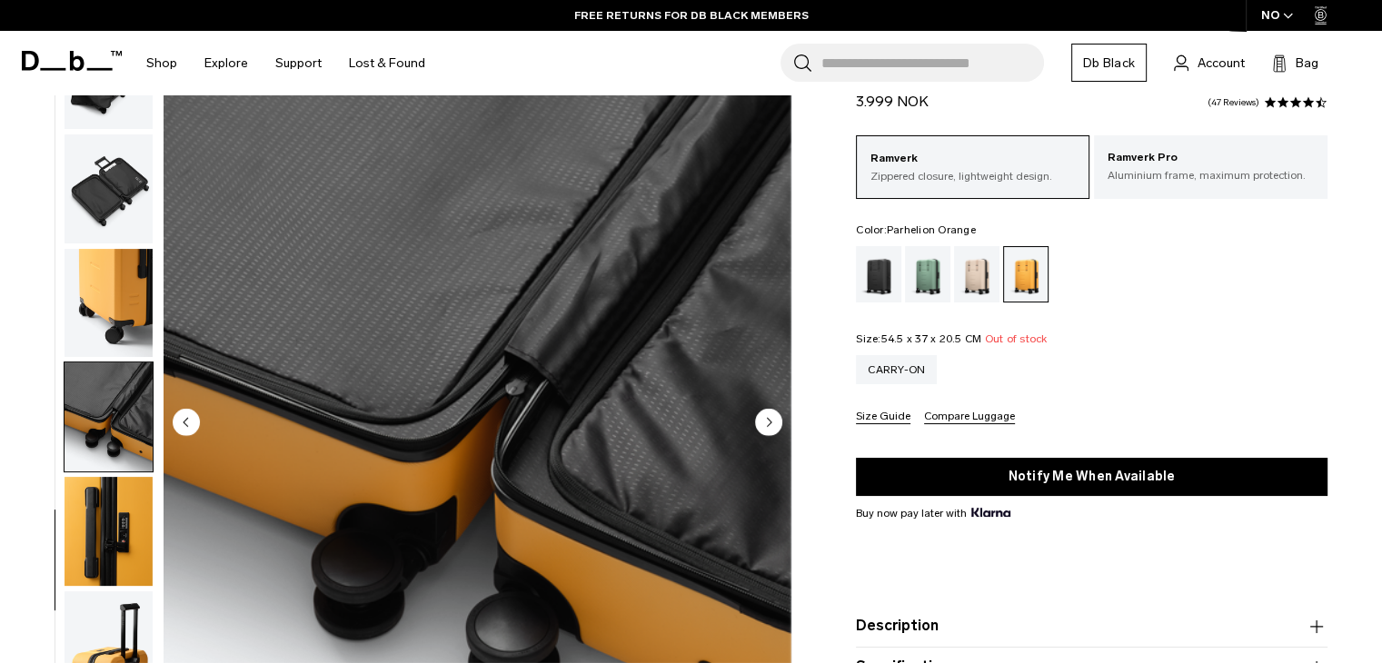
click at [774, 420] on circle "Next slide" at bounding box center [768, 421] width 27 height 27
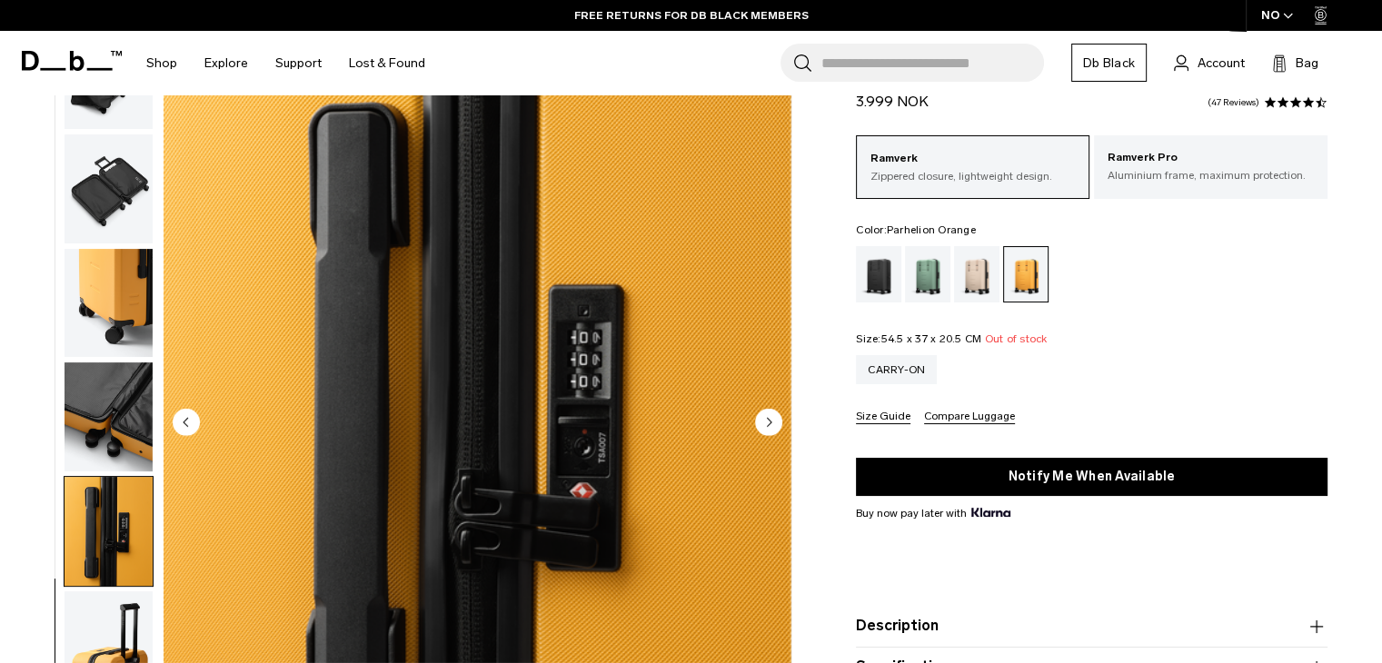
click at [774, 420] on circle "Next slide" at bounding box center [768, 421] width 27 height 27
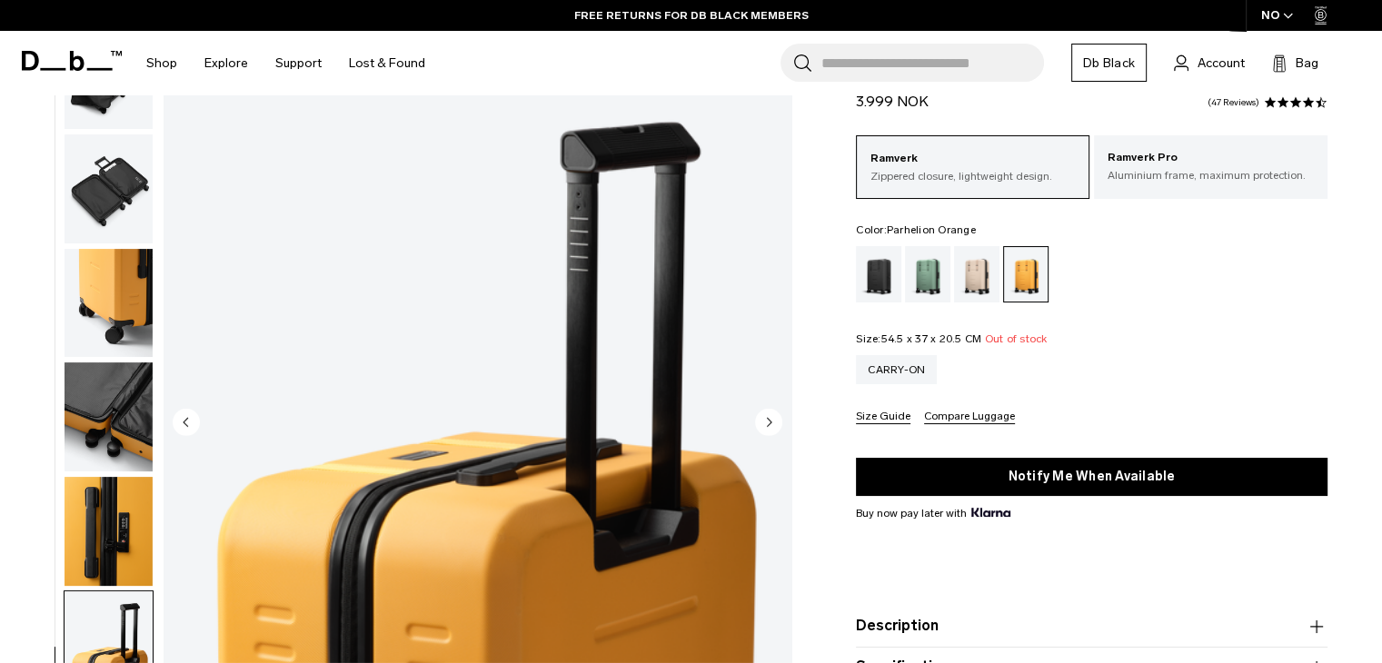
click at [774, 420] on circle "Next slide" at bounding box center [768, 421] width 27 height 27
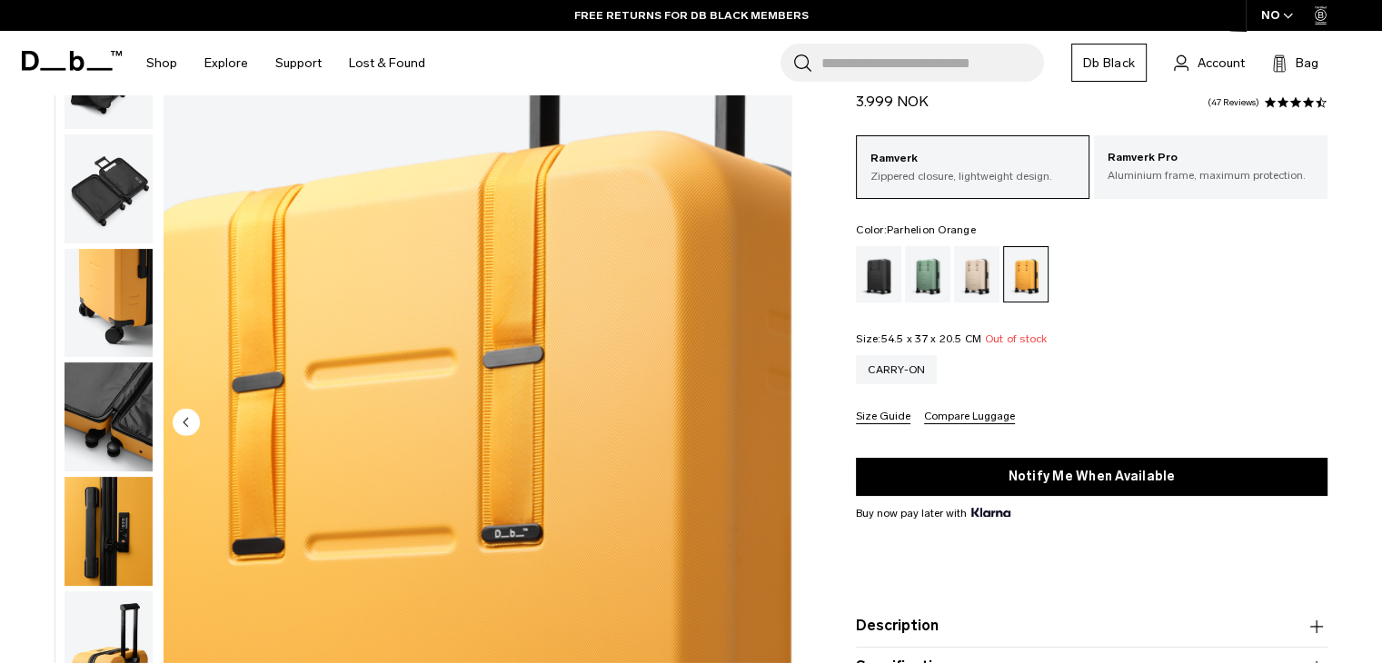
click at [774, 420] on img "11 / 11" at bounding box center [478, 424] width 628 height 784
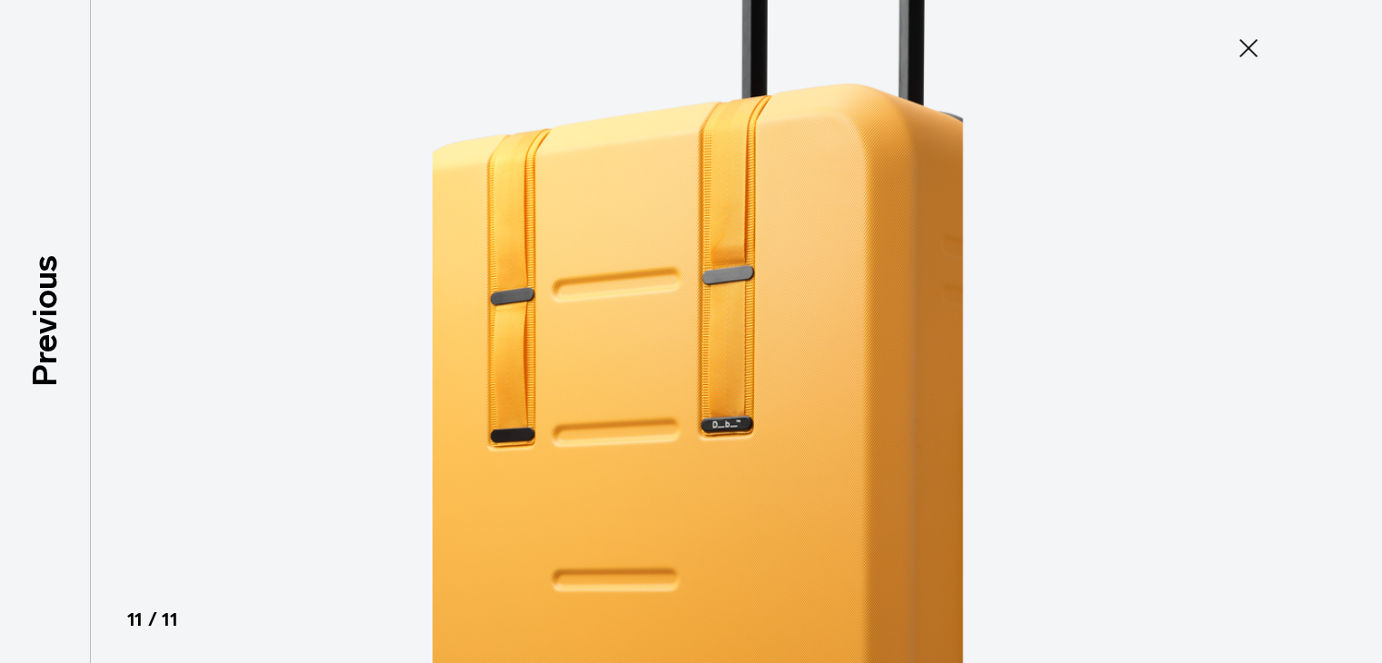
scroll to position [460, 0]
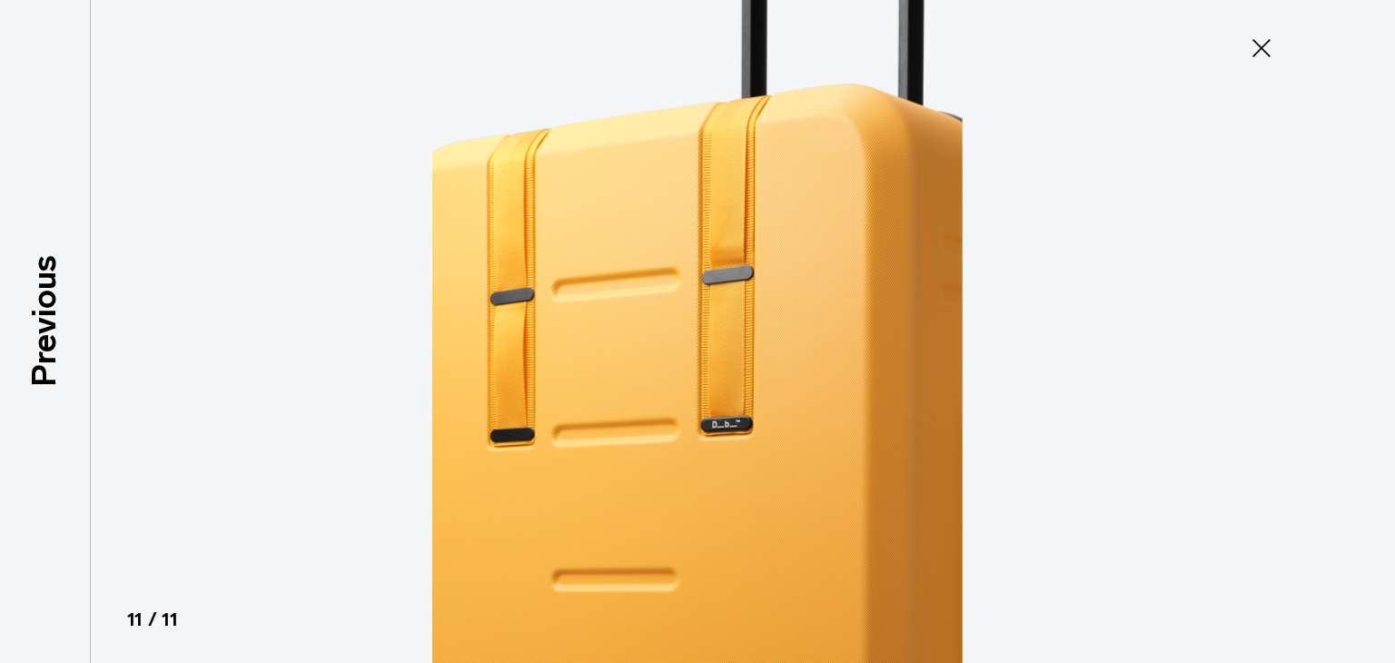
click at [1264, 59] on button "Close" at bounding box center [1262, 48] width 60 height 38
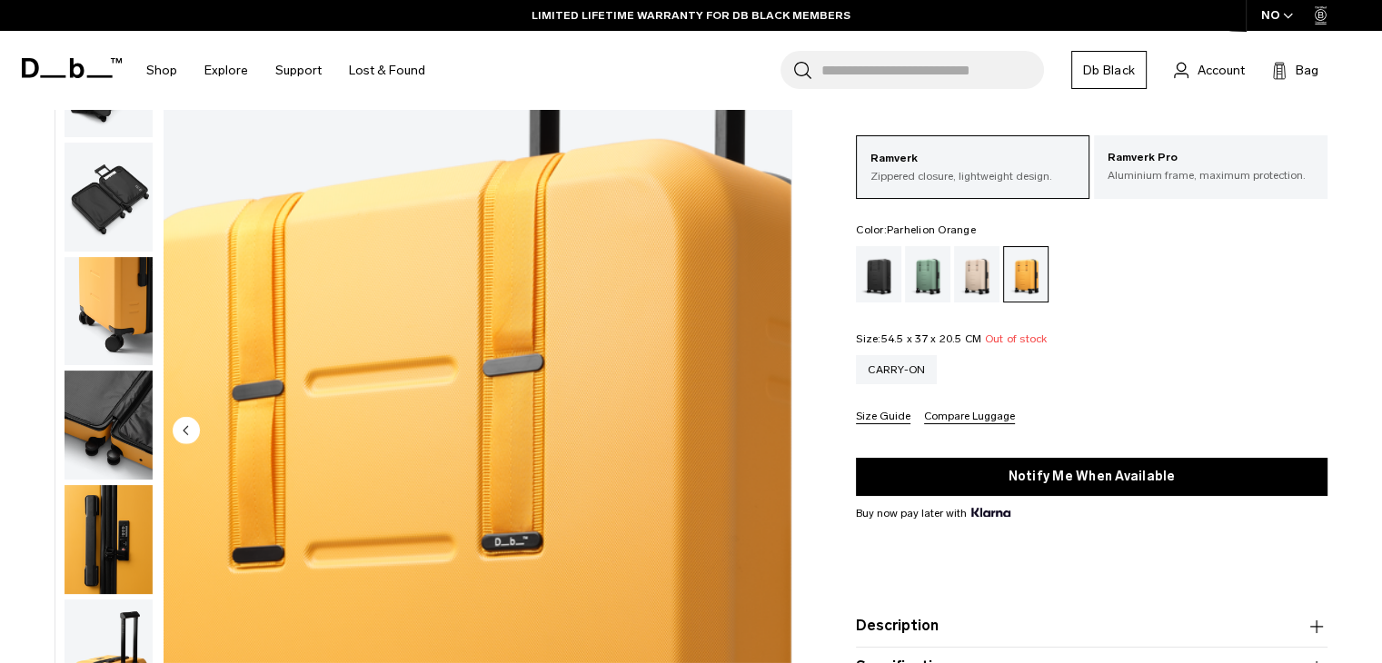
scroll to position [0, 0]
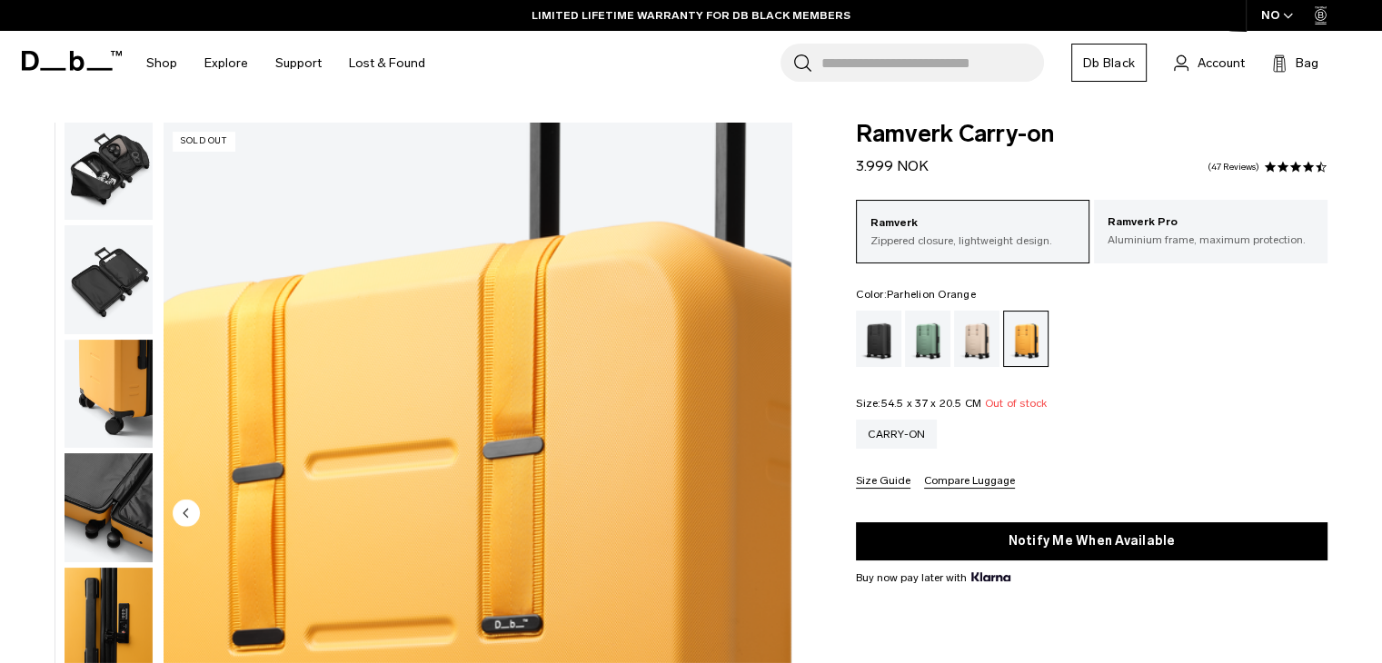
click at [127, 148] on img "button" at bounding box center [108, 165] width 88 height 109
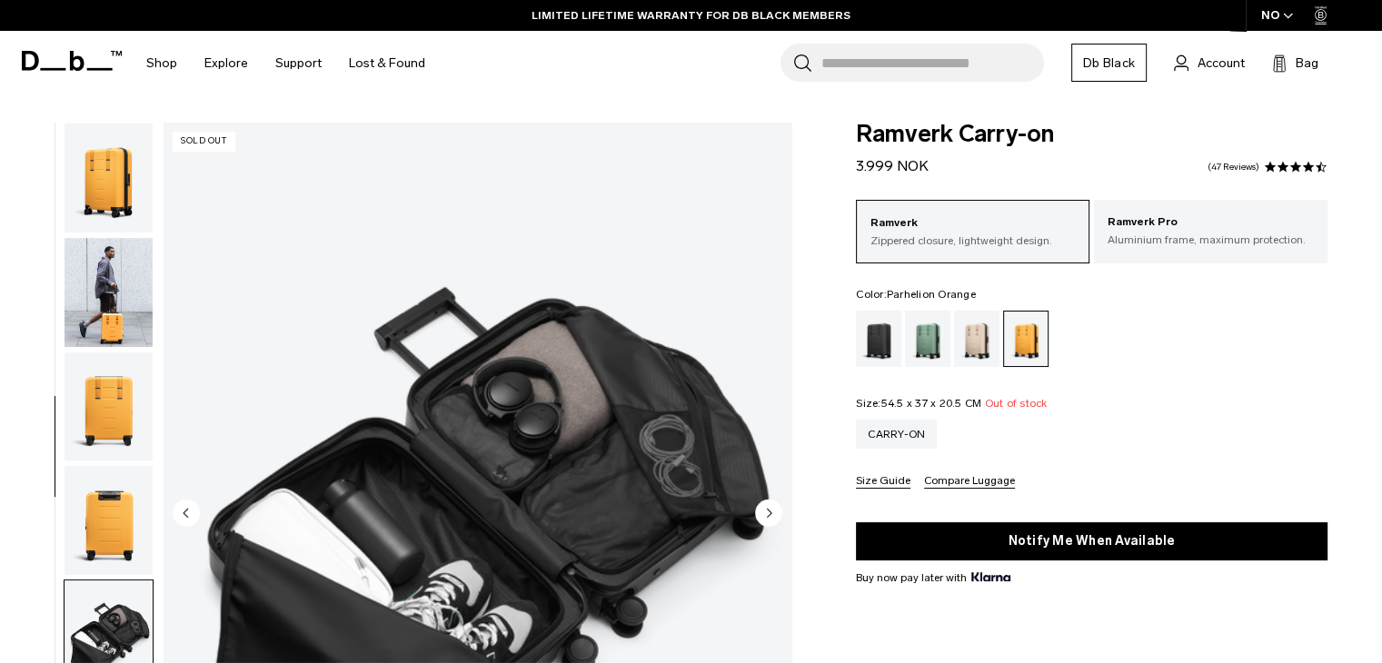
click at [116, 179] on img "button" at bounding box center [108, 178] width 88 height 109
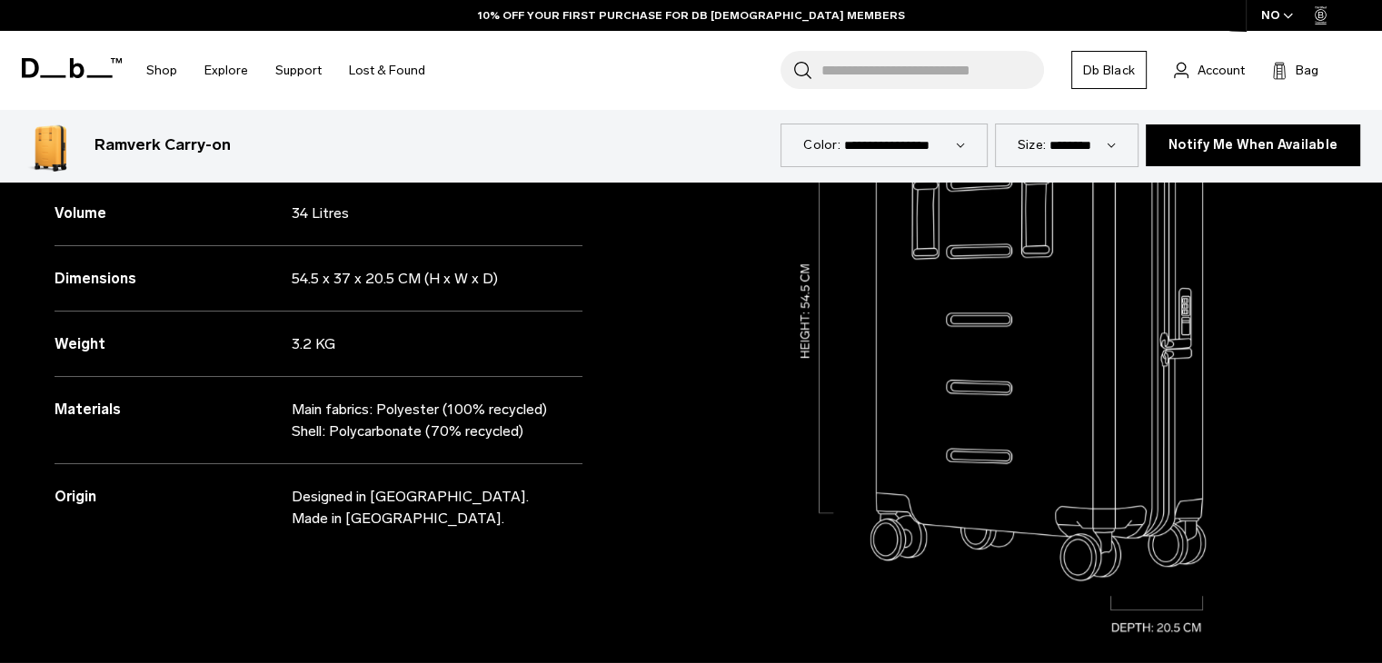
scroll to position [818, 0]
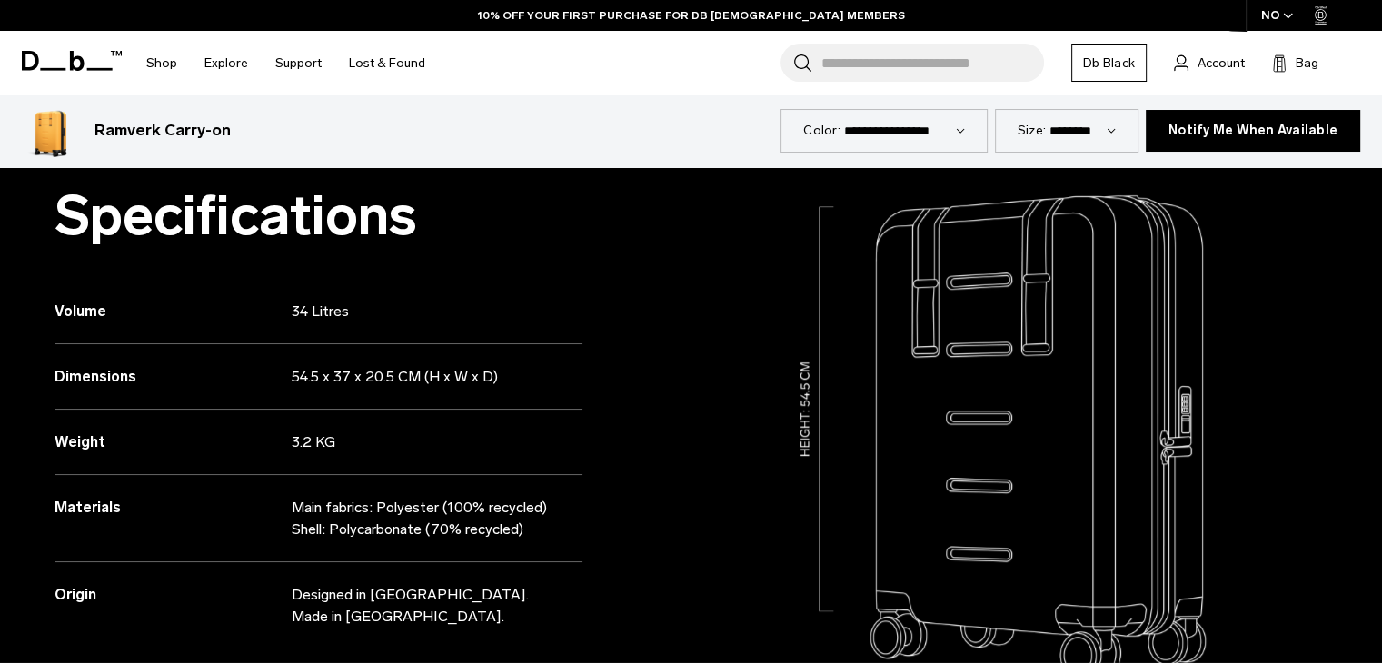
drag, startPoint x: 291, startPoint y: 373, endPoint x: 310, endPoint y: 376, distance: 19.3
click at [308, 376] on div "Dimensions 54.5 x 37 x 20.5 CM (H x W x D)" at bounding box center [319, 376] width 528 height 65
click at [469, 441] on p "3.2 KG" at bounding box center [423, 442] width 263 height 22
drag, startPoint x: 292, startPoint y: 376, endPoint x: 312, endPoint y: 375, distance: 20.0
click at [312, 375] on p "54.5 x 37 x 20.5 CM (H x W x D)" at bounding box center [423, 377] width 263 height 22
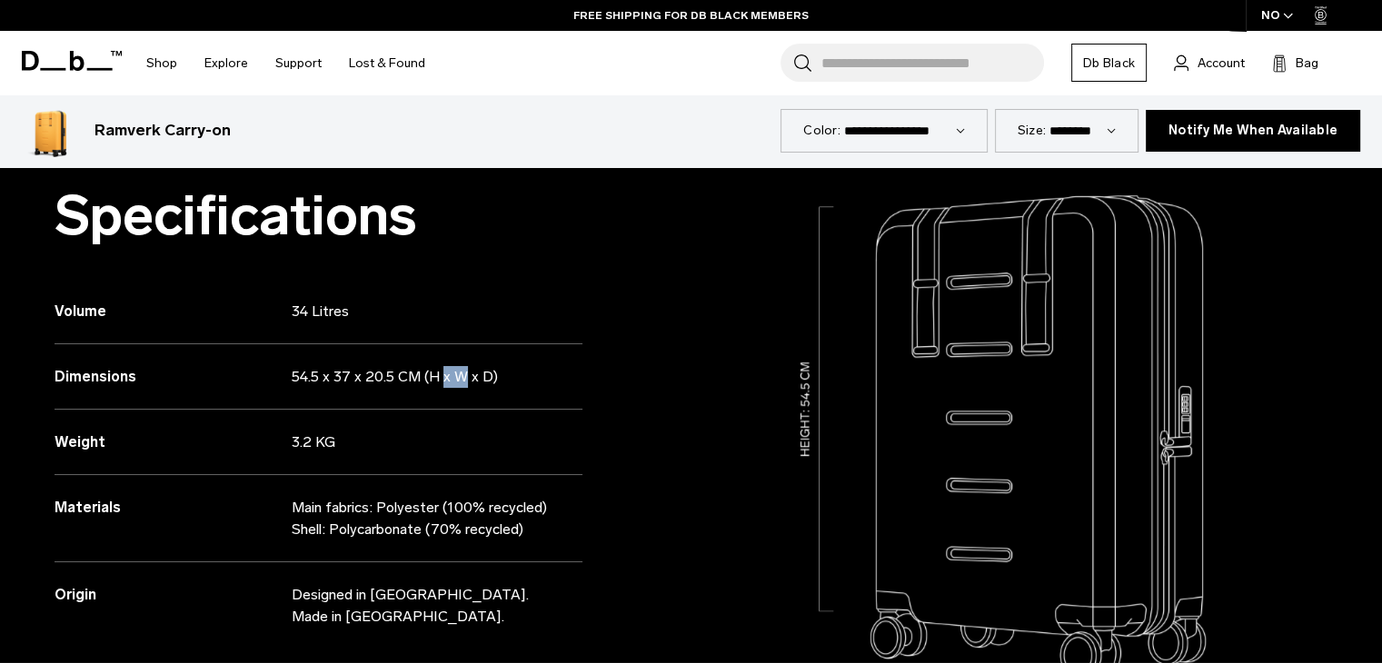
click at [312, 375] on p "54.5 x 37 x 20.5 CM (H x W x D)" at bounding box center [423, 377] width 263 height 22
drag, startPoint x: 338, startPoint y: 379, endPoint x: 349, endPoint y: 379, distance: 10.9
click at [347, 379] on p "54.5 x 37 x 20.5 CM (H x W x D)" at bounding box center [423, 377] width 263 height 22
click at [366, 379] on p "54.5 x 37 x 20.5 CM (H x W x D)" at bounding box center [423, 377] width 263 height 22
drag, startPoint x: 403, startPoint y: 377, endPoint x: 366, endPoint y: 372, distance: 37.5
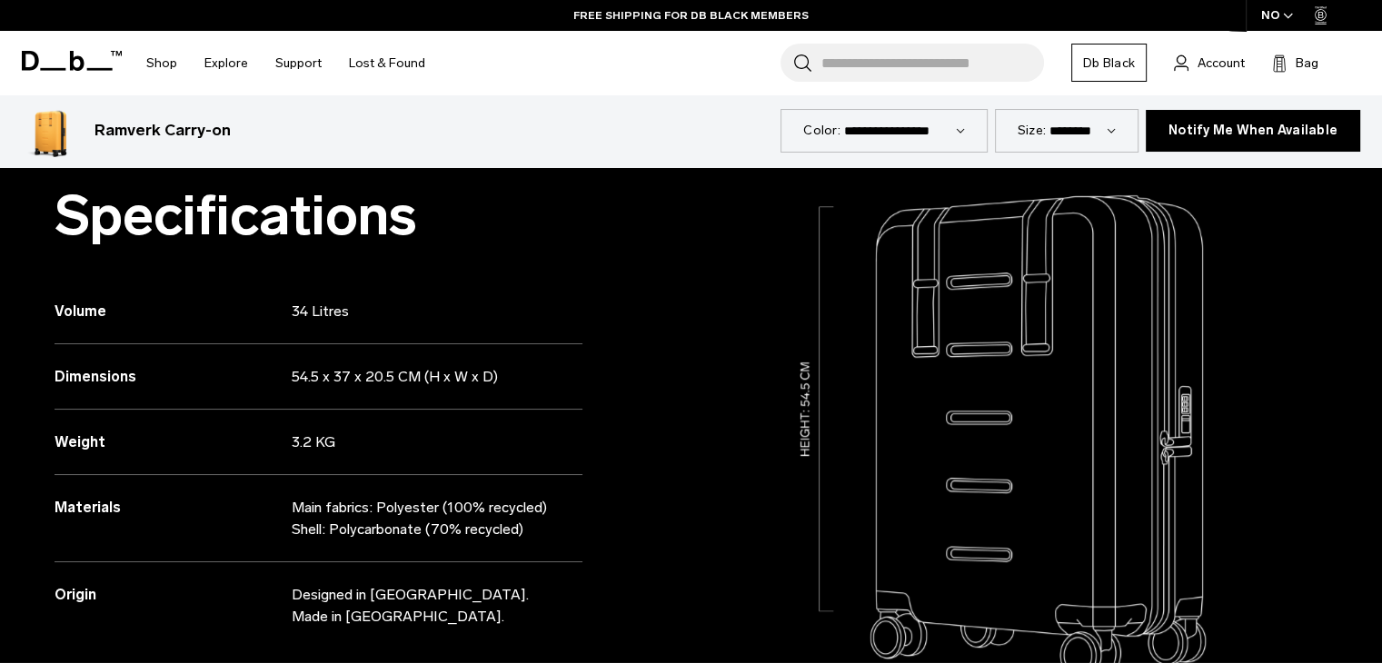
click at [365, 372] on p "54.5 x 37 x 20.5 CM (H x W x D)" at bounding box center [423, 377] width 263 height 22
drag, startPoint x: 369, startPoint y: 372, endPoint x: 387, endPoint y: 380, distance: 19.6
click at [370, 372] on p "54.5 x 37 x 20.5 CM (H x W x D)" at bounding box center [423, 377] width 263 height 22
click at [400, 382] on p "54.5 x 37 x 20.5 CM (H x W x D)" at bounding box center [423, 377] width 263 height 22
drag, startPoint x: 290, startPoint y: 380, endPoint x: 324, endPoint y: 379, distance: 34.5
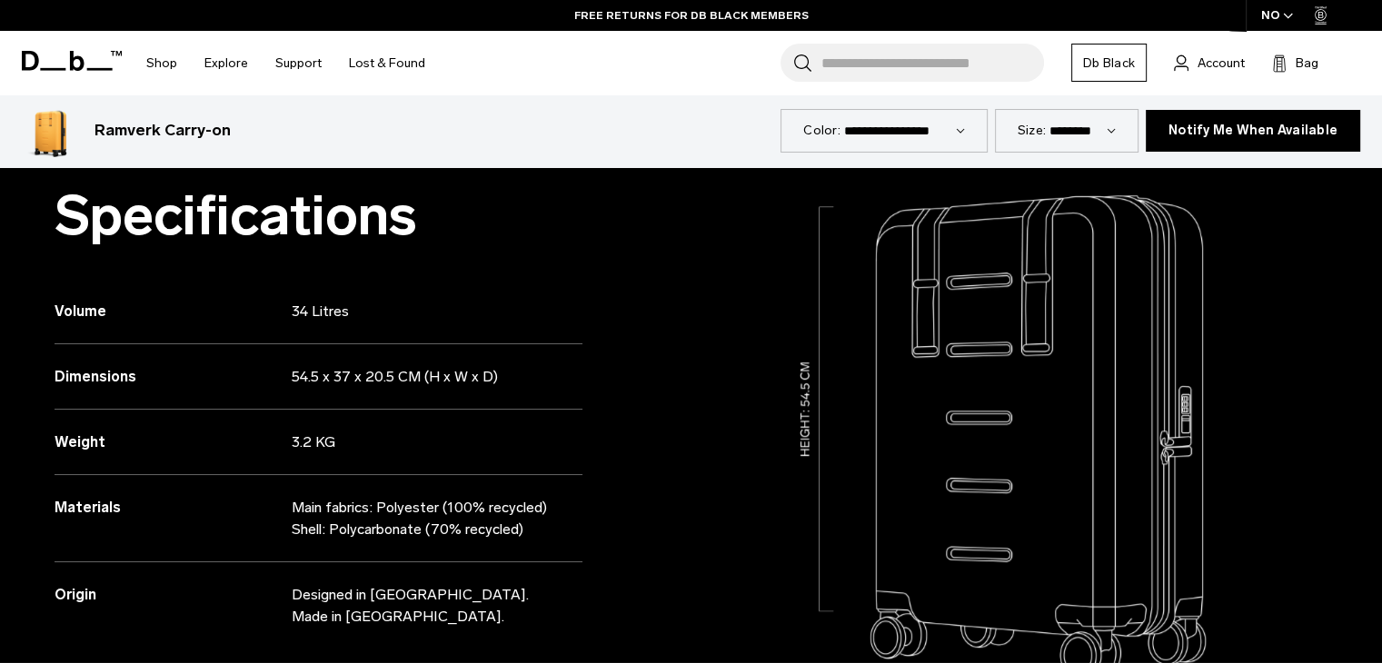
click at [316, 378] on div "Dimensions 54.5 x 37 x 20.5 CM (H x W x D)" at bounding box center [319, 376] width 528 height 65
drag, startPoint x: 338, startPoint y: 378, endPoint x: 363, endPoint y: 376, distance: 25.5
click at [346, 378] on p "54.5 x 37 x 20.5 CM (H x W x D)" at bounding box center [423, 377] width 263 height 22
drag, startPoint x: 363, startPoint y: 376, endPoint x: 411, endPoint y: 376, distance: 47.2
click at [403, 376] on p "54.5 x 37 x 20.5 CM (H x W x D)" at bounding box center [423, 377] width 263 height 22
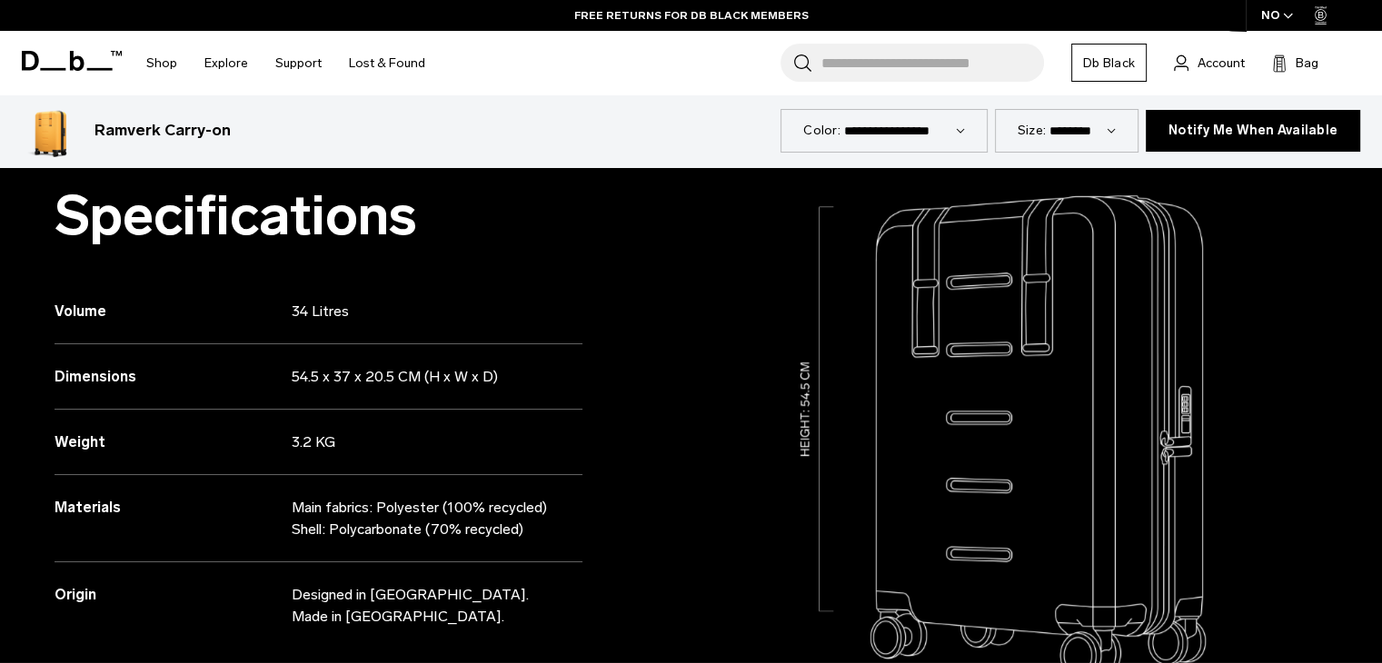
click at [511, 382] on p "54.5 x 37 x 20.5 CM (H x W x D)" at bounding box center [423, 377] width 263 height 22
drag, startPoint x: 367, startPoint y: 306, endPoint x: 265, endPoint y: 313, distance: 102.0
click at [265, 313] on div "Volume 34 Litres" at bounding box center [319, 311] width 528 height 65
click at [265, 313] on h3 "Volume" at bounding box center [173, 312] width 237 height 22
click at [292, 437] on p "3.2 KG" at bounding box center [423, 442] width 263 height 22
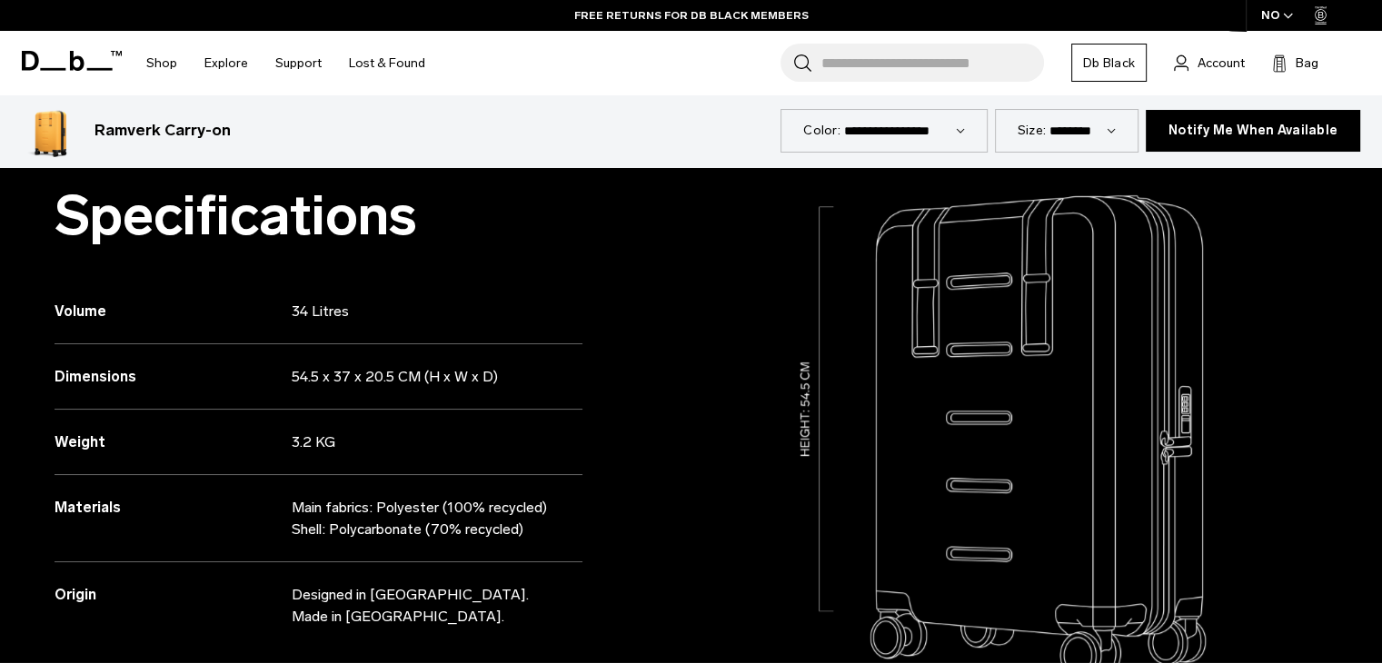
click at [292, 437] on p "3.2 KG" at bounding box center [423, 442] width 263 height 22
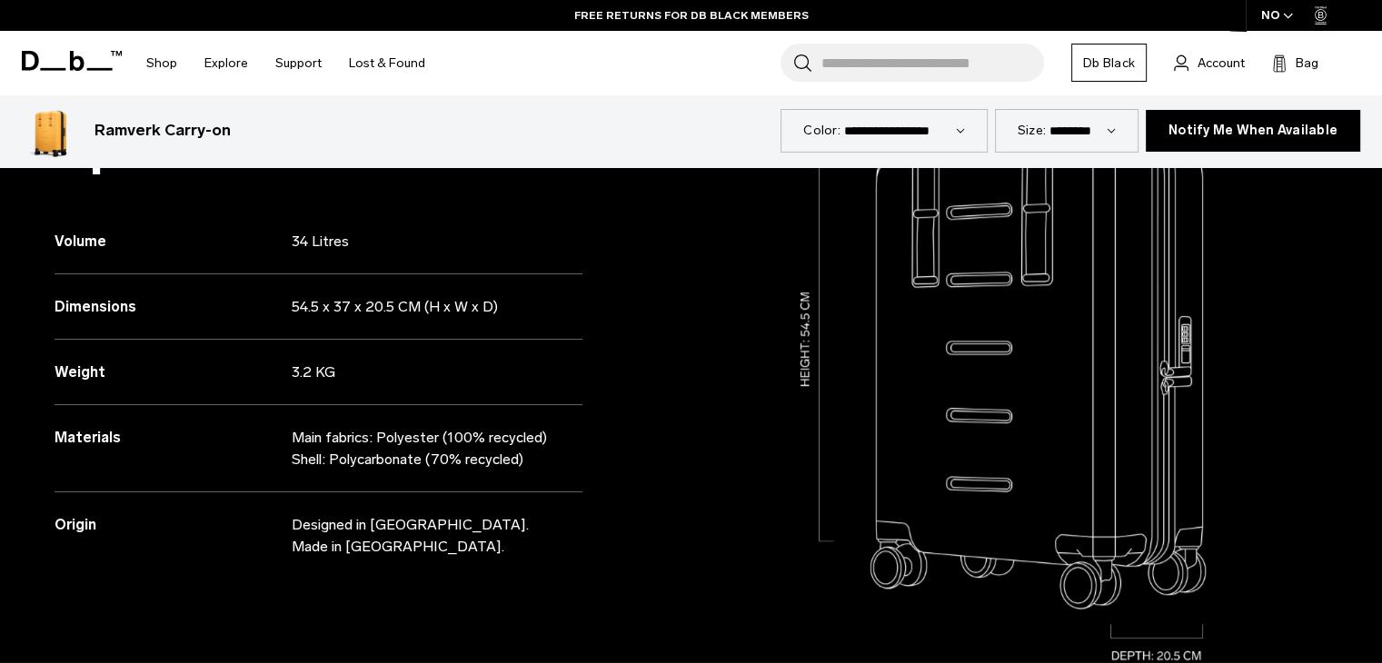
scroll to position [908, 0]
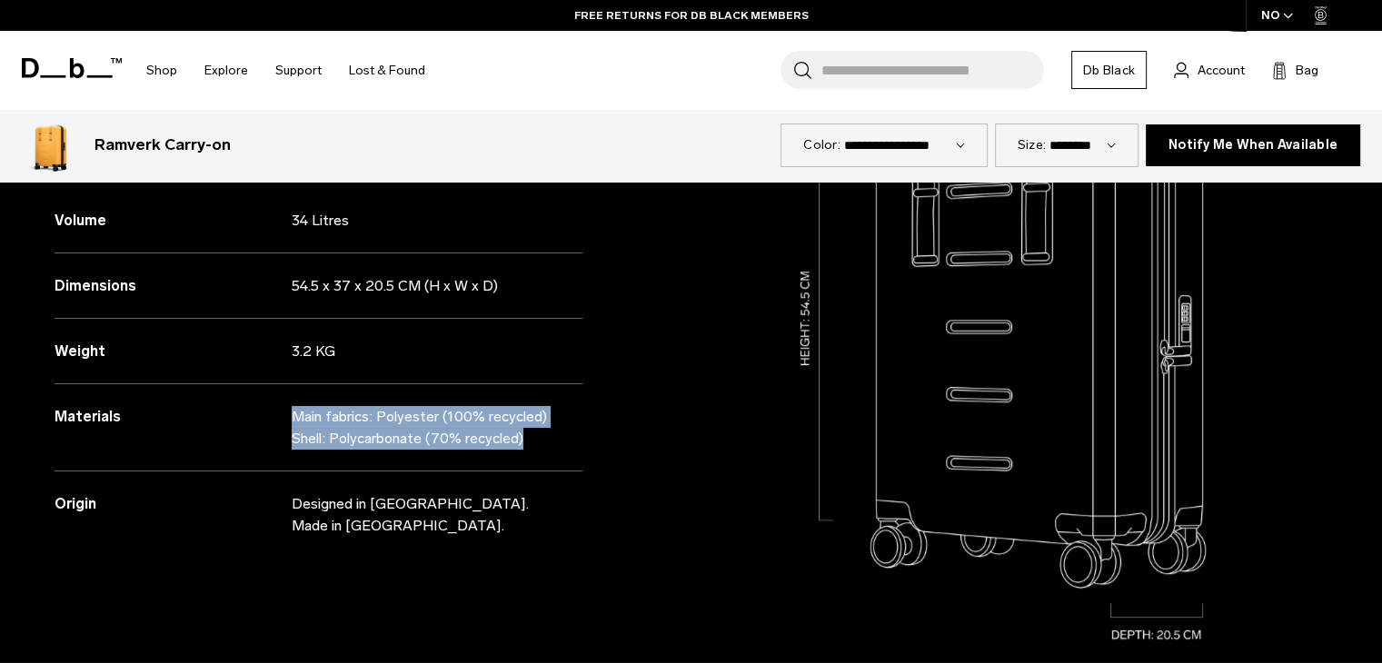
drag, startPoint x: 293, startPoint y: 415, endPoint x: 549, endPoint y: 441, distance: 256.5
click at [549, 441] on div "Main fabrics: Polyester (100% recycled) Shell: Polycarbonate (70% recycled)" at bounding box center [423, 428] width 263 height 44
click at [553, 444] on p "Shell: Polycarbonate (70% recycled)" at bounding box center [423, 439] width 263 height 22
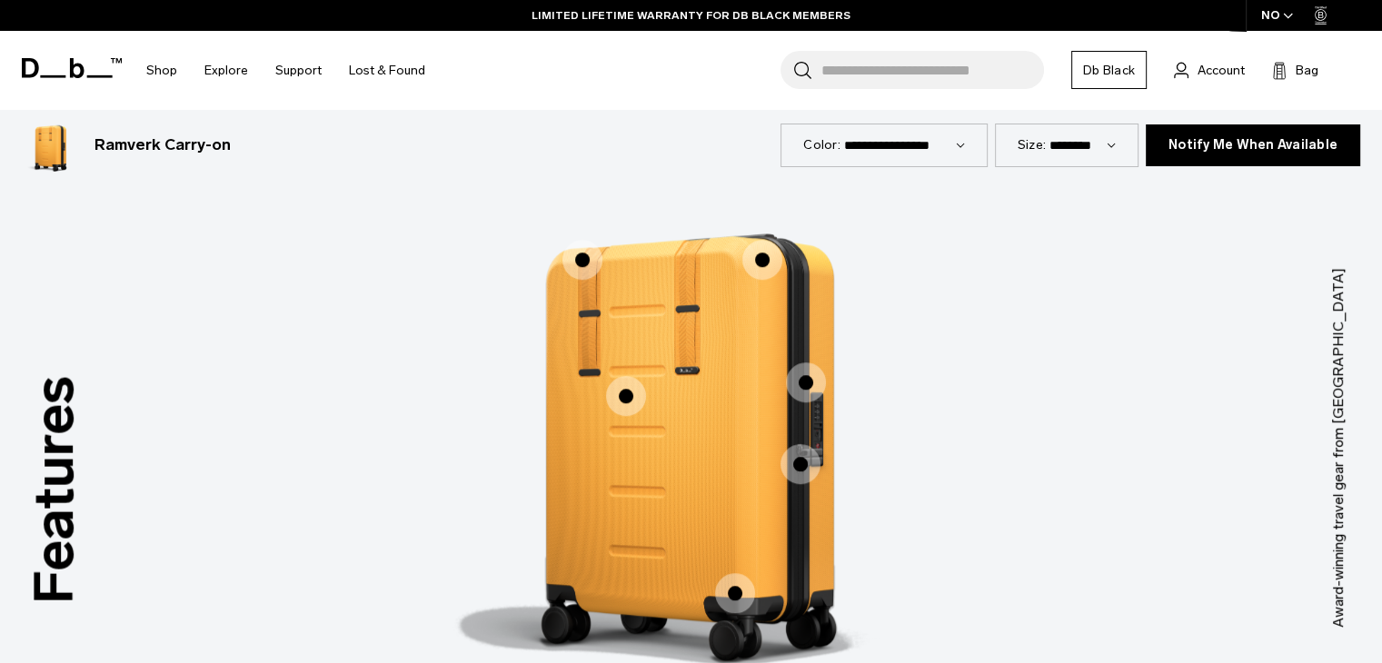
scroll to position [1544, 0]
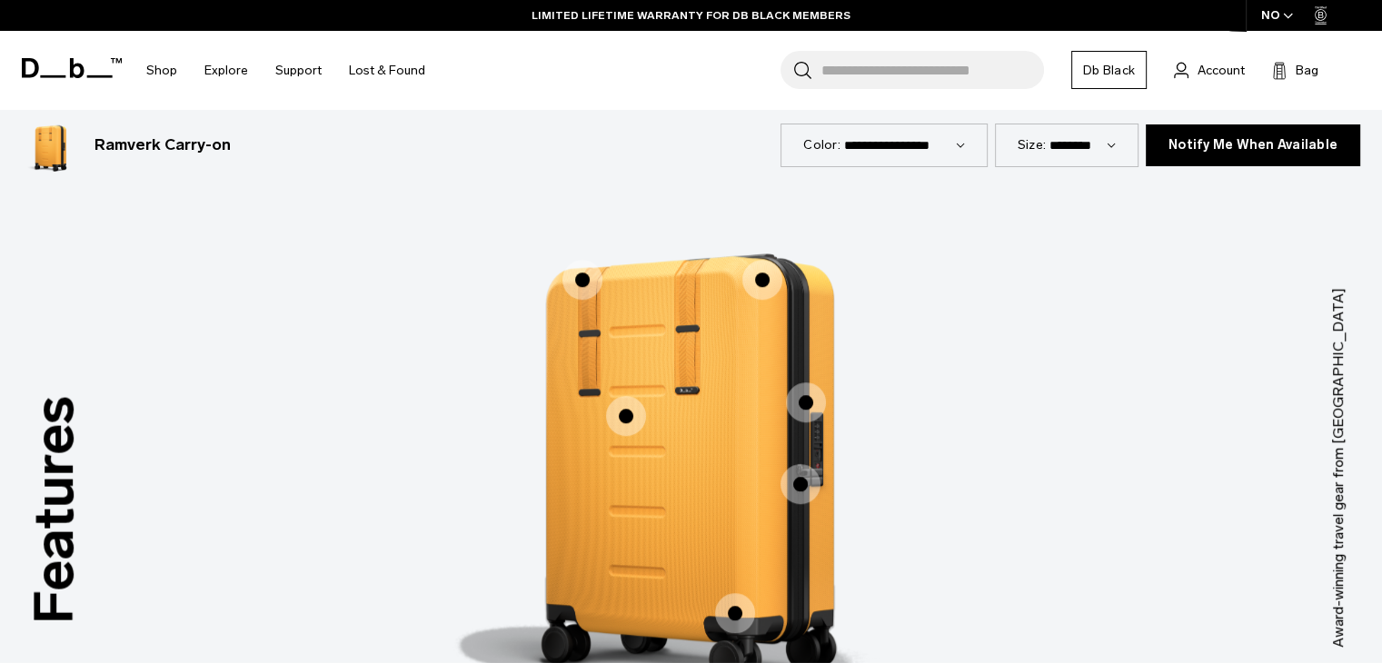
click at [575, 281] on span "1 / 3" at bounding box center [582, 280] width 40 height 40
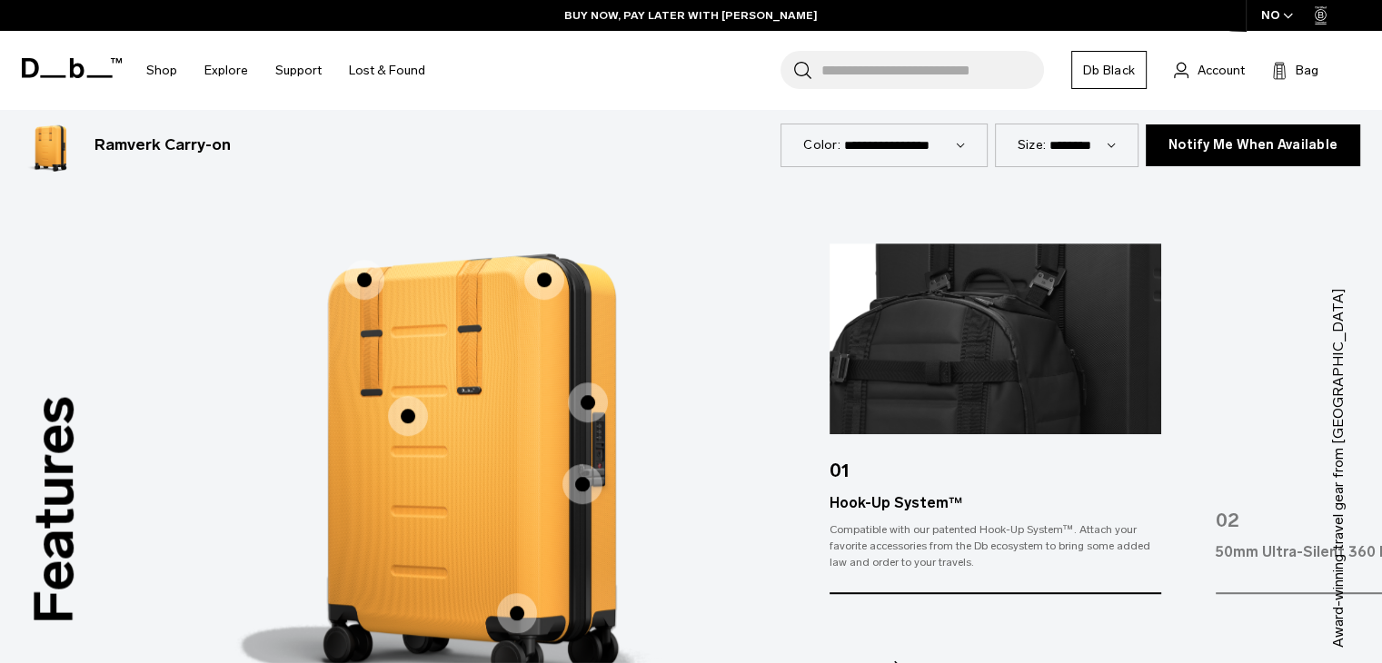
click at [549, 285] on span "1 / 3" at bounding box center [544, 280] width 40 height 40
click at [541, 271] on span "1 / 3" at bounding box center [544, 280] width 40 height 40
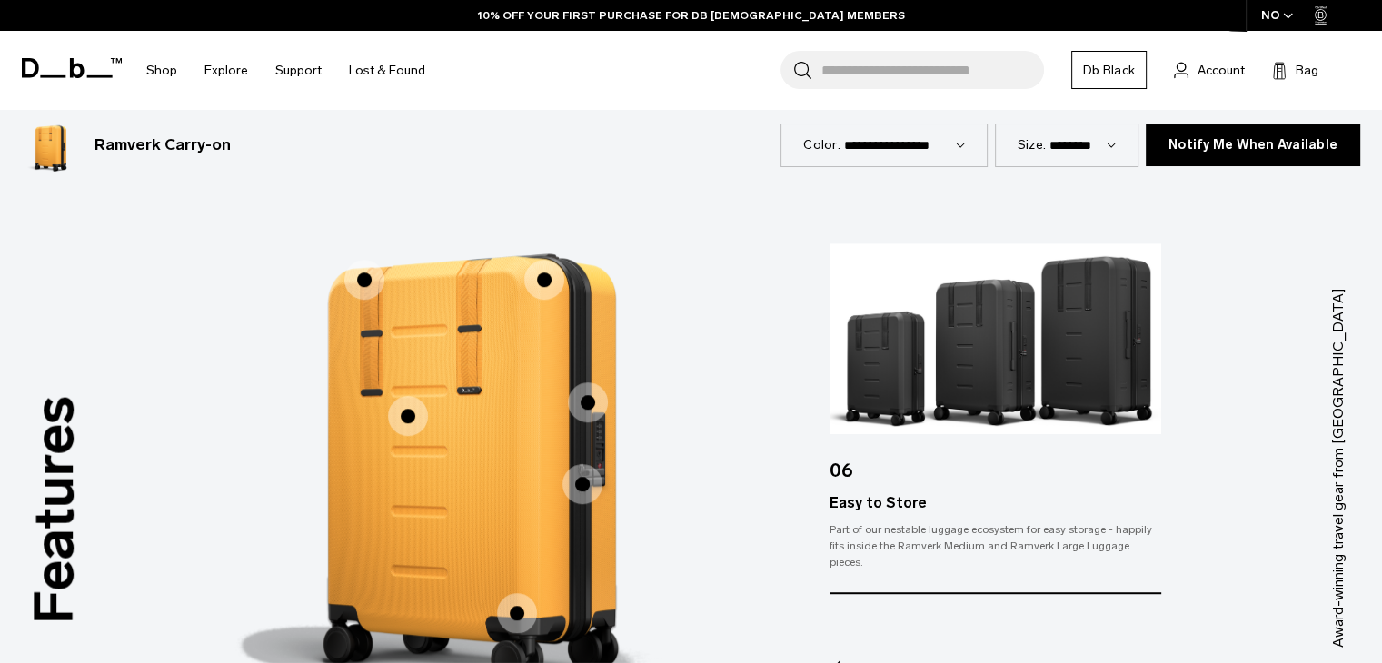
click at [405, 413] on span "1 / 3" at bounding box center [408, 416] width 40 height 40
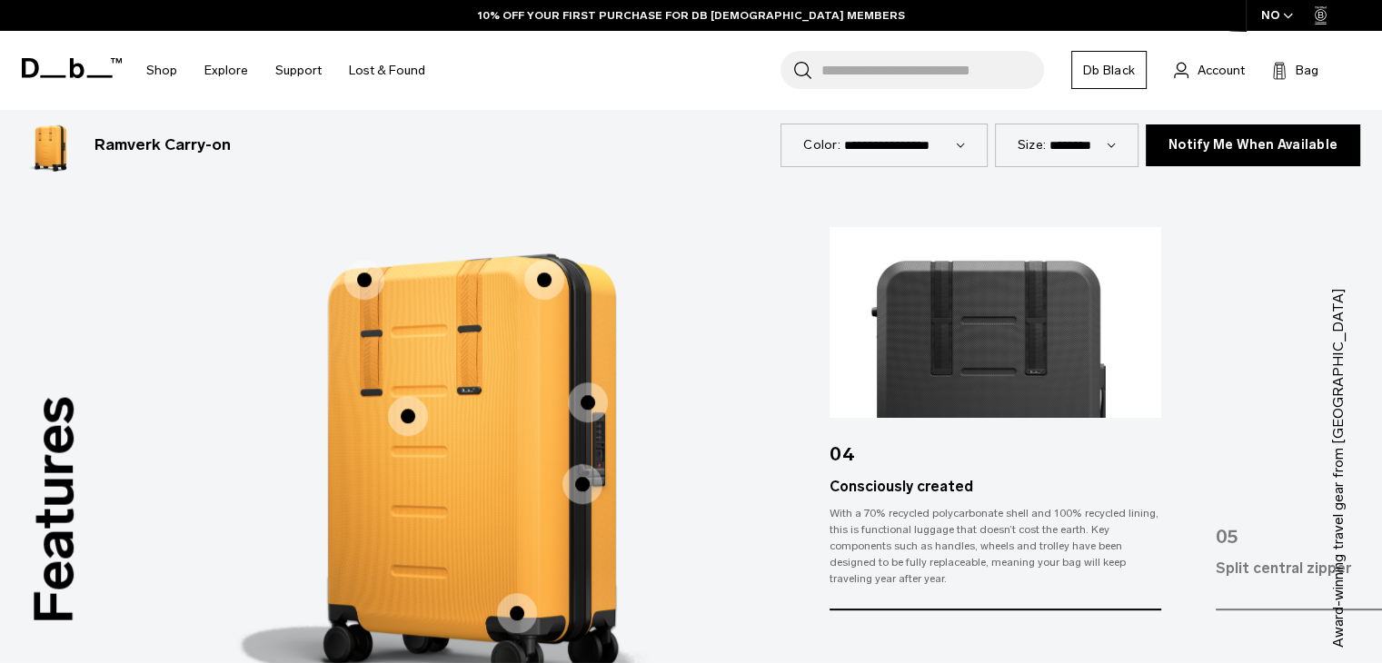
click at [594, 391] on span "1 / 3" at bounding box center [588, 402] width 40 height 40
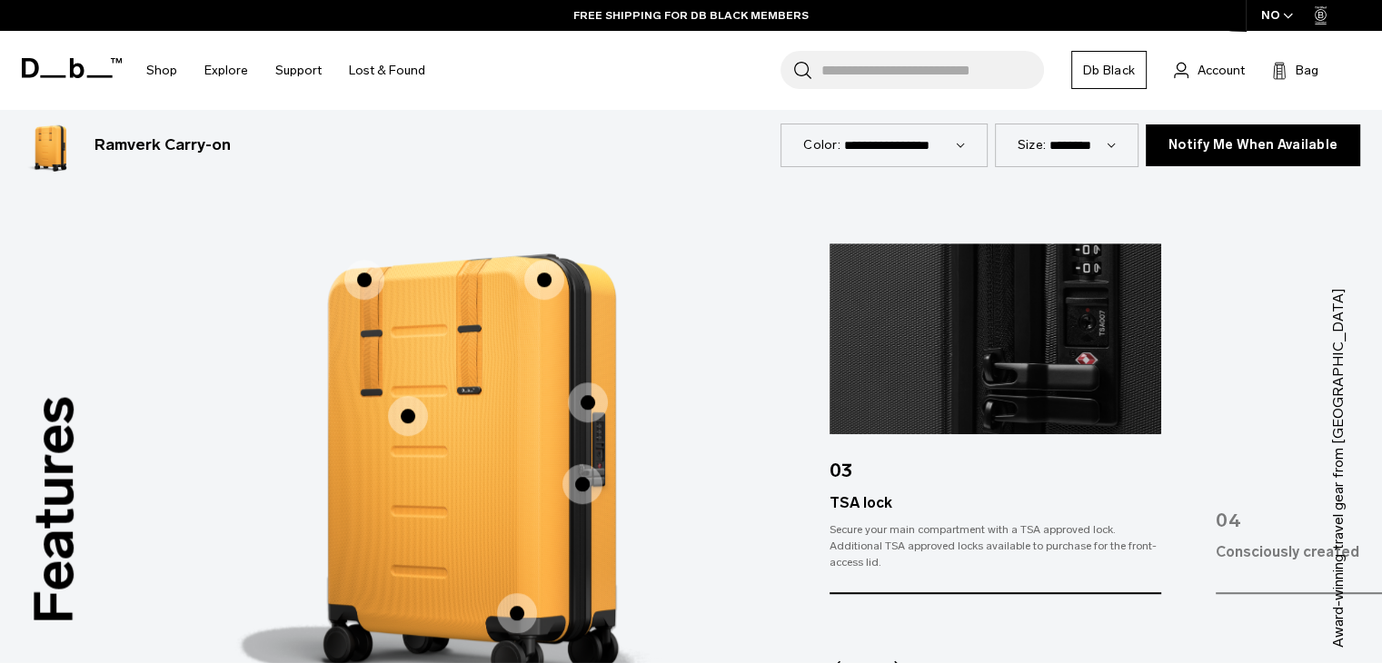
click at [581, 466] on span "1 / 3" at bounding box center [582, 484] width 40 height 40
click at [582, 479] on span "1 / 3" at bounding box center [582, 484] width 40 height 40
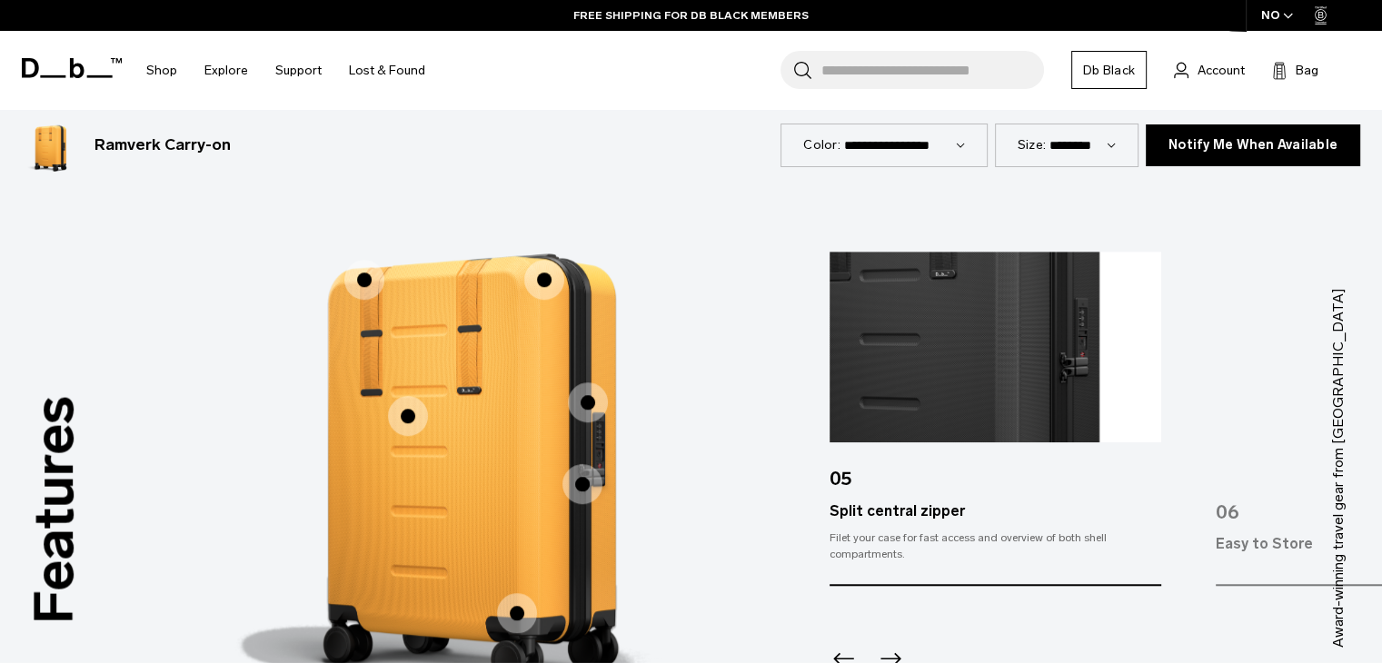
click at [400, 402] on span "1 / 3" at bounding box center [408, 416] width 40 height 40
click at [520, 607] on span "1 / 3" at bounding box center [517, 613] width 40 height 40
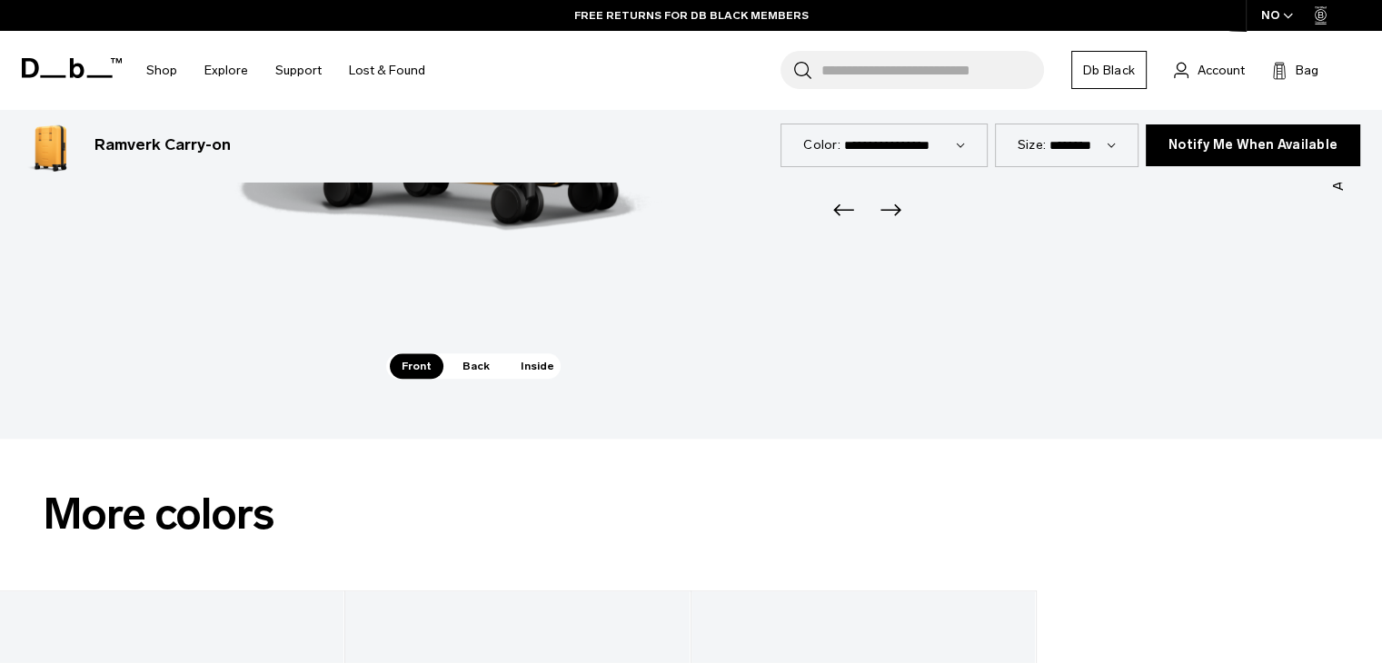
scroll to position [2089, 0]
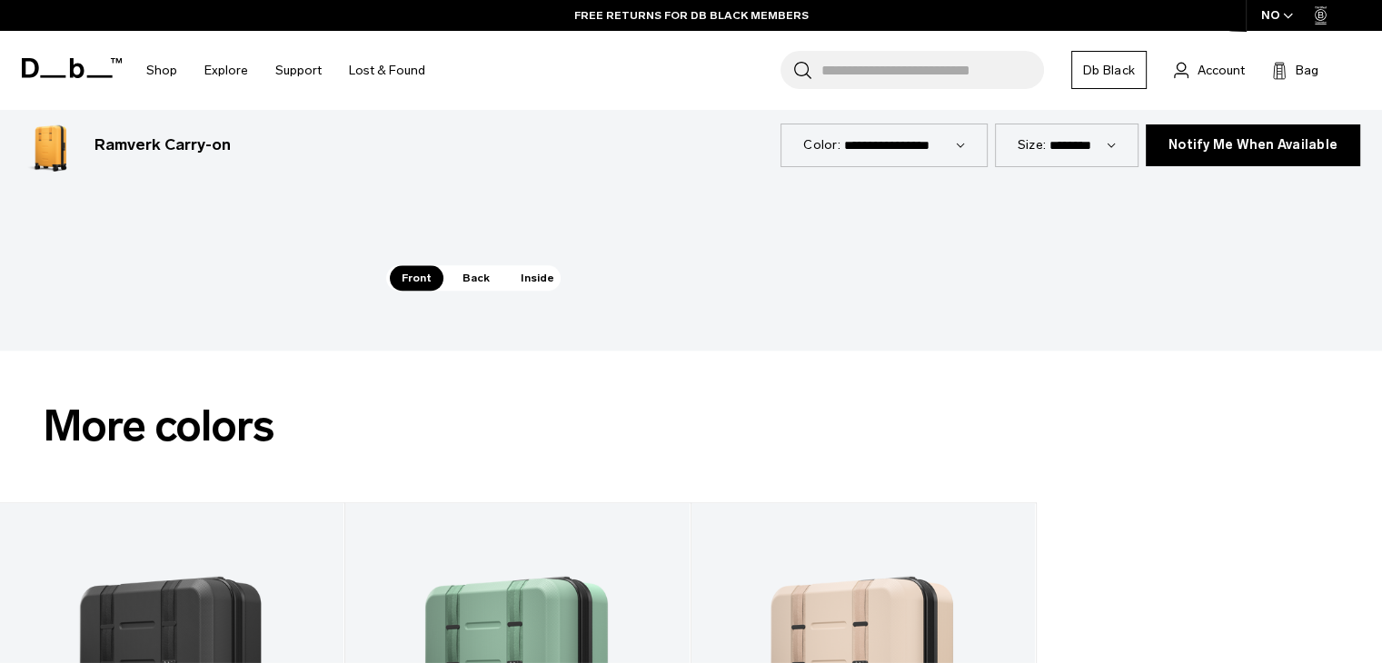
click at [476, 272] on span "Back" at bounding box center [476, 277] width 51 height 25
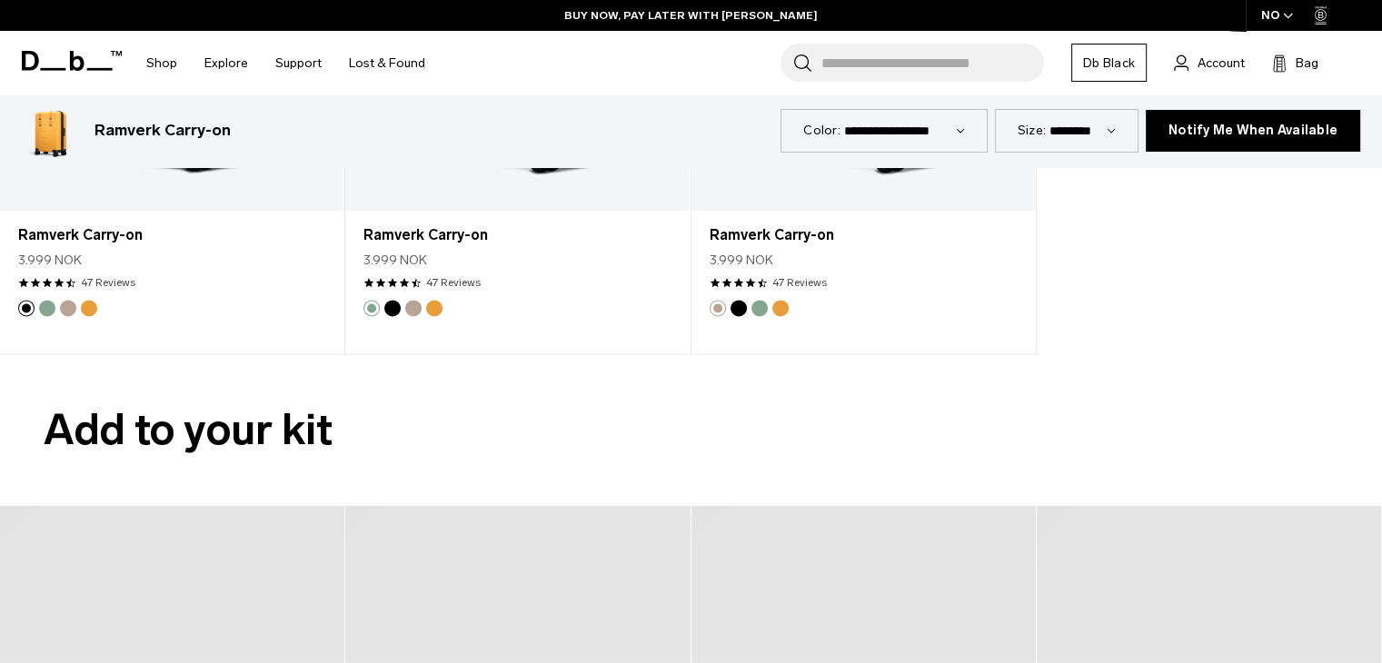
scroll to position [2725, 0]
